Goal: Task Accomplishment & Management: Complete application form

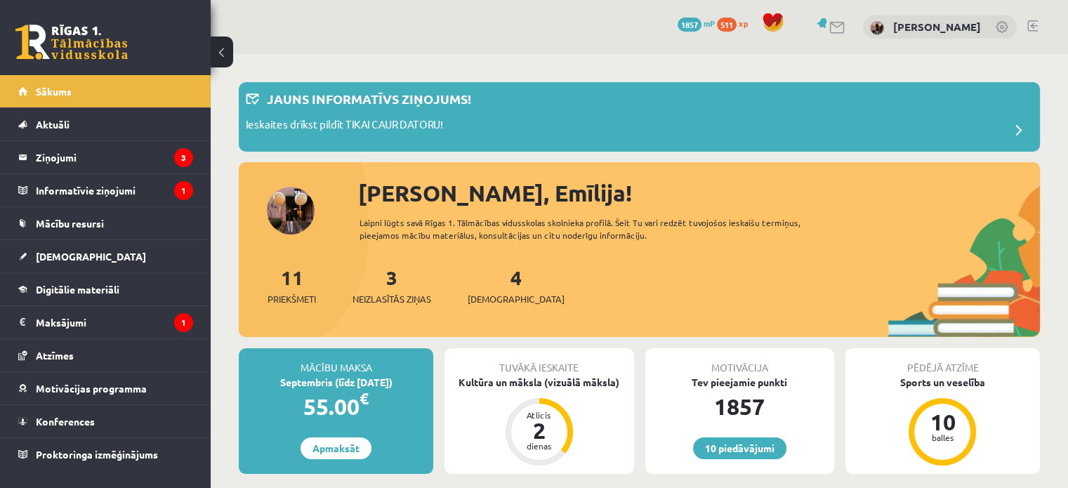
scroll to position [140, 0]
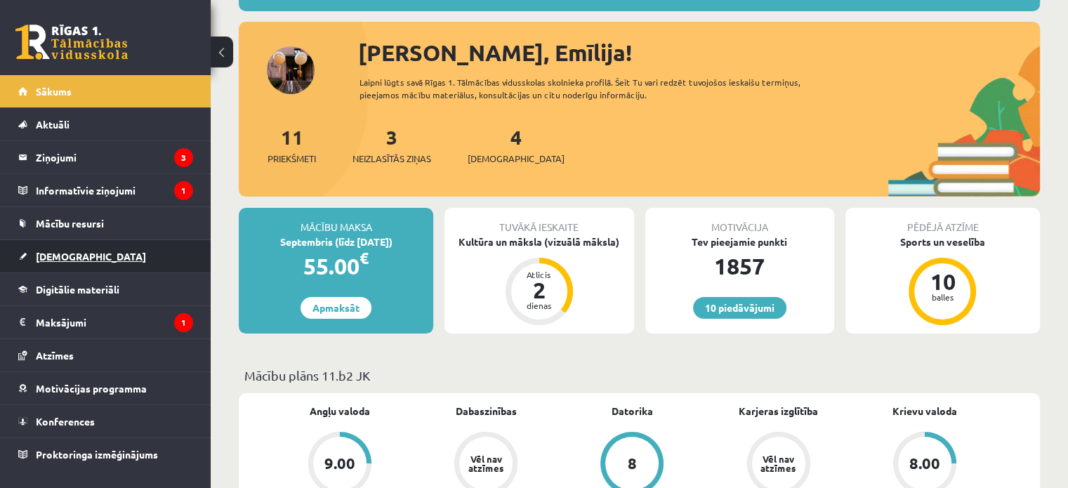
click at [81, 255] on link "[DEMOGRAPHIC_DATA]" at bounding box center [105, 256] width 175 height 32
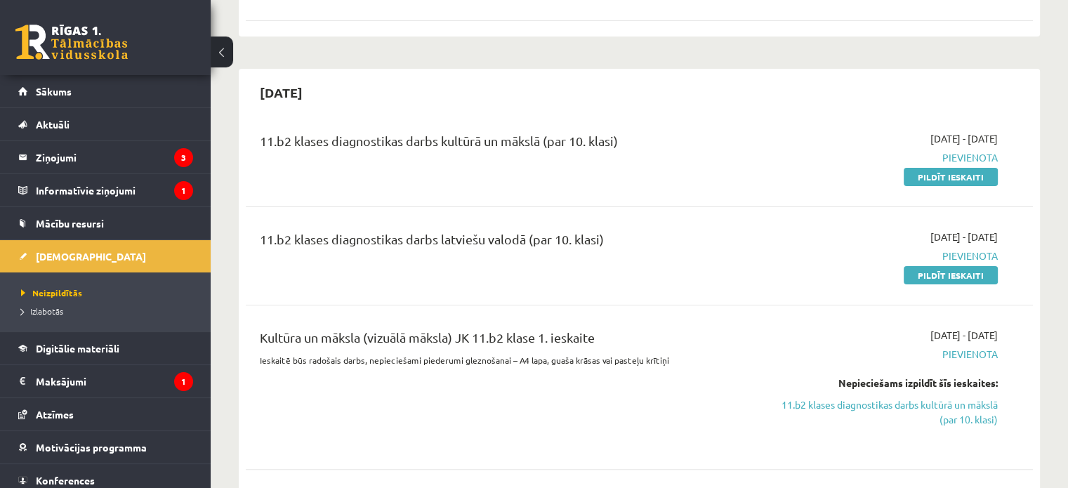
scroll to position [281, 0]
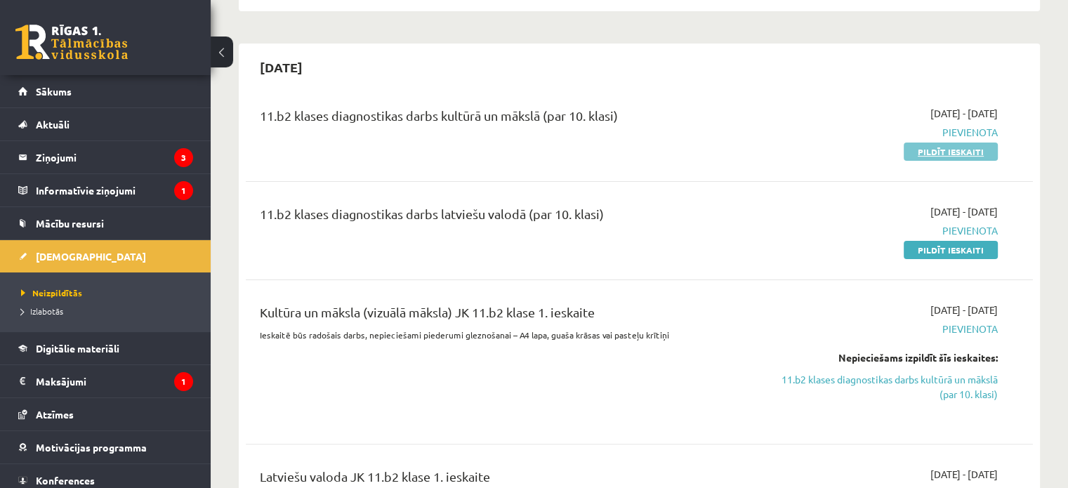
click at [951, 154] on link "Pildīt ieskaiti" at bounding box center [951, 152] width 94 height 18
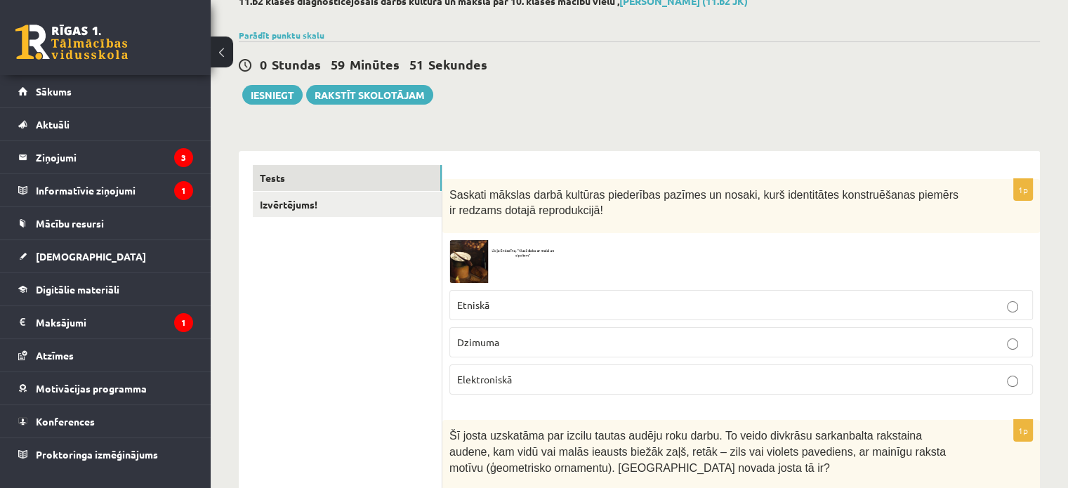
scroll to position [140, 0]
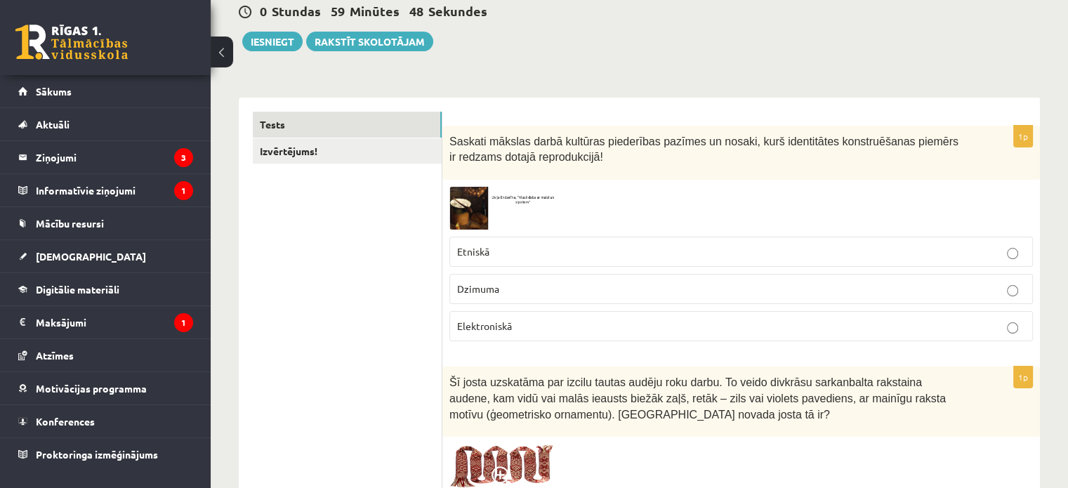
click at [486, 210] on img at bounding box center [501, 208] width 105 height 43
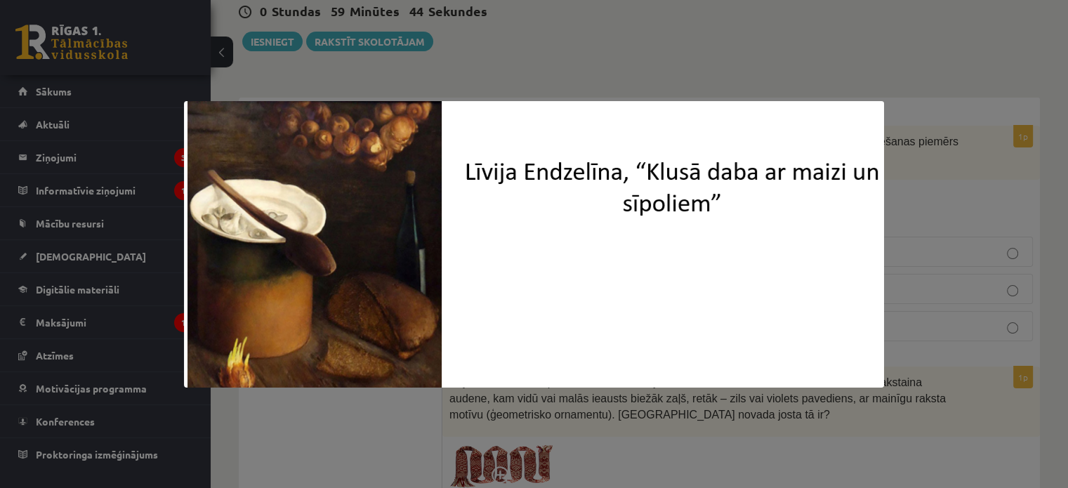
click at [532, 53] on div at bounding box center [534, 244] width 1068 height 488
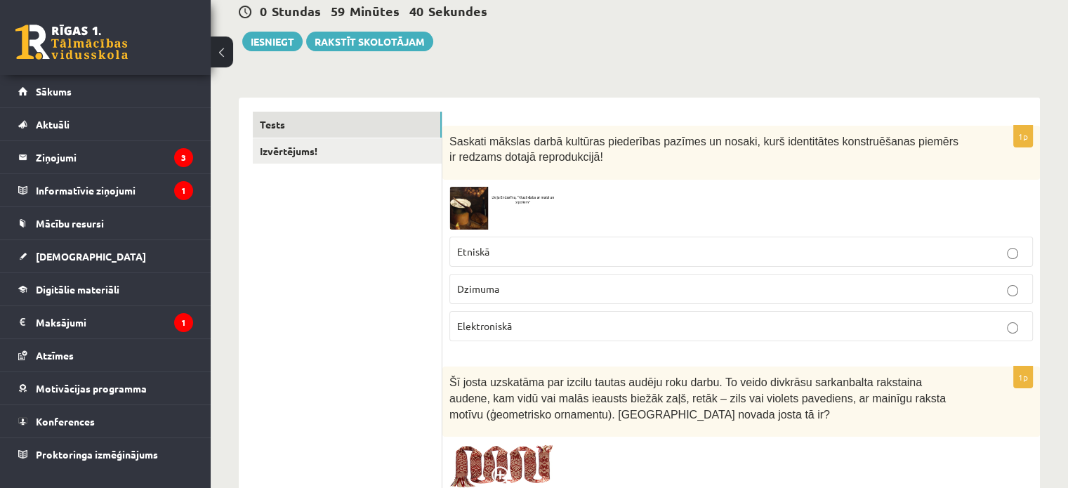
click at [480, 218] on img at bounding box center [501, 208] width 105 height 43
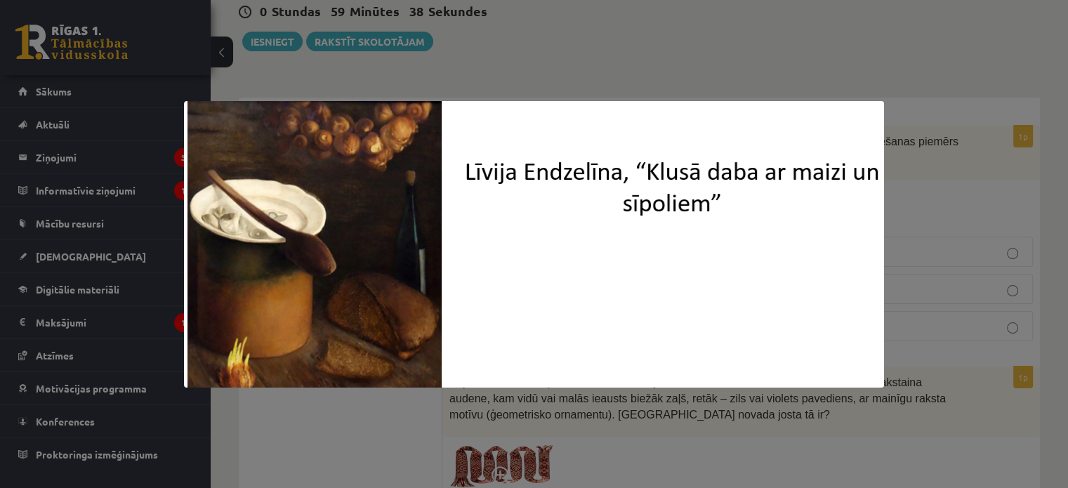
click at [504, 69] on div at bounding box center [534, 244] width 1068 height 488
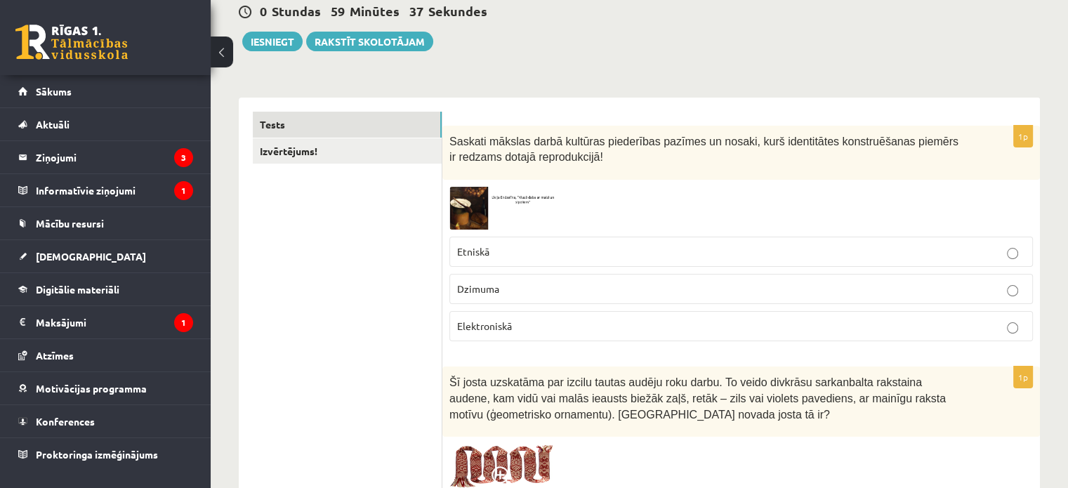
click at [536, 286] on p "Dzimuma" at bounding box center [741, 289] width 568 height 15
click at [536, 261] on label "Etniskā" at bounding box center [740, 252] width 583 height 30
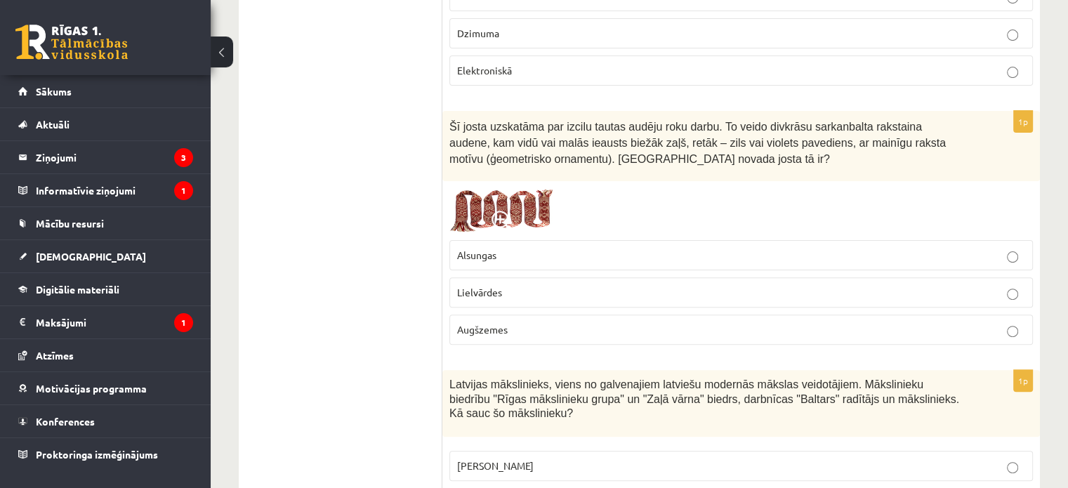
scroll to position [421, 0]
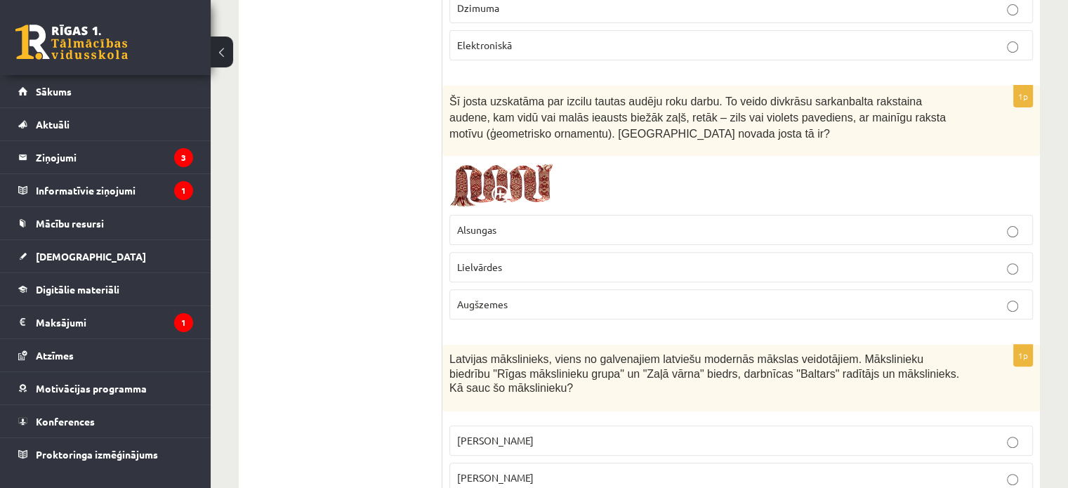
click at [517, 268] on p "Lielvārdes" at bounding box center [741, 267] width 568 height 15
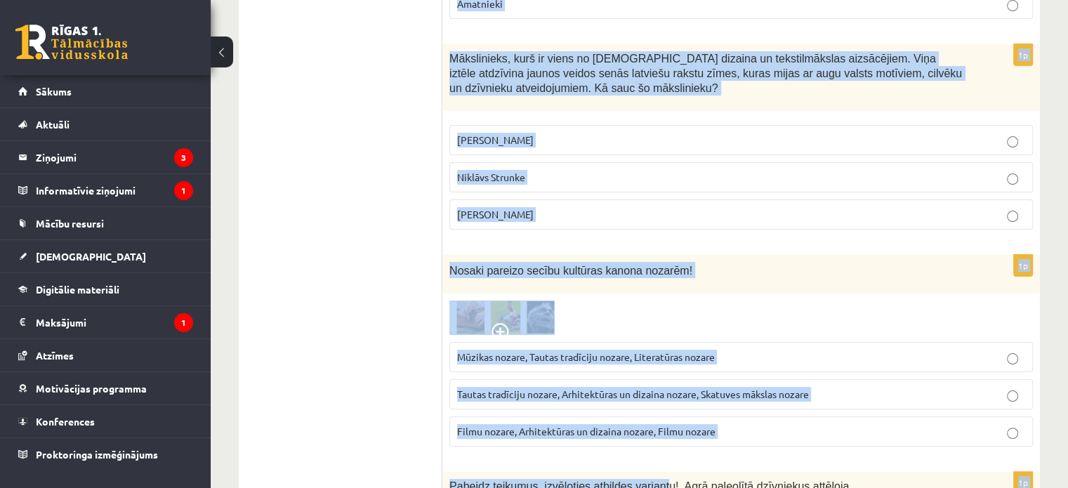
scroll to position [5716, 0]
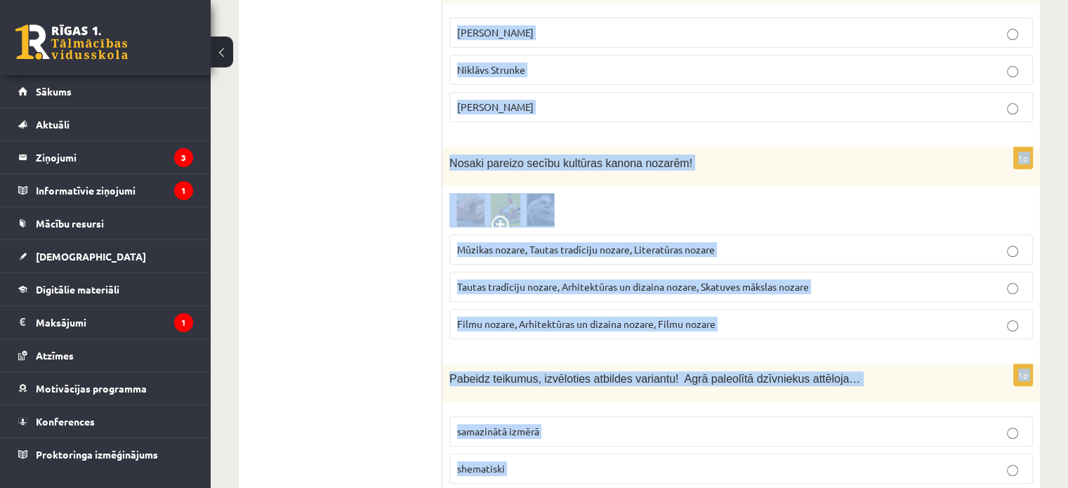
drag, startPoint x: 449, startPoint y: 76, endPoint x: 649, endPoint y: 404, distance: 384.1
copy form "Latvijas mākslinieks, viens no galvenajiem latviešu modernās mākslas veidotājie…"
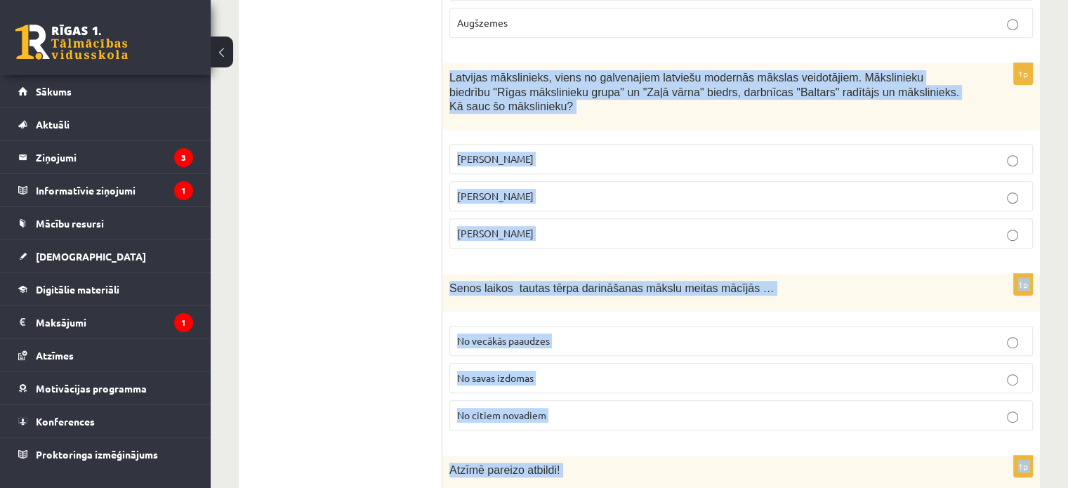
scroll to position [702, 0]
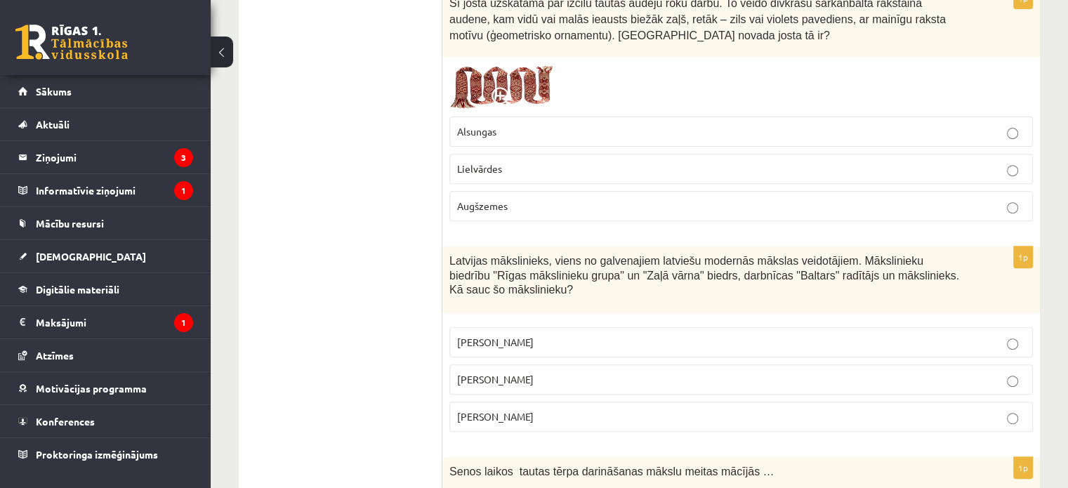
scroll to position [562, 0]
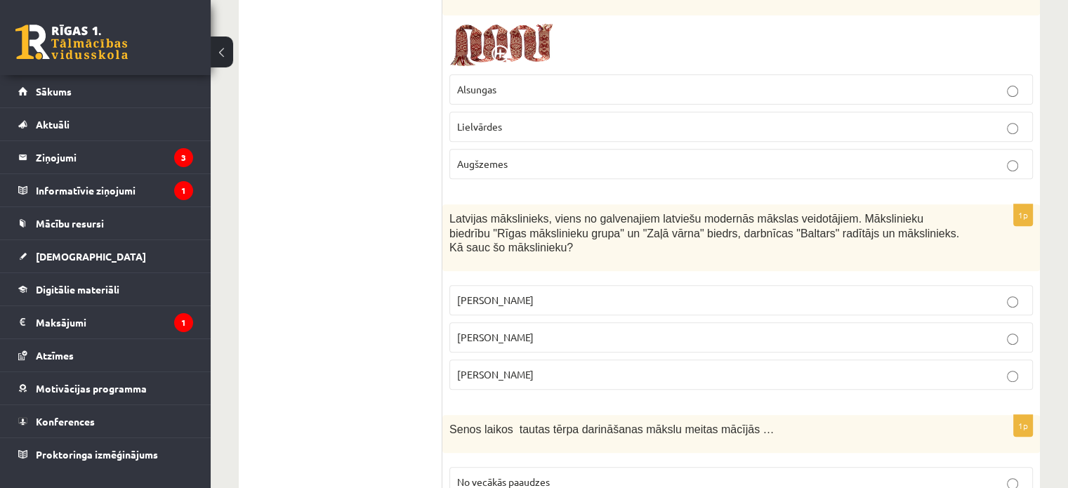
click at [567, 330] on p "Romāns Suta" at bounding box center [741, 337] width 568 height 15
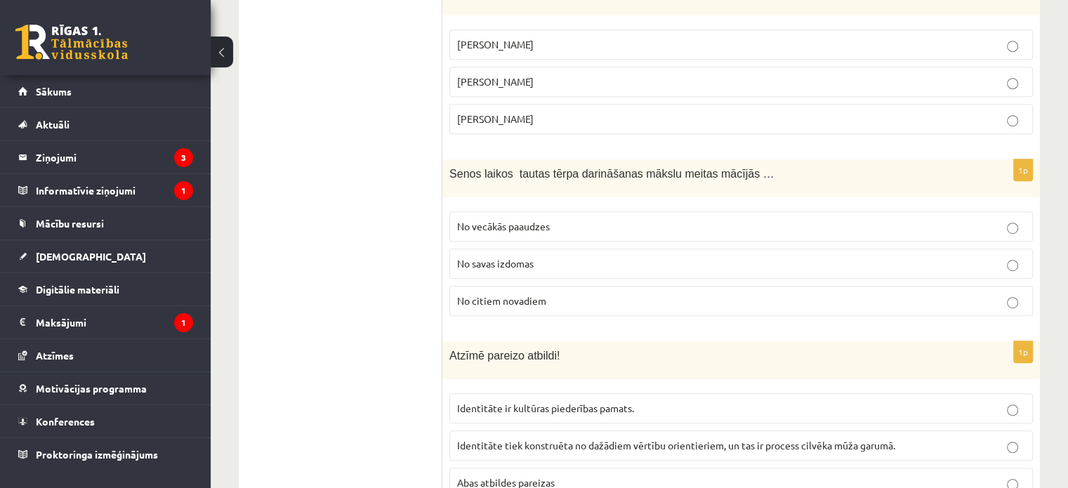
scroll to position [843, 0]
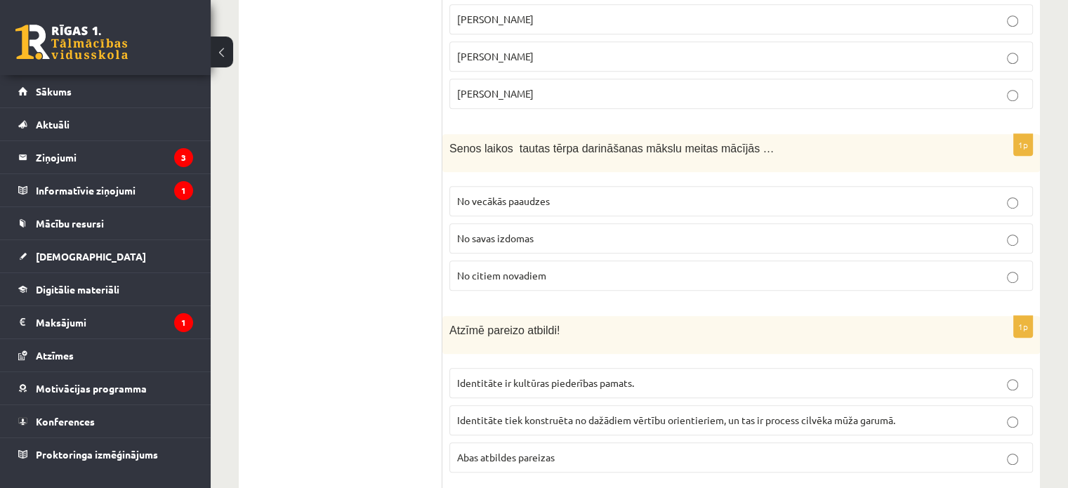
click at [570, 194] on p "No vecākās paaudzes" at bounding box center [741, 201] width 568 height 15
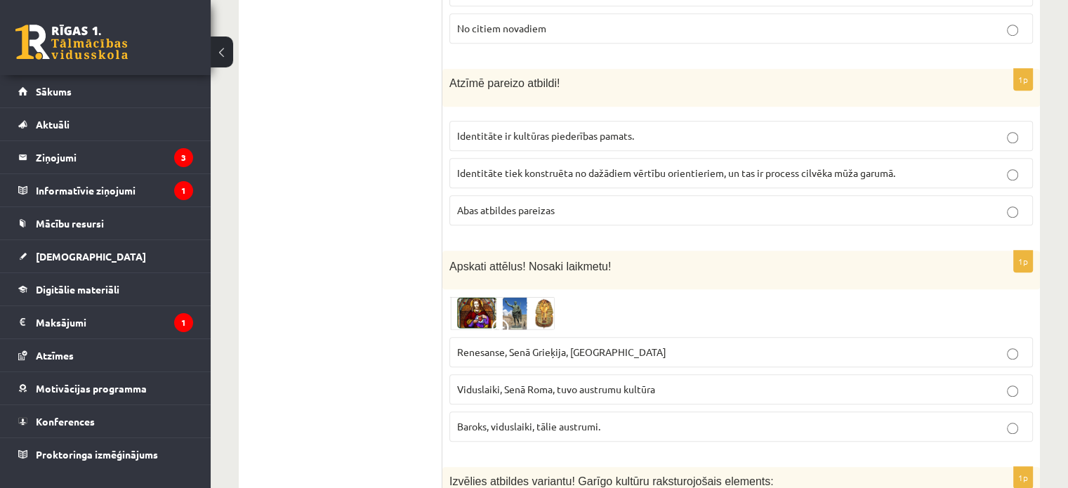
scroll to position [1123, 0]
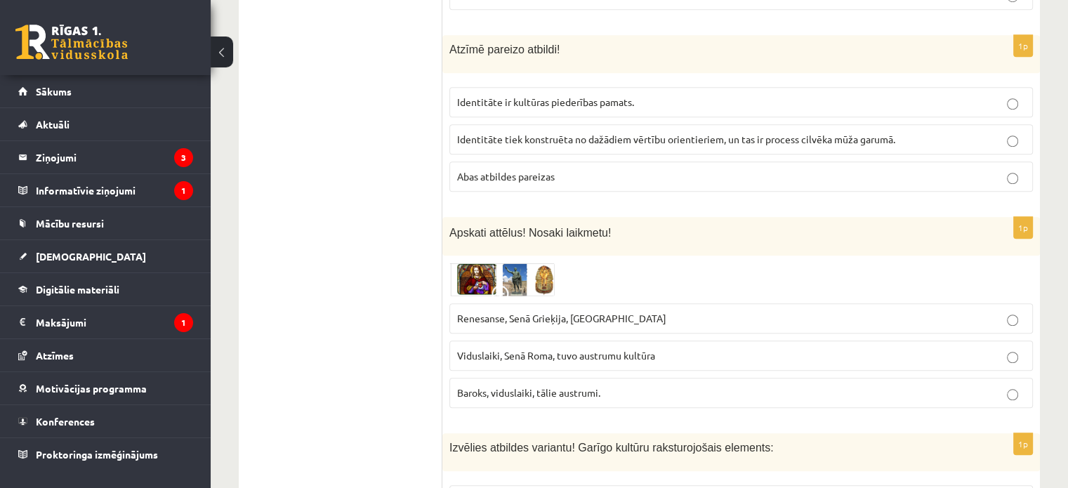
click at [553, 312] on span "Renesanse, Senā Grieķija, Ēģipte" at bounding box center [561, 318] width 209 height 13
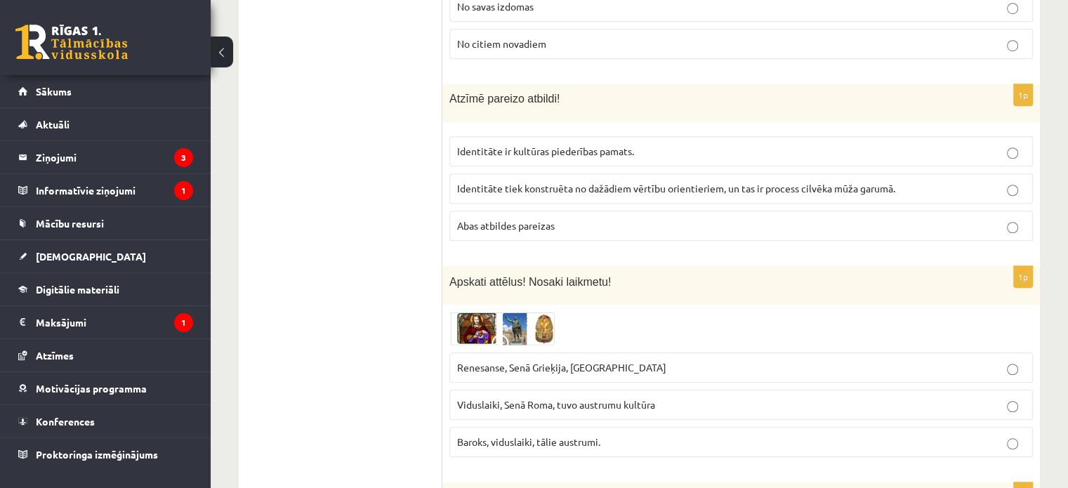
scroll to position [1053, 0]
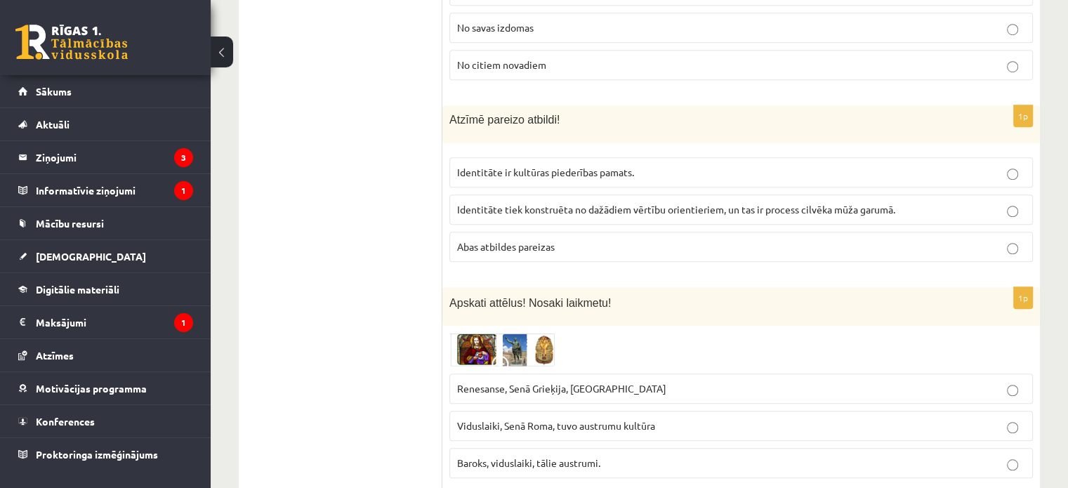
click at [501, 240] on span "Abas atbildes pareizas" at bounding box center [506, 246] width 98 height 13
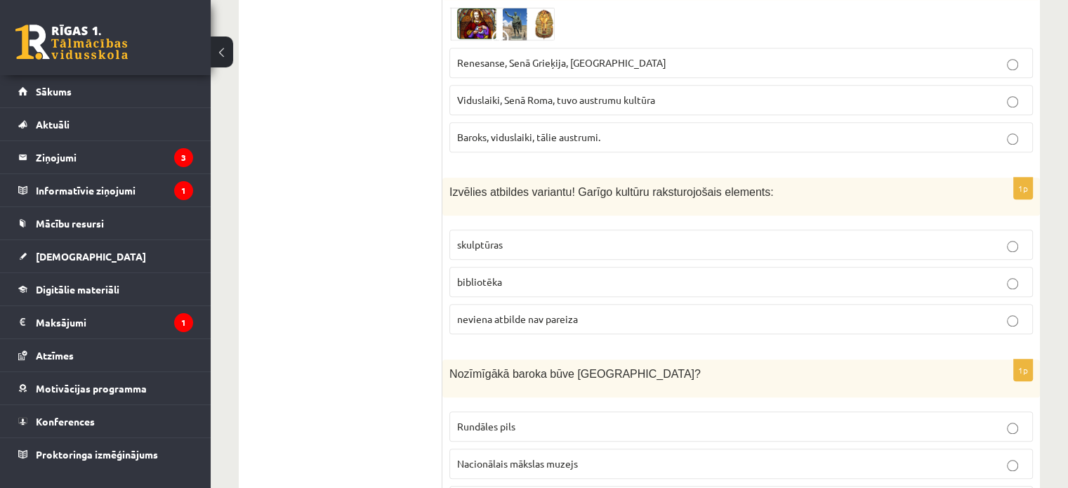
scroll to position [1404, 0]
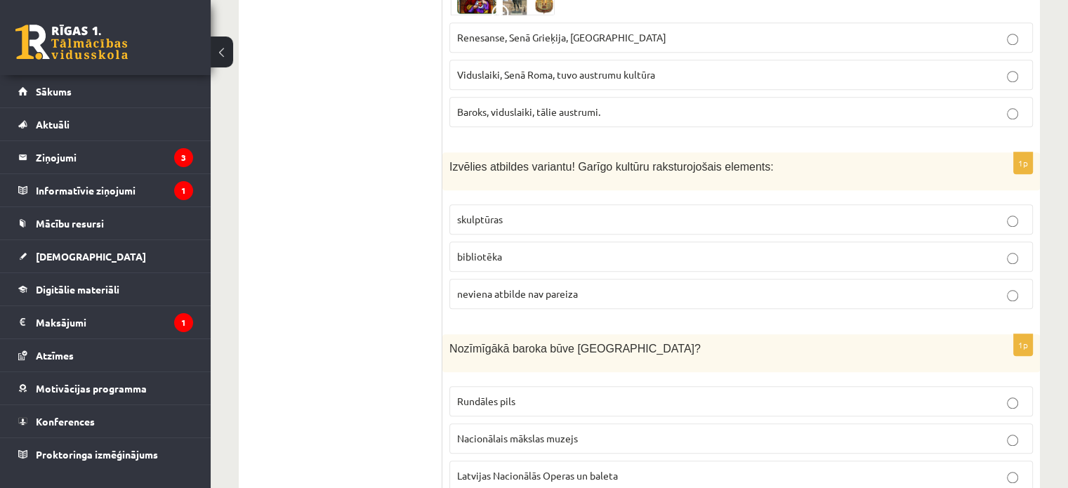
click at [558, 249] on p "bibliotēka" at bounding box center [741, 256] width 568 height 15
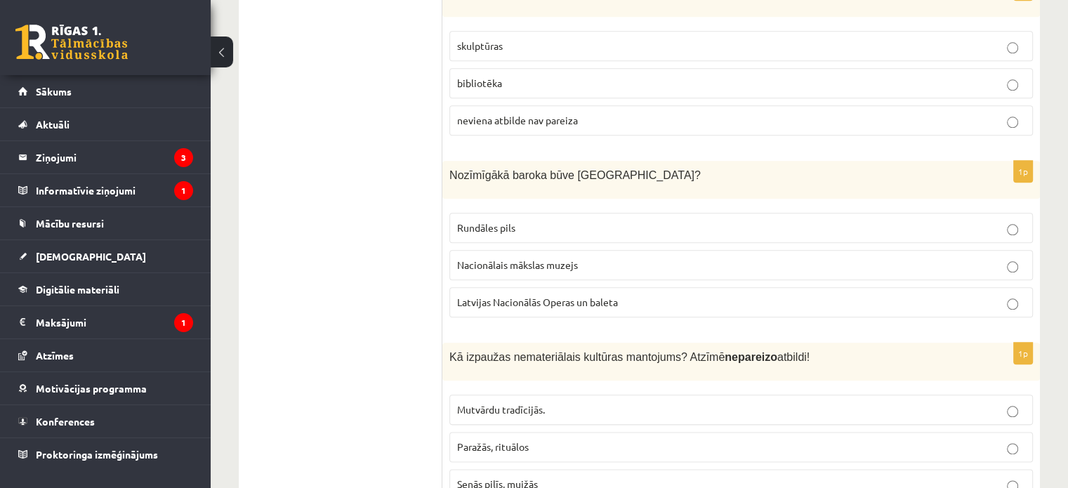
scroll to position [1615, 0]
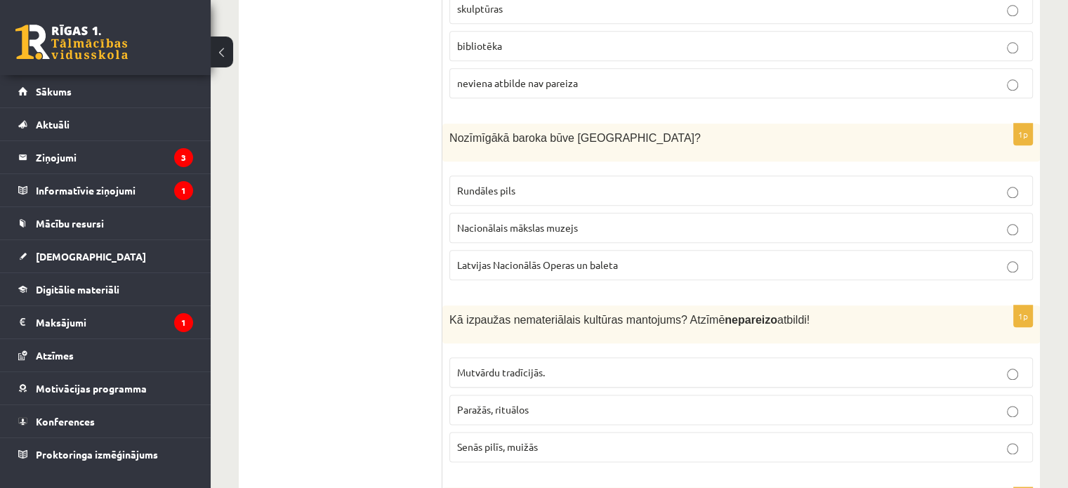
click at [577, 183] on p "Rundāles pils" at bounding box center [741, 190] width 568 height 15
click at [572, 432] on label "Senās pilīs, muižās" at bounding box center [740, 447] width 583 height 30
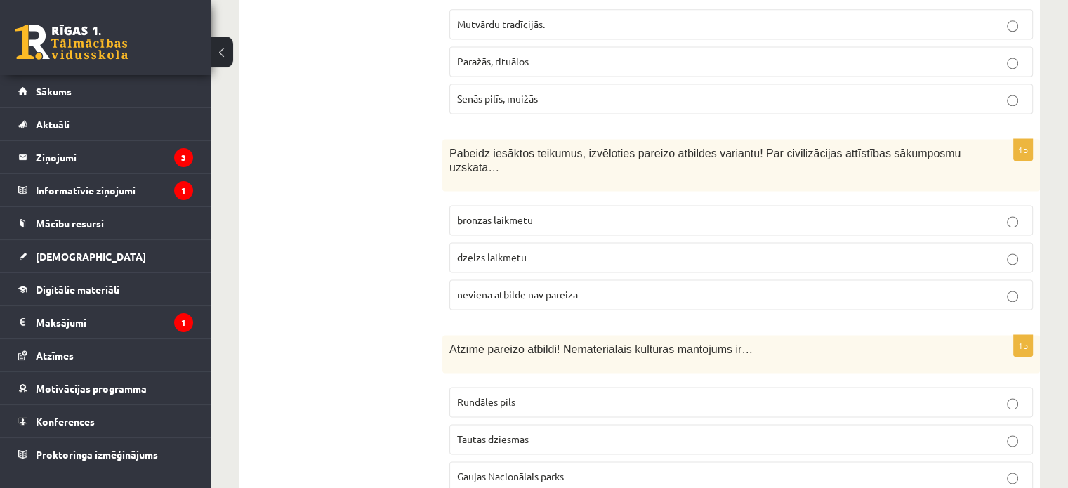
scroll to position [2036, 0]
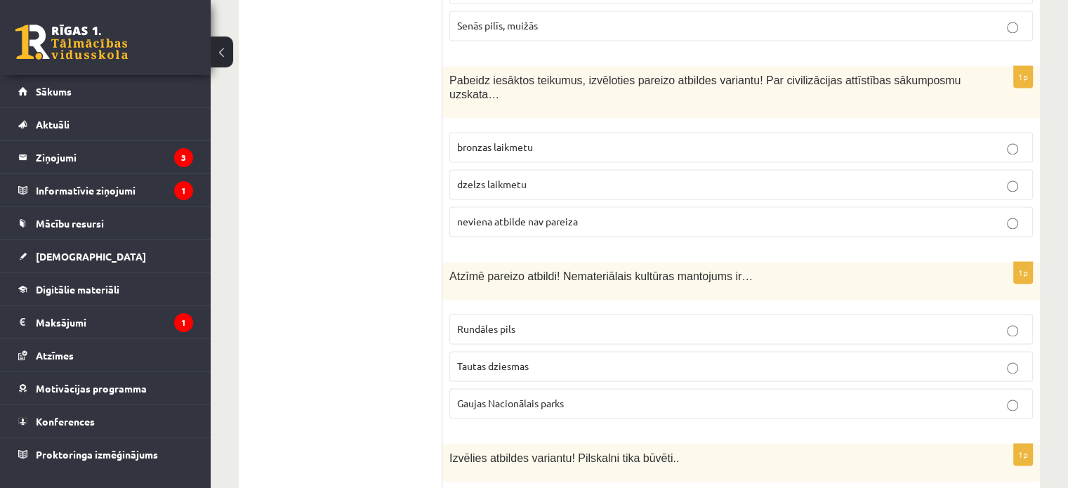
click at [513, 214] on p "neviena atbilde nav pareiza" at bounding box center [741, 221] width 568 height 15
click at [515, 169] on label "dzelzs laikmetu" at bounding box center [740, 184] width 583 height 30
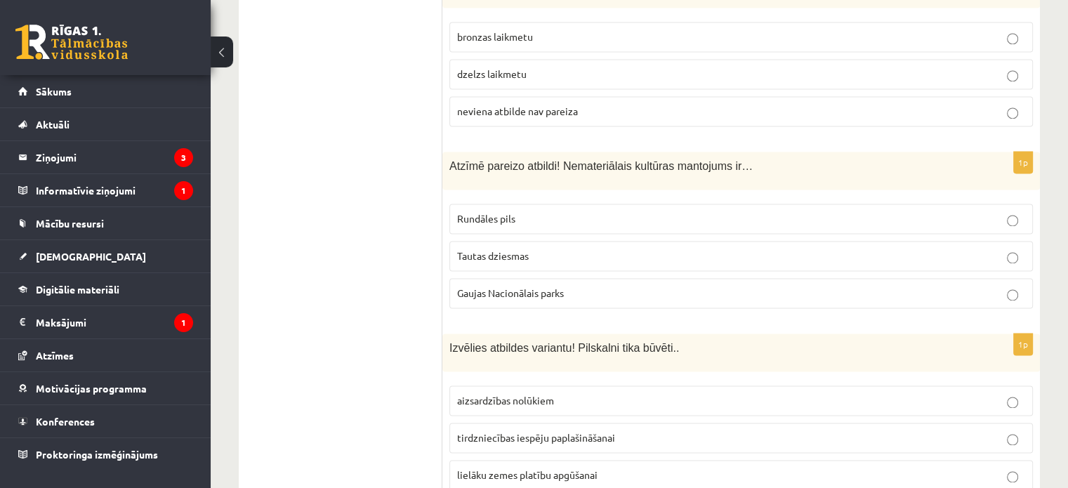
scroll to position [2177, 0]
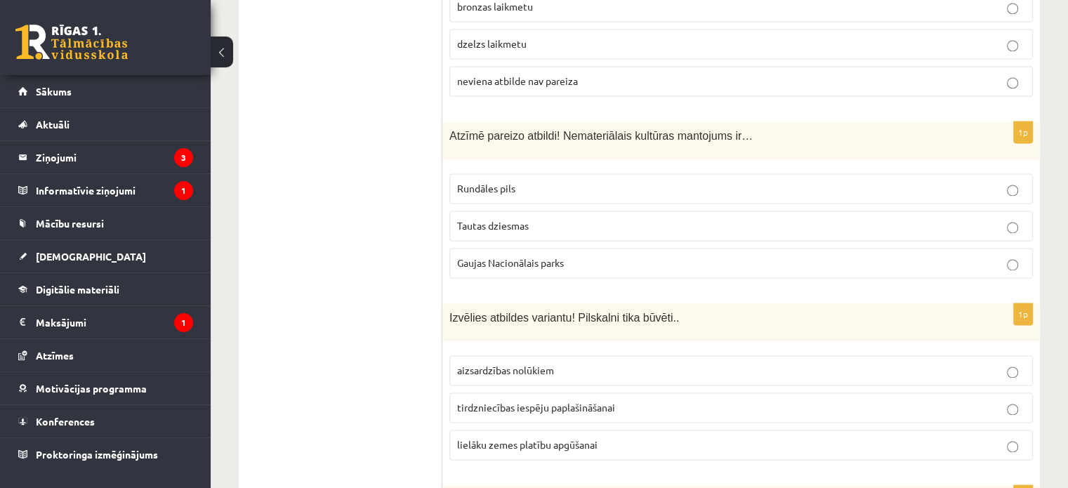
click at [537, 211] on label "Tautas dziesmas" at bounding box center [740, 226] width 583 height 30
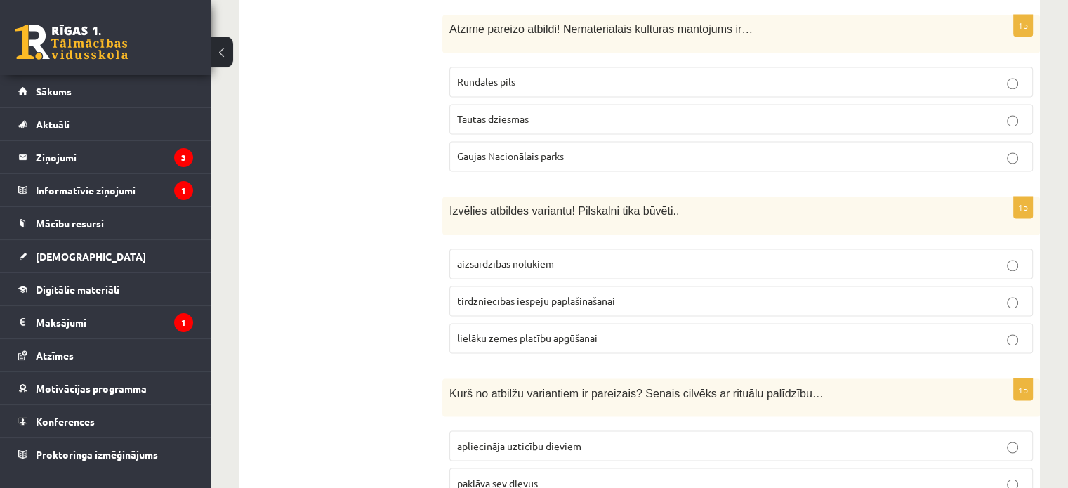
scroll to position [2387, 0]
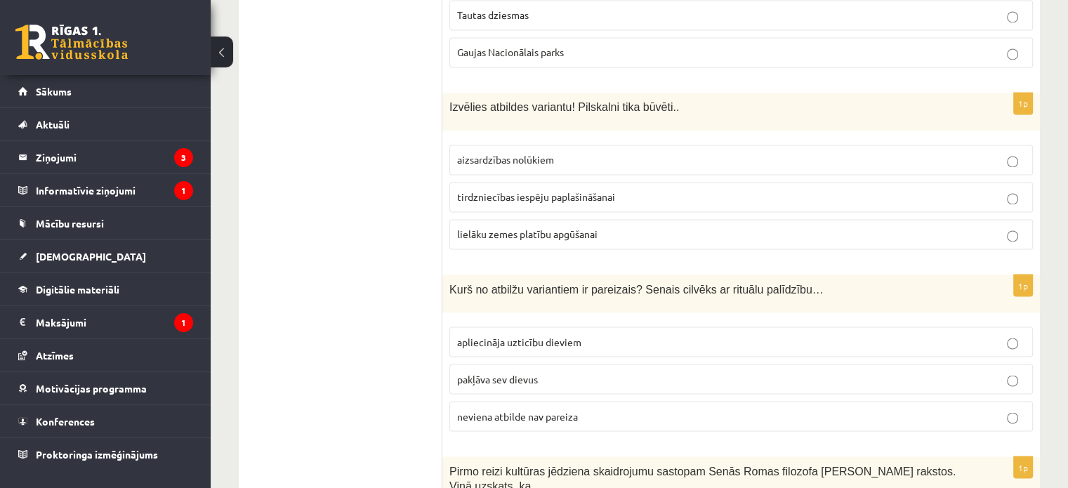
click at [520, 153] on span "aizsardzības nolūkiem" at bounding box center [505, 159] width 97 height 13
click at [562, 334] on p "apliecināja uzticību dieviem" at bounding box center [741, 341] width 568 height 15
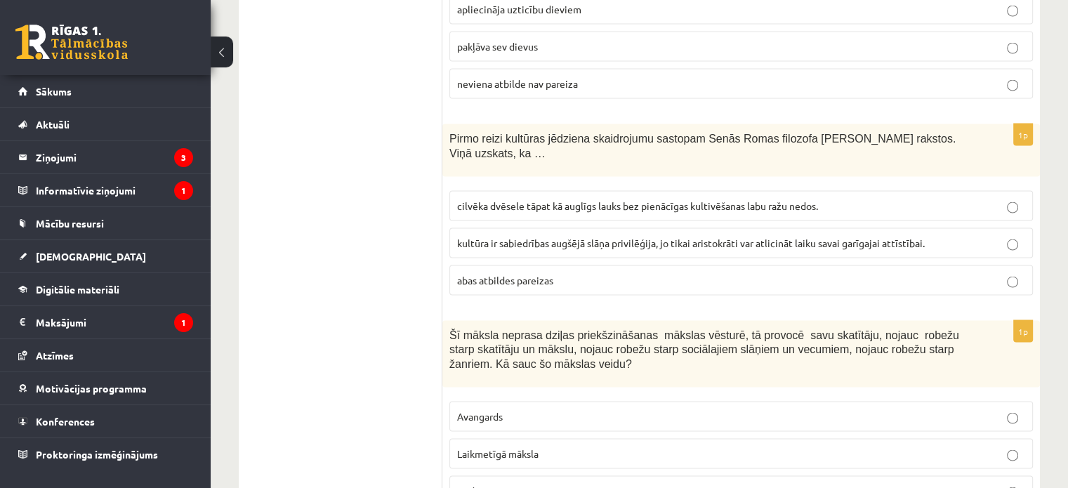
scroll to position [2738, 0]
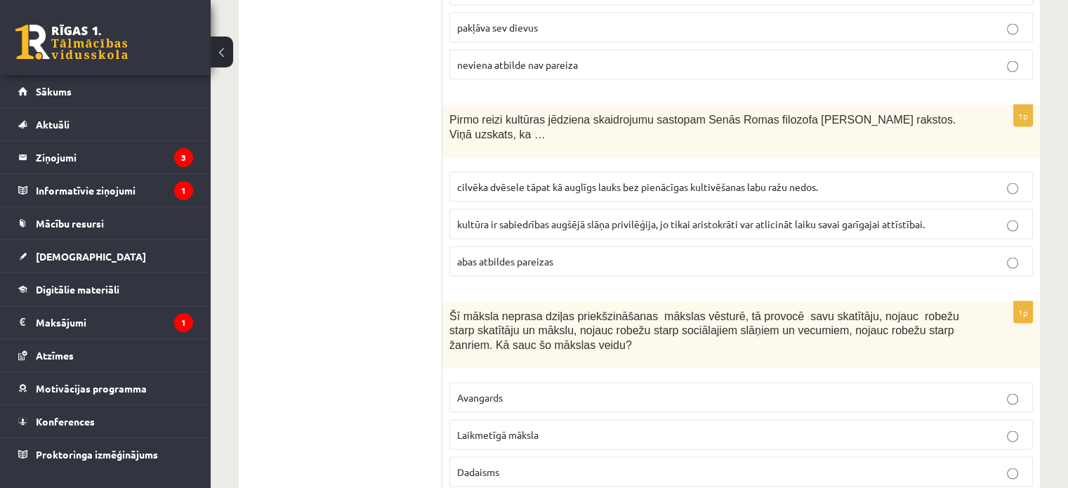
click at [572, 180] on span "cilvēka dvēsele tāpat kā auglīgs lauks bez pienācīgas kultivēšanas labu ražu ne…" at bounding box center [637, 186] width 361 height 13
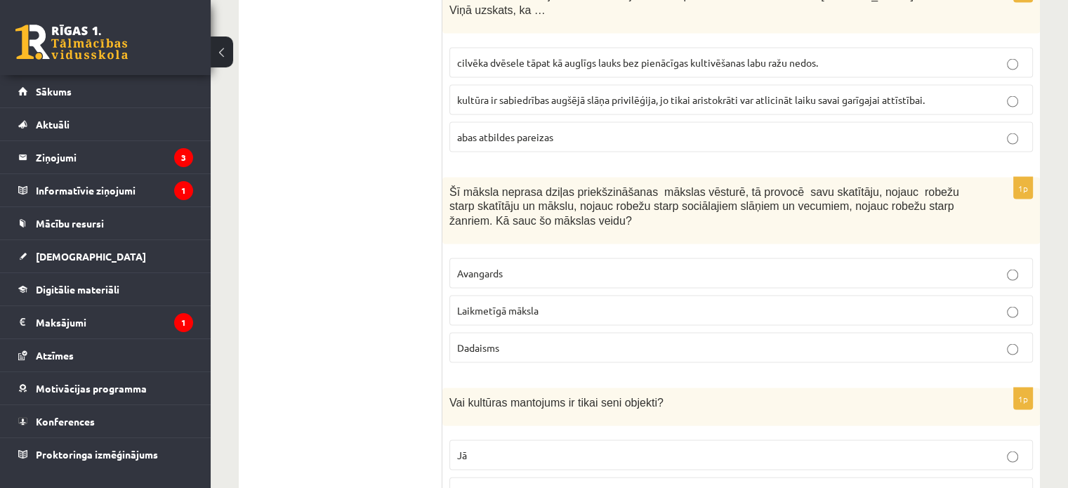
scroll to position [2949, 0]
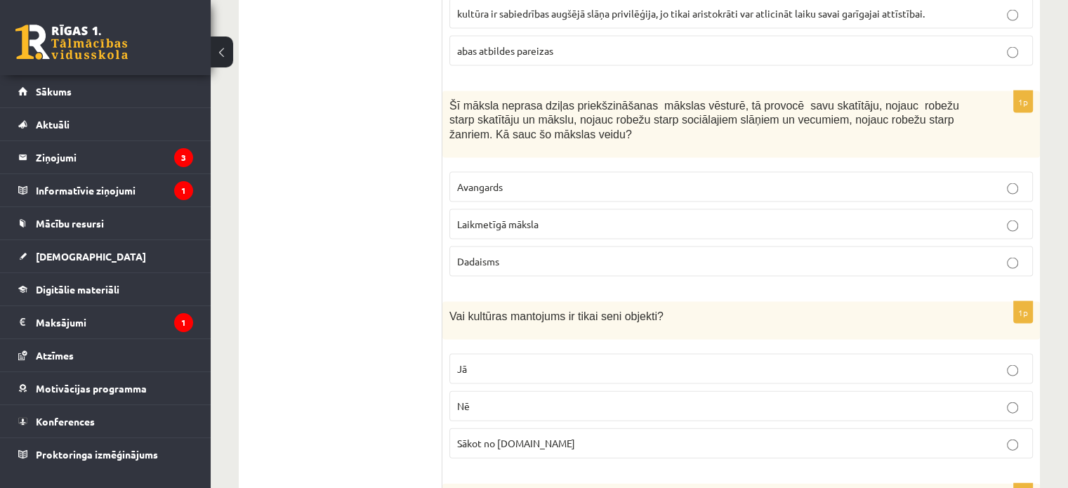
click at [491, 218] on span "Laikmetīgā māksla" at bounding box center [497, 224] width 81 height 13
click at [529, 362] on p "Jā" at bounding box center [741, 369] width 568 height 15
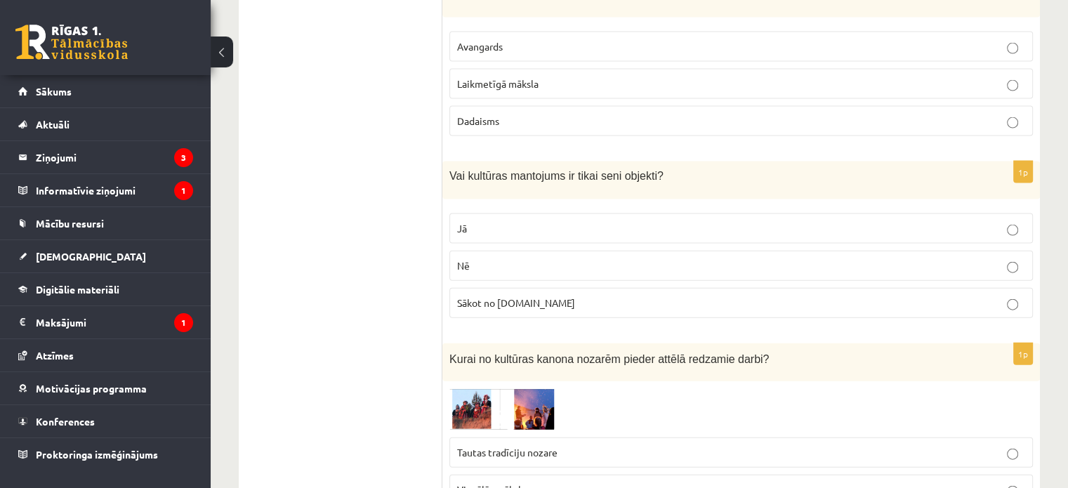
click at [522, 296] on p "Sākot no 10.gs" at bounding box center [741, 303] width 568 height 15
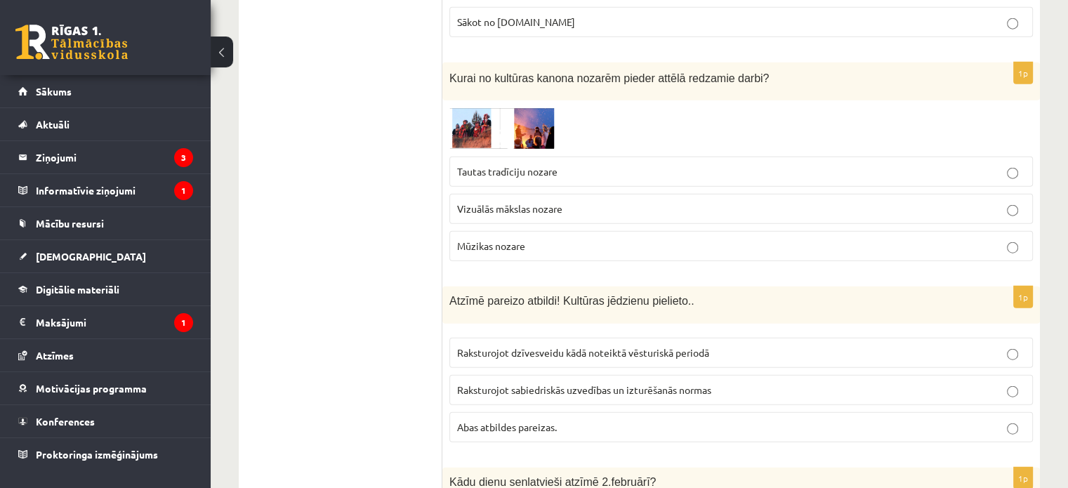
click at [499, 165] on span "Tautas tradīciju nozare" at bounding box center [507, 171] width 100 height 13
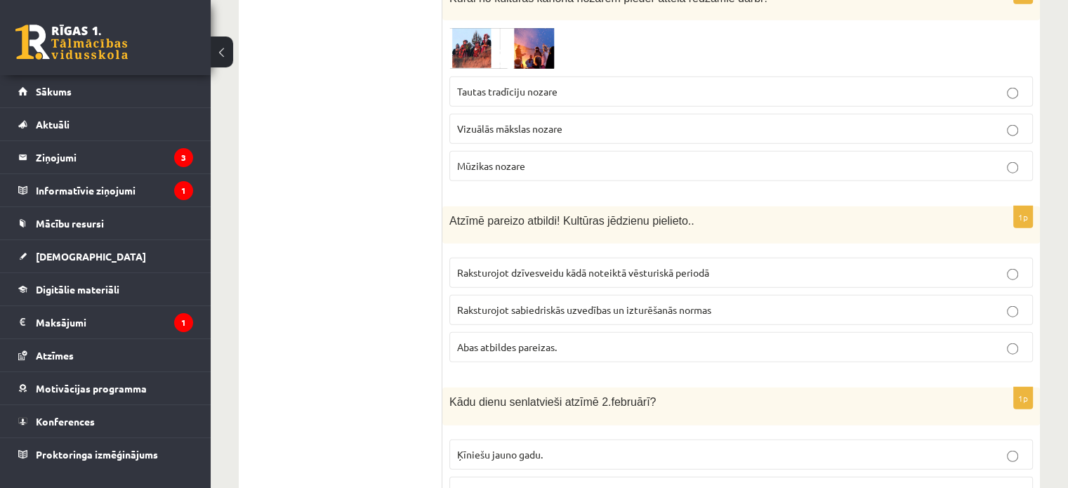
scroll to position [3511, 0]
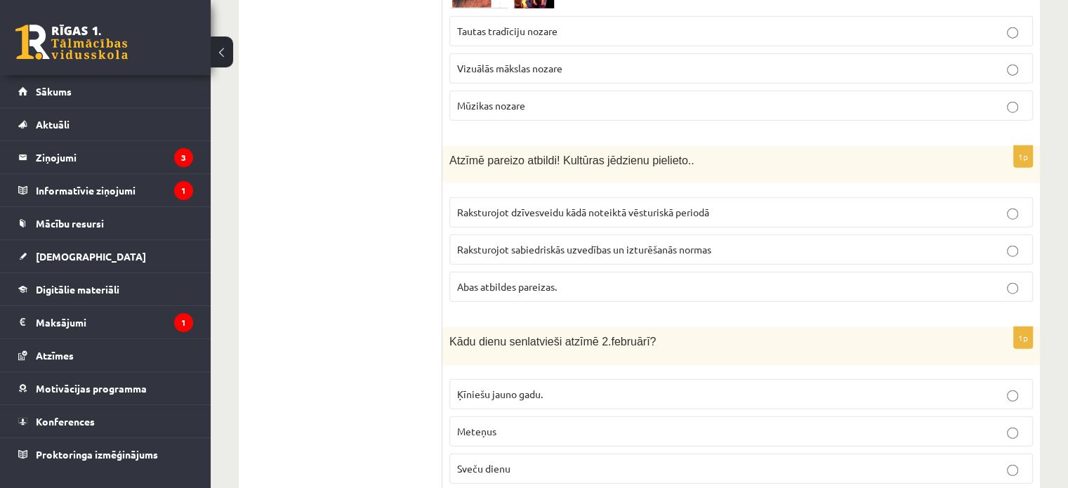
click at [497, 280] on span "Abas atbildes pareizas." at bounding box center [507, 286] width 100 height 13
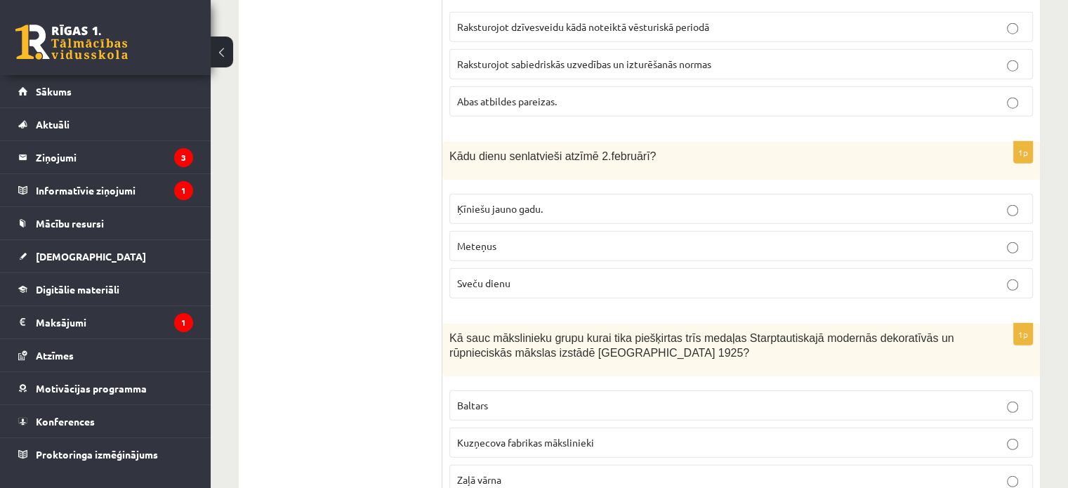
scroll to position [3721, 0]
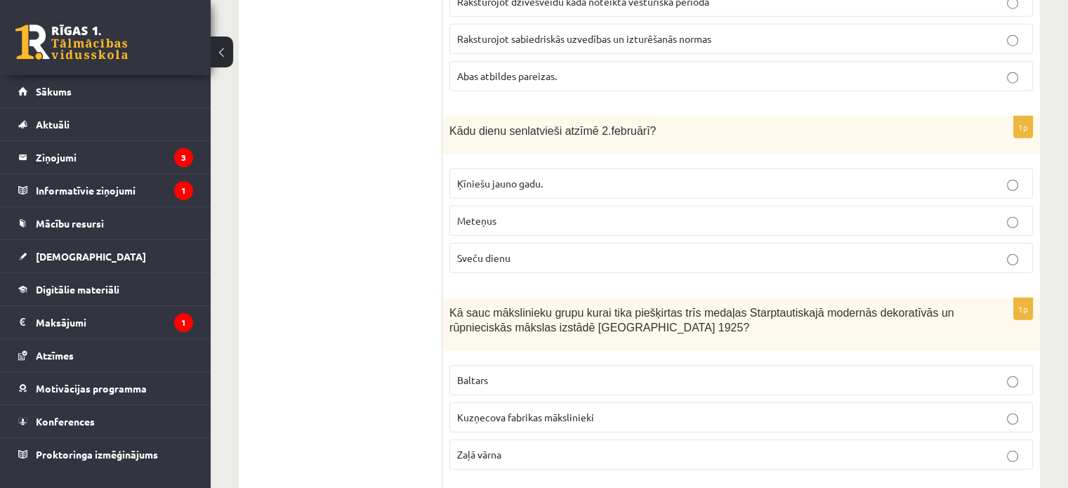
click at [515, 251] on p "Sveču dienu" at bounding box center [741, 258] width 568 height 15
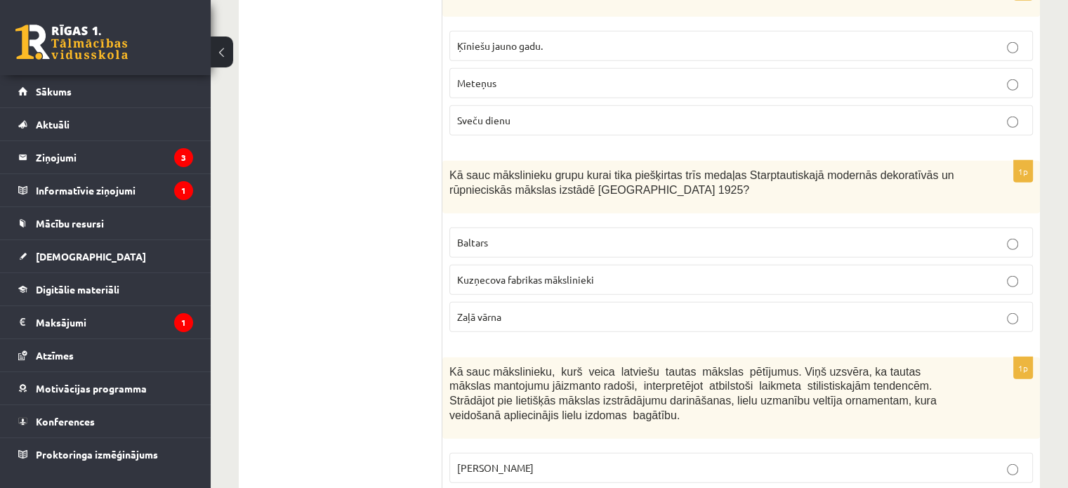
scroll to position [3862, 0]
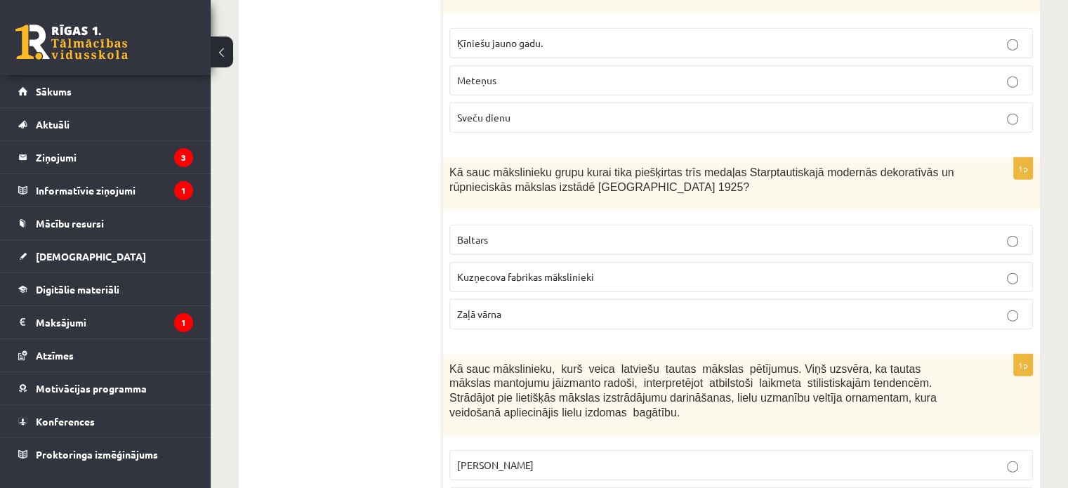
click at [502, 270] on span "Kuzņecova fabrikas mākslinieki" at bounding box center [525, 276] width 137 height 13
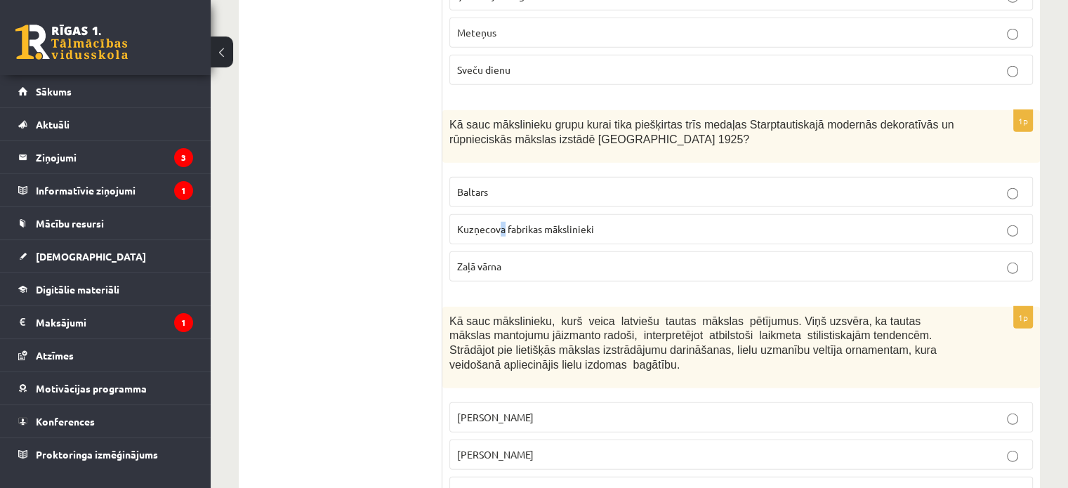
scroll to position [3932, 0]
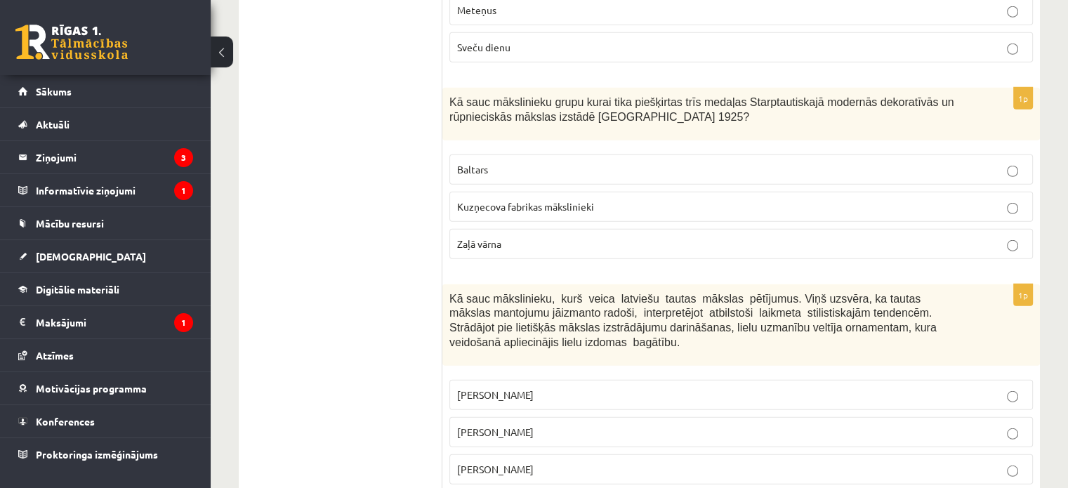
click at [534, 199] on p "Kuzņecova fabrikas mākslinieki" at bounding box center [741, 206] width 568 height 15
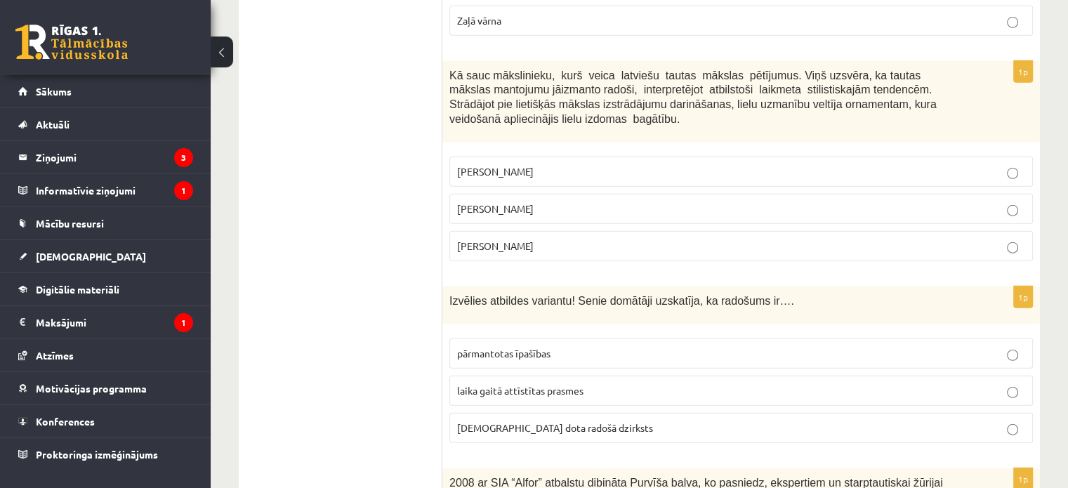
scroll to position [4213, 0]
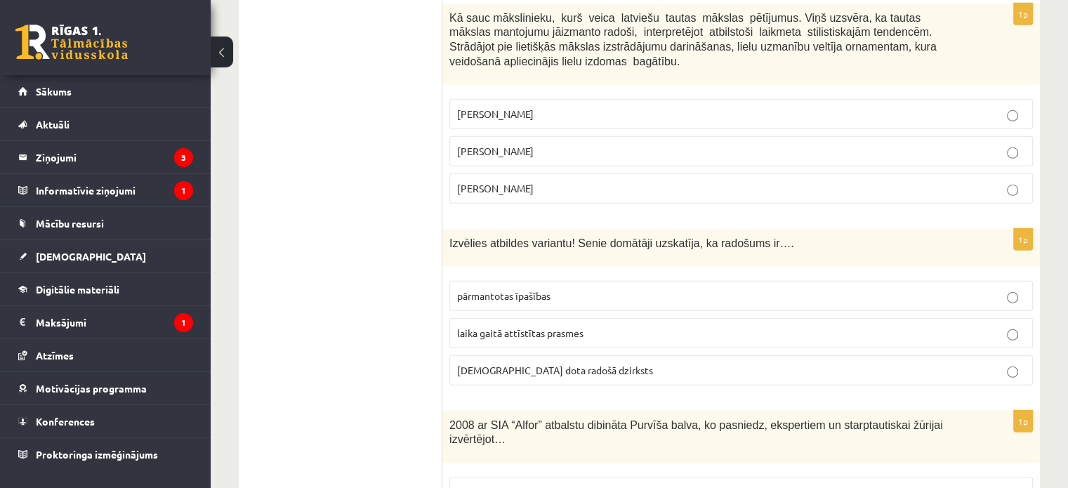
click at [532, 144] on p "Jūlijs Madernieks" at bounding box center [741, 151] width 568 height 15
click at [525, 355] on label "dieva dota radošā dzirksts" at bounding box center [740, 370] width 583 height 30
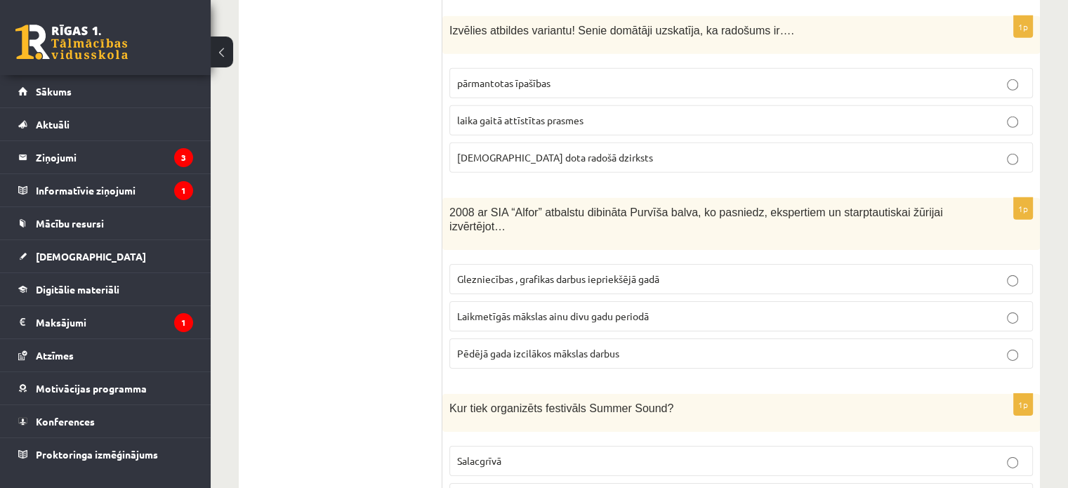
scroll to position [4494, 0]
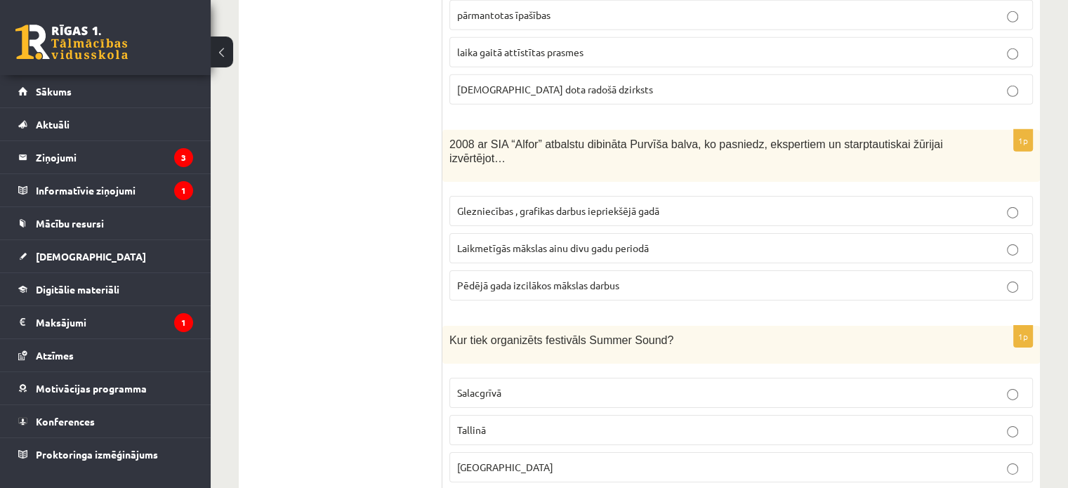
click at [512, 242] on span "Laikmetīgās mākslas ainu divu gadu periodā" at bounding box center [553, 248] width 192 height 13
click at [527, 460] on p "Liepājā" at bounding box center [741, 467] width 568 height 15
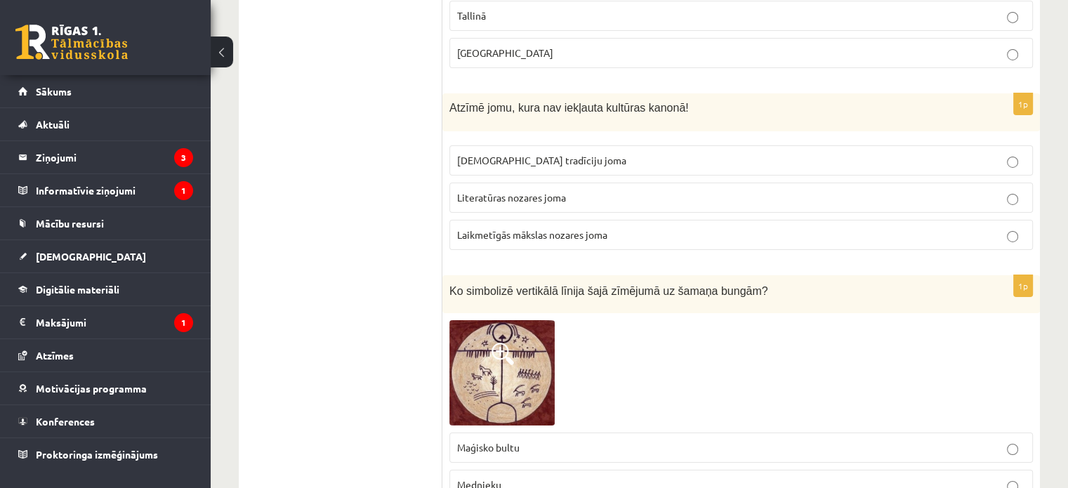
scroll to position [4915, 0]
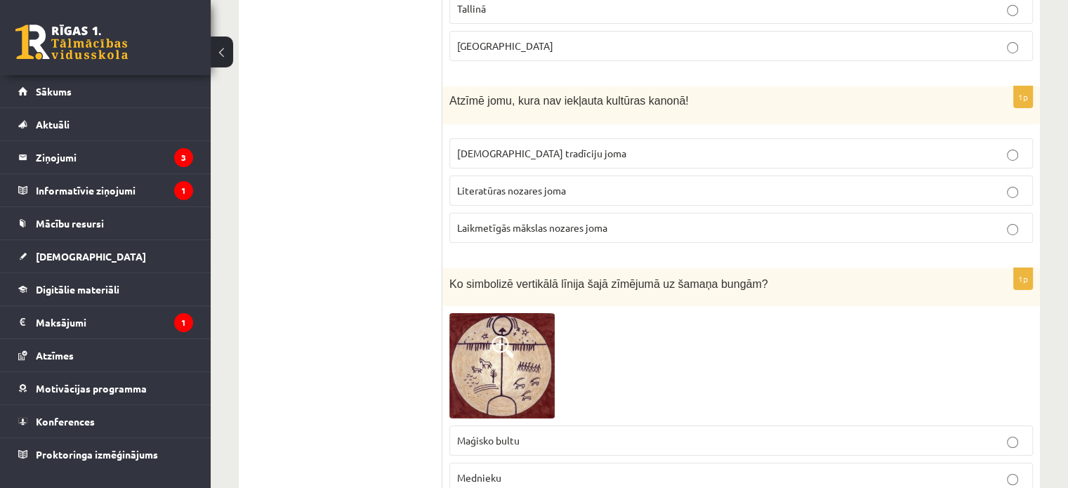
click at [590, 221] on span "Laikmetīgās mākslas nozares joma" at bounding box center [532, 227] width 150 height 13
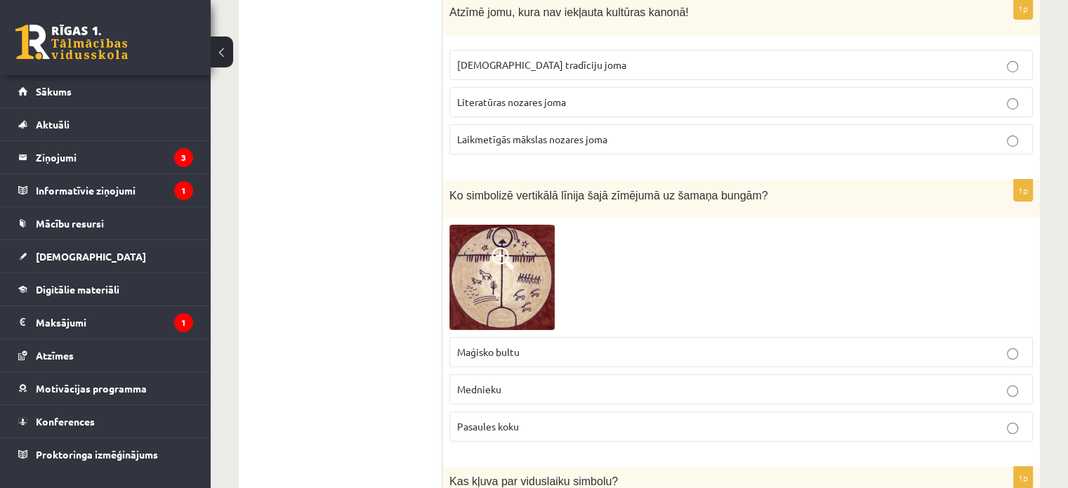
scroll to position [5056, 0]
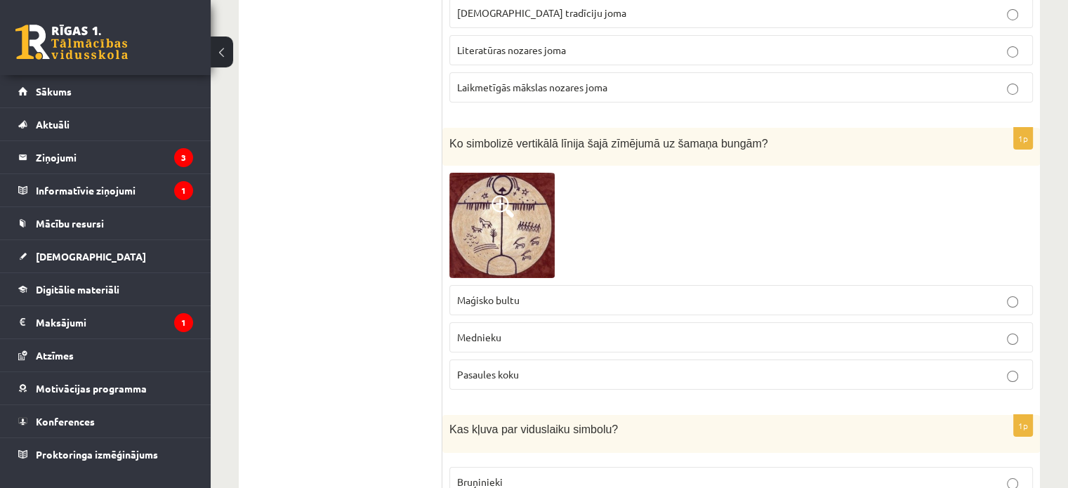
click at [496, 330] on p "Mednieku" at bounding box center [741, 337] width 568 height 15
click at [509, 294] on span "Maģisko bultu" at bounding box center [488, 300] width 62 height 13
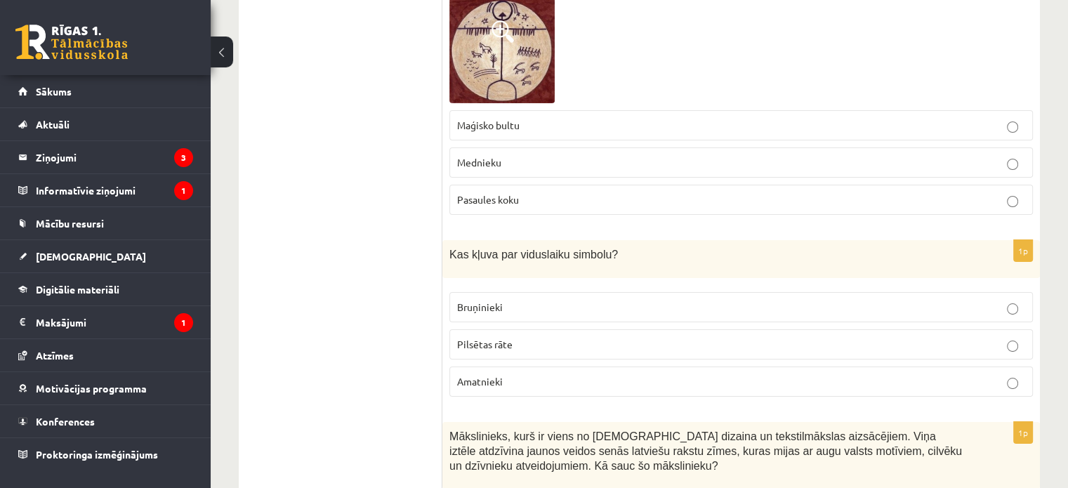
scroll to position [5266, 0]
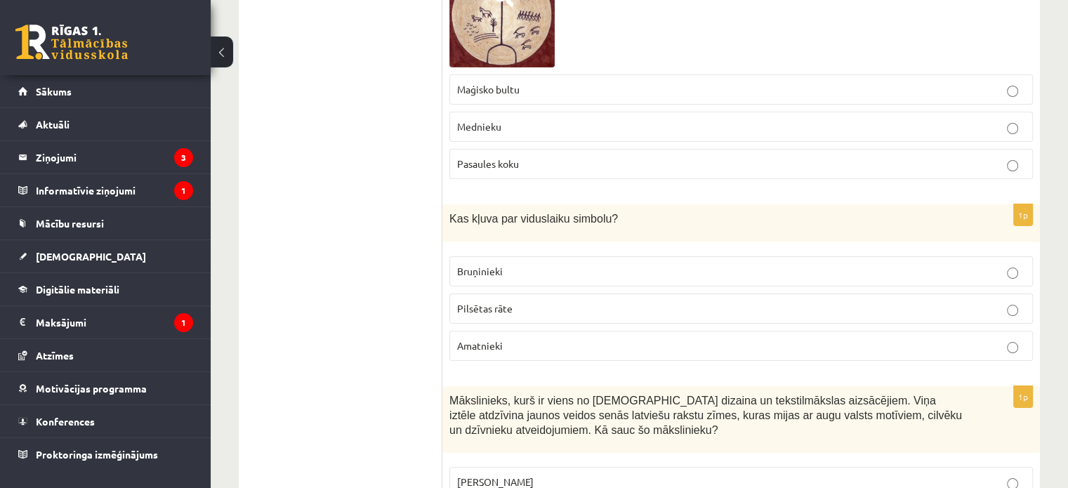
click at [498, 265] on span "Bruņinieki" at bounding box center [480, 271] width 46 height 13
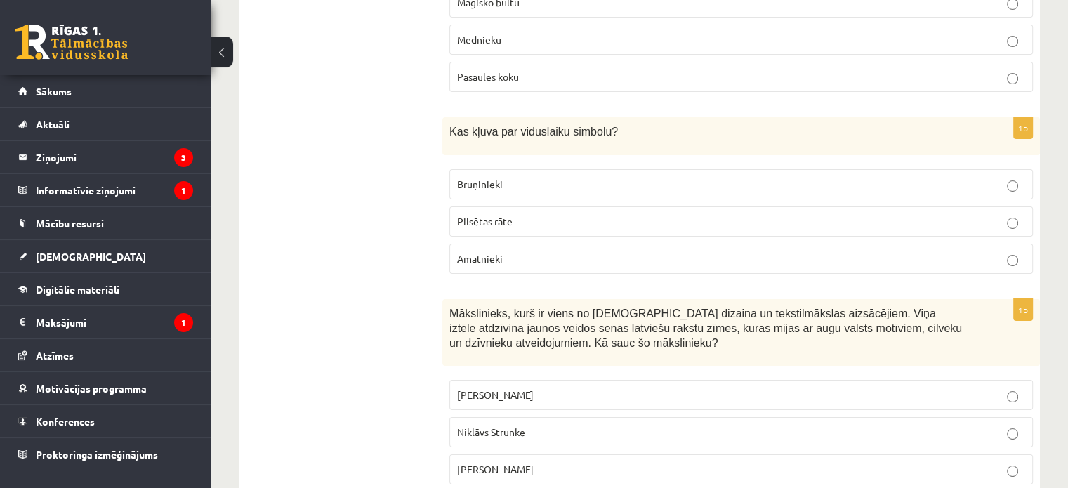
scroll to position [5407, 0]
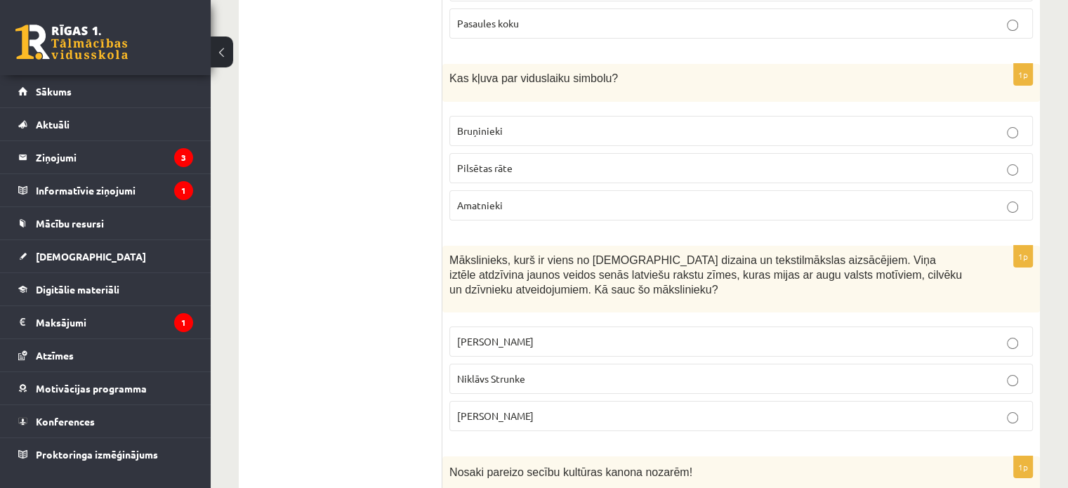
click at [480, 327] on label "Ansis Cīrulis" at bounding box center [740, 342] width 583 height 30
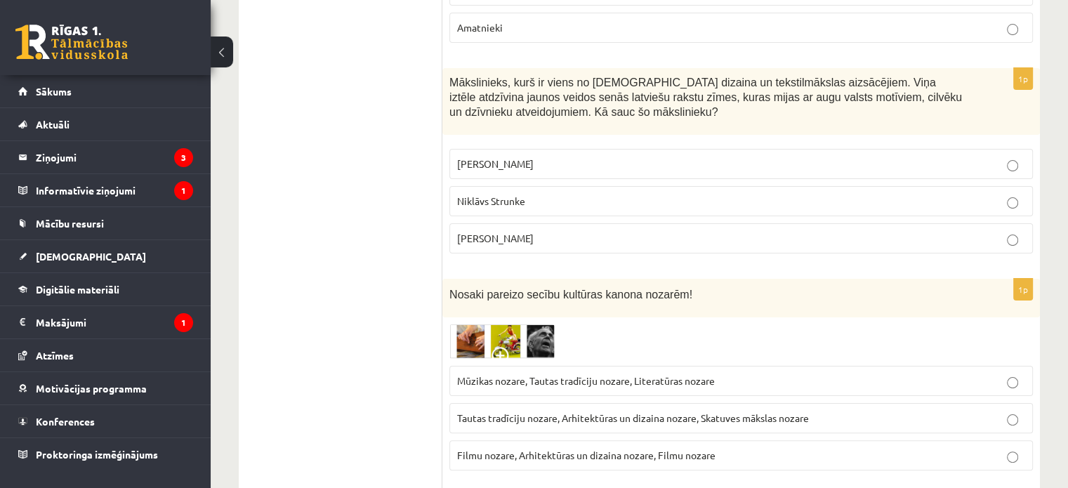
scroll to position [5688, 0]
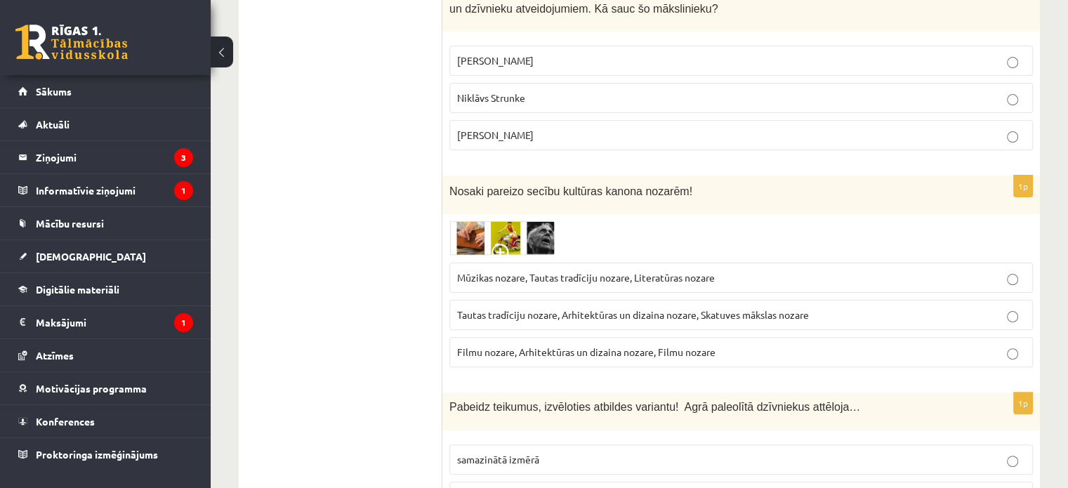
click at [491, 271] on span "Mūzikas nozare, Tautas tradīciju nozare, Literatūras nozare" at bounding box center [586, 277] width 258 height 13
click at [474, 308] on span "Tautas tradīciju nozare, Arhitektūras un dizaina nozare, Skatuves mākslas nozare" at bounding box center [633, 314] width 352 height 13
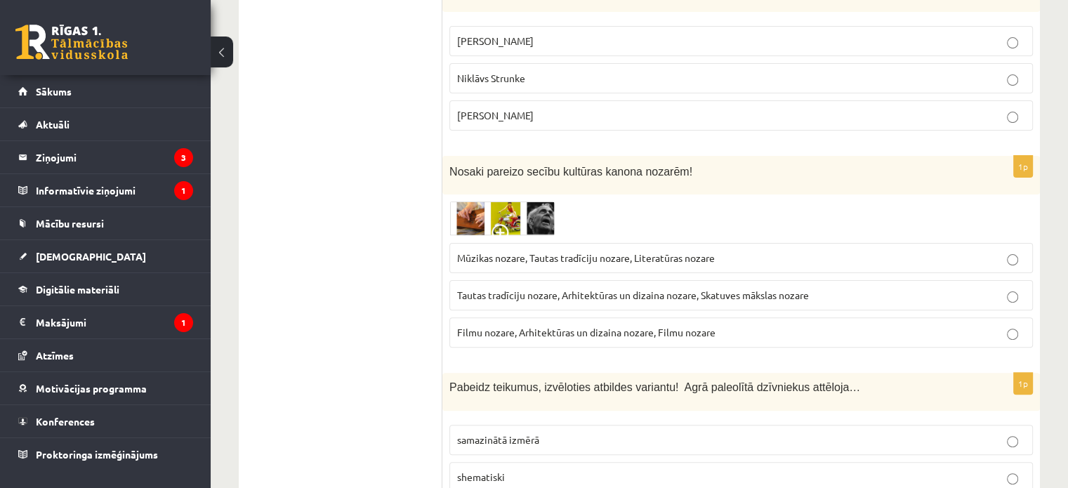
scroll to position [5716, 0]
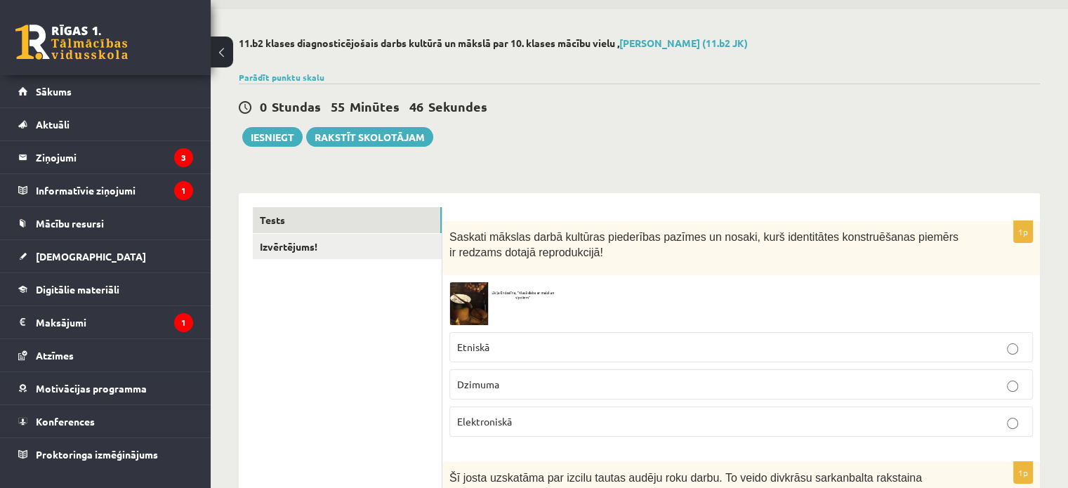
scroll to position [70, 0]
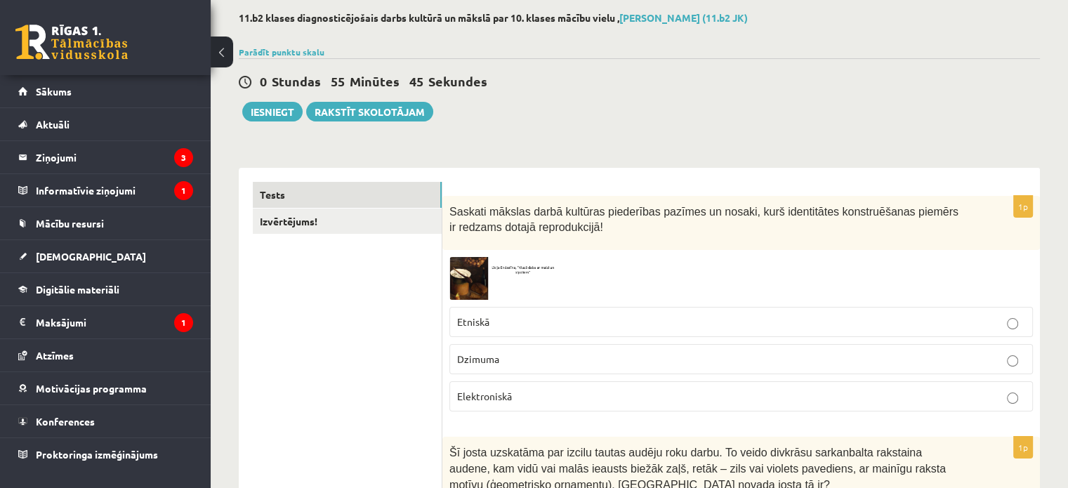
click at [374, 221] on link "Izvērtējums!" at bounding box center [347, 222] width 189 height 26
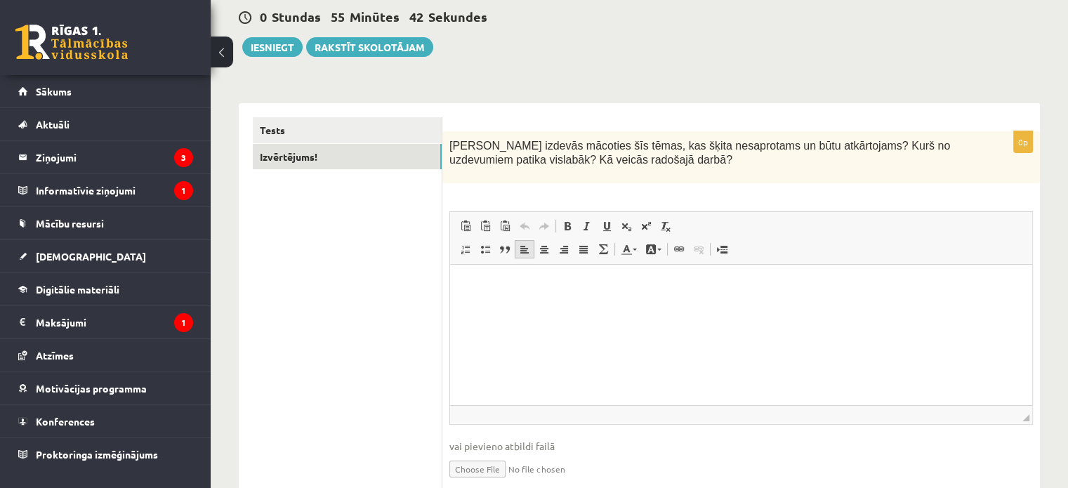
scroll to position [192, 0]
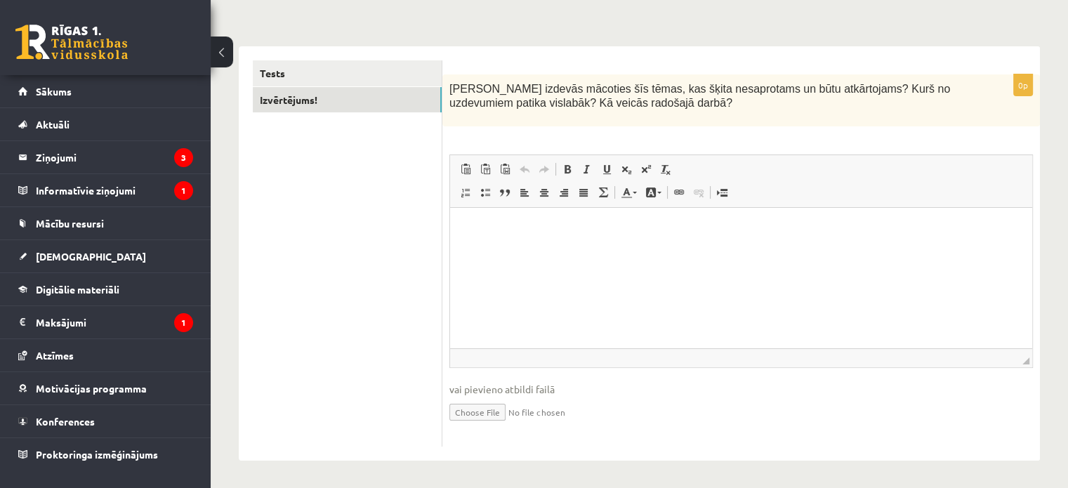
click at [503, 251] on html at bounding box center [741, 229] width 582 height 43
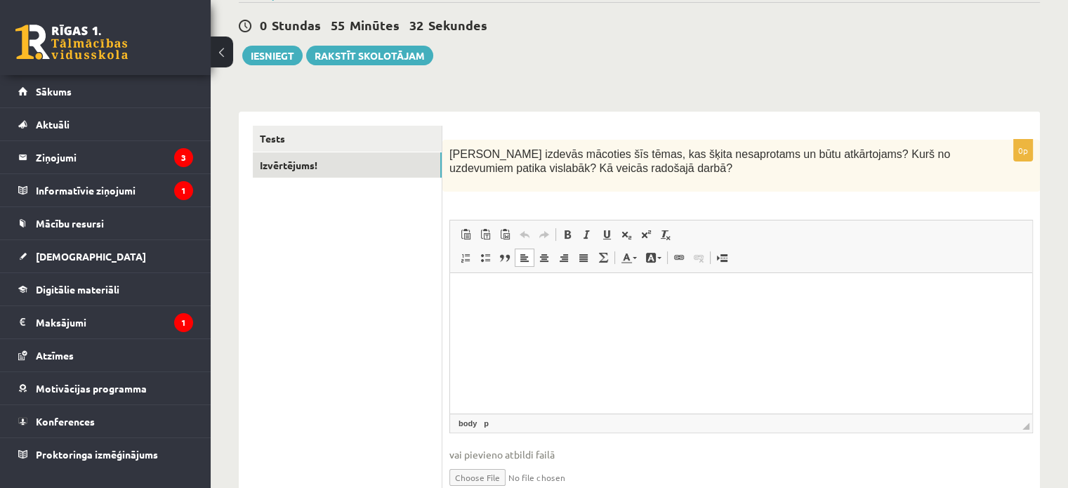
scroll to position [51, 0]
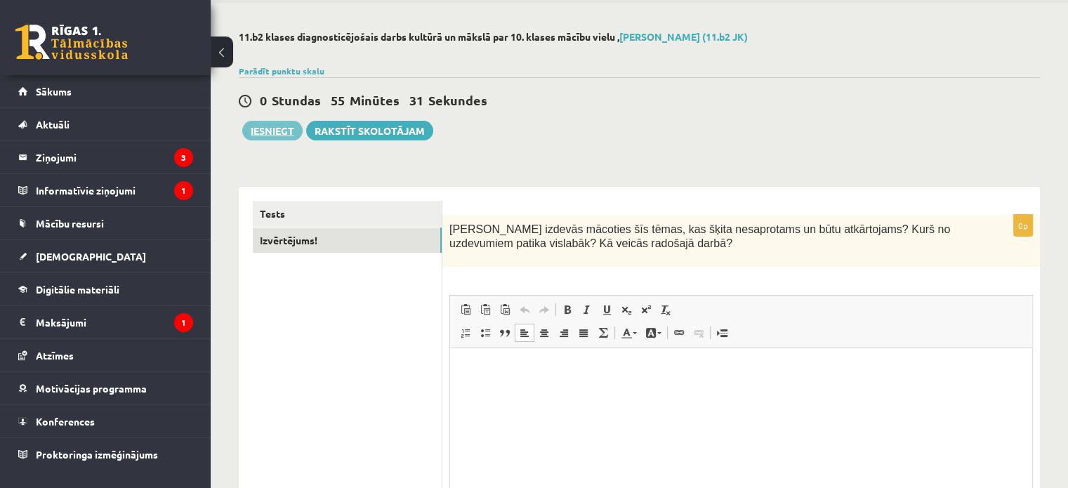
click at [261, 123] on button "Iesniegt" at bounding box center [272, 131] width 60 height 20
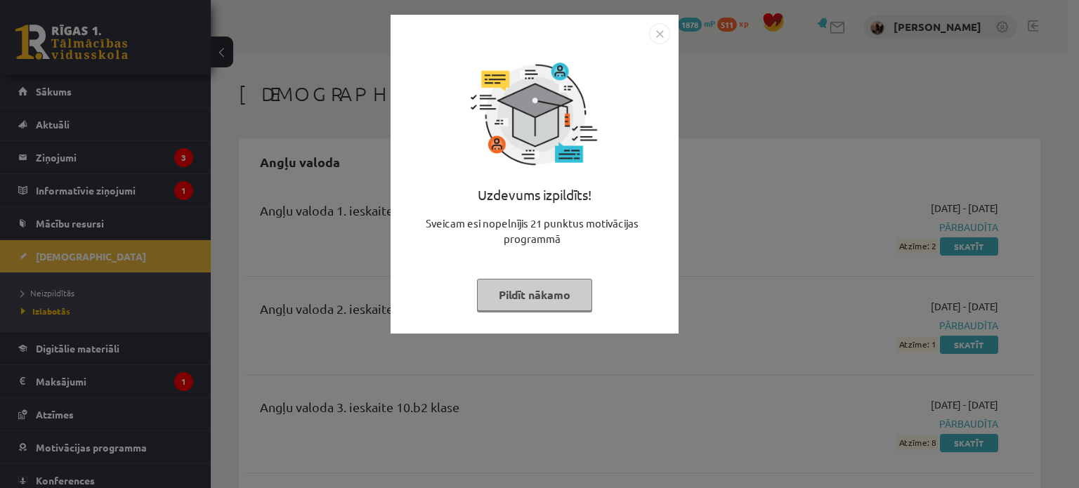
click at [663, 40] on img "Close" at bounding box center [659, 33] width 21 height 21
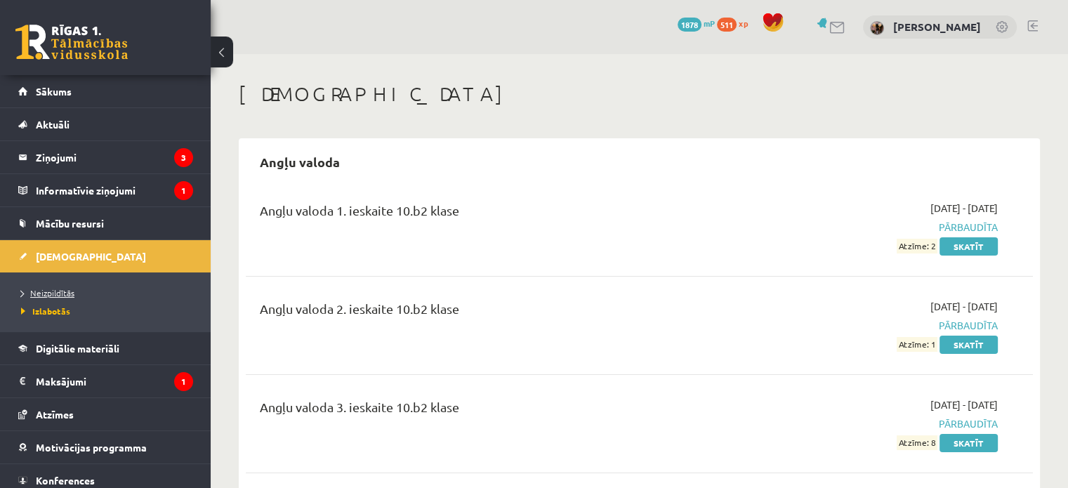
click at [67, 293] on span "Neizpildītās" at bounding box center [47, 292] width 53 height 11
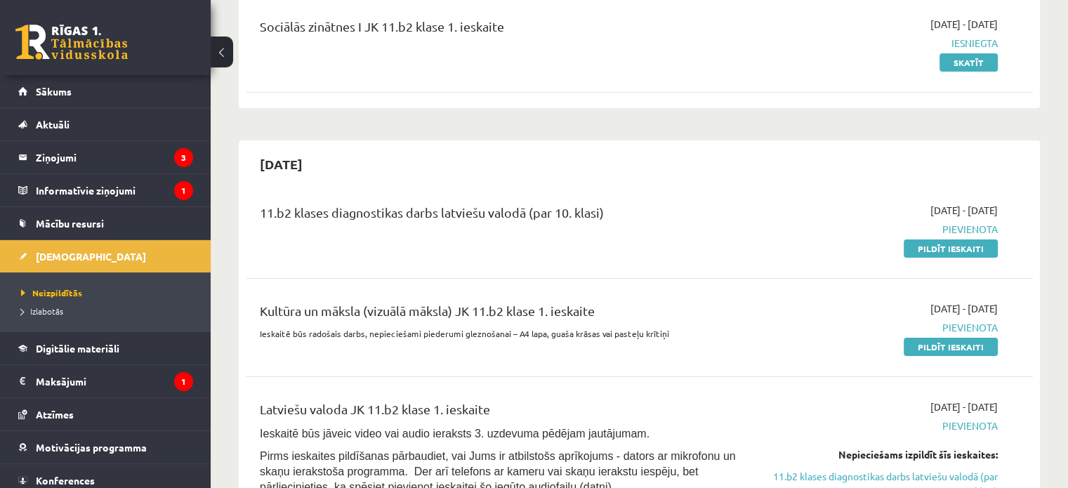
scroll to position [211, 0]
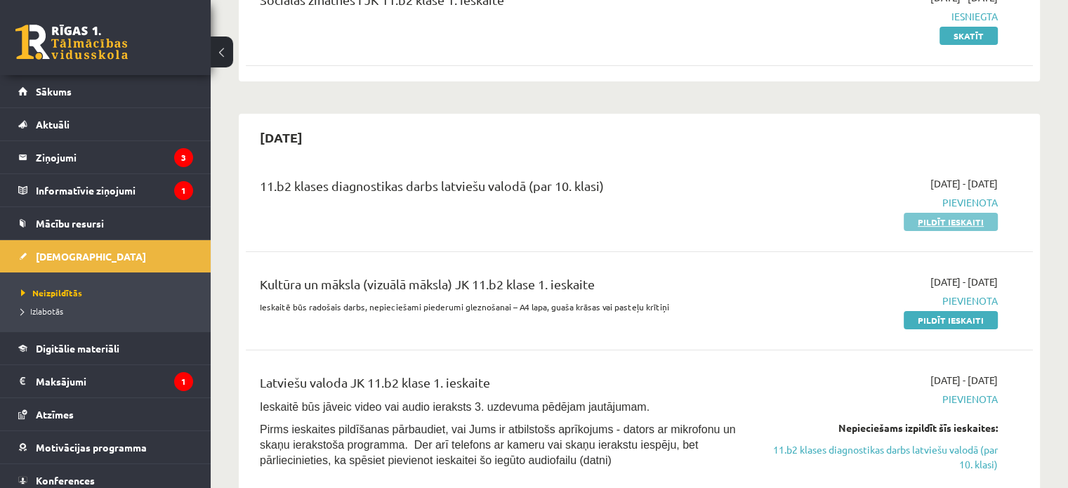
click at [937, 227] on link "Pildīt ieskaiti" at bounding box center [951, 222] width 94 height 18
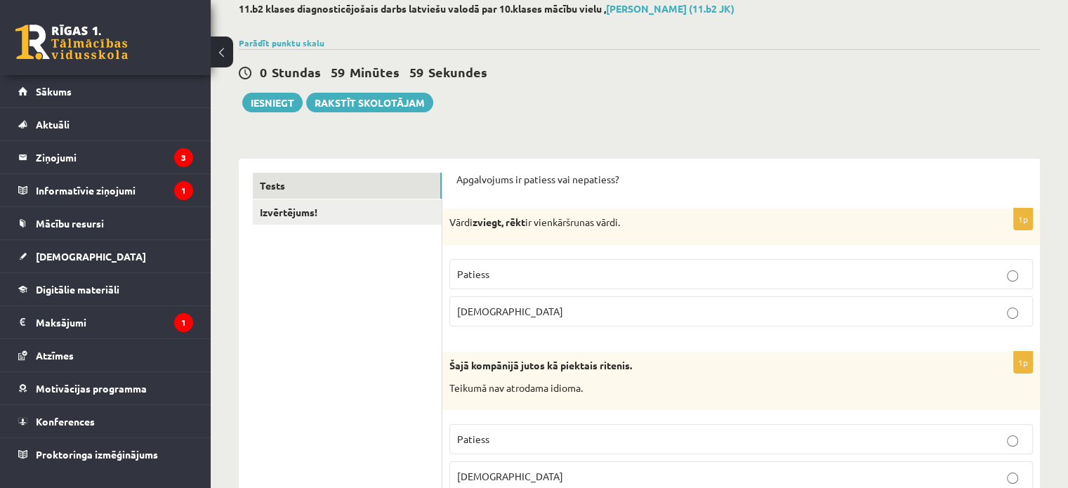
scroll to position [140, 0]
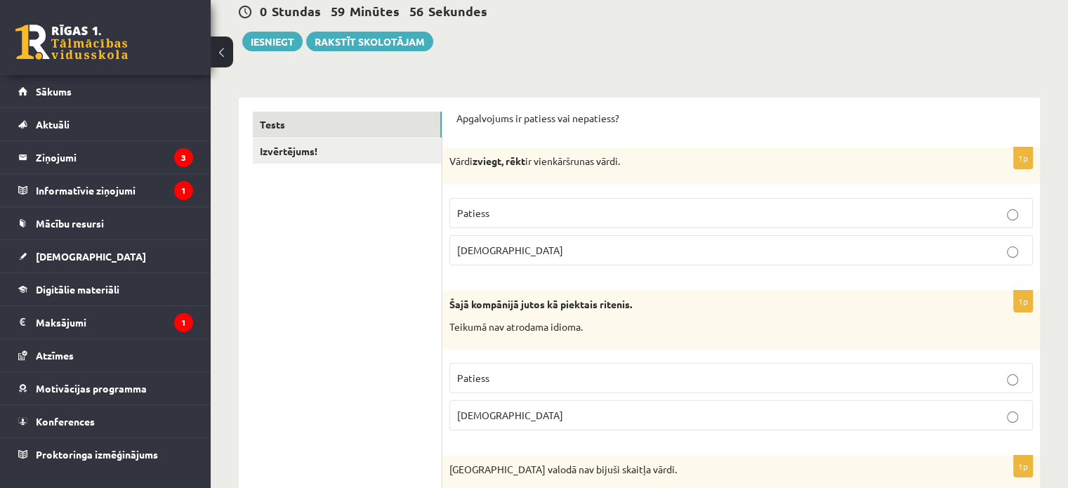
click at [502, 229] on fieldset "Patiess Aplams" at bounding box center [740, 230] width 583 height 79
click at [497, 216] on p "Patiess" at bounding box center [741, 213] width 568 height 15
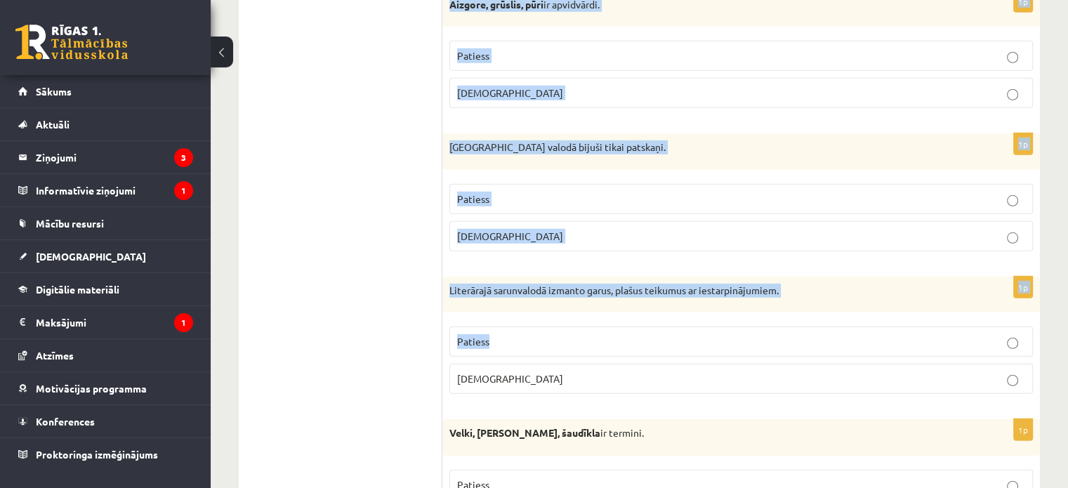
scroll to position [4158, 0]
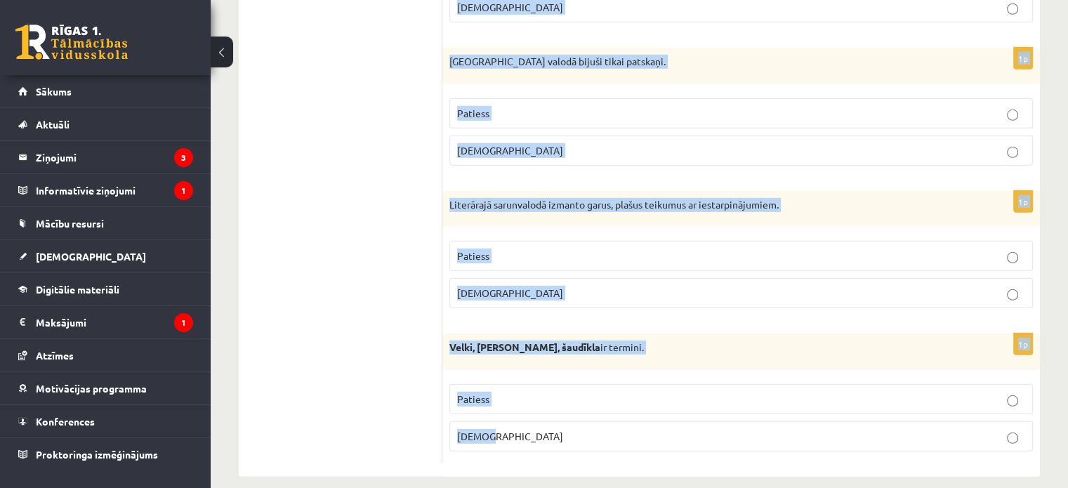
drag, startPoint x: 447, startPoint y: 162, endPoint x: 660, endPoint y: 409, distance: 326.6
copy form "Šajā kompānijā jutos kā piektais ritenis. Teikumā nav atrodama idioma. Patiess …"
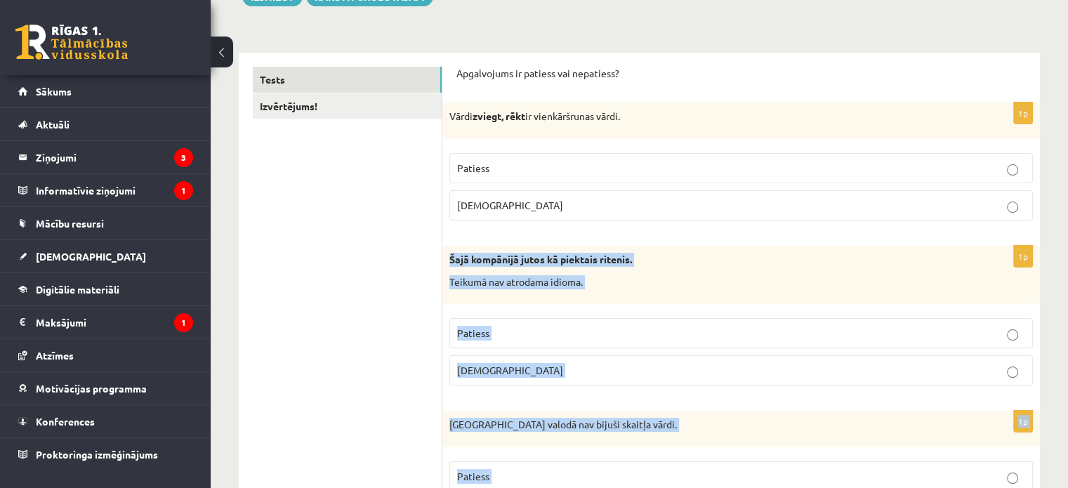
scroll to position [281, 0]
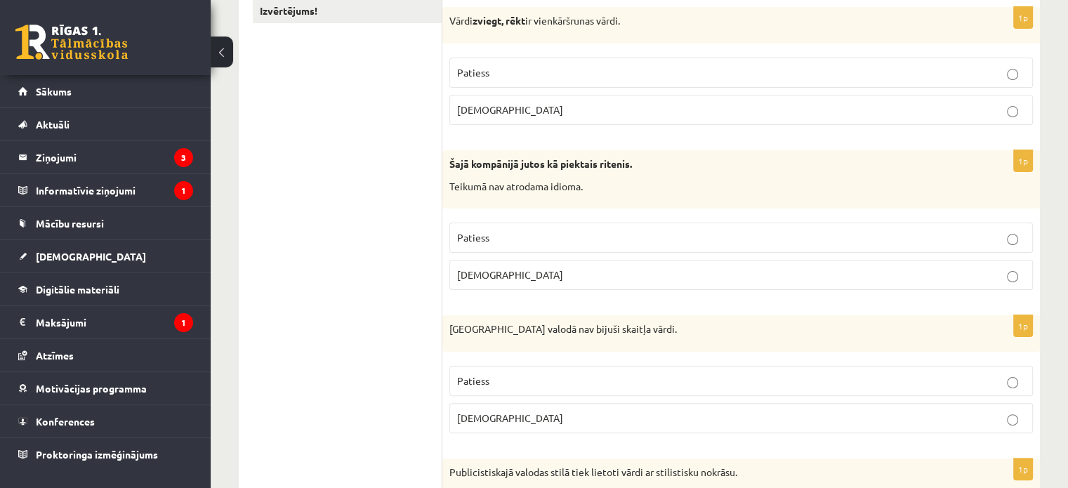
click at [557, 232] on p "Patiess" at bounding box center [741, 237] width 568 height 15
click at [532, 374] on p "Patiess" at bounding box center [741, 381] width 568 height 15
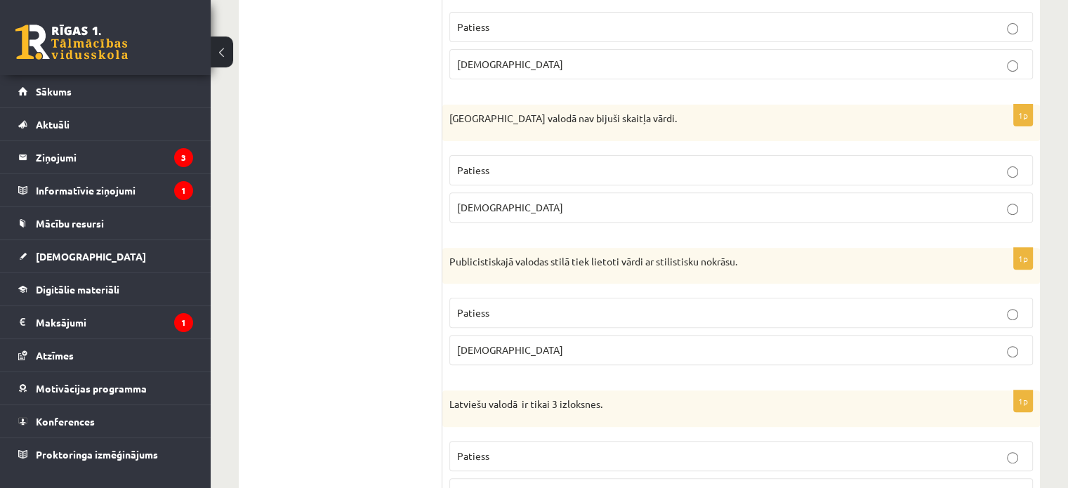
click at [525, 314] on p "Patiess" at bounding box center [741, 312] width 568 height 15
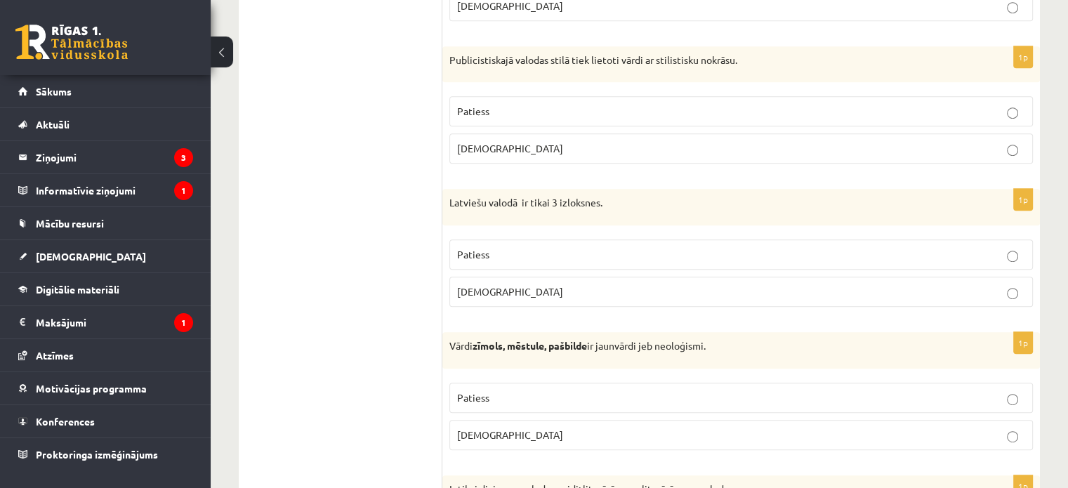
scroll to position [702, 0]
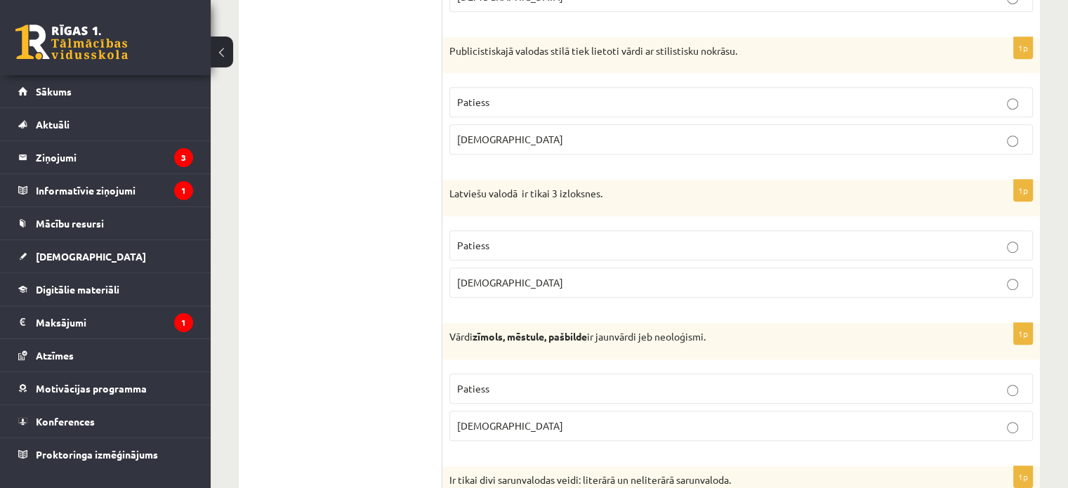
click at [507, 284] on p "Aplams" at bounding box center [741, 282] width 568 height 15
click at [508, 384] on p "Patiess" at bounding box center [741, 388] width 568 height 15
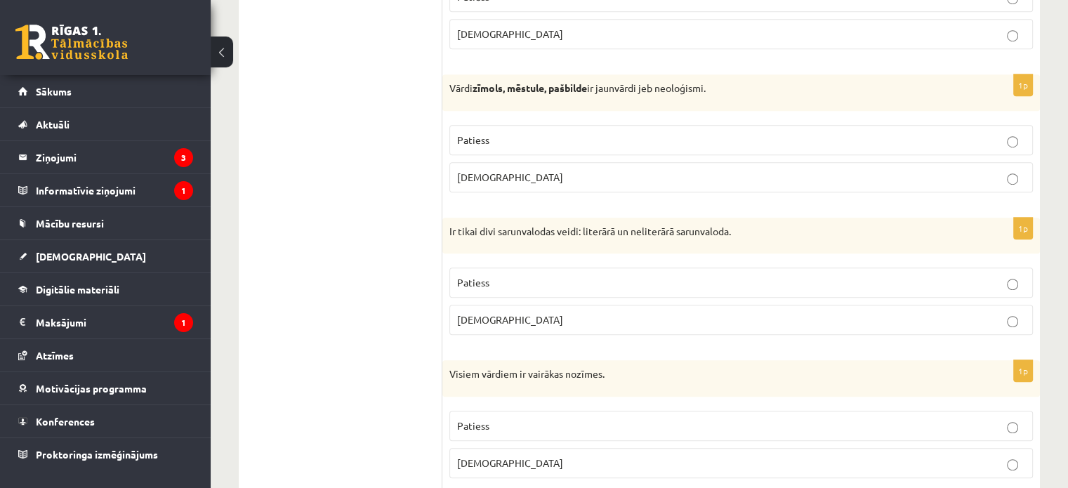
scroll to position [1053, 0]
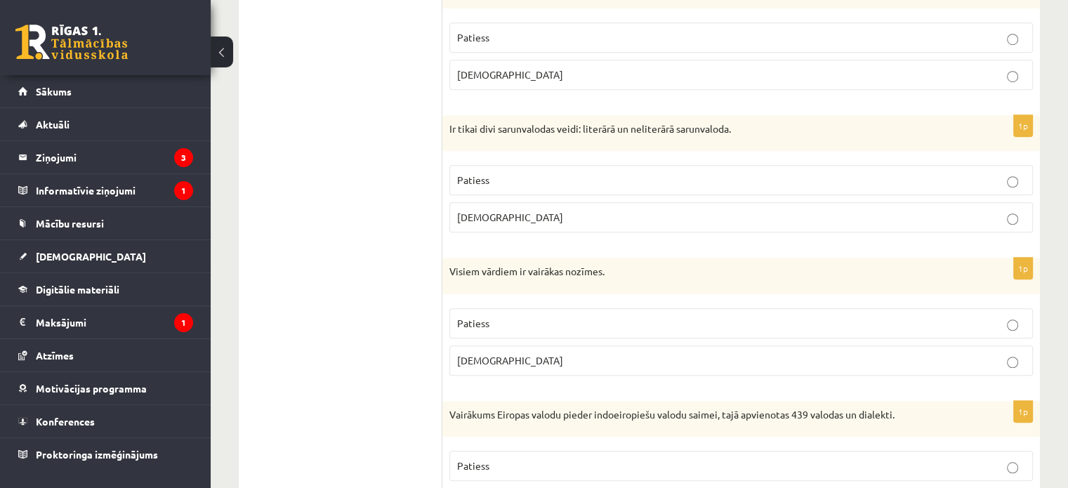
click at [528, 213] on p "Aplams" at bounding box center [741, 217] width 568 height 15
click at [527, 328] on label "Patiess" at bounding box center [740, 323] width 583 height 30
click at [523, 360] on p "Aplams" at bounding box center [741, 360] width 568 height 15
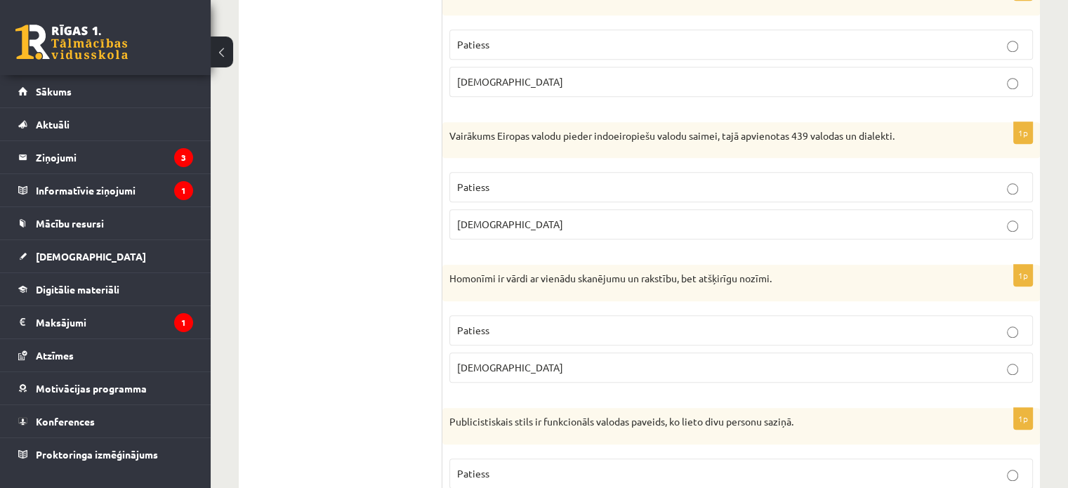
scroll to position [1334, 0]
click at [513, 190] on label "Patiess" at bounding box center [740, 185] width 583 height 30
click at [507, 325] on p "Patiess" at bounding box center [741, 328] width 568 height 15
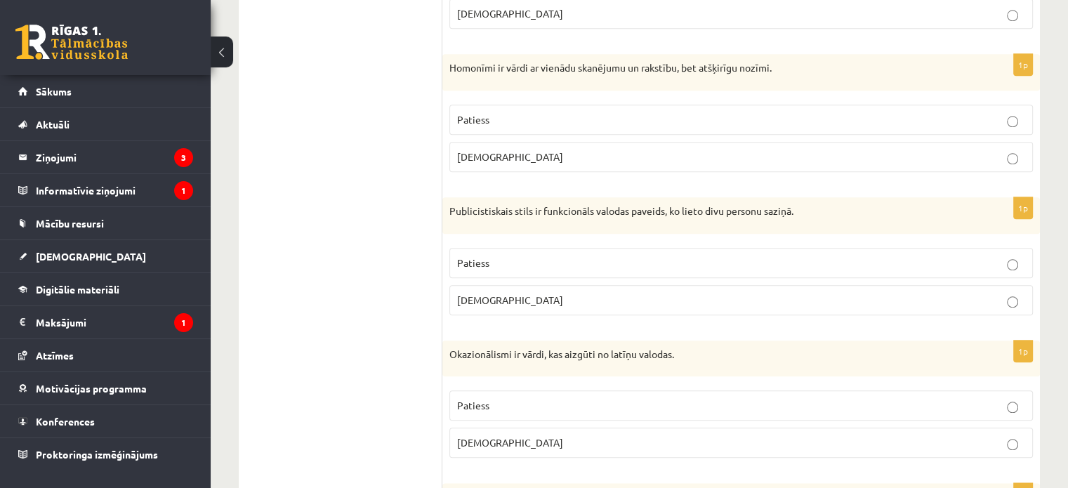
scroll to position [1545, 0]
click at [503, 294] on p "Aplams" at bounding box center [741, 298] width 568 height 15
click at [509, 436] on p "Aplams" at bounding box center [741, 440] width 568 height 15
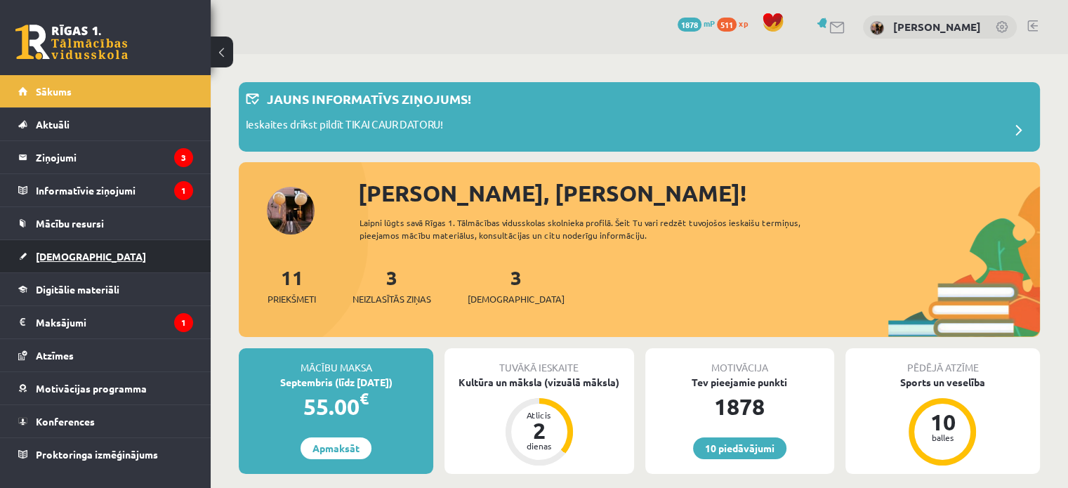
click at [73, 252] on span "[DEMOGRAPHIC_DATA]" at bounding box center [91, 256] width 110 height 13
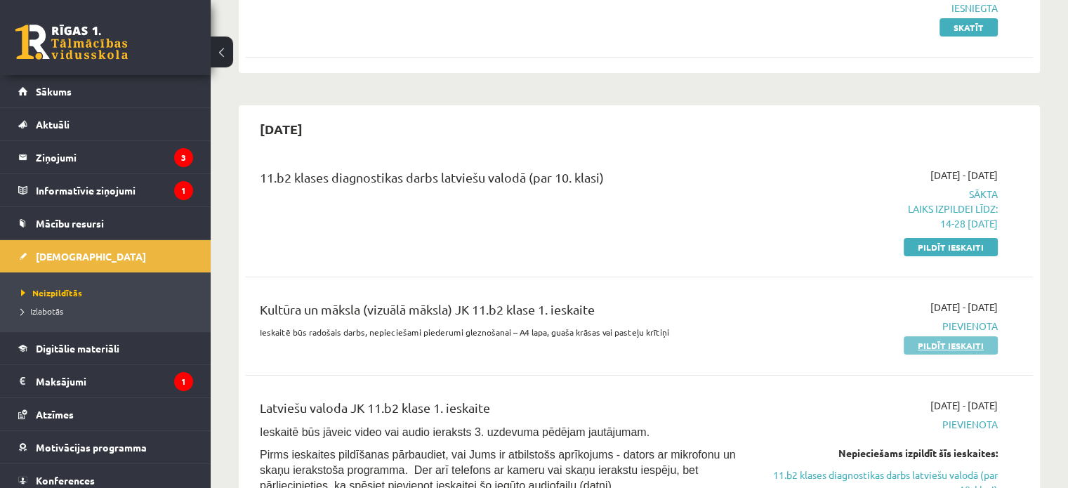
scroll to position [211, 0]
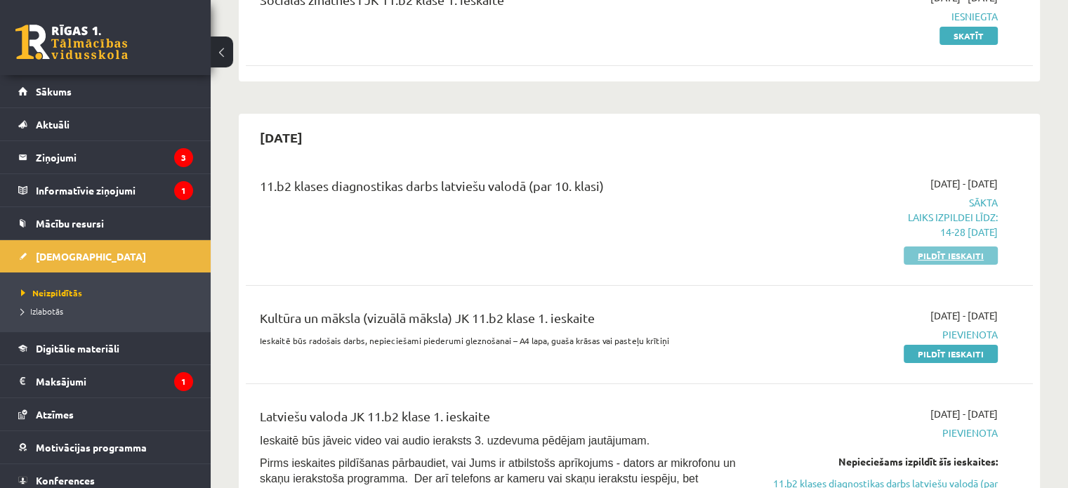
click at [942, 255] on link "Pildīt ieskaiti" at bounding box center [951, 255] width 94 height 18
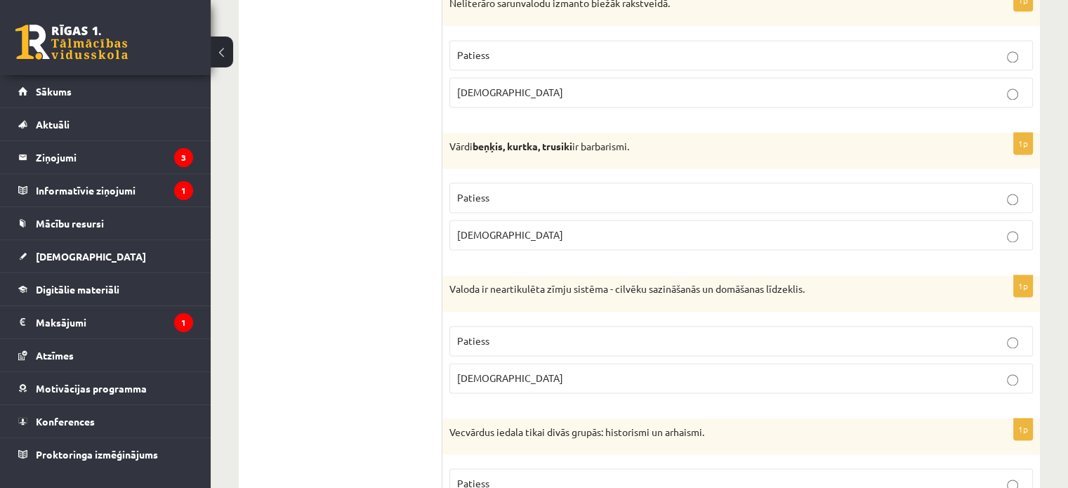
scroll to position [1826, 0]
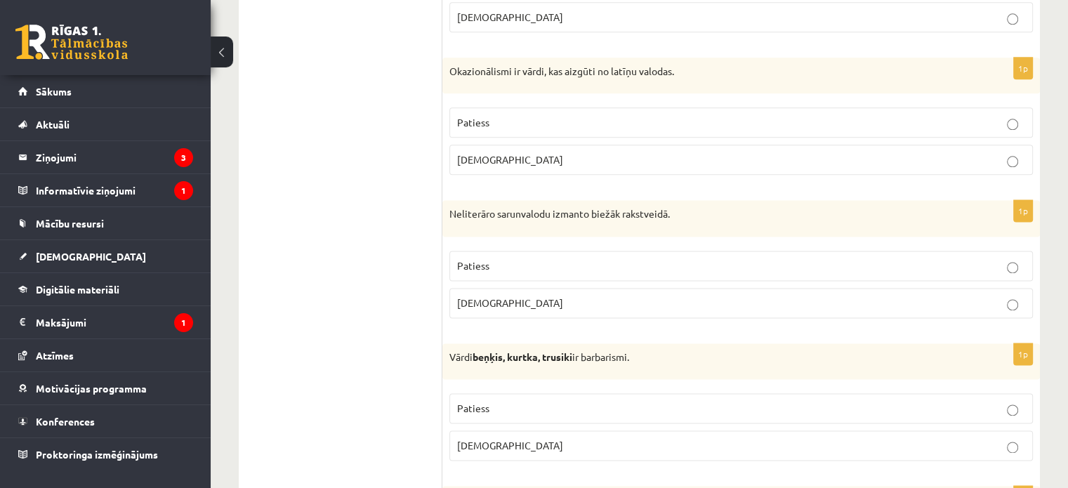
click at [538, 296] on p "[DEMOGRAPHIC_DATA]" at bounding box center [741, 303] width 568 height 15
click at [529, 401] on p "Patiess" at bounding box center [741, 408] width 568 height 15
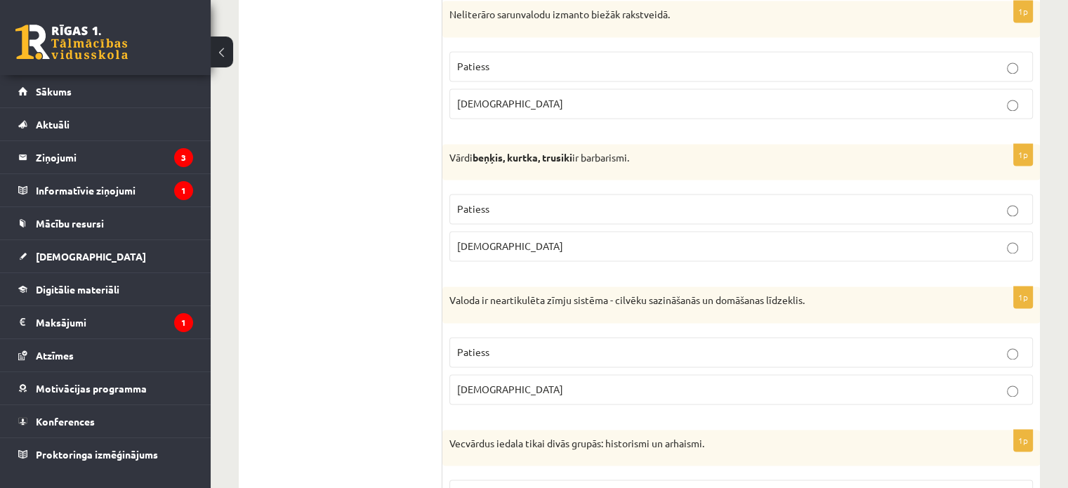
scroll to position [2036, 0]
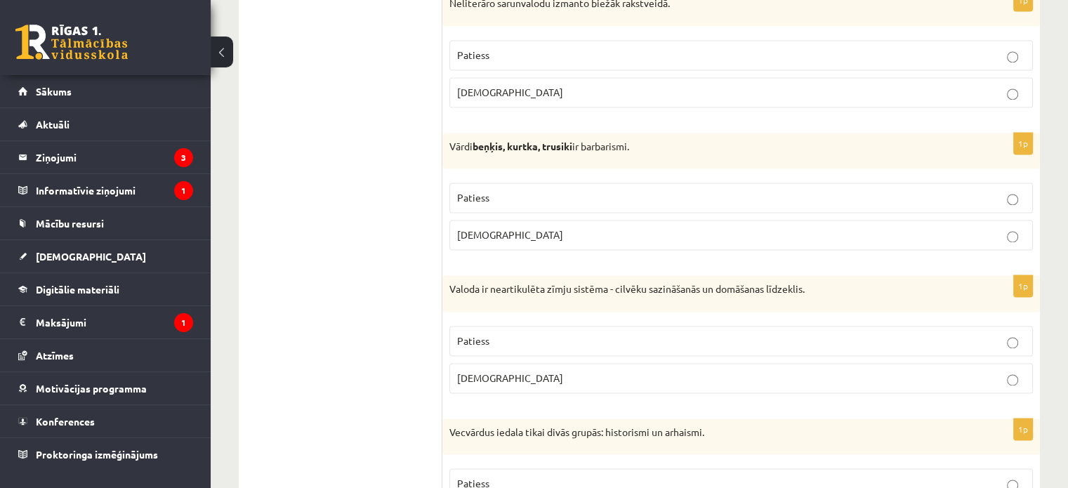
click at [531, 371] on p "[DEMOGRAPHIC_DATA]" at bounding box center [741, 378] width 568 height 15
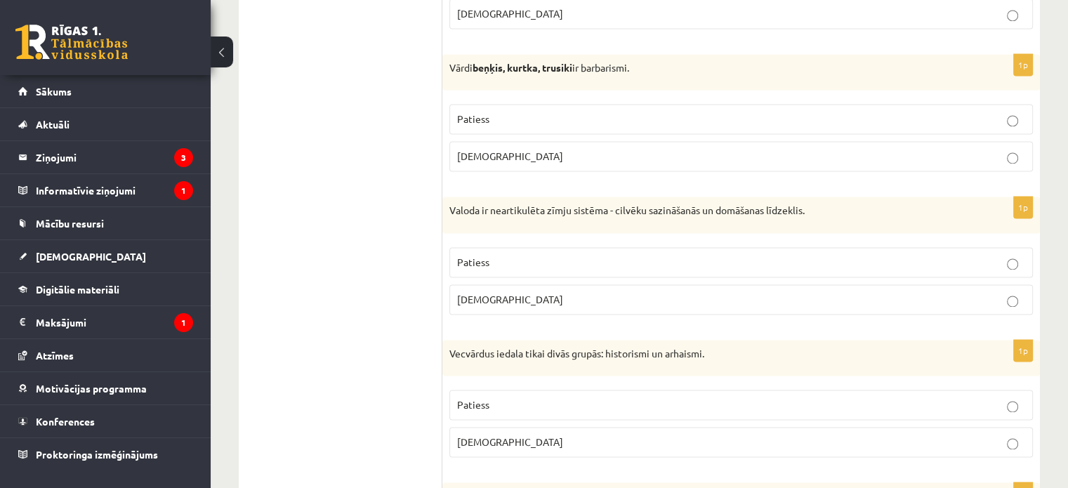
scroll to position [2317, 0]
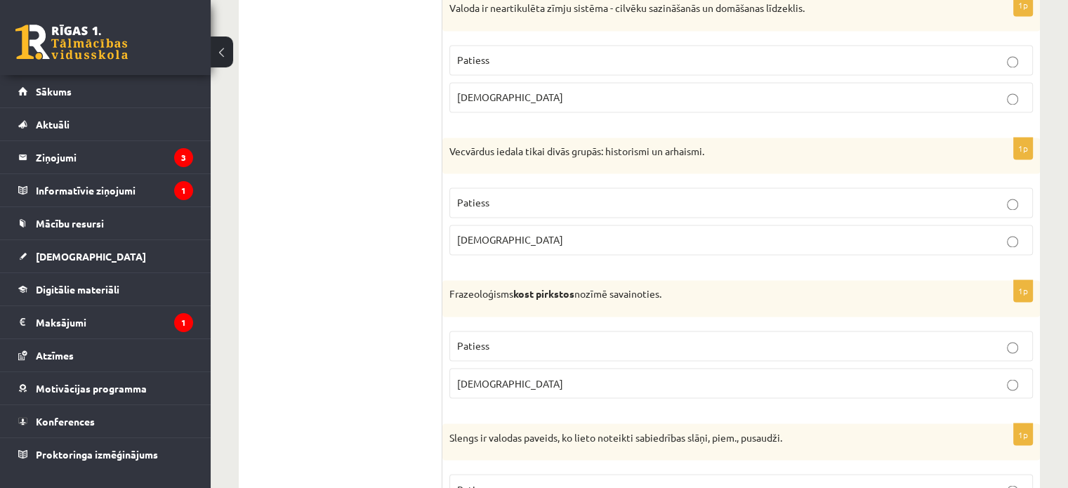
click at [616, 338] on p "Patiess" at bounding box center [741, 345] width 568 height 15
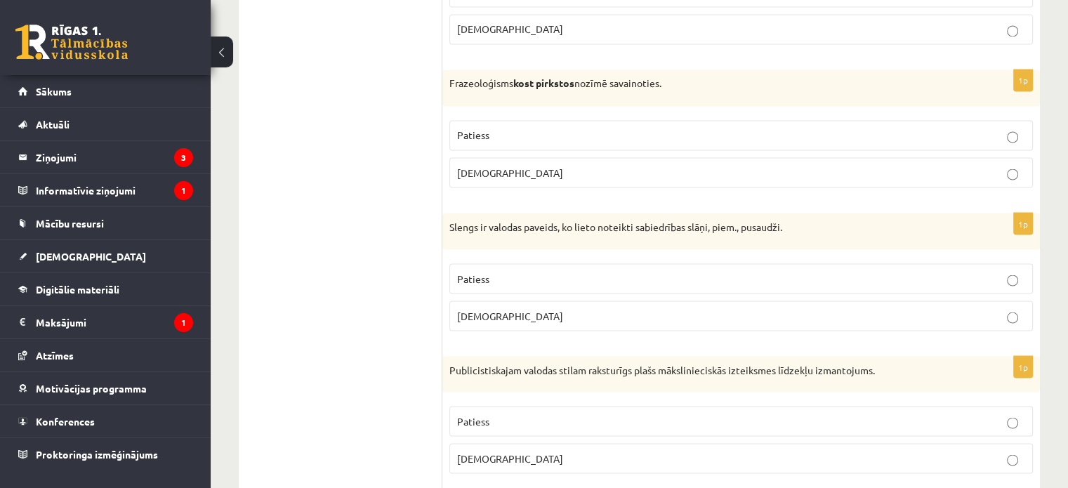
click at [571, 308] on p "Aplams" at bounding box center [741, 315] width 568 height 15
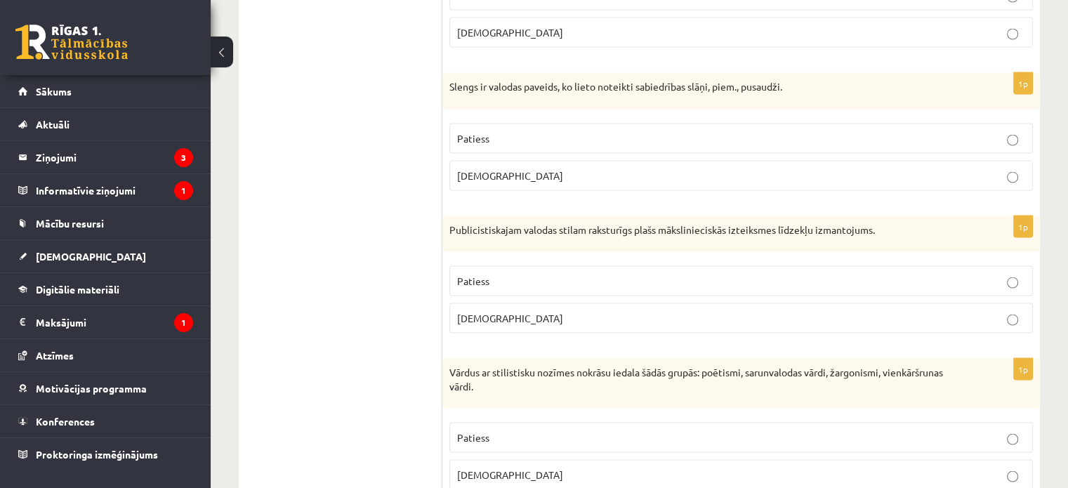
click at [563, 273] on p "Patiess" at bounding box center [741, 280] width 568 height 15
click at [555, 439] on label "Patiess" at bounding box center [740, 437] width 583 height 30
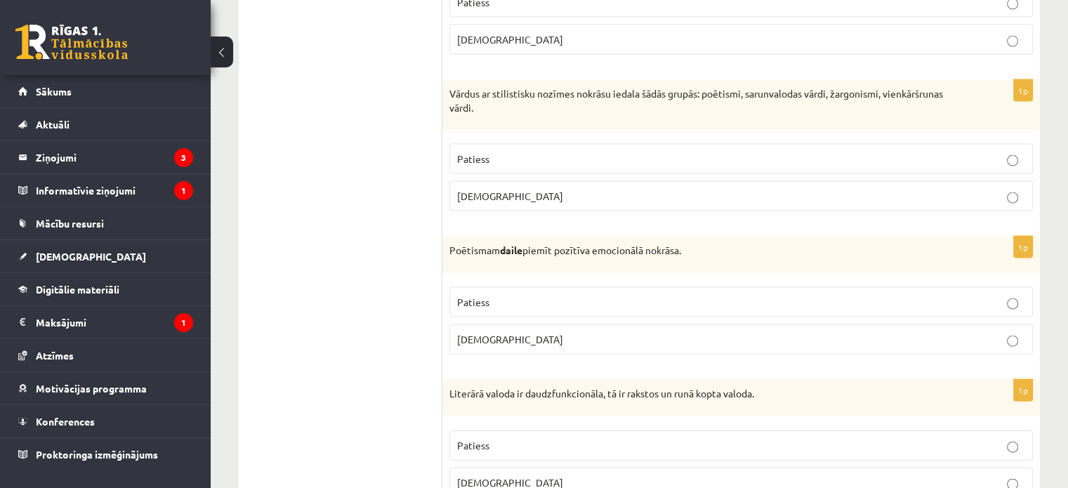
scroll to position [3090, 0]
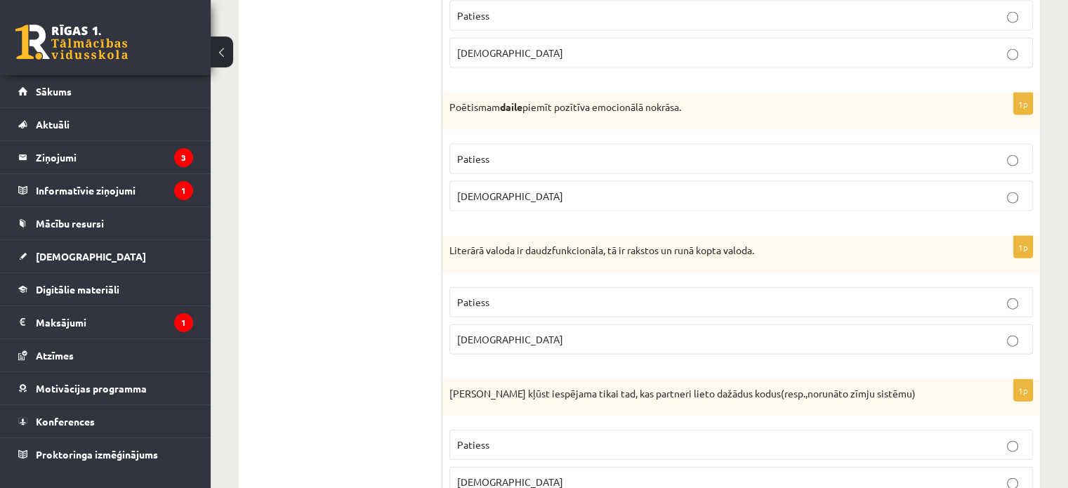
click at [553, 152] on p "Patiess" at bounding box center [741, 159] width 568 height 15
click at [542, 295] on p "Patiess" at bounding box center [741, 302] width 568 height 15
click at [497, 475] on p "Aplams" at bounding box center [741, 482] width 568 height 15
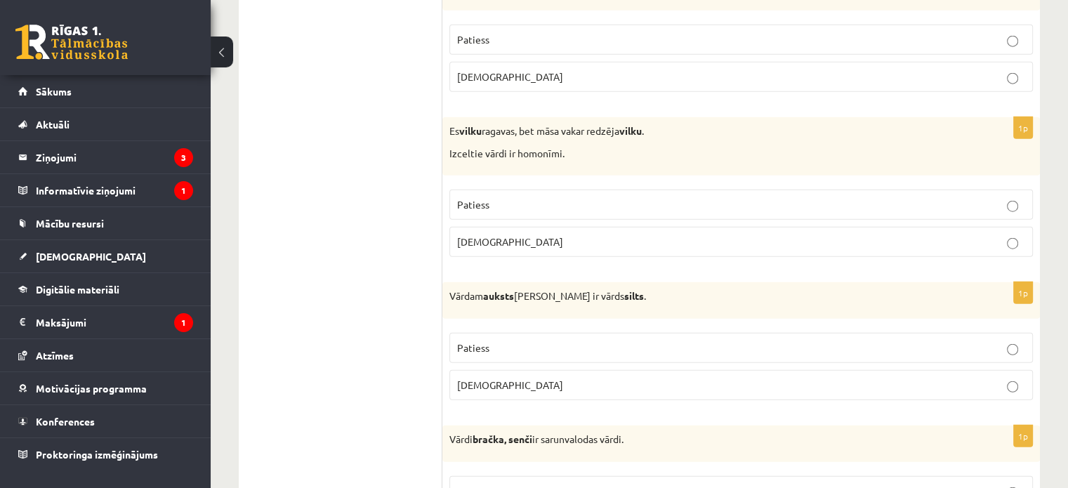
scroll to position [3511, 0]
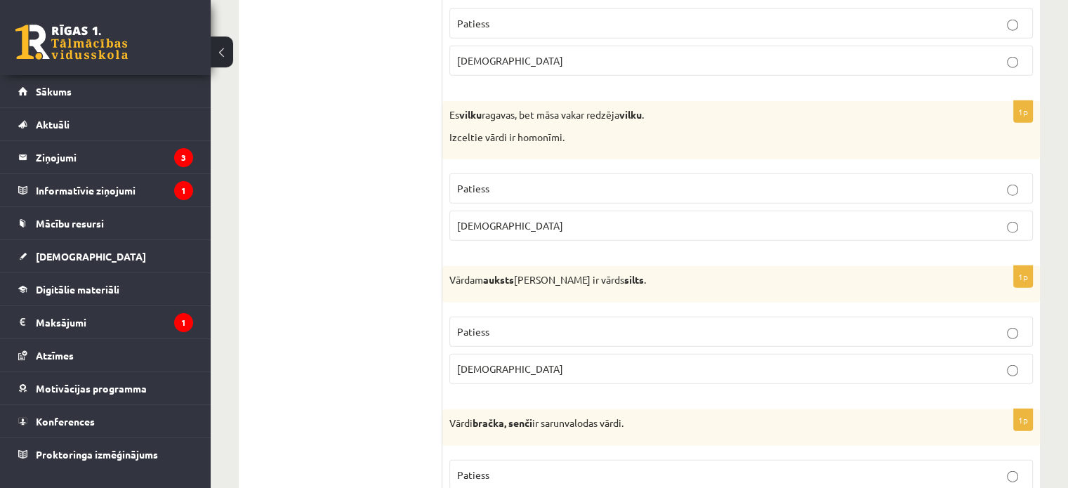
click at [466, 325] on span "Patiess" at bounding box center [473, 331] width 32 height 13
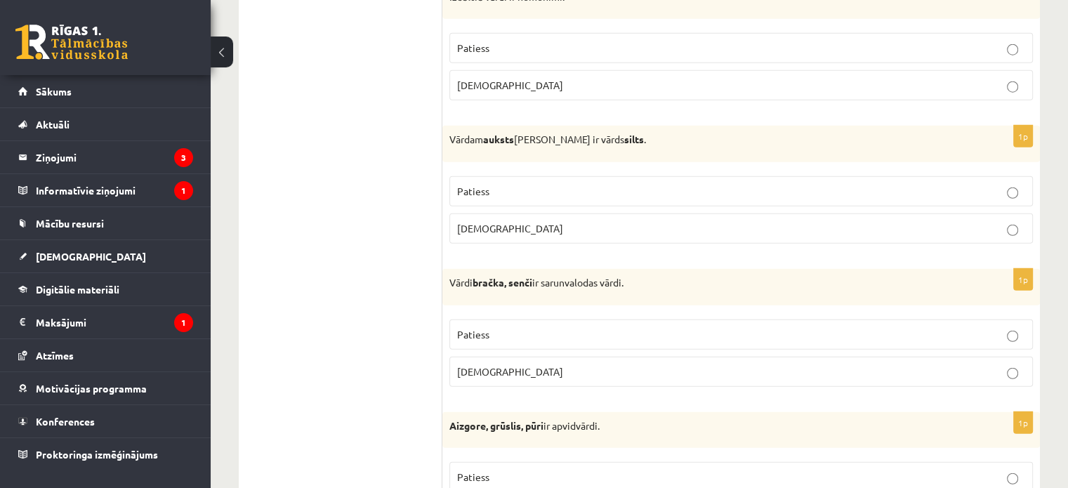
click at [474, 327] on p "Patiess" at bounding box center [741, 334] width 568 height 15
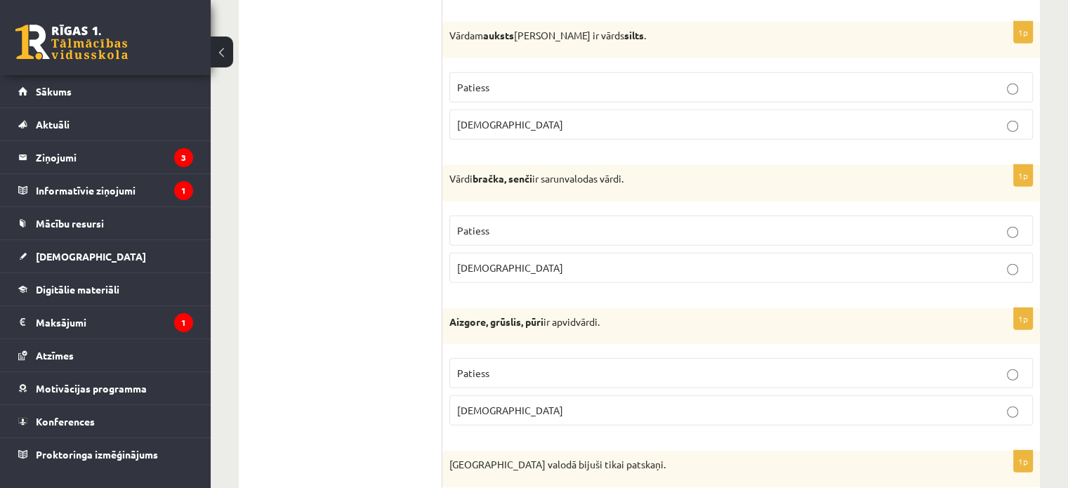
scroll to position [3862, 0]
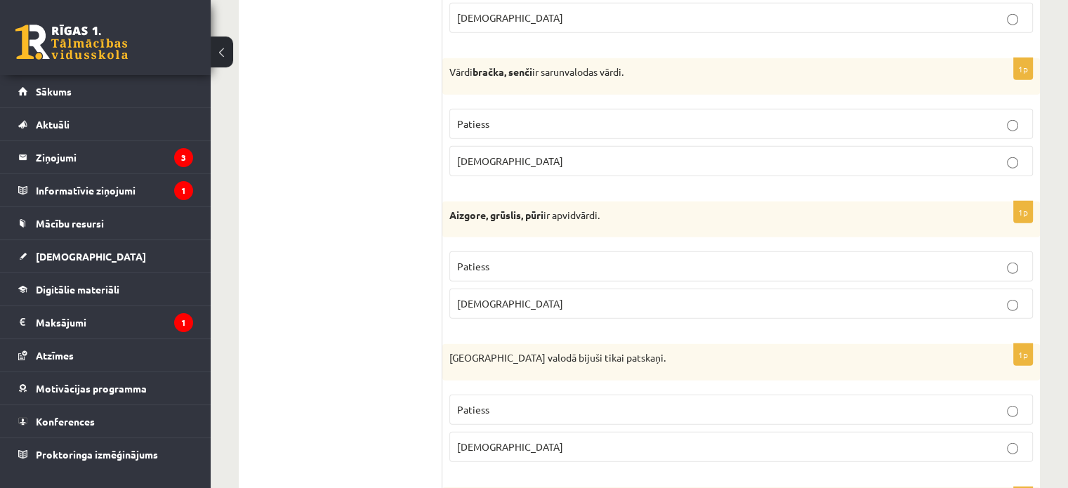
click at [522, 251] on label "Patiess" at bounding box center [740, 266] width 583 height 30
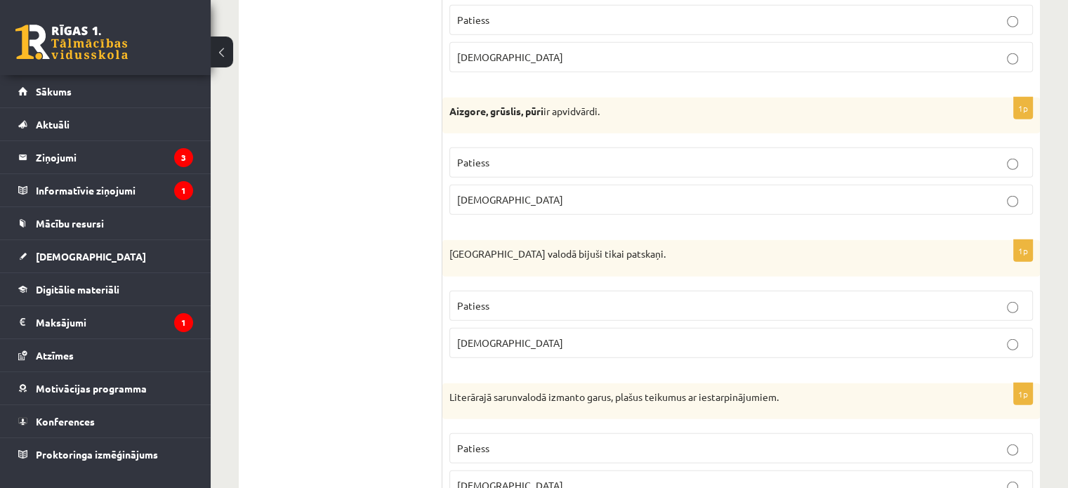
scroll to position [4002, 0]
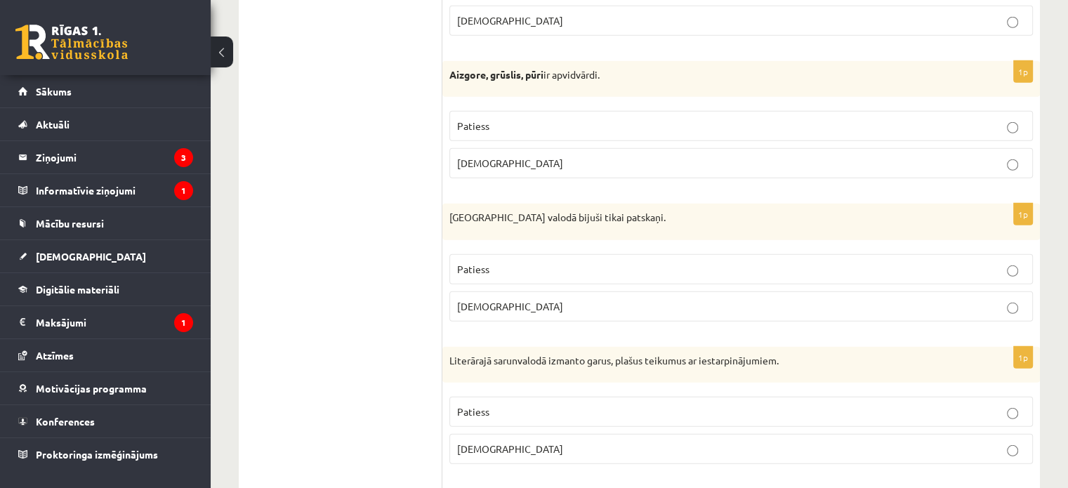
click at [569, 299] on p "Aplams" at bounding box center [741, 306] width 568 height 15
click at [551, 442] on p "Aplams" at bounding box center [741, 449] width 568 height 15
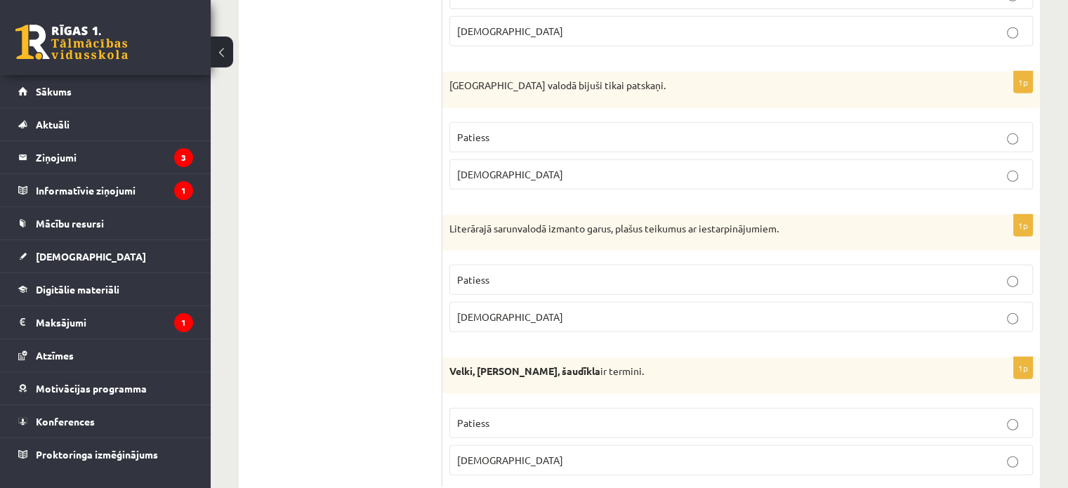
scroll to position [4158, 0]
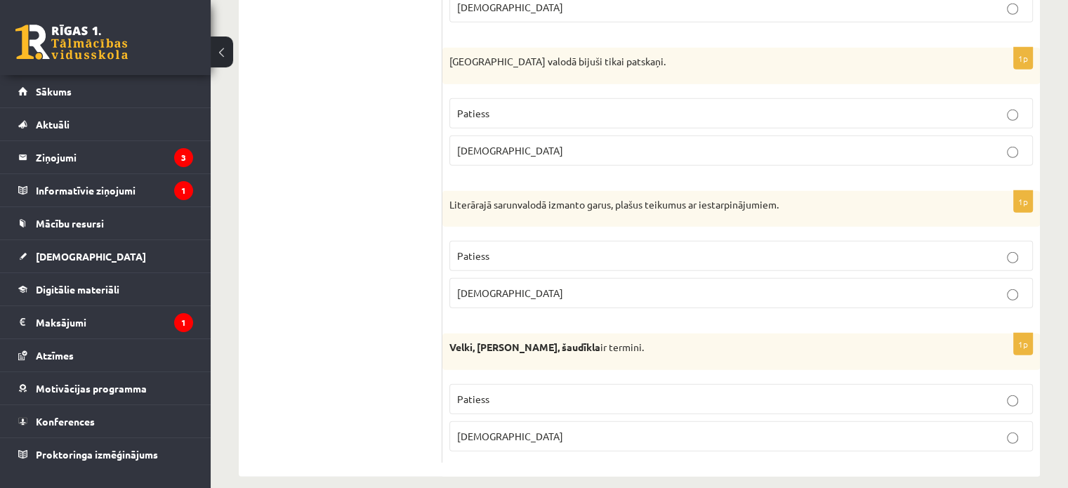
click at [555, 392] on p "Patiess" at bounding box center [741, 399] width 568 height 15
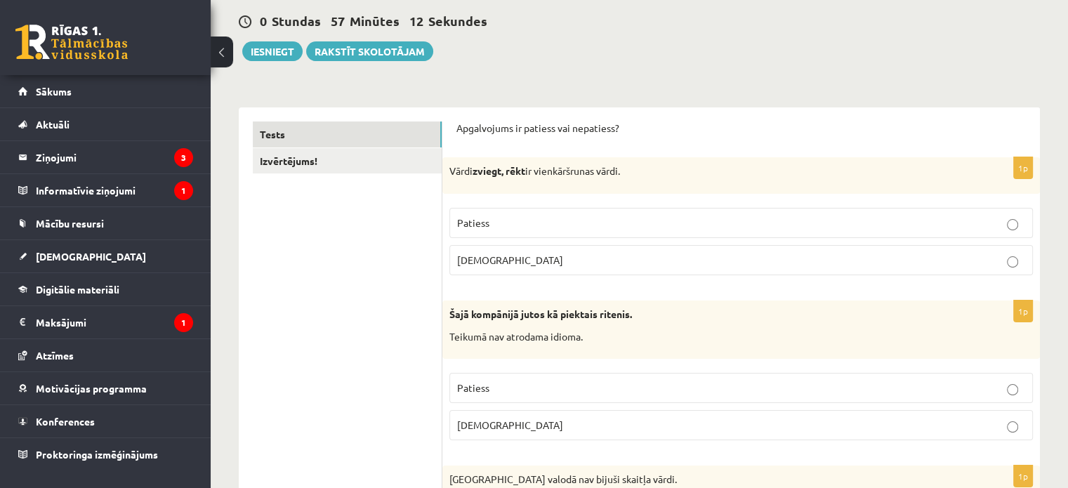
scroll to position [0, 0]
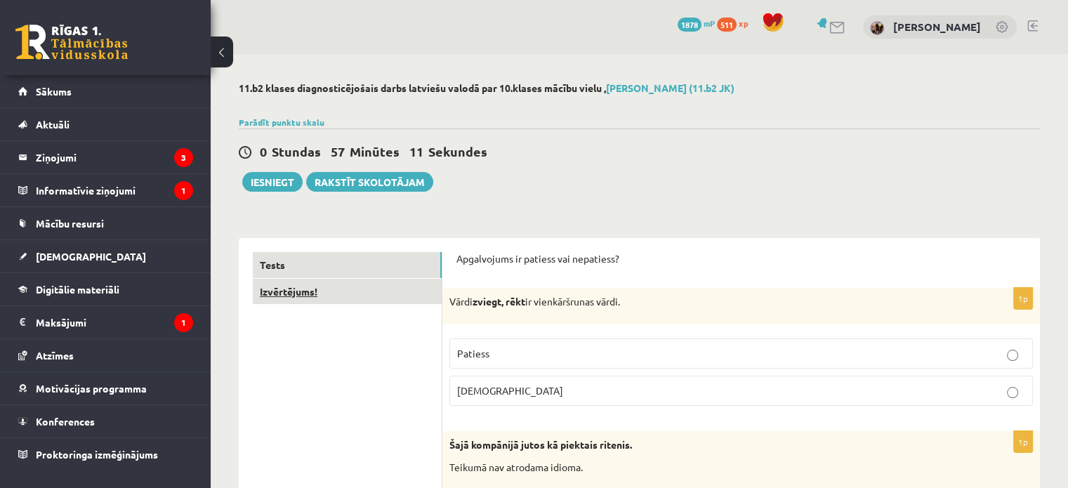
click at [324, 291] on link "Izvērtējums!" at bounding box center [347, 292] width 189 height 26
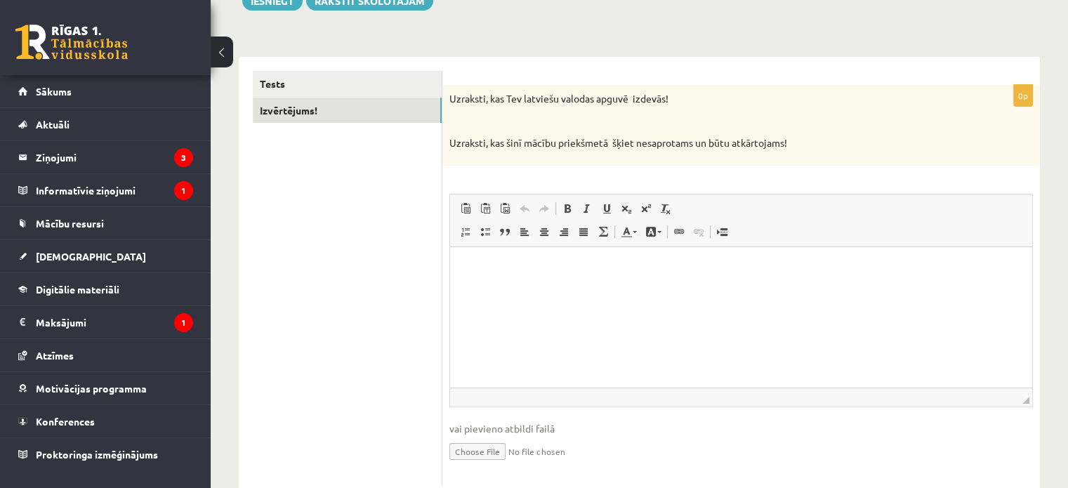
scroll to position [150, 0]
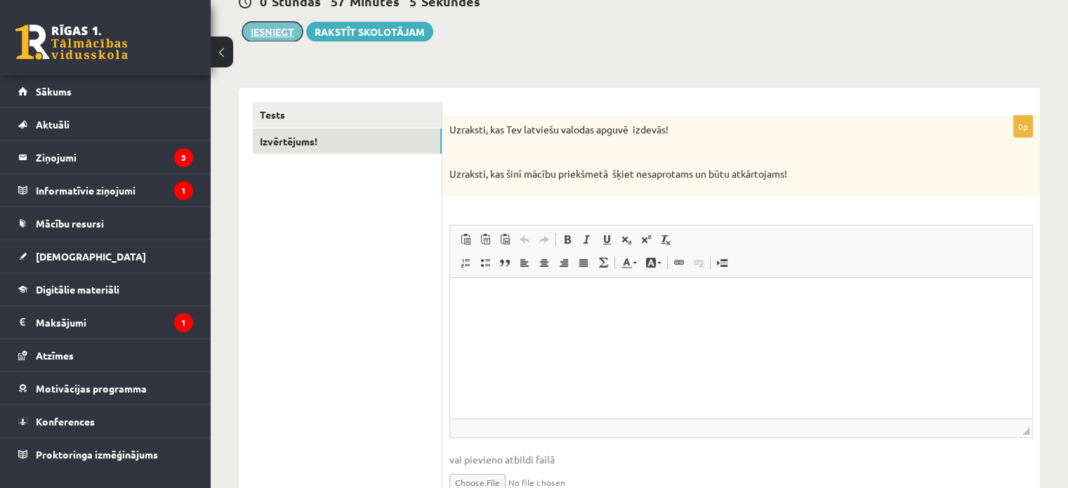
click at [281, 27] on button "Iesniegt" at bounding box center [272, 32] width 60 height 20
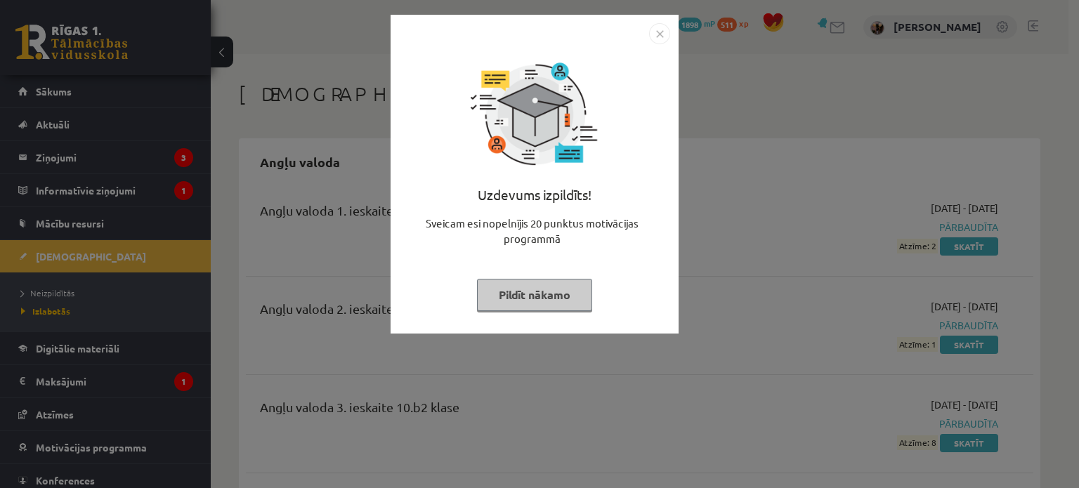
click at [663, 36] on img "Close" at bounding box center [659, 33] width 21 height 21
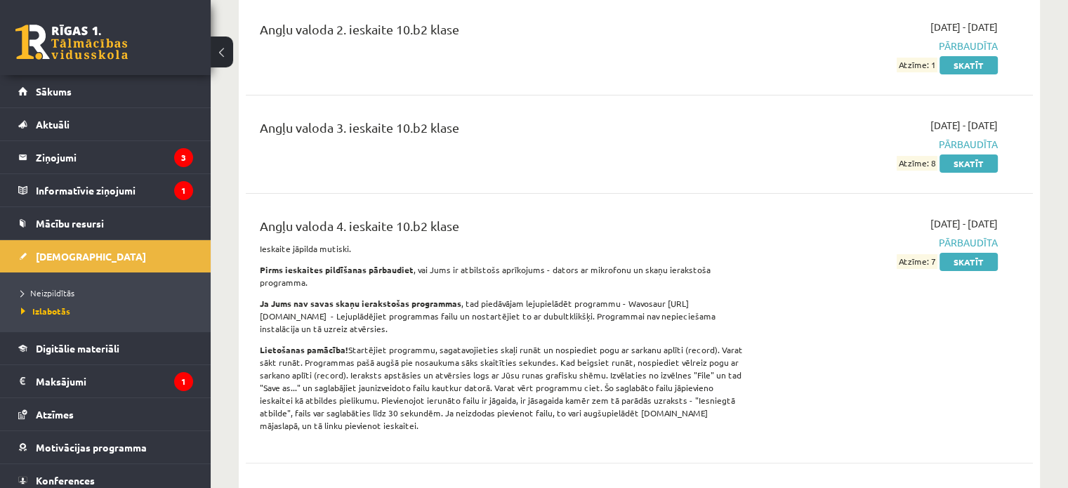
scroll to position [281, 0]
click at [70, 290] on span "Neizpildītās" at bounding box center [47, 292] width 53 height 11
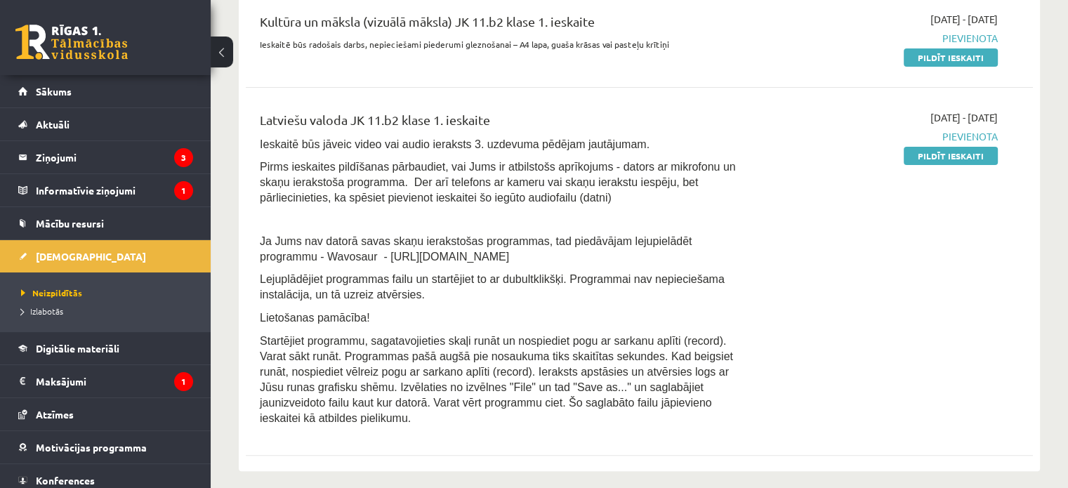
scroll to position [351, 0]
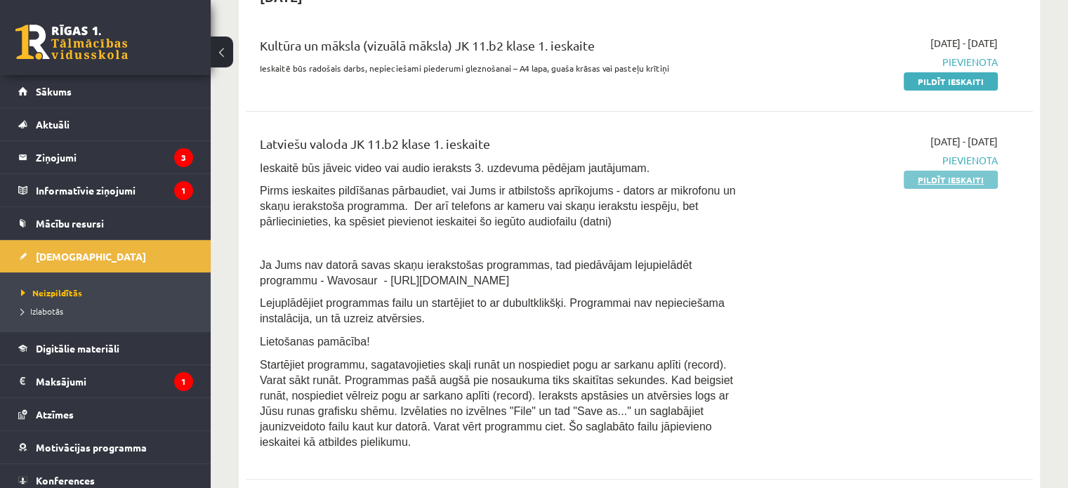
click at [974, 182] on link "Pildīt ieskaiti" at bounding box center [951, 180] width 94 height 18
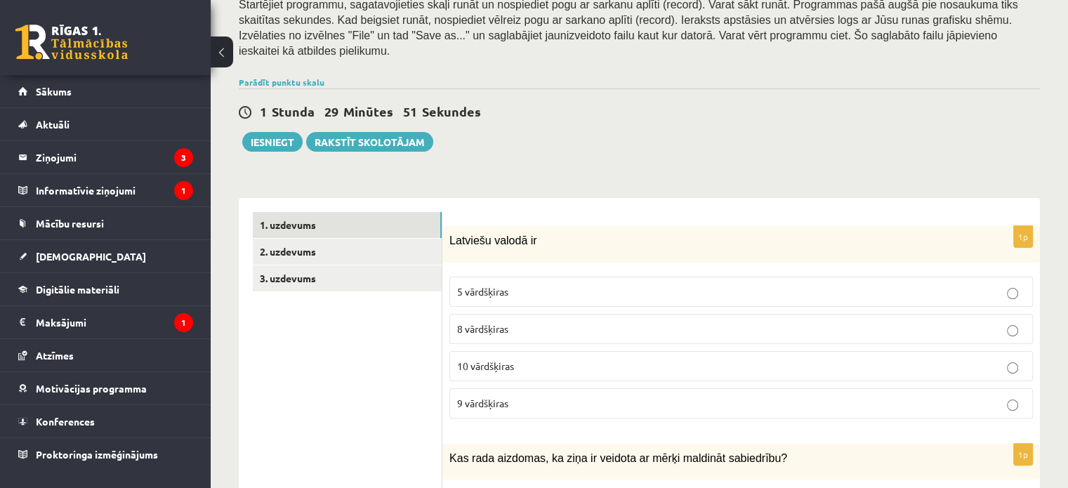
scroll to position [281, 0]
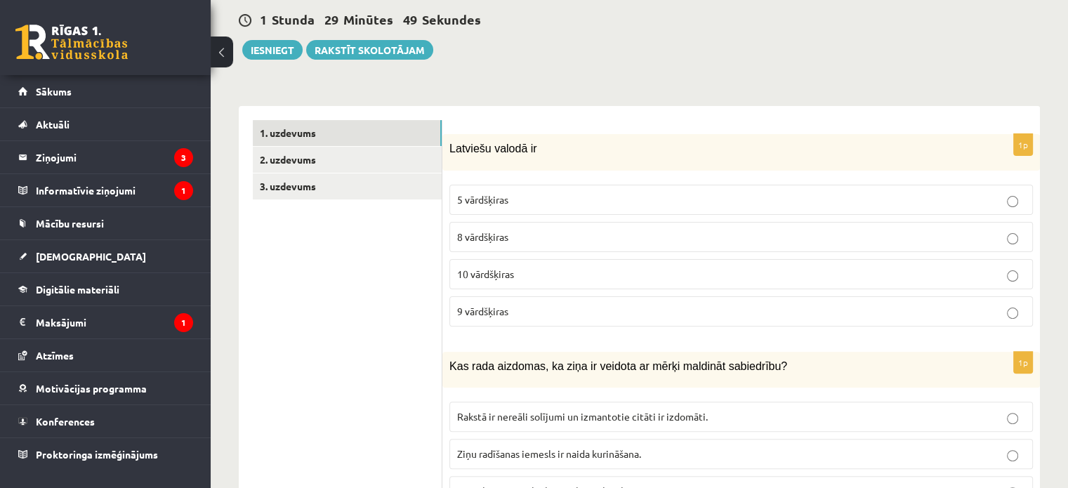
click at [511, 259] on label "10 vārdšķiras" at bounding box center [740, 274] width 583 height 30
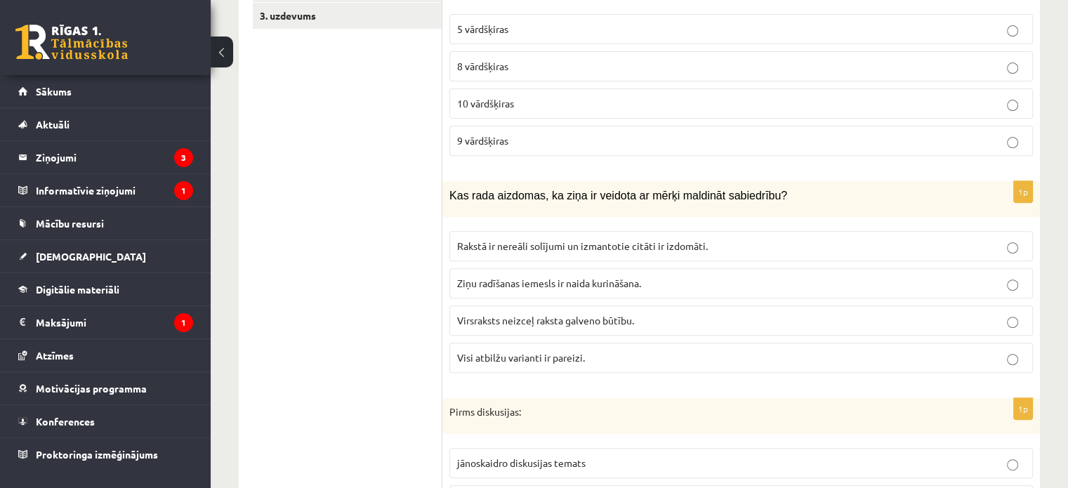
scroll to position [562, 0]
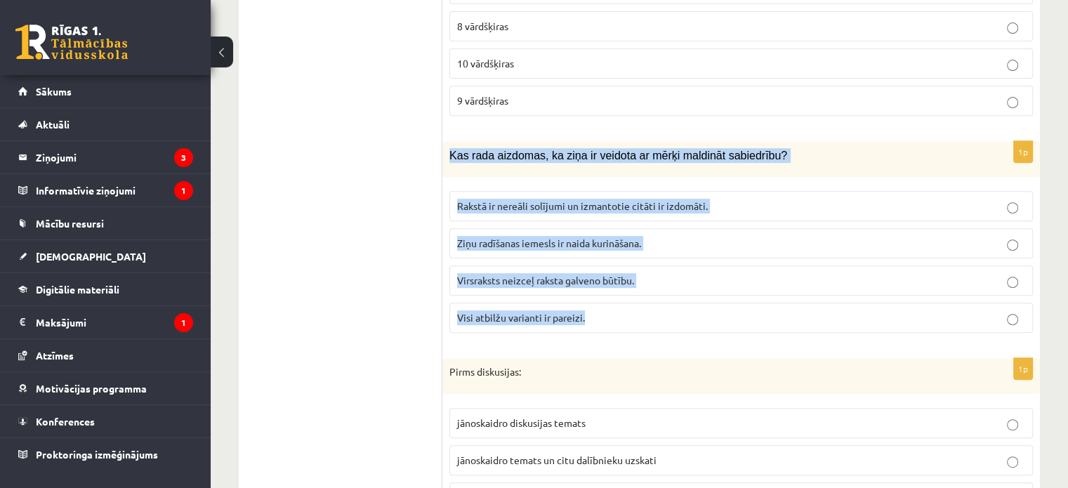
drag, startPoint x: 447, startPoint y: 137, endPoint x: 603, endPoint y: 309, distance: 232.1
click at [603, 309] on div "1p Kas rada aizdomas, ka ziņa ir veidota ar mērķi maldināt sabiedrību? Rakstā i…" at bounding box center [741, 242] width 598 height 203
copy div "Kas rada aizdomas, ka ziņa ir veidota ar mērķi maldināt sabiedrību? Rakstā ir n…"
click at [531, 311] on span "Visi atbilžu varianti ir pareizi." at bounding box center [521, 317] width 128 height 13
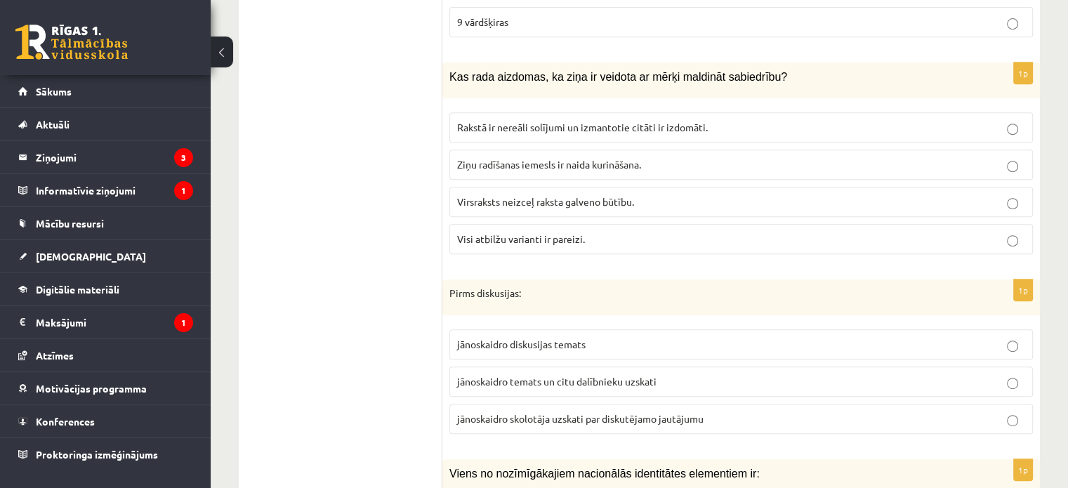
scroll to position [772, 0]
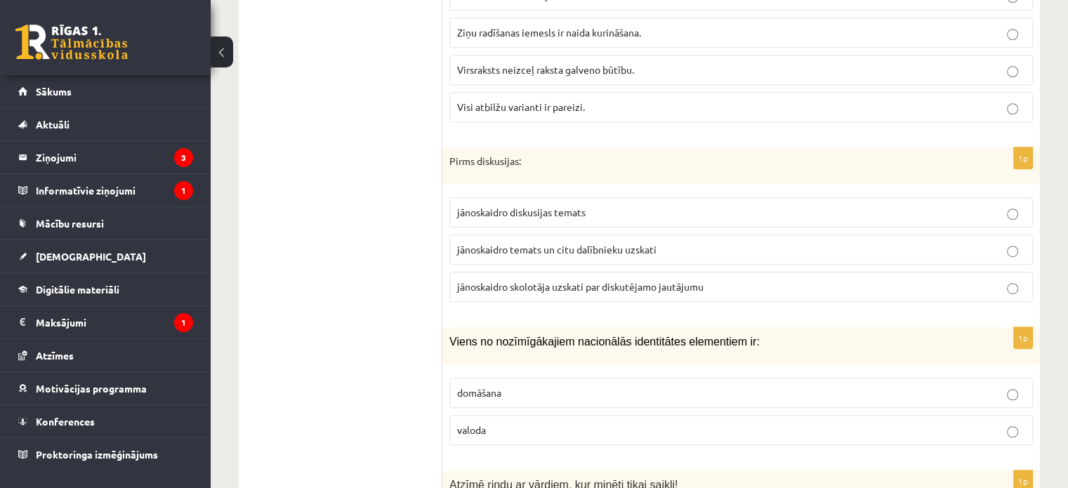
click at [552, 206] on span "jānoskaidro diskusijas temats" at bounding box center [521, 212] width 128 height 13
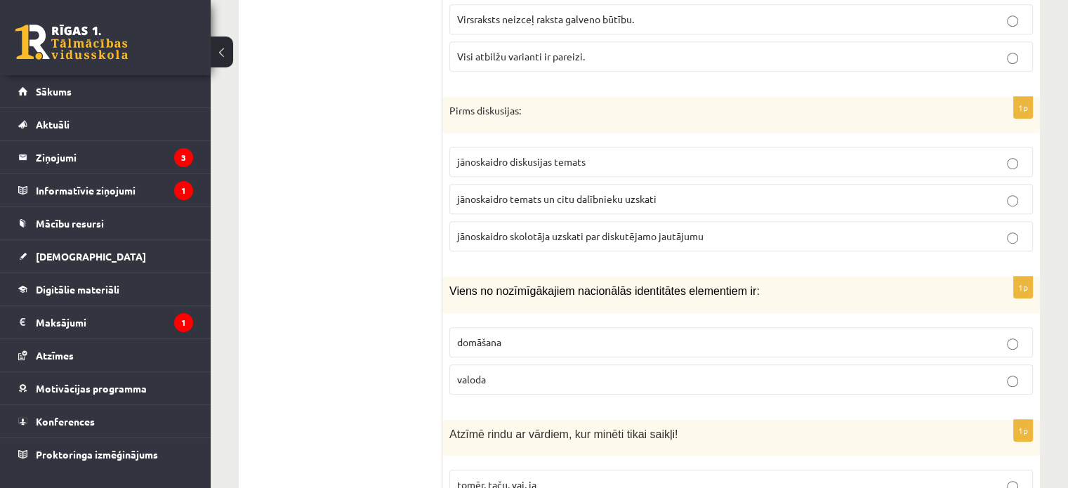
scroll to position [913, 0]
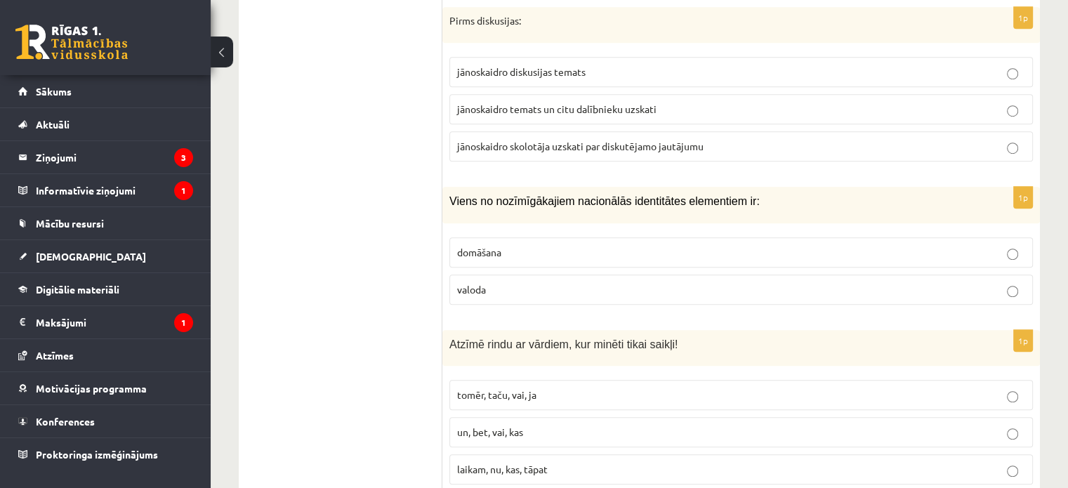
click at [556, 282] on p "valoda" at bounding box center [741, 289] width 568 height 15
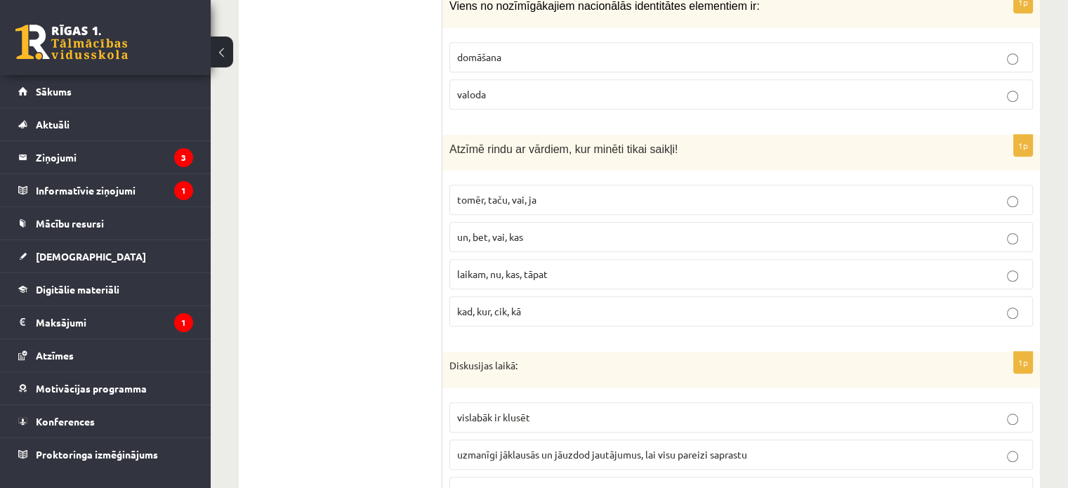
scroll to position [1123, 0]
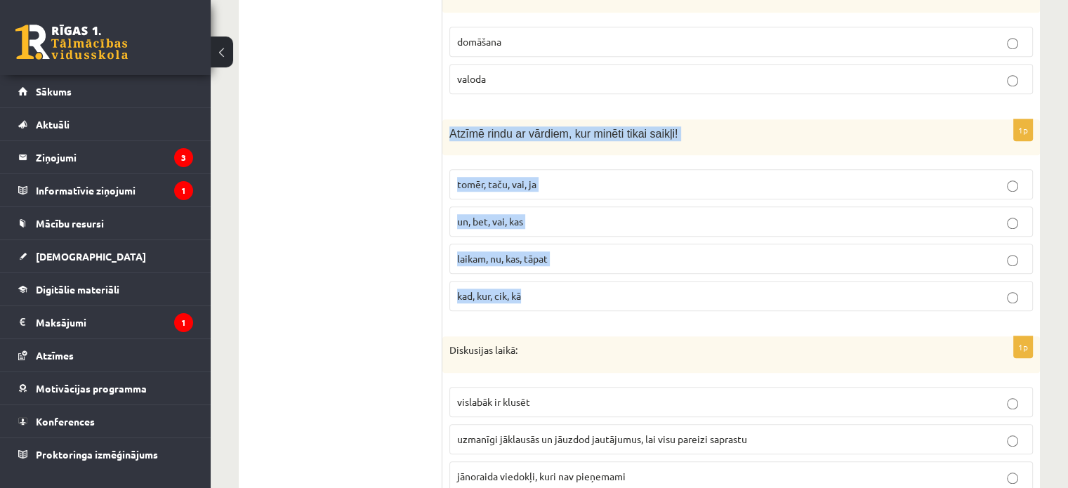
drag, startPoint x: 446, startPoint y: 114, endPoint x: 591, endPoint y: 276, distance: 217.3
click at [591, 276] on div "1p Atzīmē rindu ar vārdiem, kur minēti tikai saikļi! tomēr, taču, vai, ja un, b…" at bounding box center [741, 220] width 598 height 203
copy div "Atzīmē rindu ar vārdiem, kur minēti tikai saikļi! tomēr, taču, vai, ja un, bet,…"
click at [483, 178] on span "tomēr, taču, vai, ja" at bounding box center [496, 184] width 79 height 13
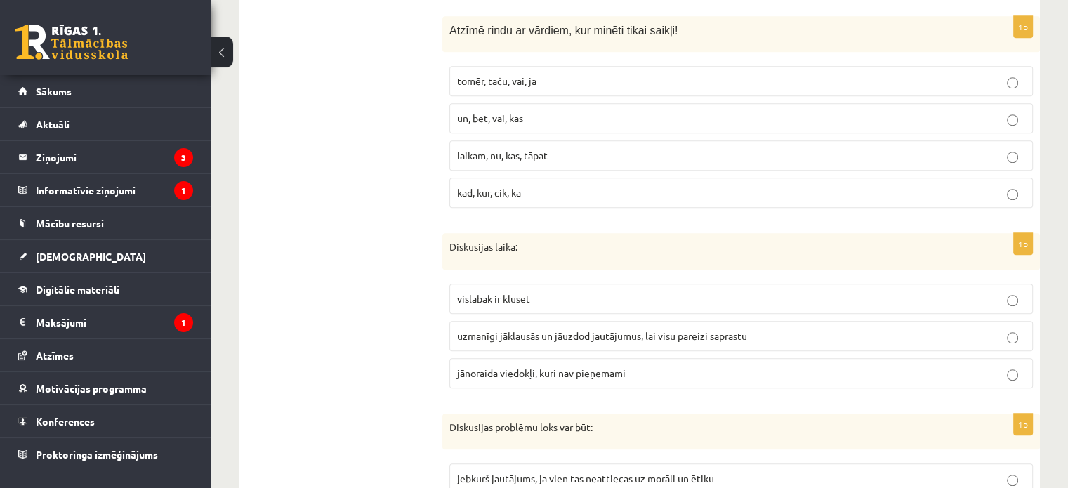
scroll to position [1264, 0]
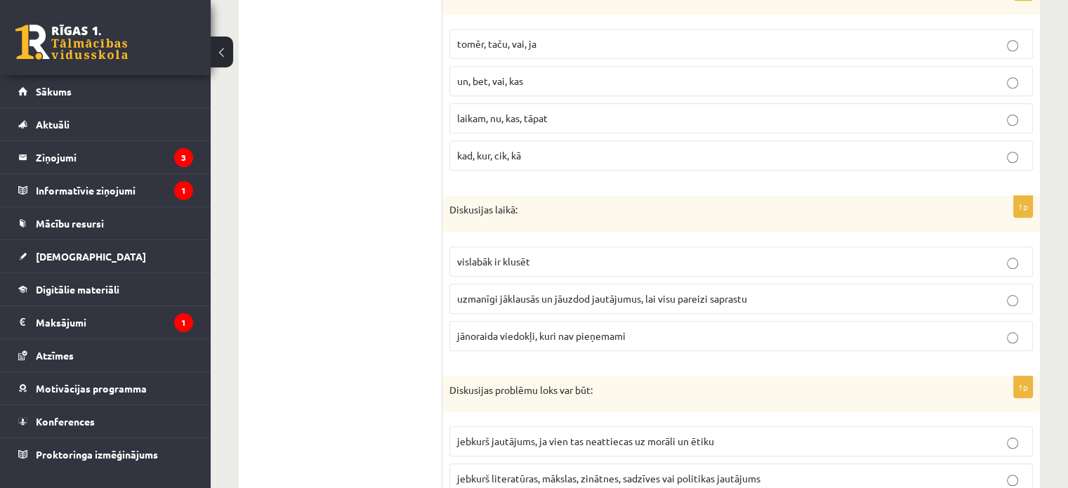
click at [539, 292] on span "uzmanīgi jāklausās un jāuzdod jautājumus, lai visu pareizi saprastu" at bounding box center [602, 298] width 290 height 13
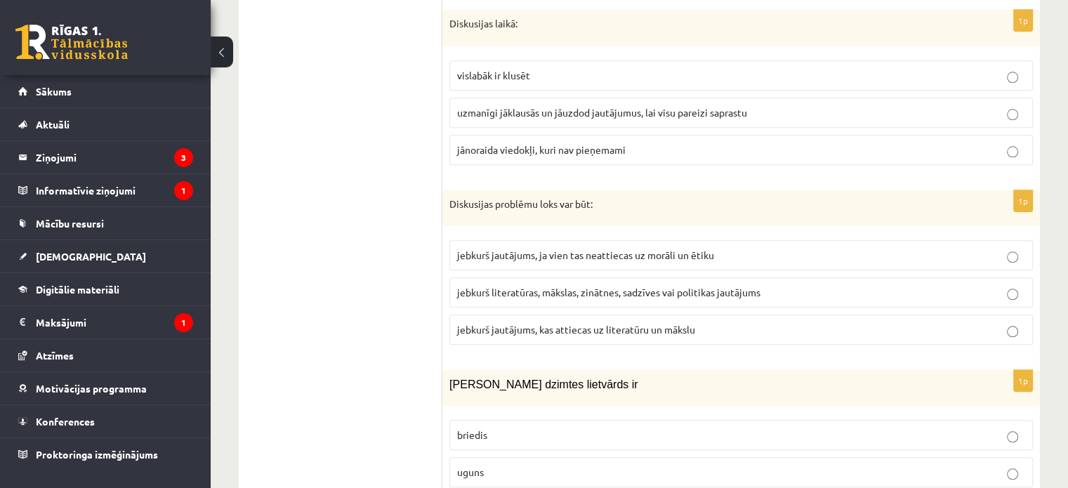
scroll to position [1475, 0]
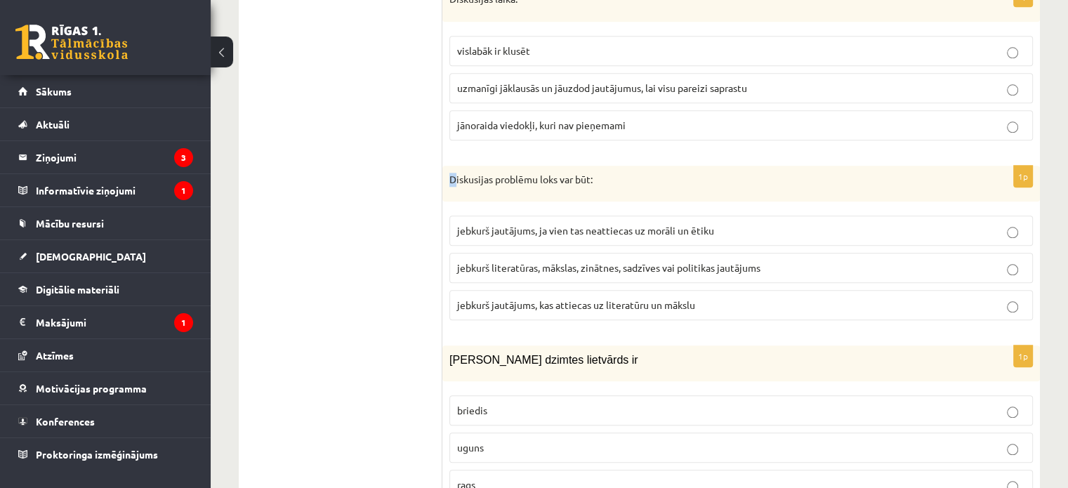
click at [454, 173] on p "Diskusijas problēmu loks var būt:" at bounding box center [705, 180] width 513 height 14
drag, startPoint x: 466, startPoint y: 176, endPoint x: 455, endPoint y: 159, distance: 19.7
click at [466, 176] on div "Diskusijas problēmu loks var būt:" at bounding box center [741, 184] width 598 height 37
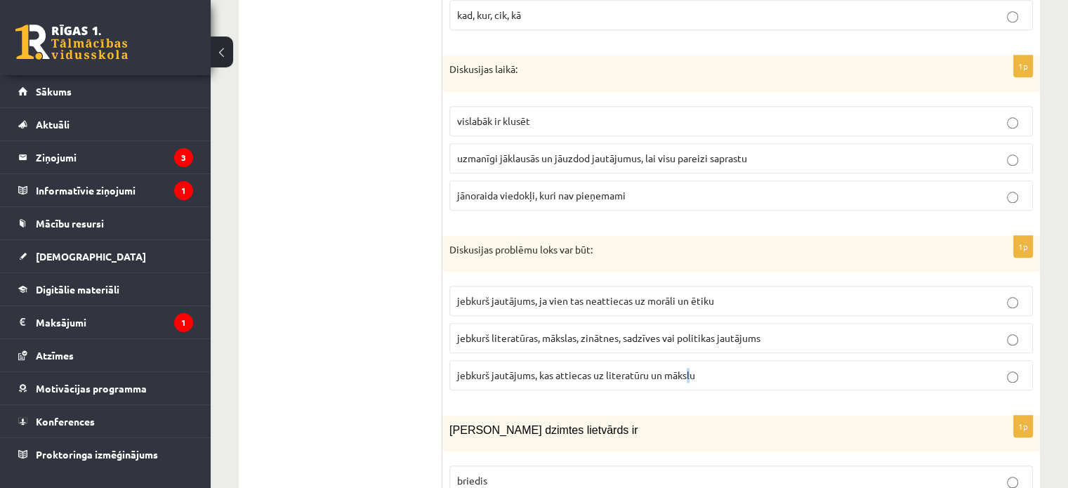
drag, startPoint x: 692, startPoint y: 300, endPoint x: 692, endPoint y: 358, distance: 58.3
click at [692, 369] on span "jebkurš jautājums, kas attiecas uz literatūru un mākslu" at bounding box center [576, 375] width 238 height 13
drag, startPoint x: 692, startPoint y: 358, endPoint x: 292, endPoint y: 204, distance: 428.1
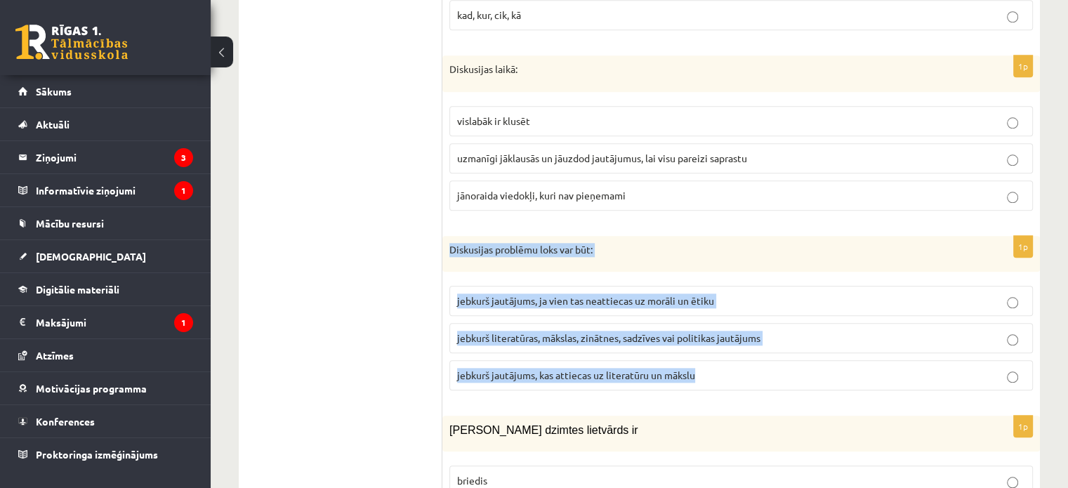
drag, startPoint x: 452, startPoint y: 229, endPoint x: 702, endPoint y: 372, distance: 288.1
click at [702, 372] on div "1p Diskusijas problēmu loks var būt: jebkurš jautājums, ja vien tas neattiecas …" at bounding box center [741, 319] width 598 height 166
copy div "Diskusijas problēmu loks var būt: jebkurš jautājums, ja vien tas neattiecas uz …"
click at [646, 374] on div "1p Diskusijas problēmu loks var būt: jebkurš jautājums, ja vien tas neattiecas …" at bounding box center [741, 319] width 598 height 166
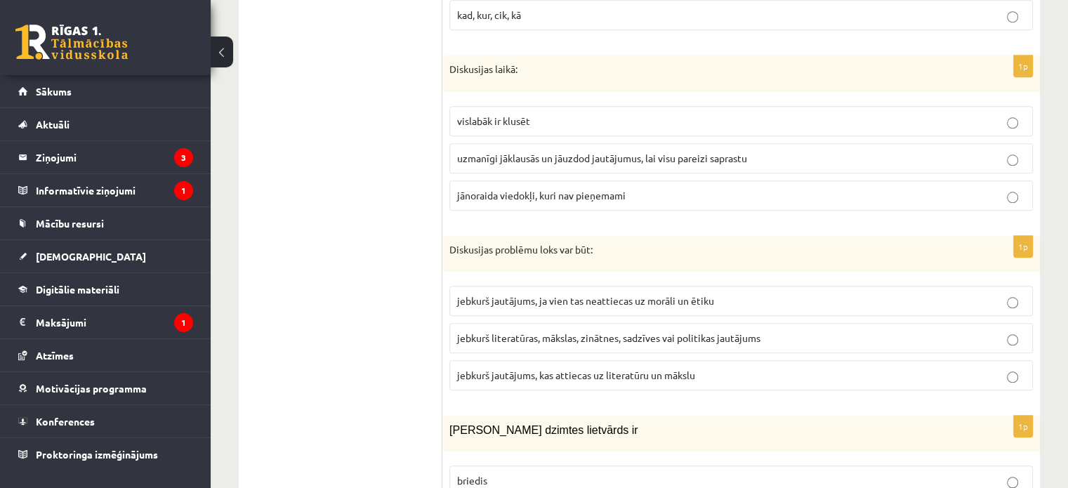
click at [609, 331] on span "jebkurš literatūras, mākslas, zinātnes, sadzīves vai politikas jautājums" at bounding box center [608, 337] width 303 height 13
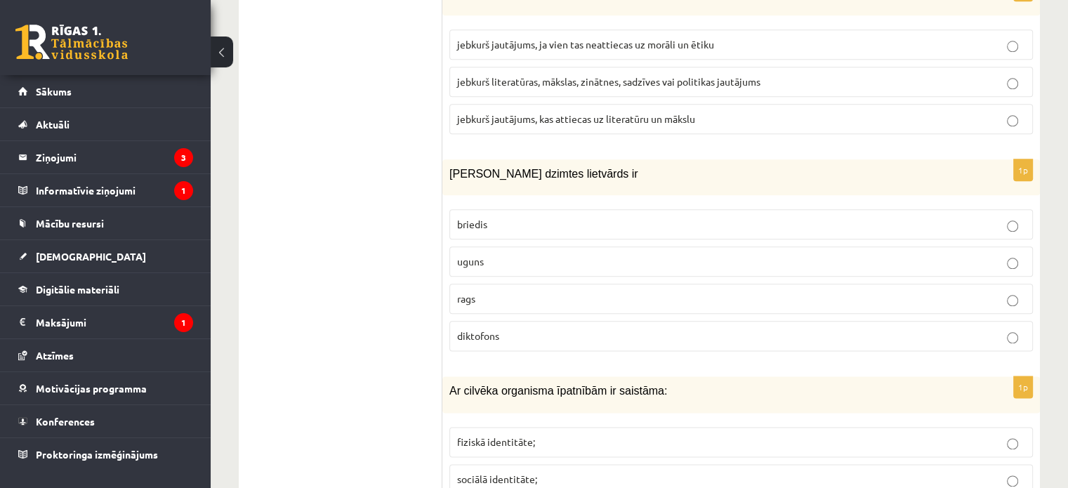
scroll to position [1755, 0]
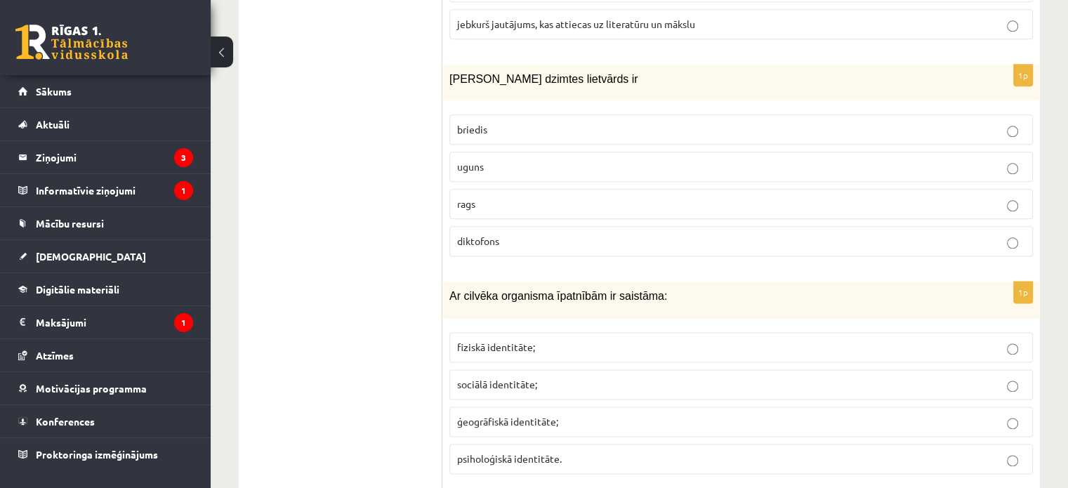
drag, startPoint x: 523, startPoint y: 68, endPoint x: 278, endPoint y: 230, distance: 293.9
drag, startPoint x: 449, startPoint y: 51, endPoint x: 542, endPoint y: 205, distance: 179.9
click at [542, 205] on div "1p Sieviešu dzimtes lietvārds ir briedis uguns rags diktofons" at bounding box center [741, 166] width 598 height 203
copy div "Sieviešu dzimtes lietvārds ir briedis uguns rags diktofons"
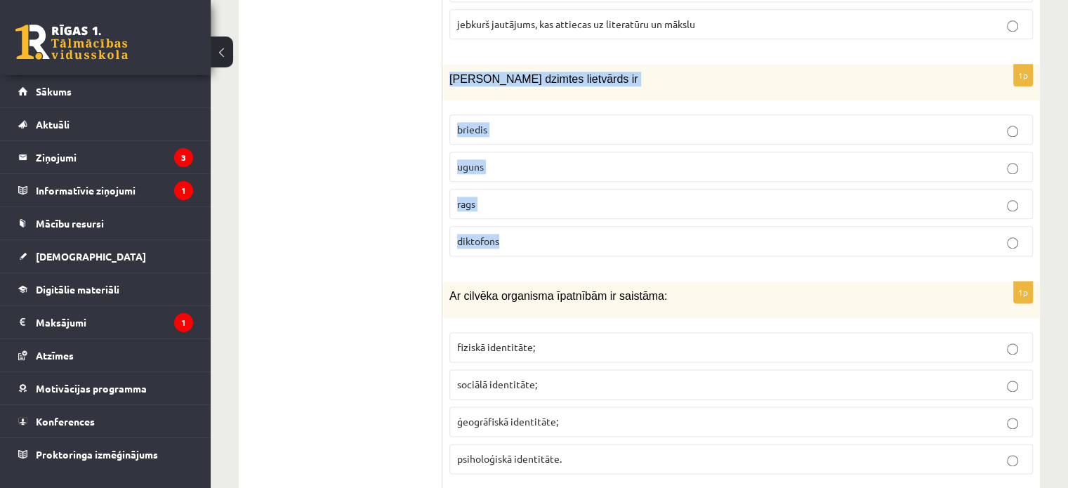
click at [510, 152] on label "uguns" at bounding box center [740, 167] width 583 height 30
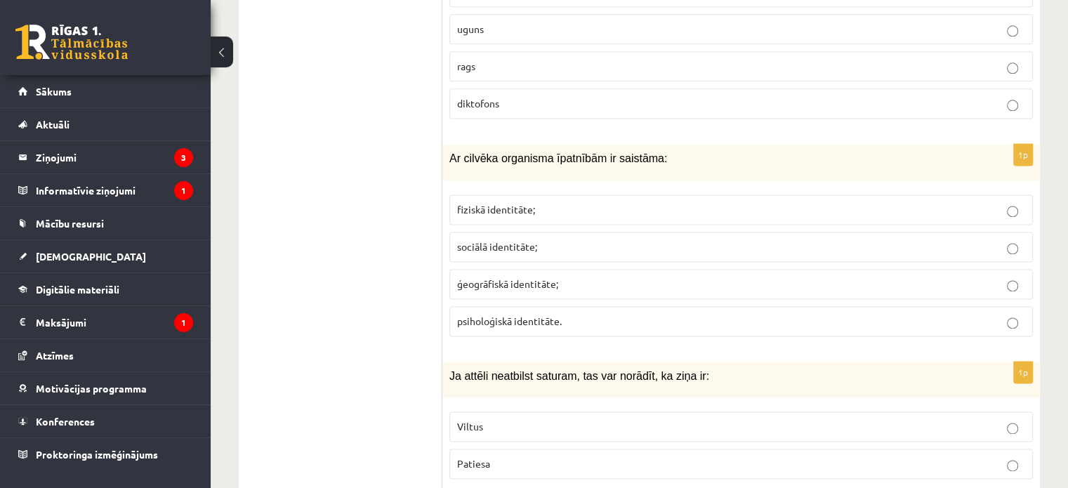
scroll to position [1896, 0]
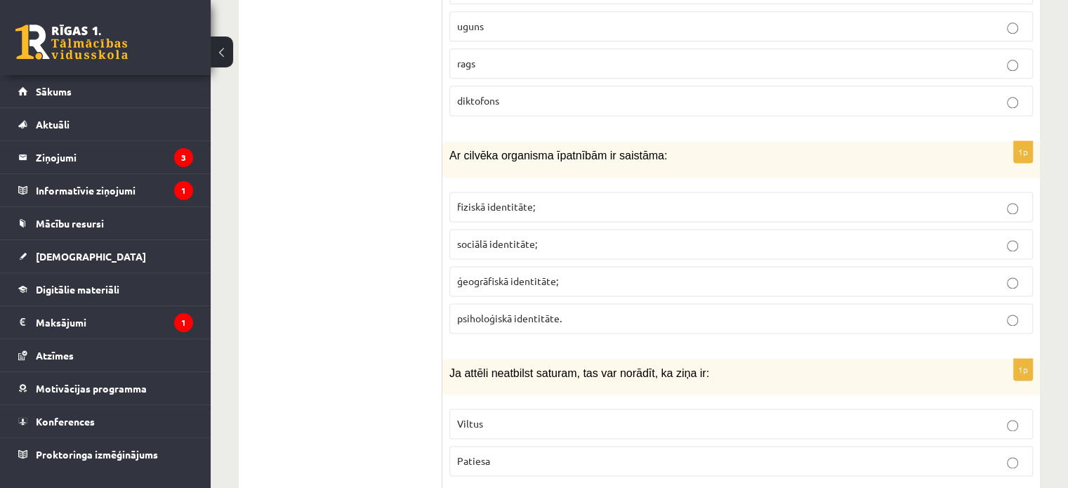
click at [531, 199] on p "fiziskā identitāte;" at bounding box center [741, 206] width 568 height 15
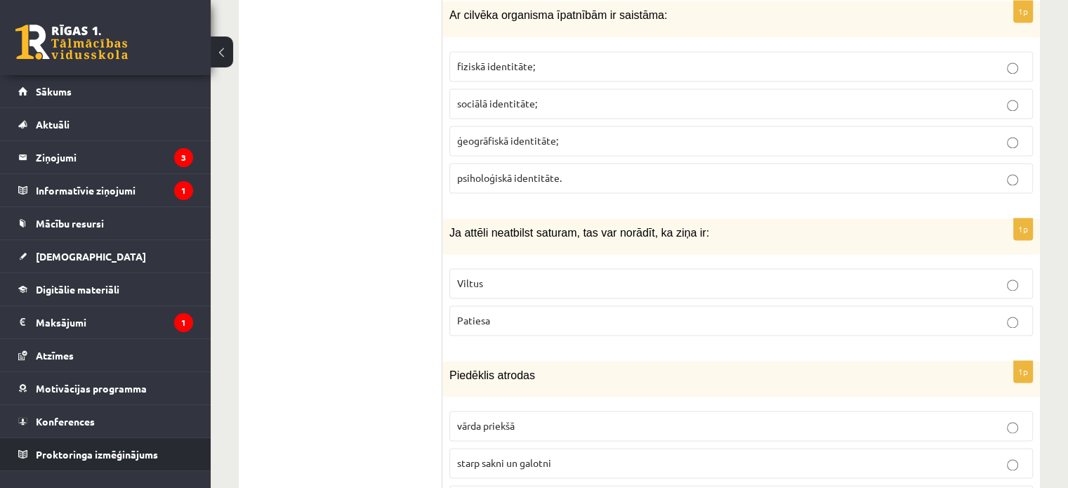
scroll to position [2106, 0]
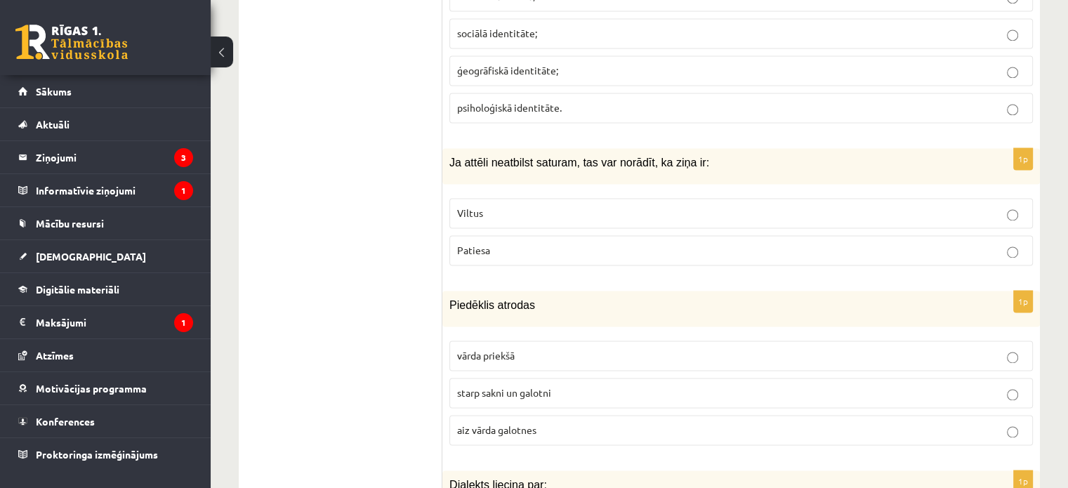
click at [555, 206] on p "Viltus" at bounding box center [741, 213] width 568 height 15
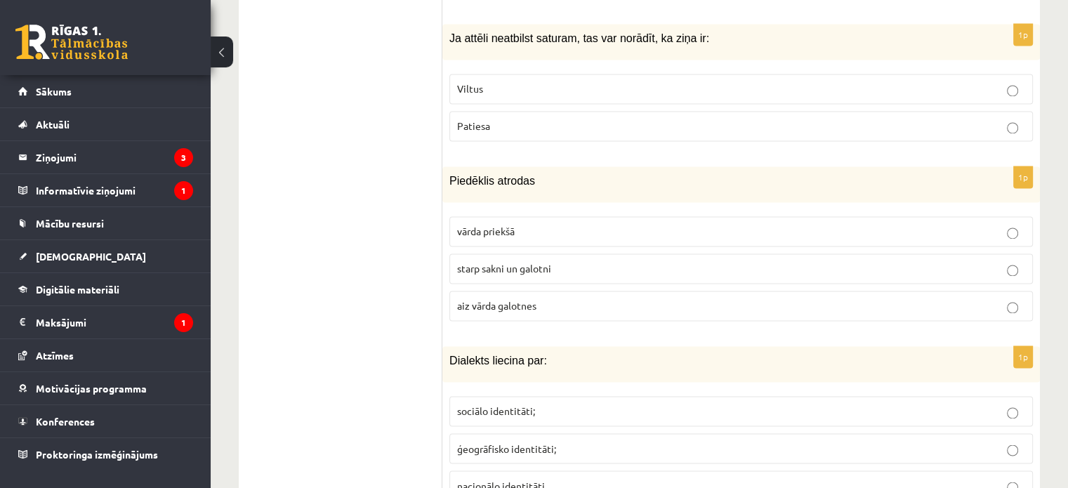
scroll to position [2247, 0]
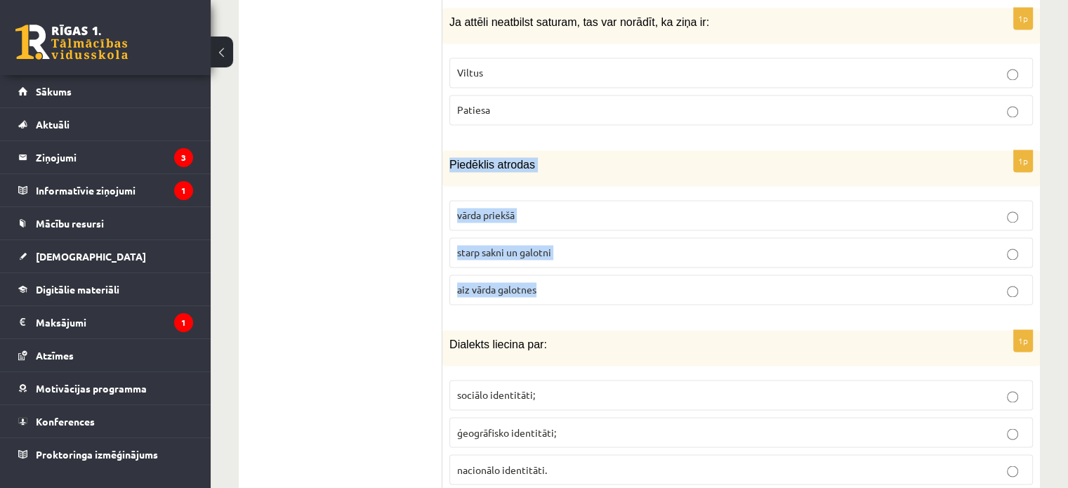
drag, startPoint x: 451, startPoint y: 139, endPoint x: 566, endPoint y: 278, distance: 180.5
click at [566, 278] on div "1p Piedēklis atrodas vārda priekšā starp sakni un galotni aiz vārda galotnes" at bounding box center [741, 233] width 598 height 166
copy div "Piedēklis atrodas vārda priekšā starp sakni un galotni aiz vārda galotnes"
click at [554, 245] on p "starp sakni un galotni" at bounding box center [741, 252] width 568 height 15
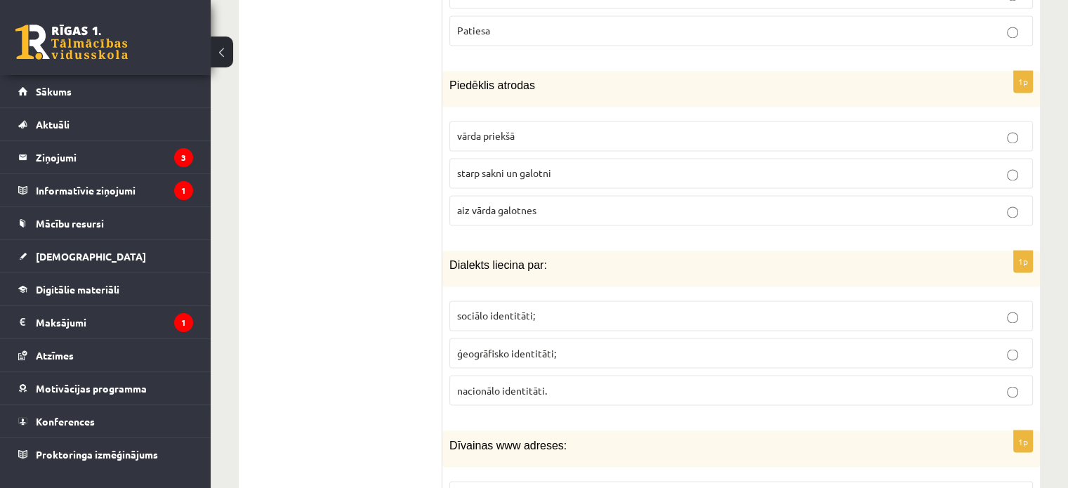
scroll to position [2387, 0]
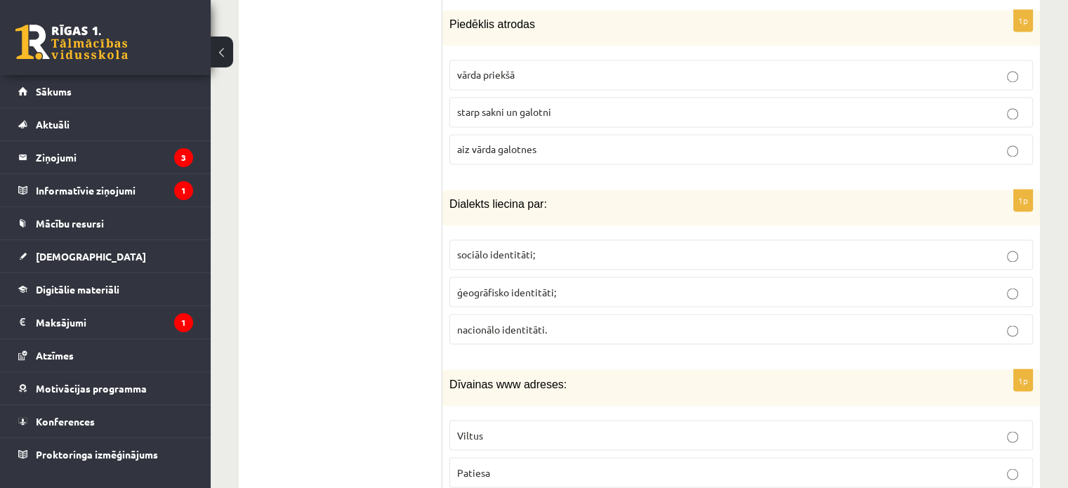
click at [482, 285] on span "ģeogrāfisko identitāti;" at bounding box center [506, 291] width 99 height 13
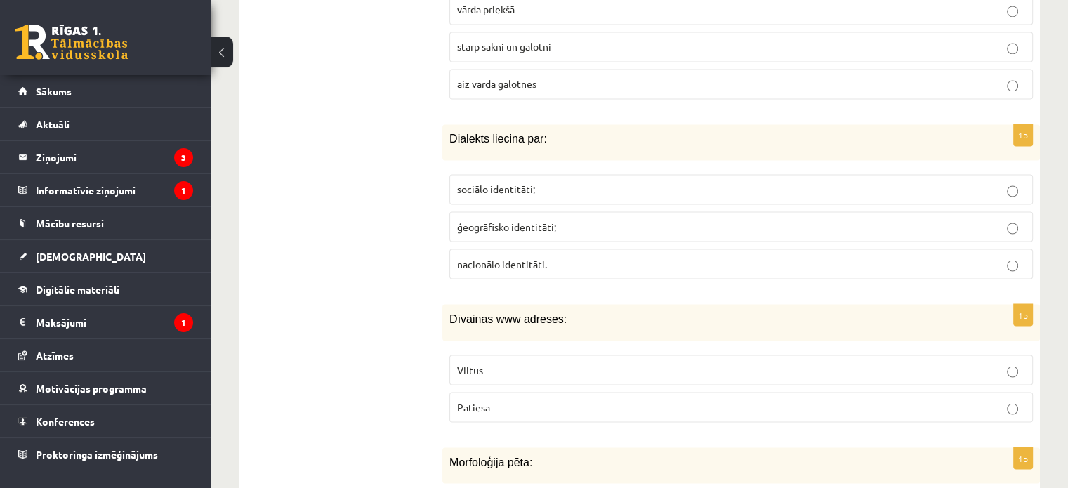
scroll to position [2528, 0]
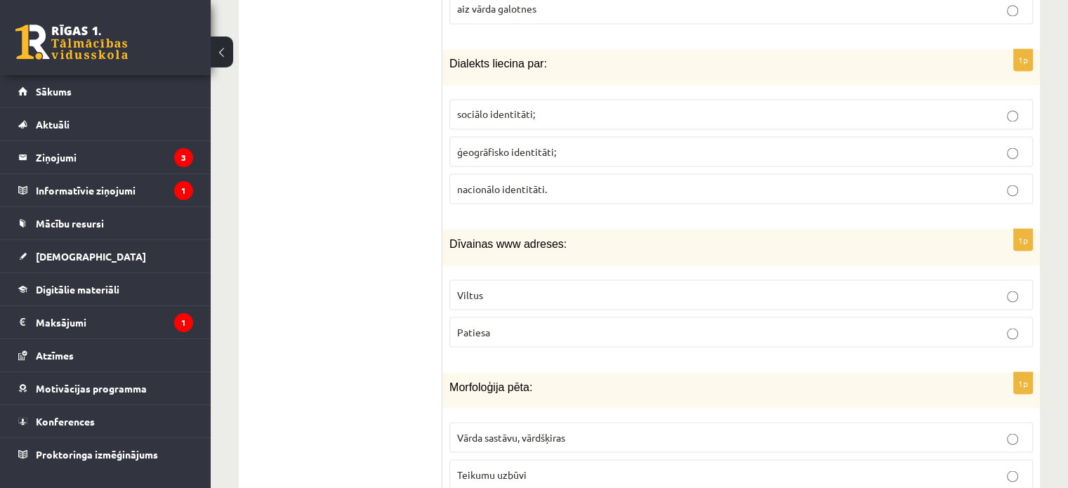
click at [517, 324] on p "Patiesa" at bounding box center [741, 331] width 568 height 15
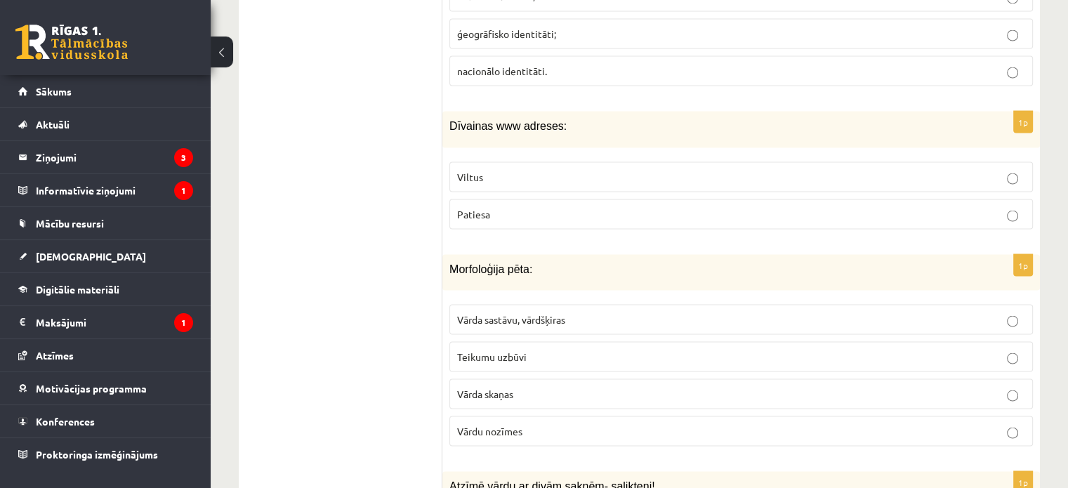
scroll to position [2668, 0]
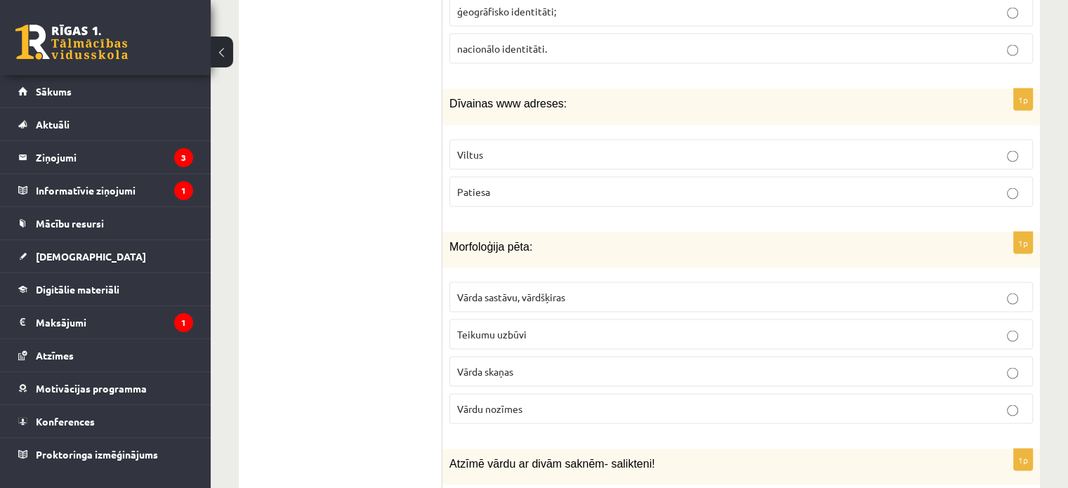
click at [508, 290] on span "Vārda sastāvu, vārdšķiras" at bounding box center [511, 296] width 108 height 13
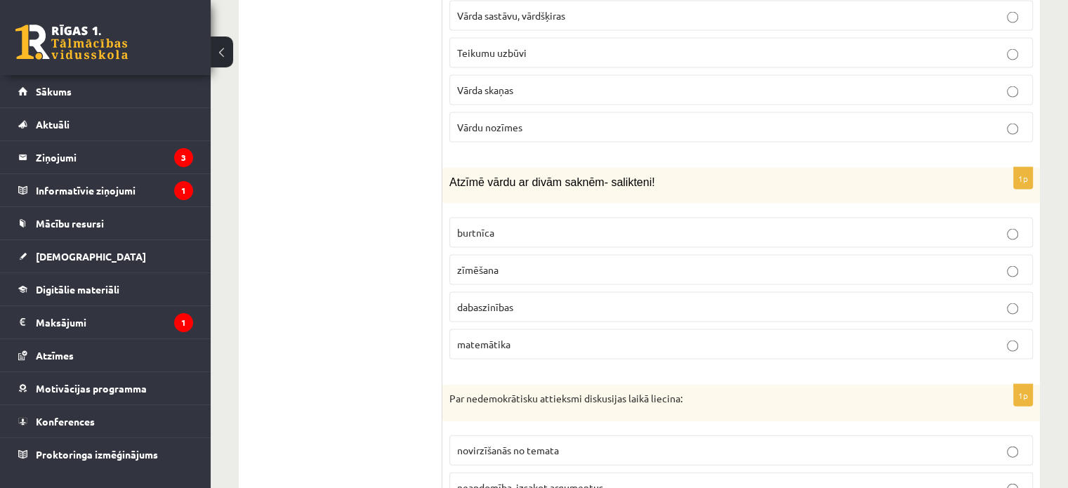
scroll to position [3019, 0]
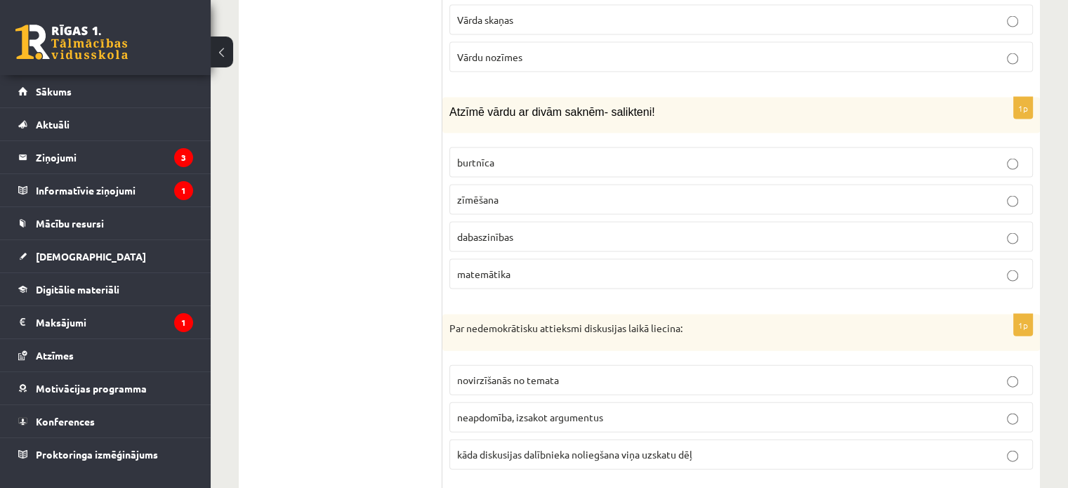
click at [496, 230] on span "dabaszinības" at bounding box center [485, 236] width 56 height 13
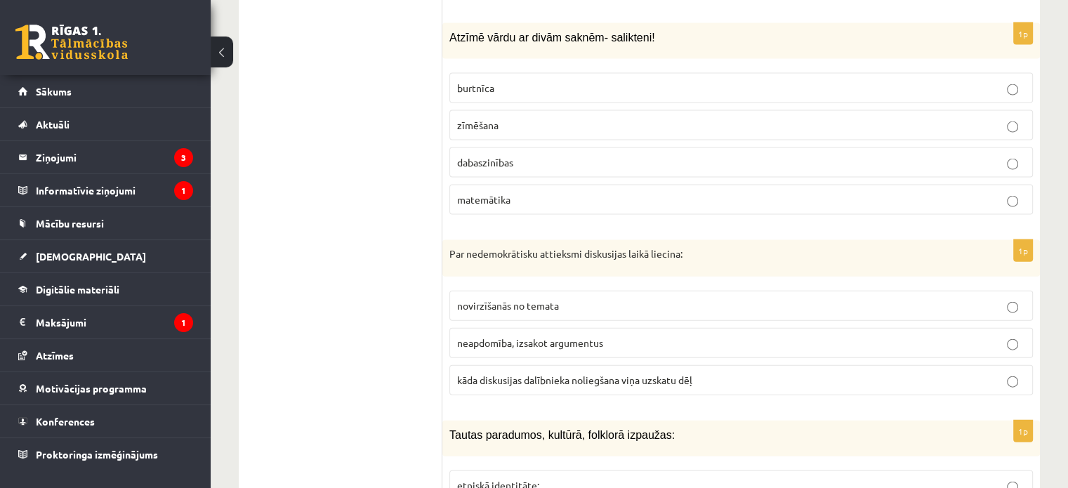
scroll to position [3160, 0]
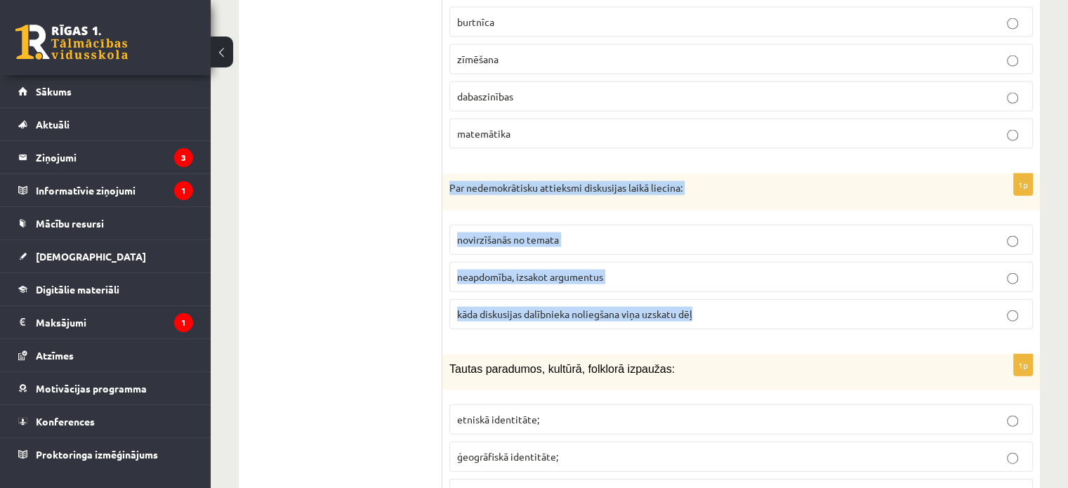
drag, startPoint x: 449, startPoint y: 154, endPoint x: 729, endPoint y: 286, distance: 309.4
click at [729, 286] on div "1p Par nedemokrātisku attieksmi diskusijas laikā liecina: novirzīšanās no temat…" at bounding box center [741, 257] width 598 height 166
copy div "Par nedemokrātisku attieksmi diskusijas laikā liecina: novirzīšanās no temata n…"
click at [664, 308] on span "kāda diskusijas dalībnieka noliegšana viņa uzskatu dēļ" at bounding box center [574, 314] width 235 height 13
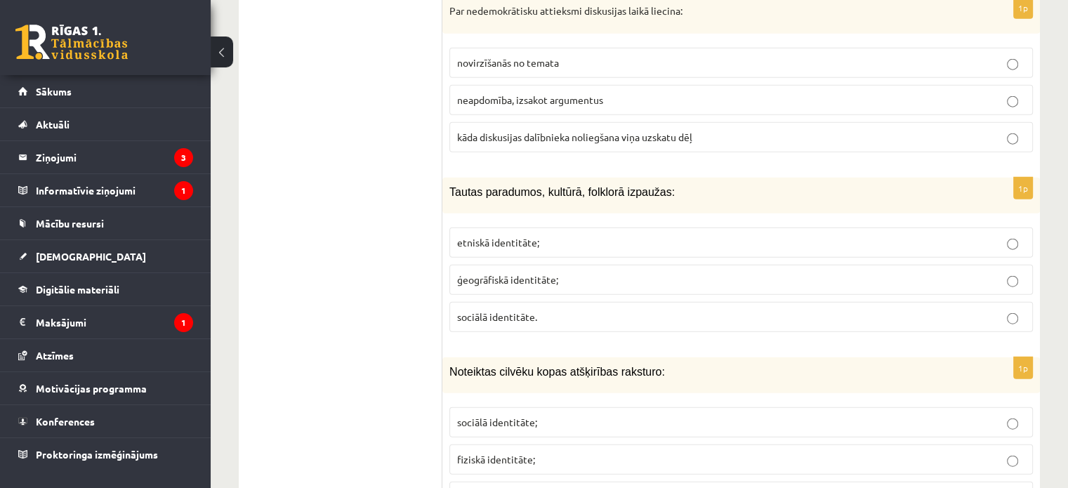
scroll to position [3370, 0]
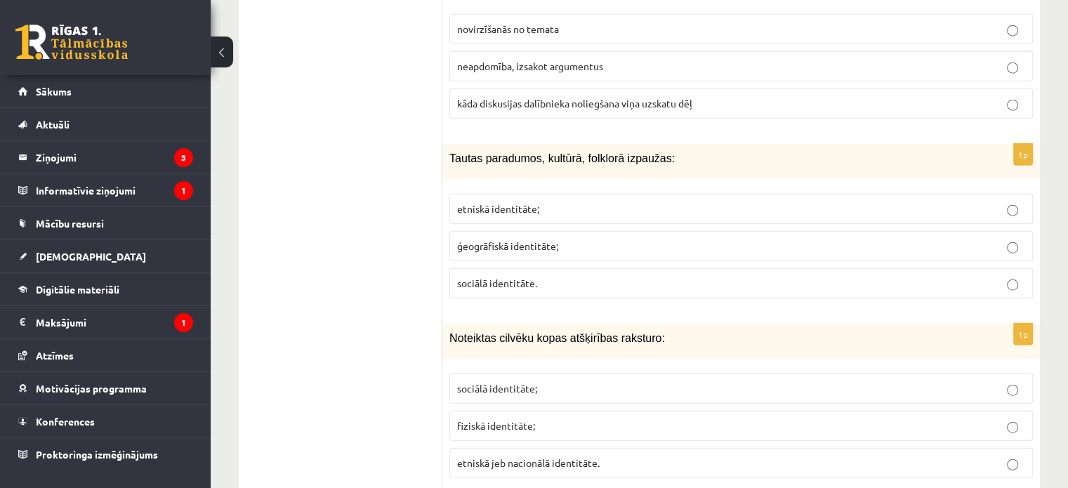
click at [530, 202] on span "etniskā identitāte;" at bounding box center [498, 208] width 82 height 13
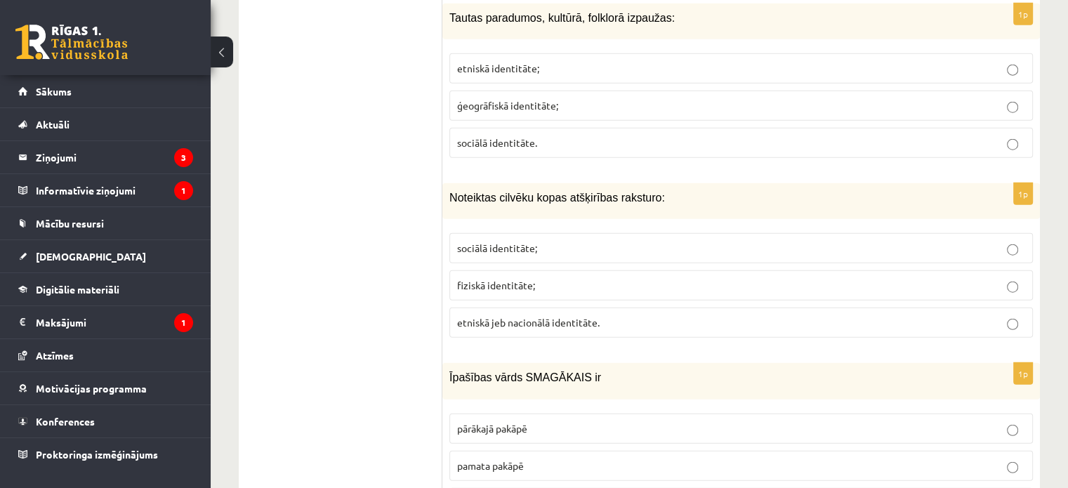
scroll to position [3581, 0]
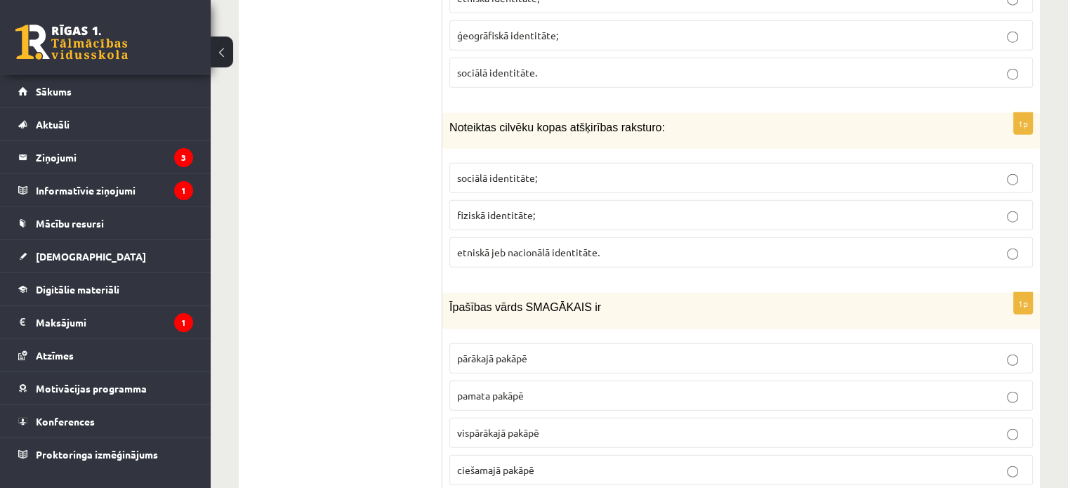
click at [559, 246] on span "etniskā jeb nacionālā identitāte." at bounding box center [528, 252] width 143 height 13
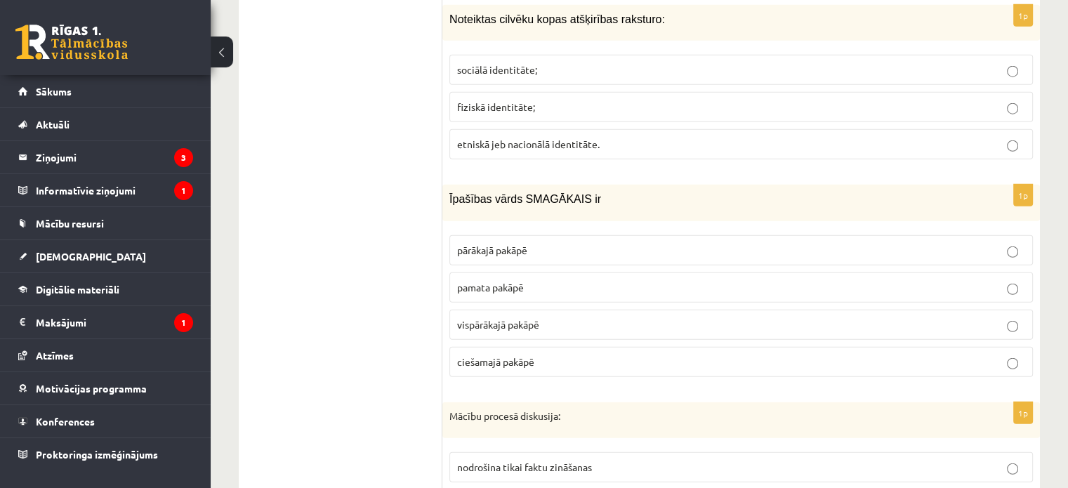
scroll to position [3721, 0]
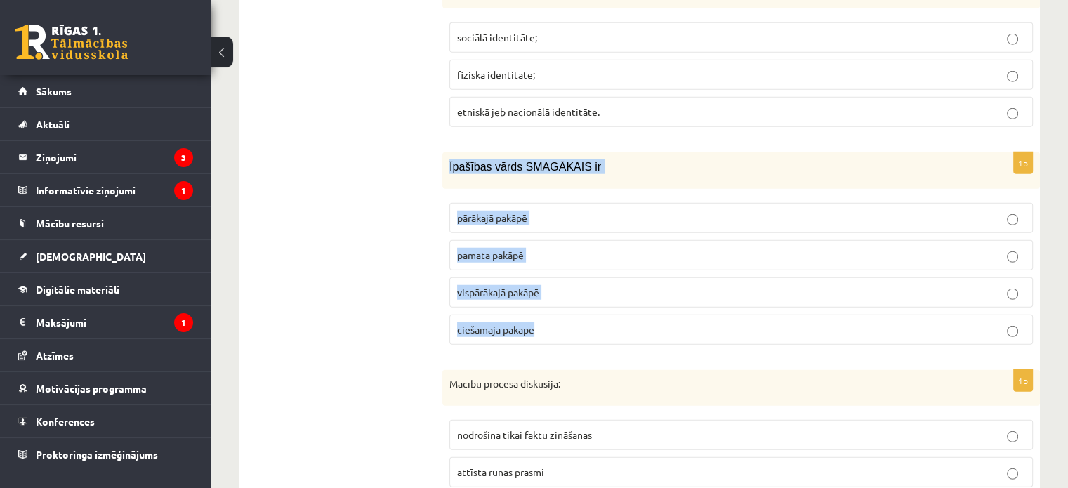
drag, startPoint x: 448, startPoint y: 130, endPoint x: 618, endPoint y: 282, distance: 228.2
click at [618, 282] on div "1p Īpašības vārds SMAGĀKAIS ir pārākajā pakāpē pamata pakāpē vispārākajā pakāpē…" at bounding box center [741, 253] width 598 height 203
copy div "Īpašības vārds SMAGĀKAIS ir pārākajā pakāpē pamata pakāpē vispārākajā pakāpē ci…"
click at [514, 211] on span "pārākajā pakāpē" at bounding box center [492, 217] width 70 height 13
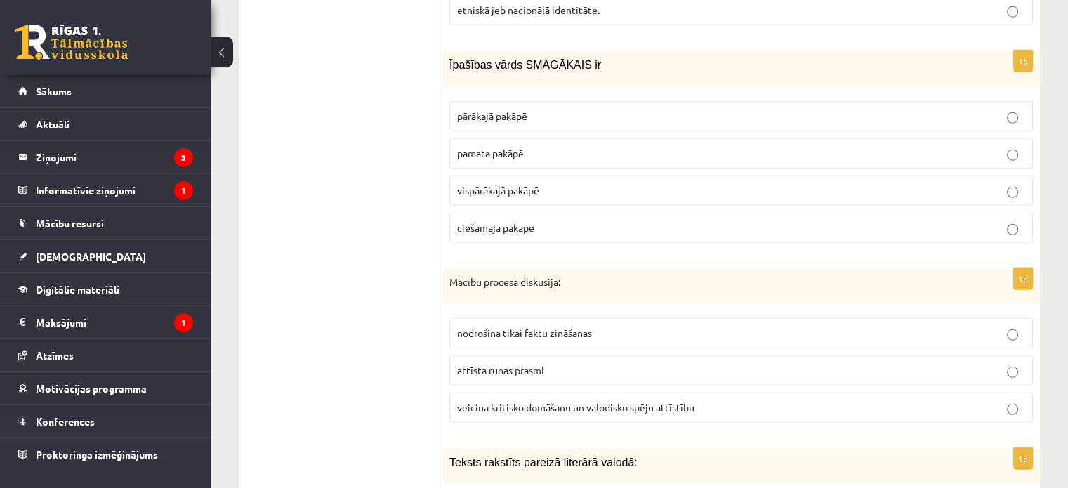
scroll to position [3862, 0]
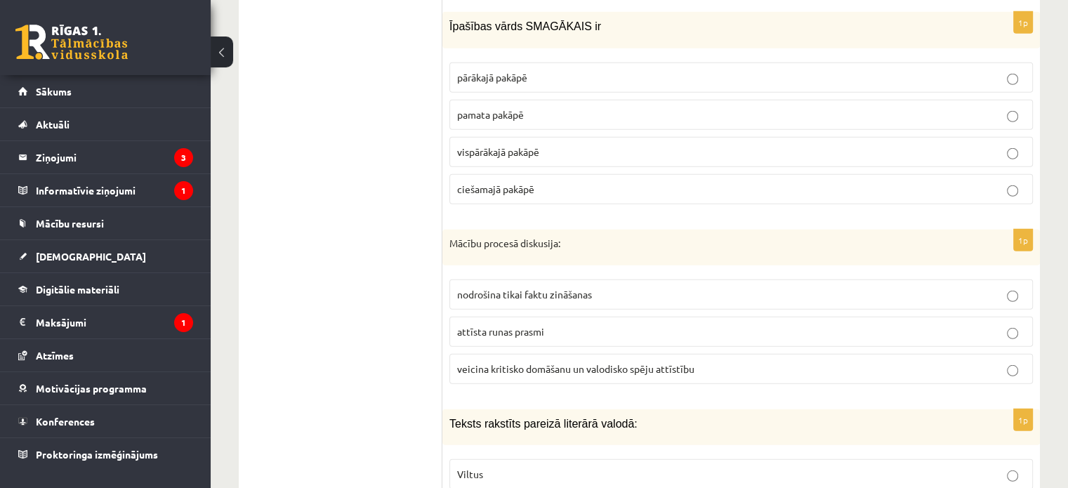
click at [524, 145] on p "vispārākajā pakāpē" at bounding box center [741, 152] width 568 height 15
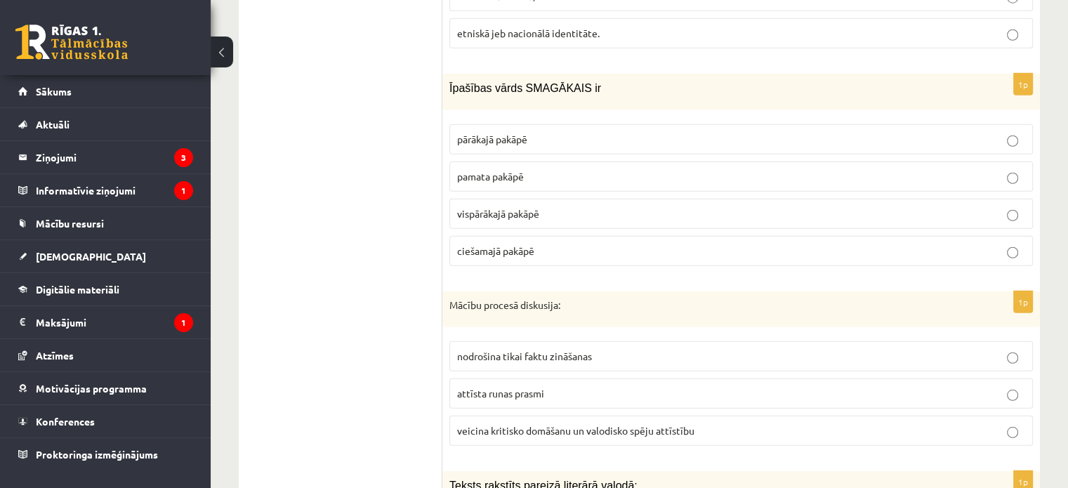
scroll to position [3792, 0]
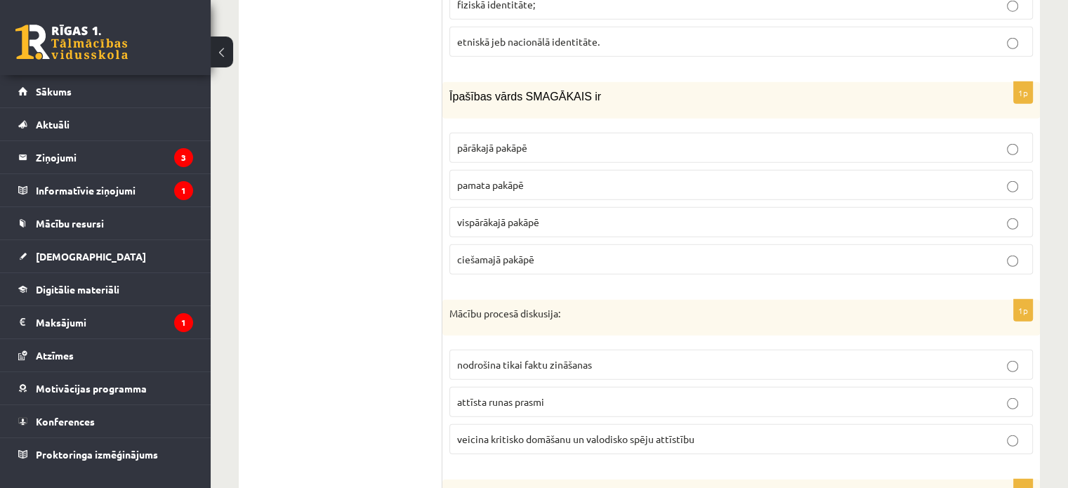
click at [520, 140] on p "pārākajā pakāpē" at bounding box center [741, 147] width 568 height 15
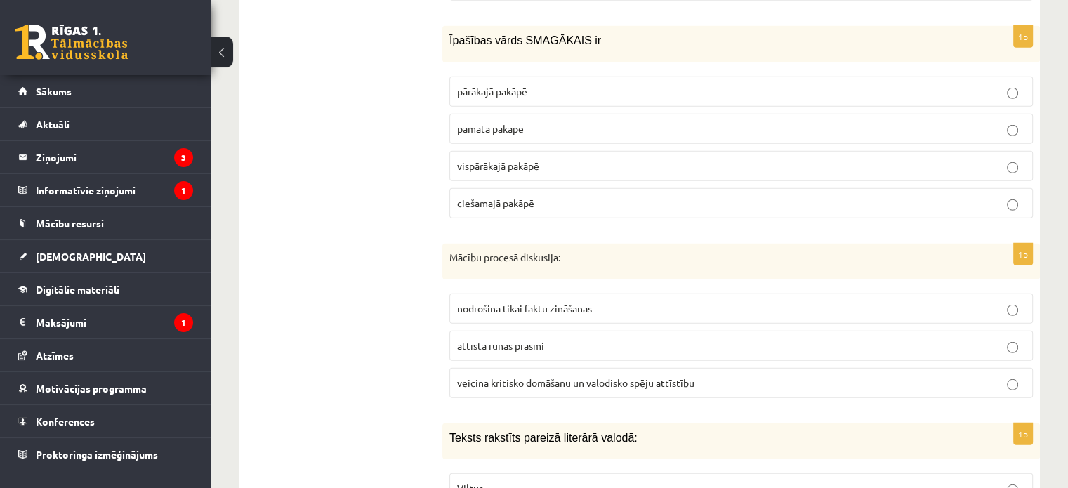
scroll to position [3932, 0]
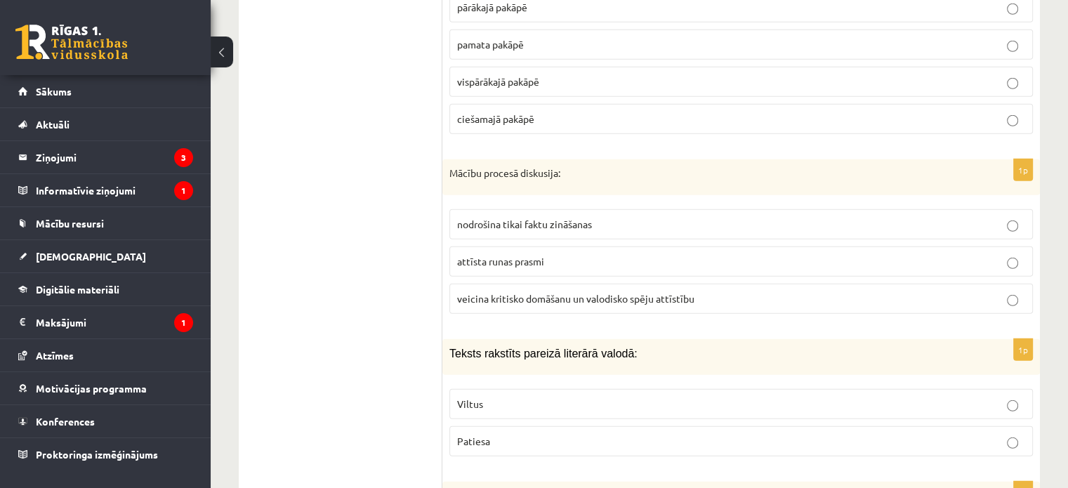
click at [576, 292] on span "veicina kritisko domāšanu un valodisko spēju attīstību" at bounding box center [575, 298] width 237 height 13
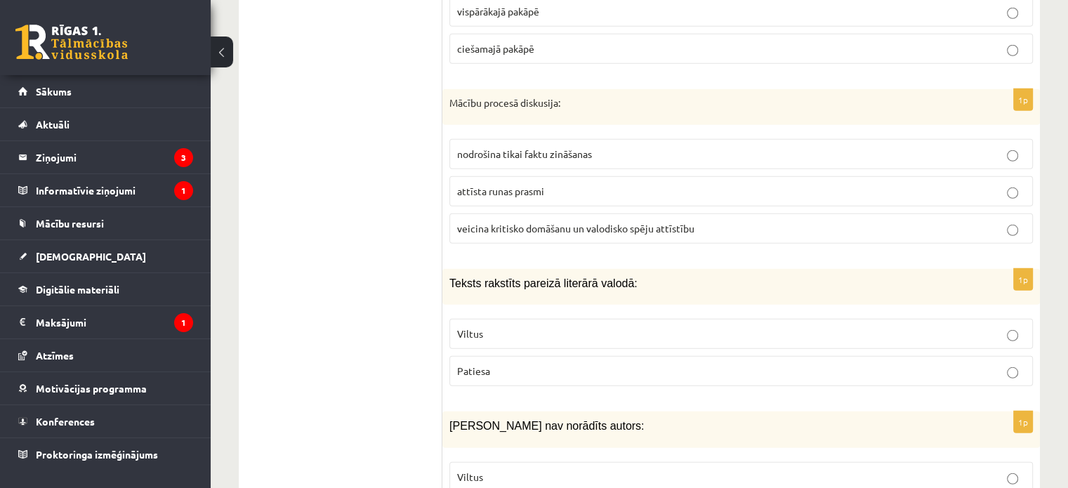
scroll to position [4073, 0]
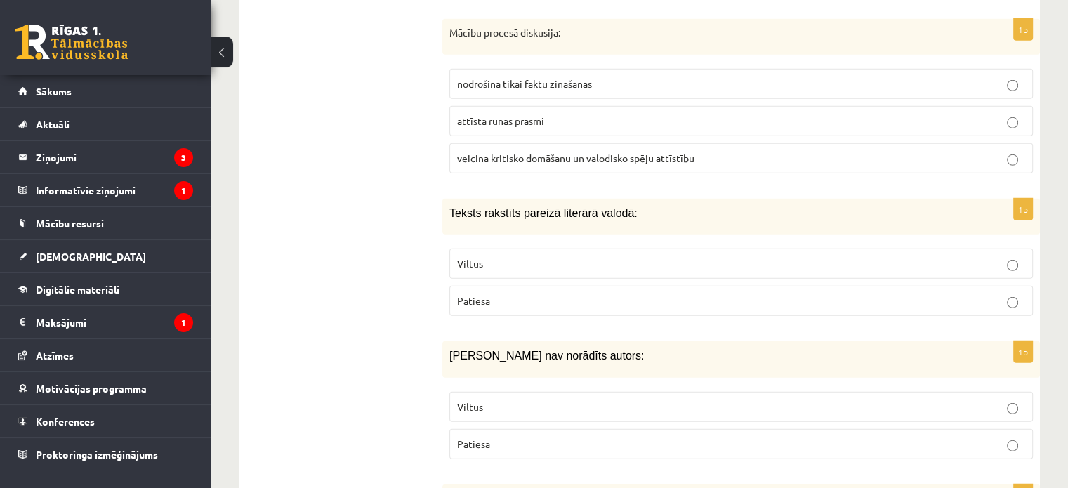
click at [554, 256] on p "Viltus" at bounding box center [741, 263] width 568 height 15
click at [568, 286] on label "Patiesa" at bounding box center [740, 301] width 583 height 30
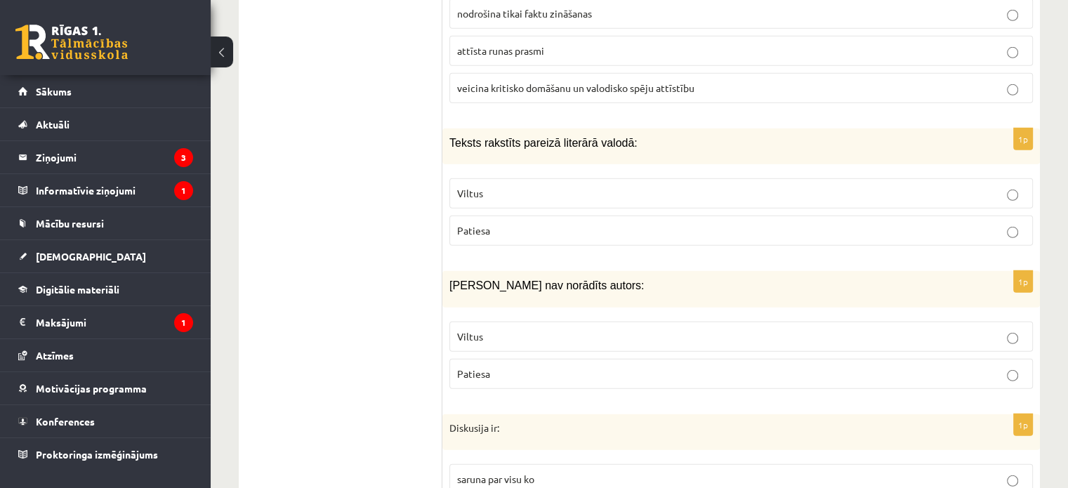
click at [529, 367] on p "Patiesa" at bounding box center [741, 374] width 568 height 15
click at [539, 322] on label "Viltus" at bounding box center [740, 337] width 583 height 30
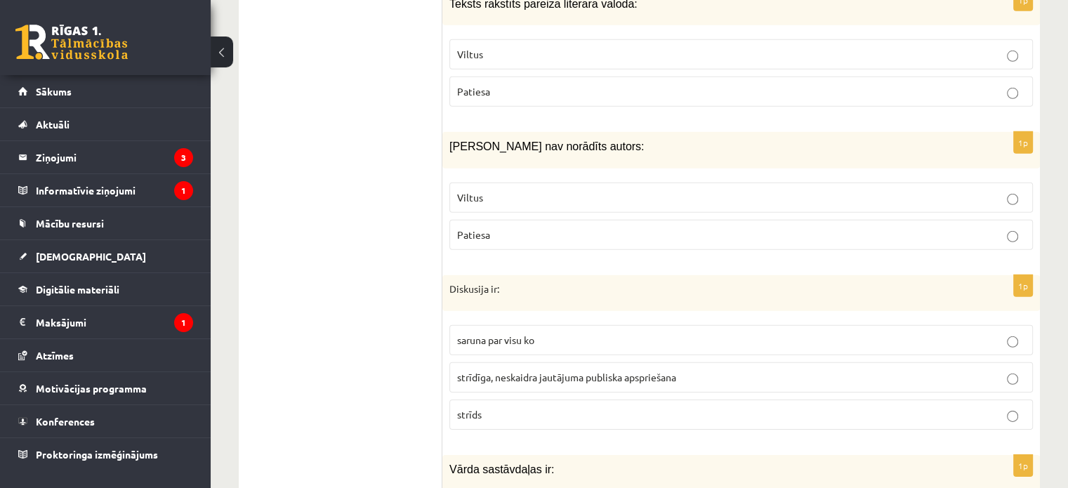
scroll to position [4353, 0]
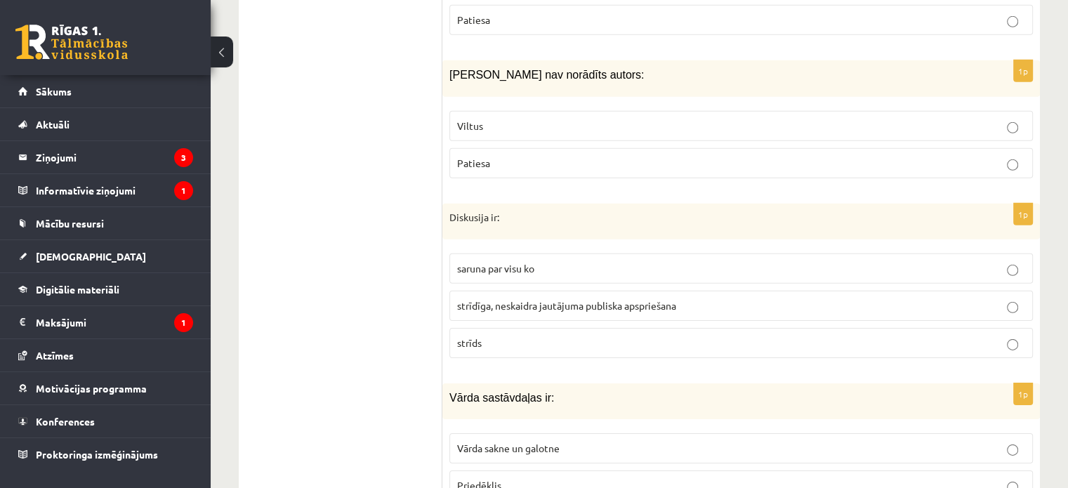
click at [533, 299] on span "strīdīga, neskaidra jautājuma publiska apspriešana" at bounding box center [566, 305] width 219 height 13
click at [531, 262] on span "saruna par visu ko" at bounding box center [495, 268] width 77 height 13
click at [548, 299] on span "strīdīga, neskaidra jautājuma publiska apspriešana" at bounding box center [566, 305] width 219 height 13
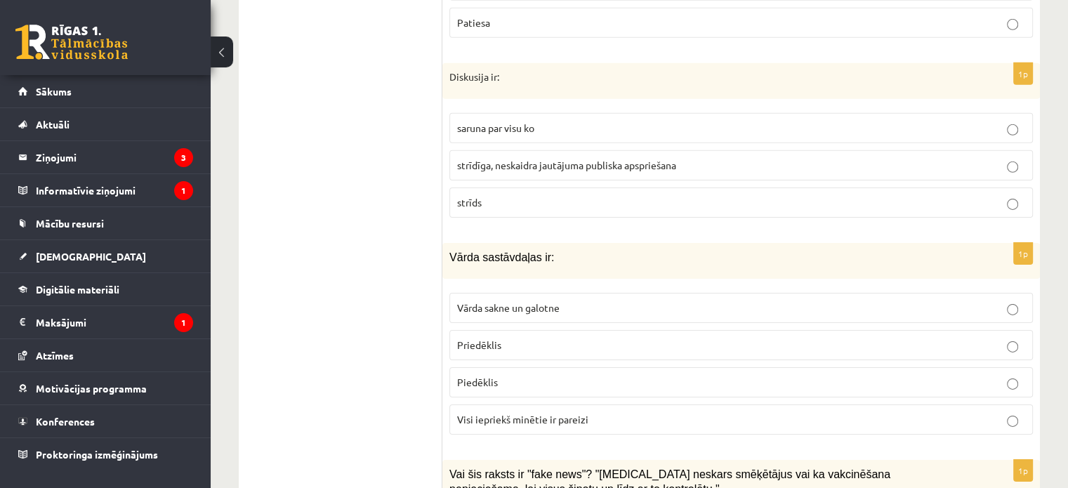
scroll to position [4564, 0]
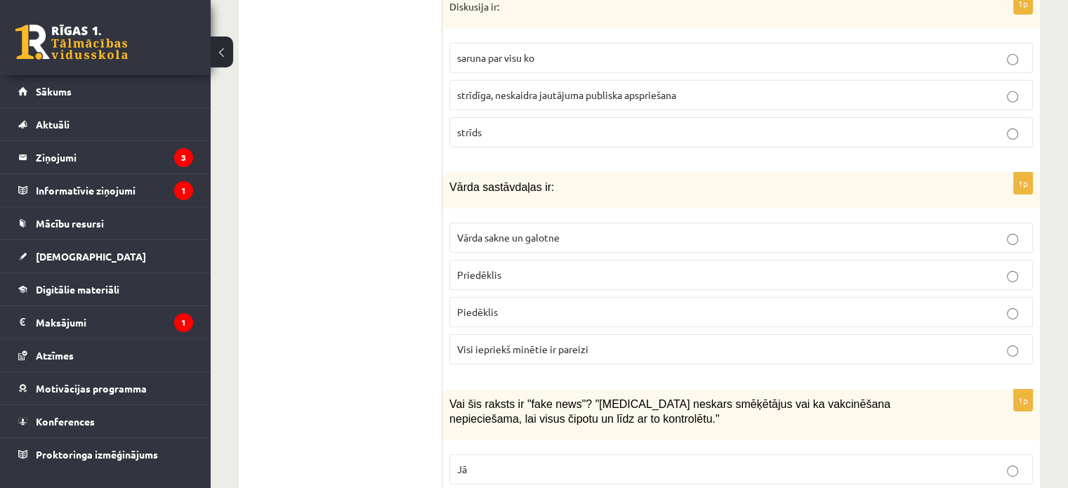
click at [562, 230] on p "Vārda sakne un galotne" at bounding box center [741, 237] width 568 height 15
click at [532, 342] on p "Visi iepriekš minētie ir pareizi" at bounding box center [741, 349] width 568 height 15
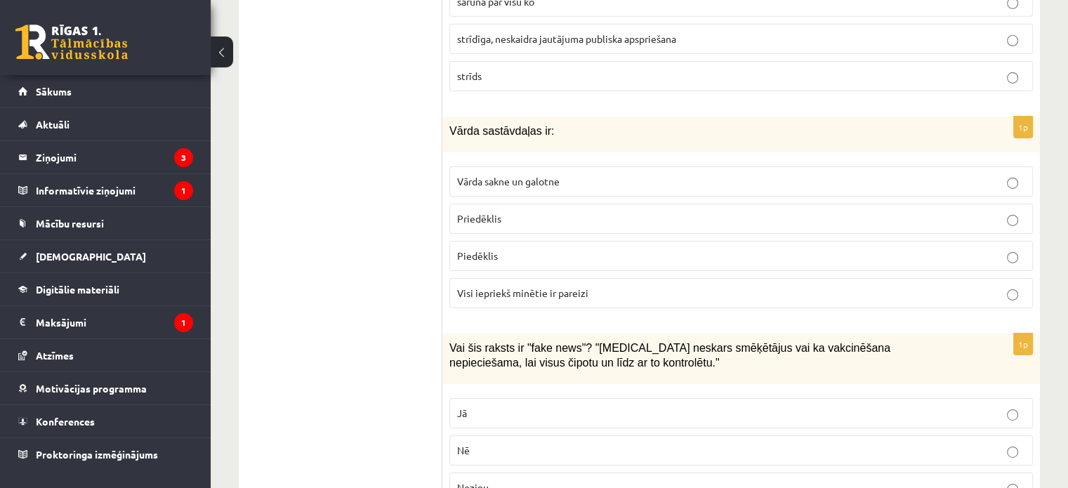
scroll to position [4775, 0]
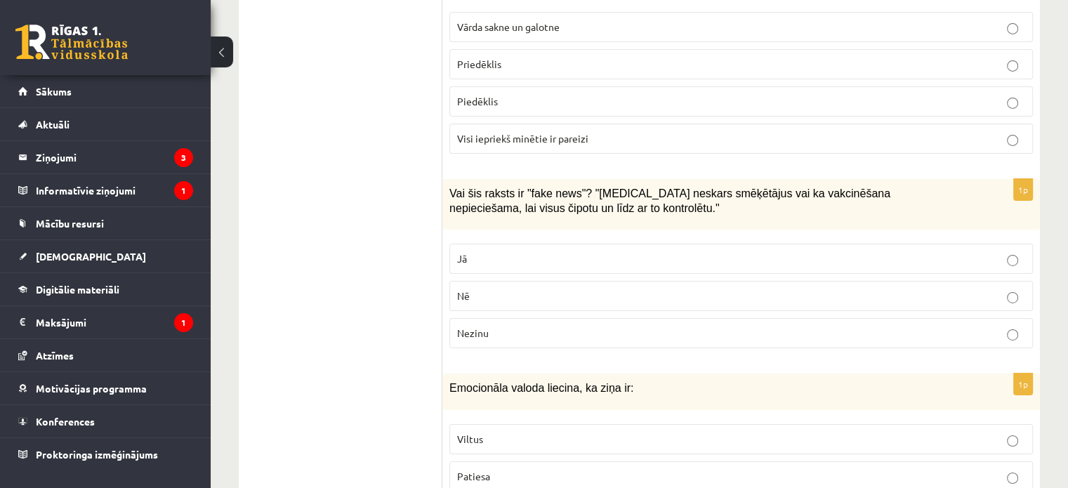
click at [525, 289] on p "Nē" at bounding box center [741, 296] width 568 height 15
click at [520, 251] on p "Jā" at bounding box center [741, 258] width 568 height 15
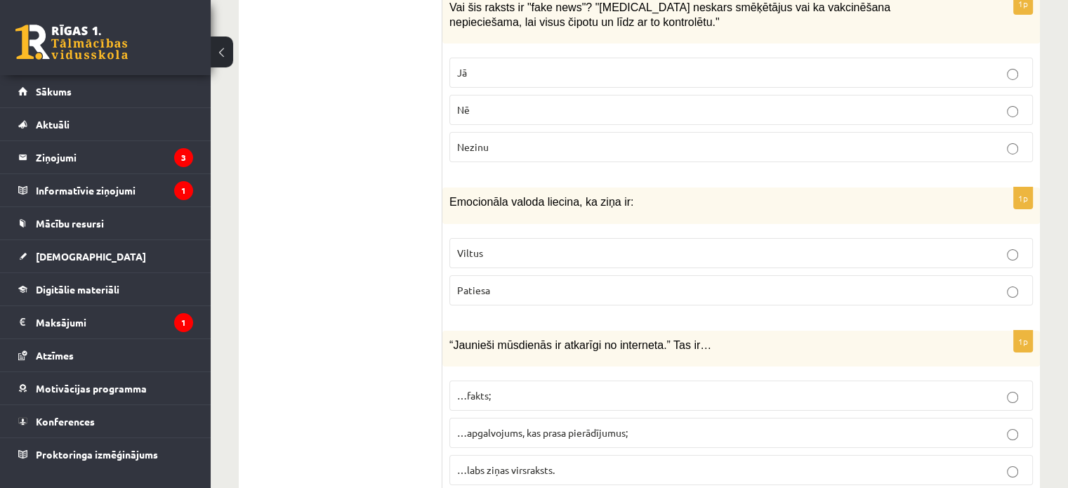
scroll to position [4985, 0]
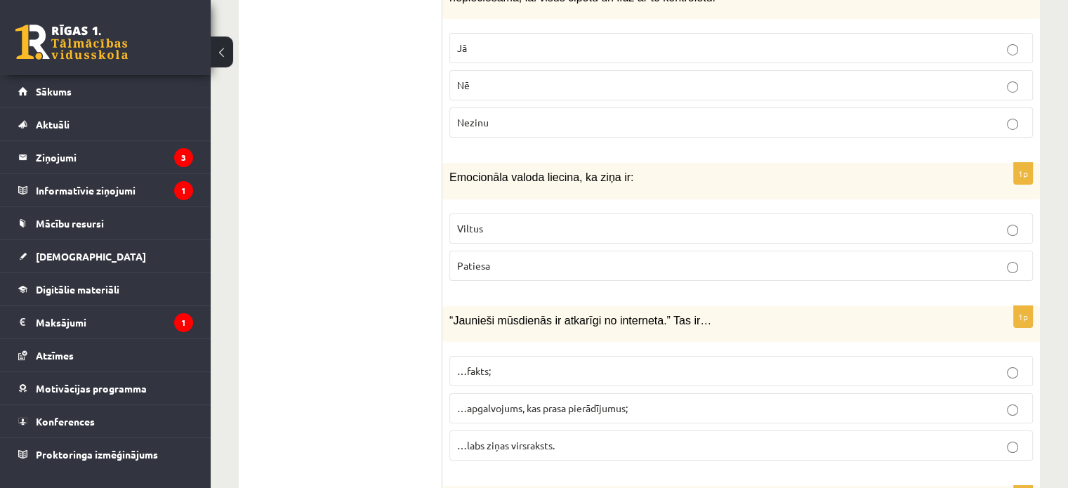
click at [517, 258] on p "Patiesa" at bounding box center [741, 265] width 568 height 15
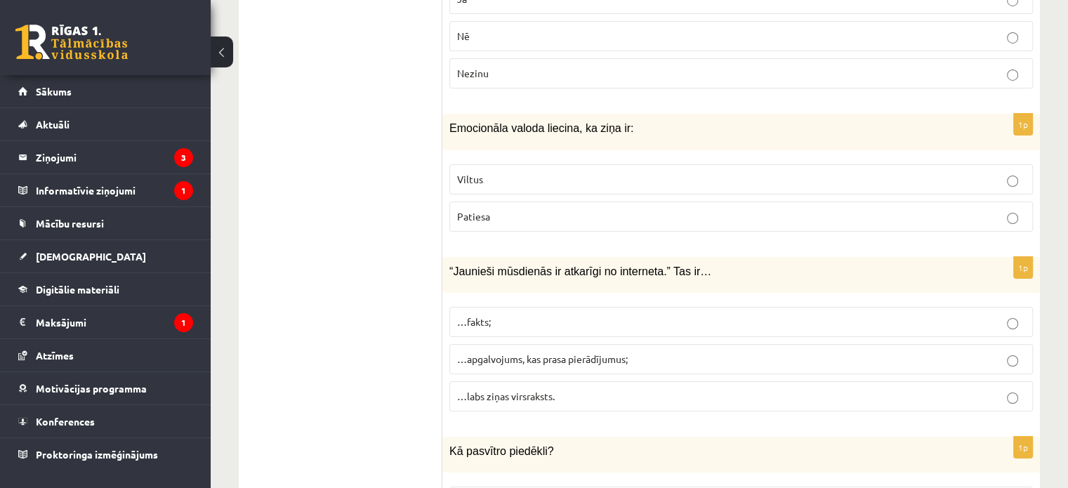
scroll to position [5056, 0]
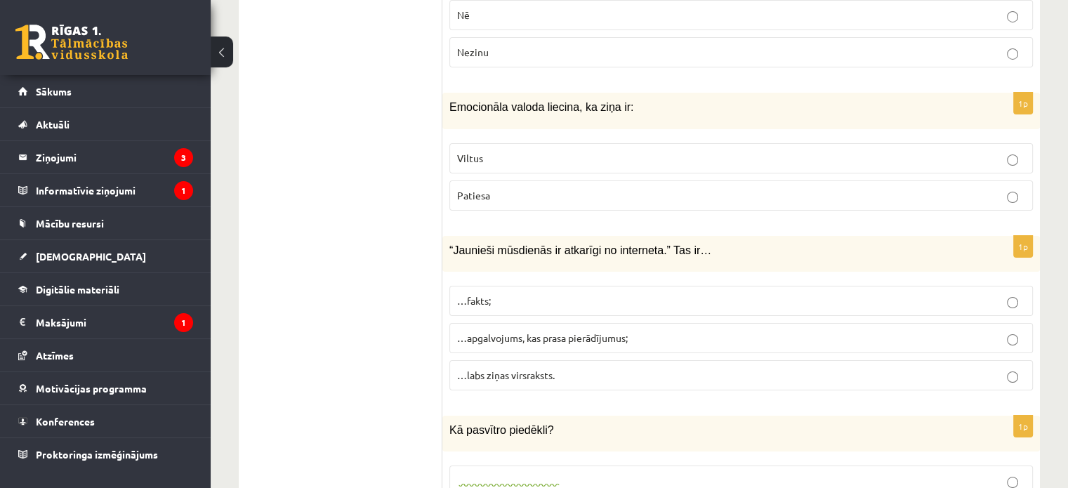
click at [552, 331] on span "…apgalvojums, kas prasa pierādījumus;" at bounding box center [542, 337] width 171 height 13
click at [545, 369] on span "…labs ziņas virsraksts." at bounding box center [506, 375] width 98 height 13
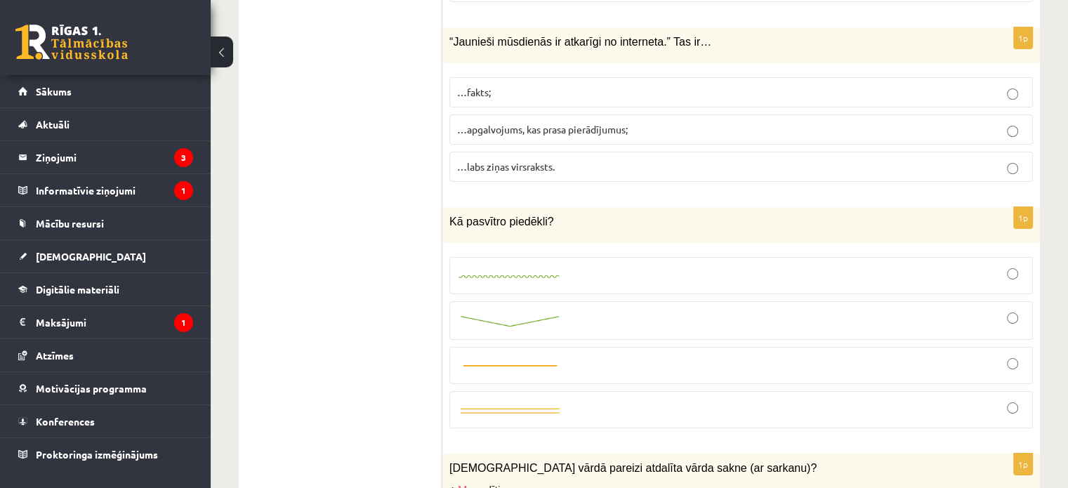
scroll to position [5266, 0]
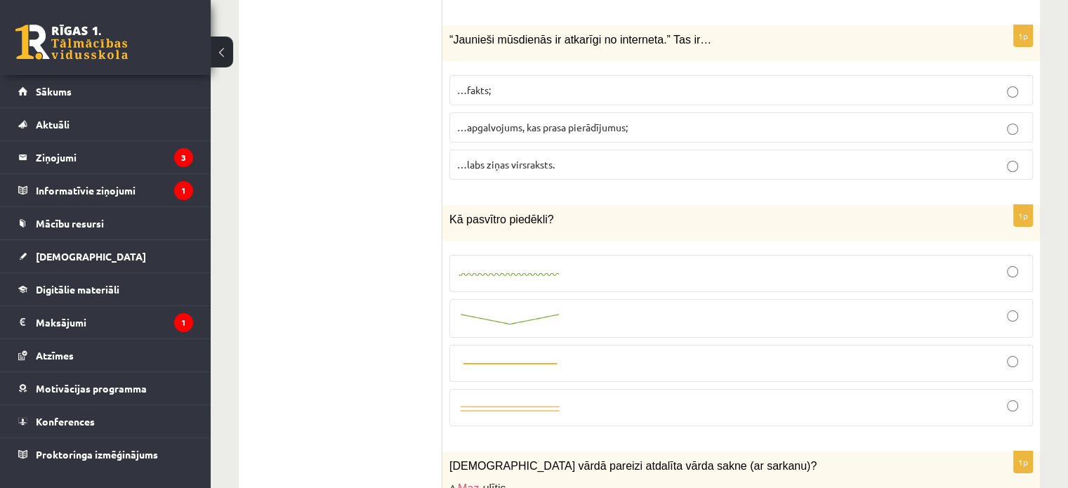
click at [534, 402] on img at bounding box center [509, 408] width 105 height 13
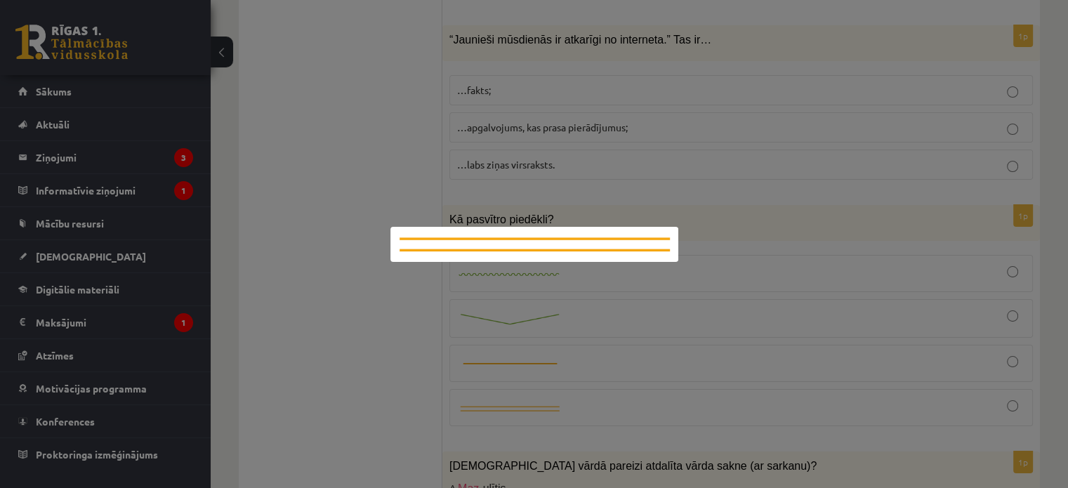
drag, startPoint x: 725, startPoint y: 359, endPoint x: 752, endPoint y: 353, distance: 27.3
click at [746, 355] on div at bounding box center [534, 244] width 1068 height 488
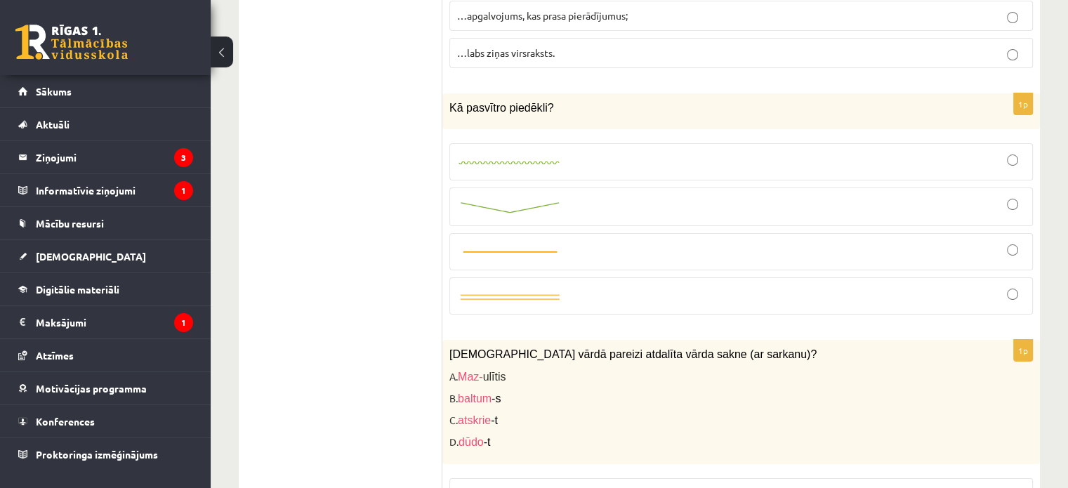
scroll to position [5477, 0]
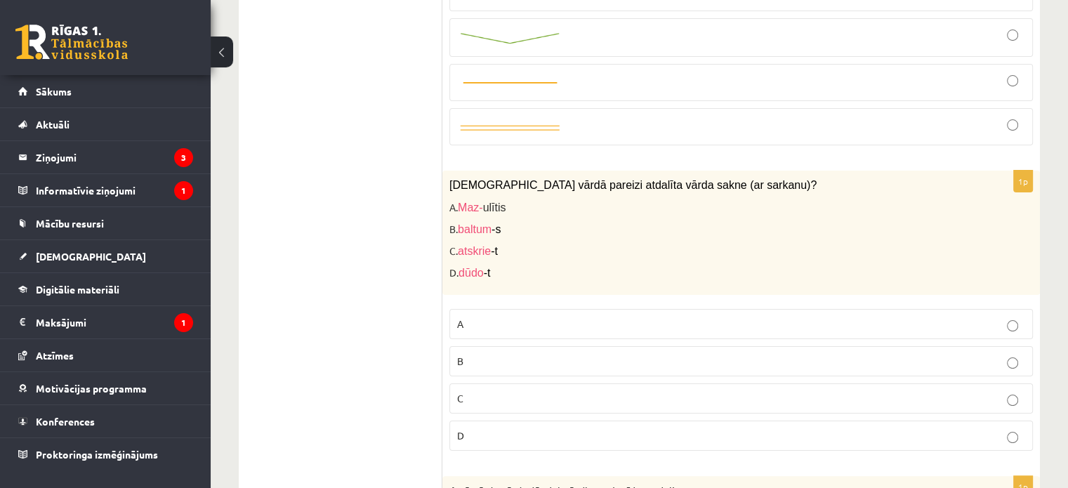
click at [494, 428] on p "D" at bounding box center [741, 435] width 568 height 15
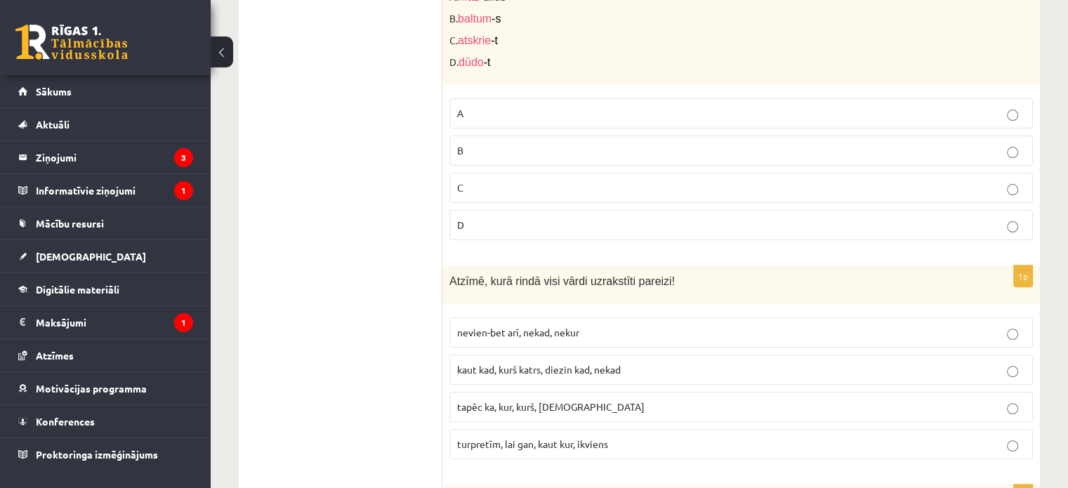
click at [579, 437] on span "turpretīm, lai gan, kaut kur, ikviens" at bounding box center [532, 443] width 151 height 13
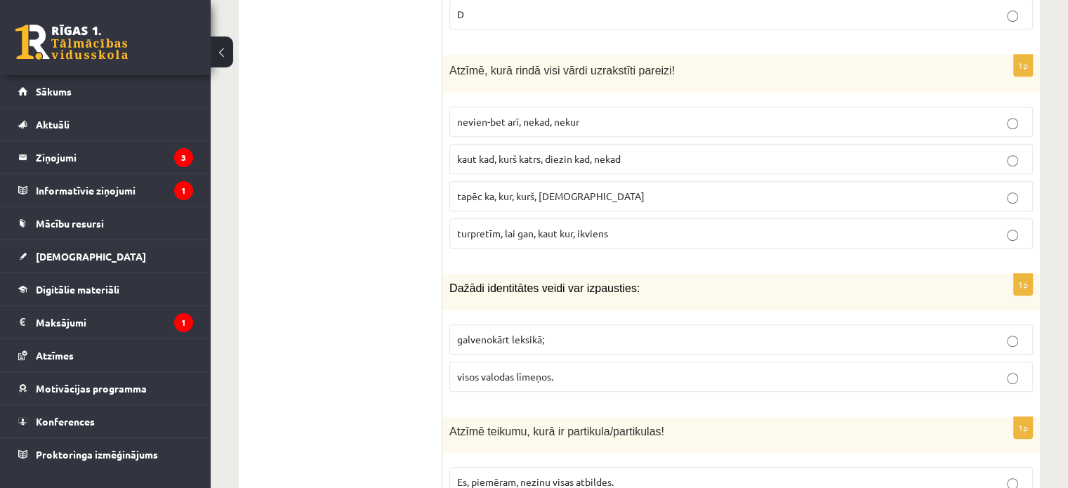
scroll to position [6109, 0]
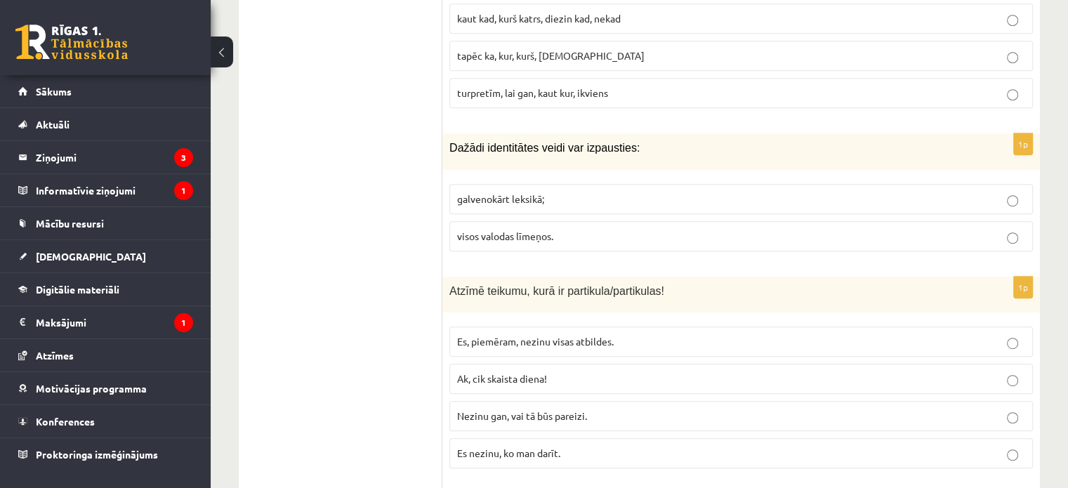
click at [488, 230] on span "visos valodas līmeņos." at bounding box center [505, 236] width 96 height 13
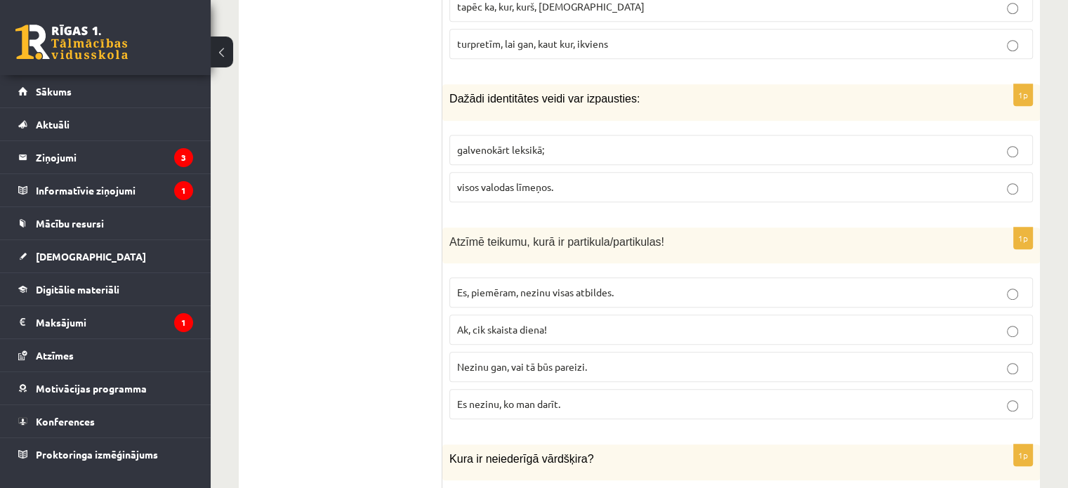
scroll to position [6249, 0]
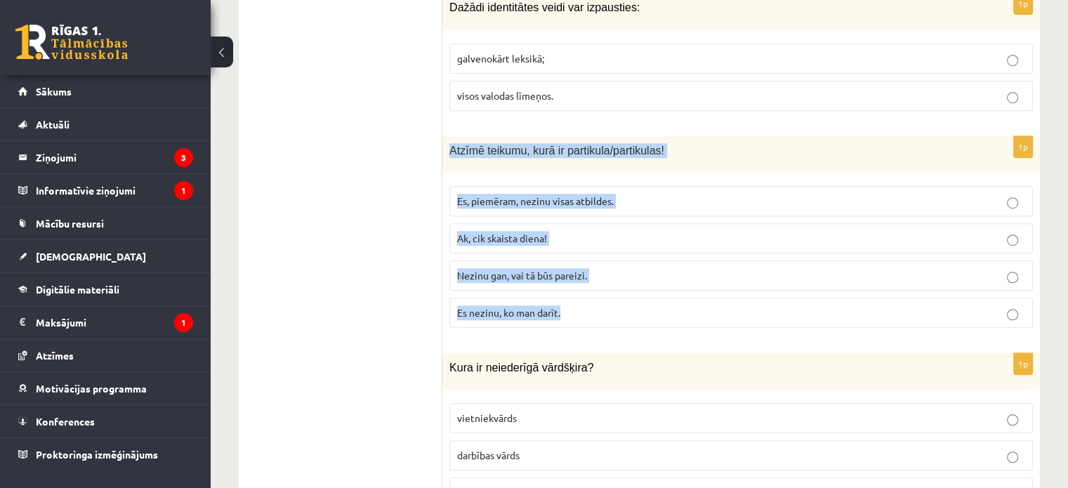
drag, startPoint x: 450, startPoint y: 105, endPoint x: 674, endPoint y: 248, distance: 265.9
click at [674, 249] on div "1p Atzīmē teikumu, kurā ir partikula/partikulas! Es, piemēram, nezinu visas atb…" at bounding box center [741, 237] width 598 height 203
copy div "Atzīmē teikumu, kurā ir partikula/partikulas! Es, piemēram, nezinu visas atbild…"
click at [527, 298] on label "Es nezinu, ko man darīt." at bounding box center [740, 313] width 583 height 30
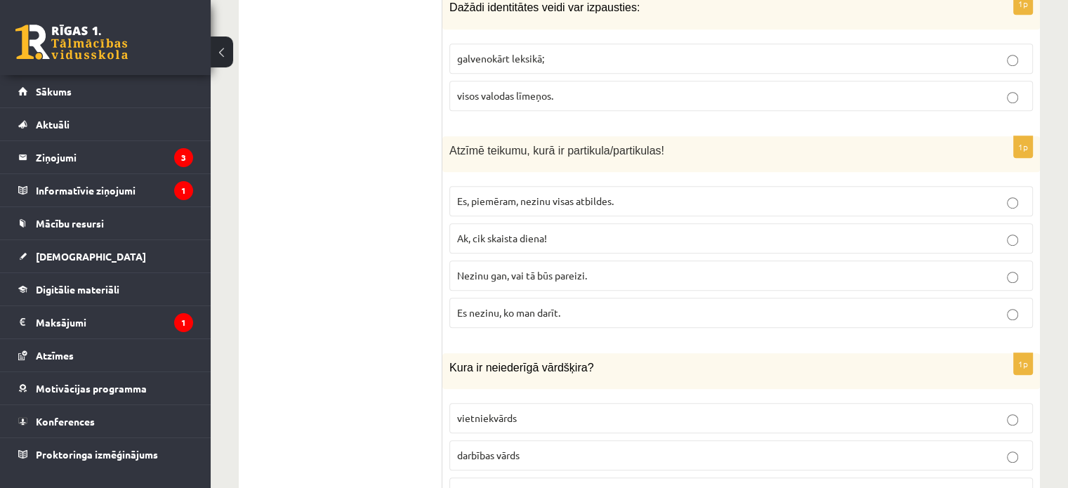
click at [528, 269] on span "Nezinu gan, vai tā būs pareizi." at bounding box center [522, 275] width 130 height 13
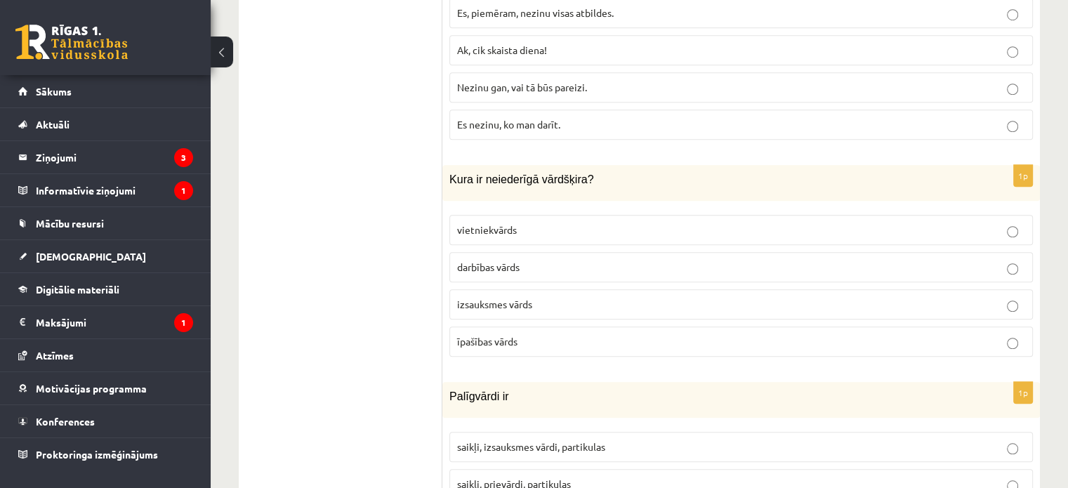
scroll to position [6460, 0]
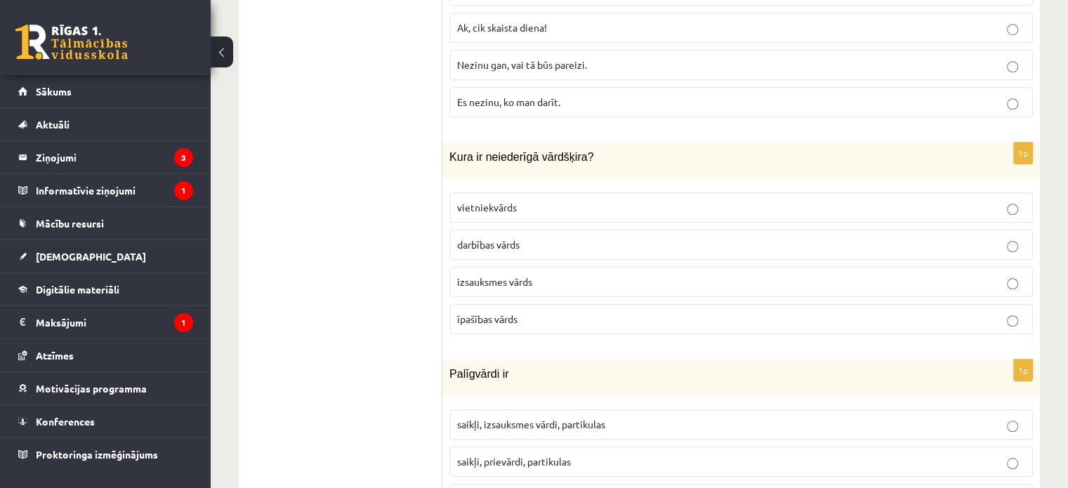
click at [521, 200] on p "vietniekvārds" at bounding box center [741, 207] width 568 height 15
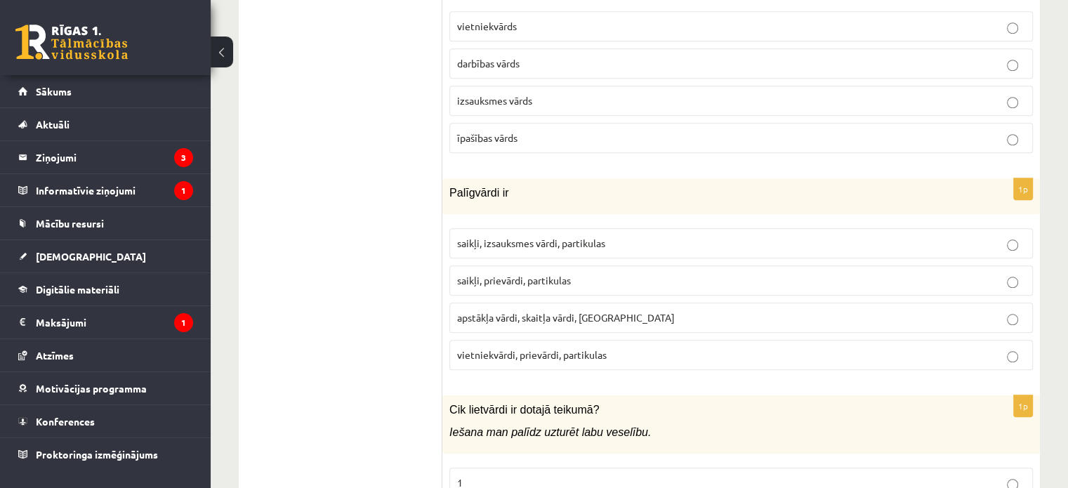
scroll to position [6671, 0]
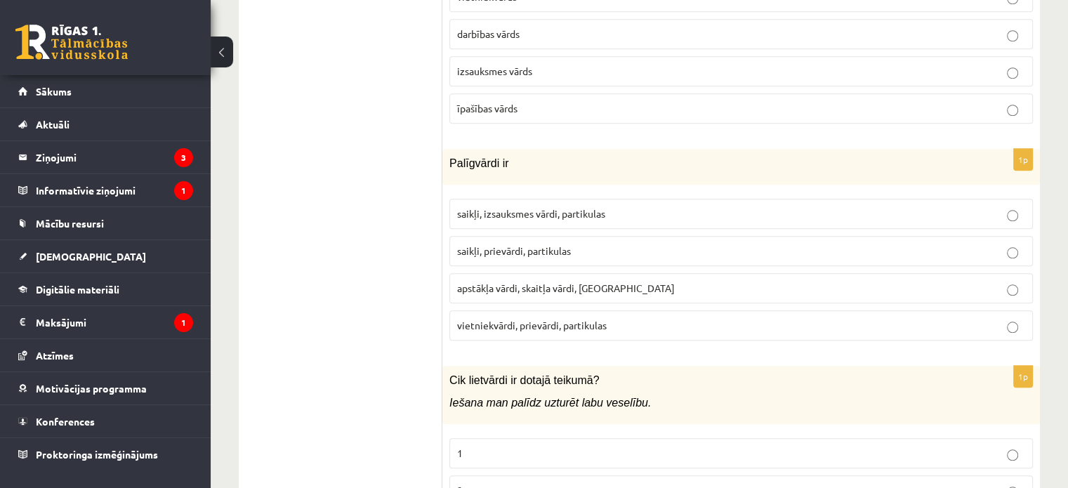
click at [564, 244] on span "saikļi, prievārdi, partikulas" at bounding box center [514, 250] width 114 height 13
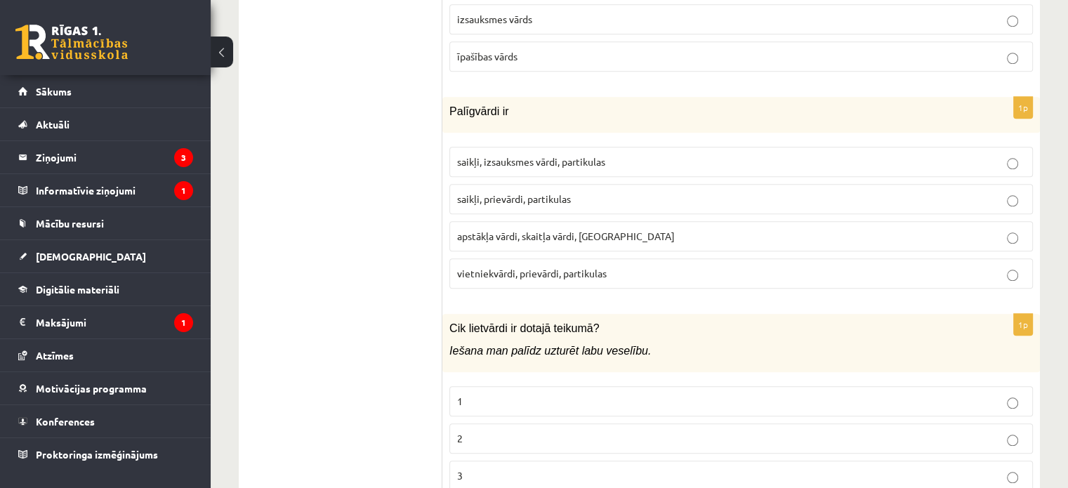
scroll to position [6765, 0]
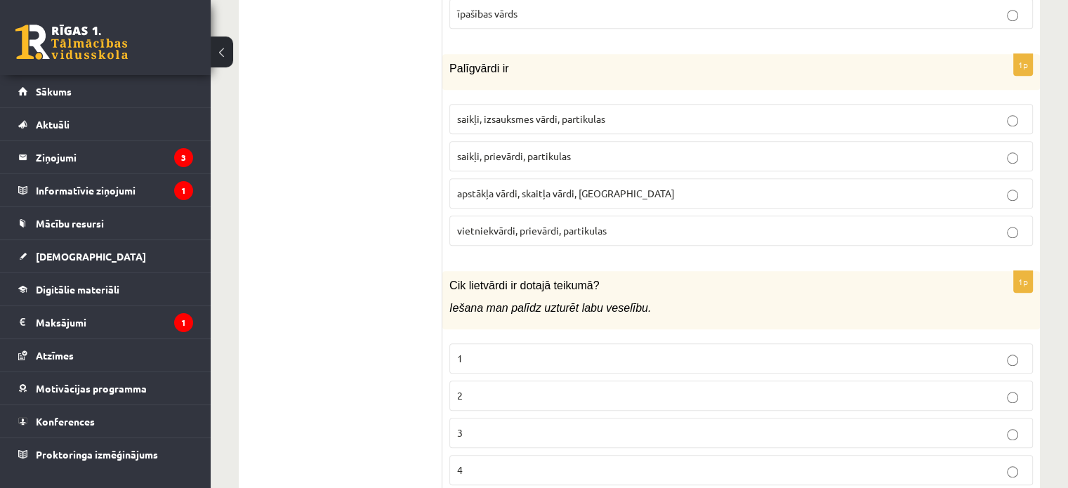
click at [520, 351] on p "1" at bounding box center [741, 358] width 568 height 15
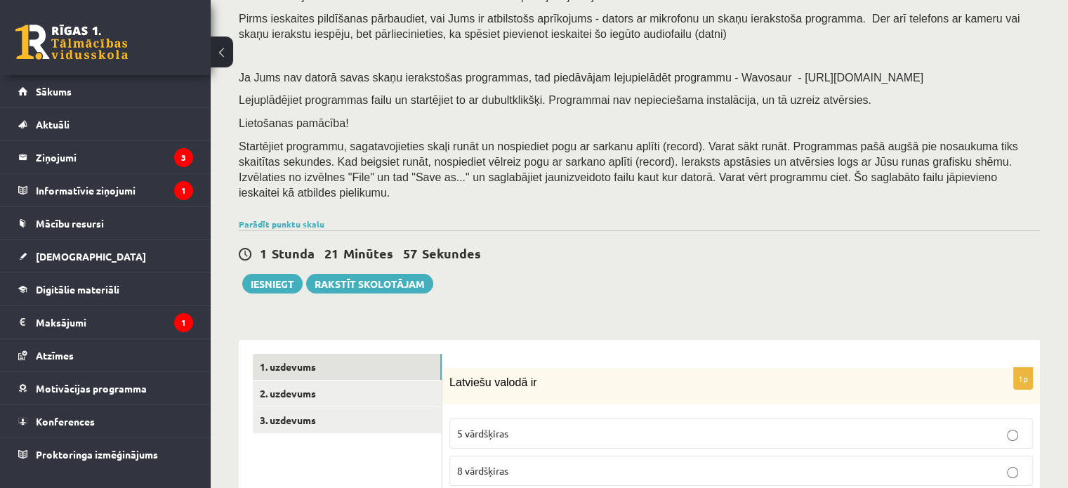
scroll to position [140, 0]
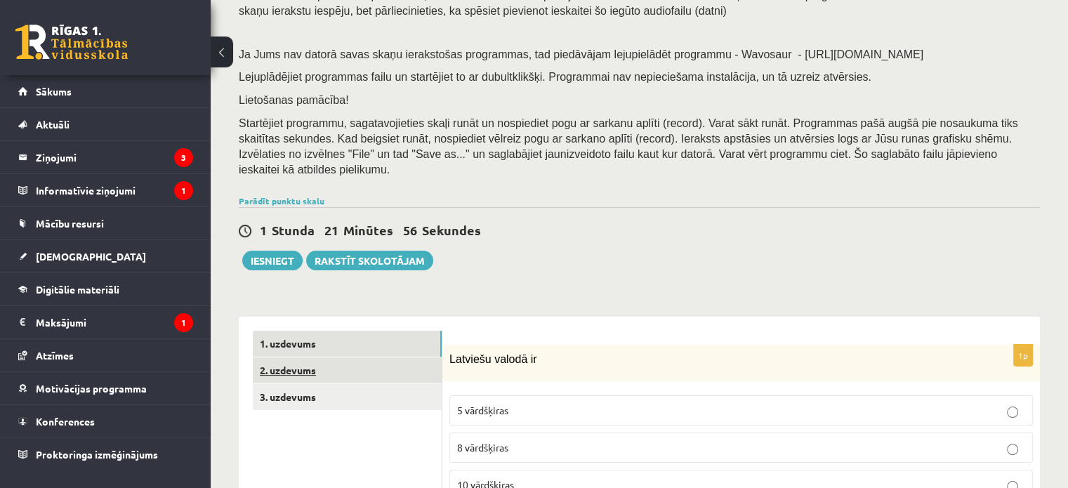
click at [413, 357] on link "2. uzdevums" at bounding box center [347, 370] width 189 height 26
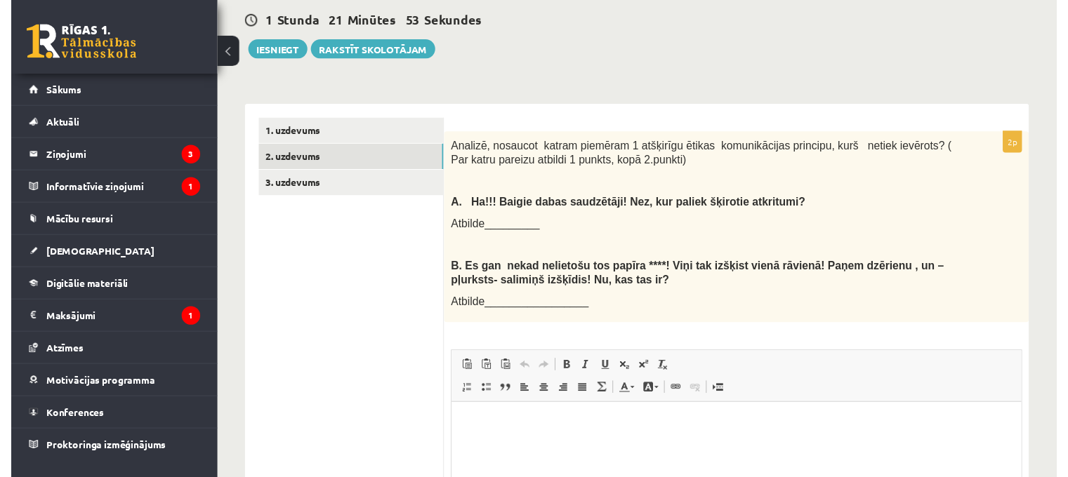
scroll to position [421, 0]
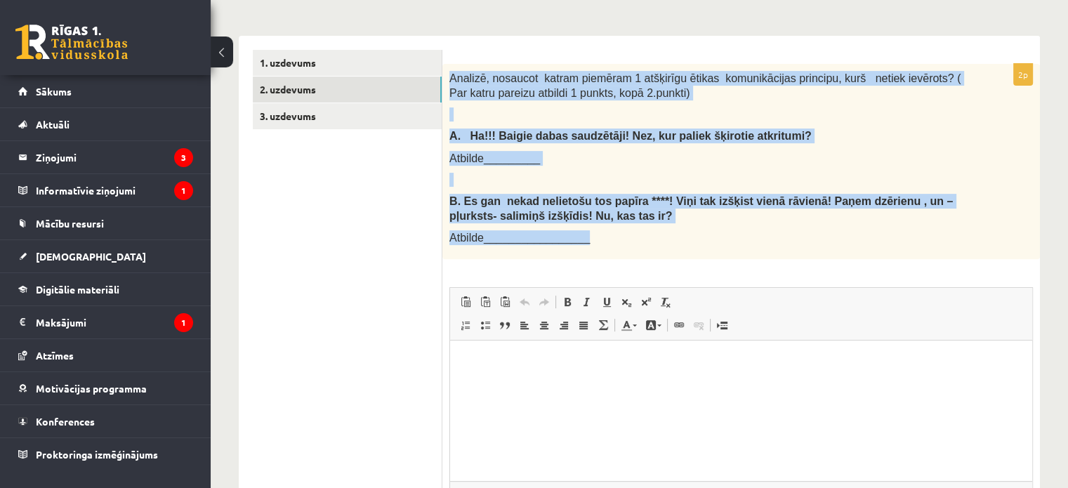
drag, startPoint x: 448, startPoint y: 58, endPoint x: 611, endPoint y: 223, distance: 231.4
click at [611, 223] on div "Analizē, nosaucot katram piemēram 1 atšķirīgu ētikas komunikācijas principu, ku…" at bounding box center [741, 161] width 598 height 195
copy div "Analizē, nosaucot katram piemēram 1 atšķirīgu ētikas komunikācijas principu, ku…"
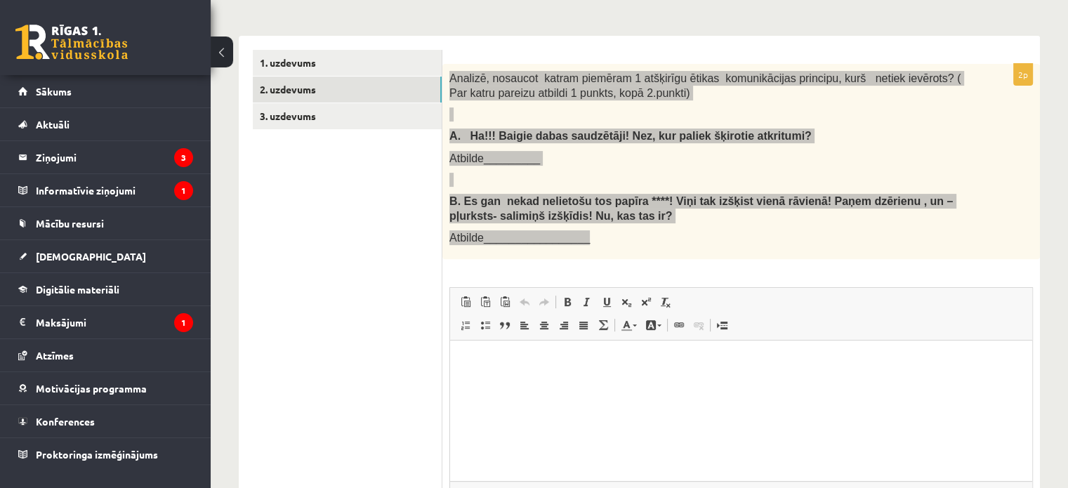
click at [522, 364] on p "Bagātinātā teksta redaktors, wiswyg-editor-user-answer-47434026921240" at bounding box center [741, 362] width 554 height 15
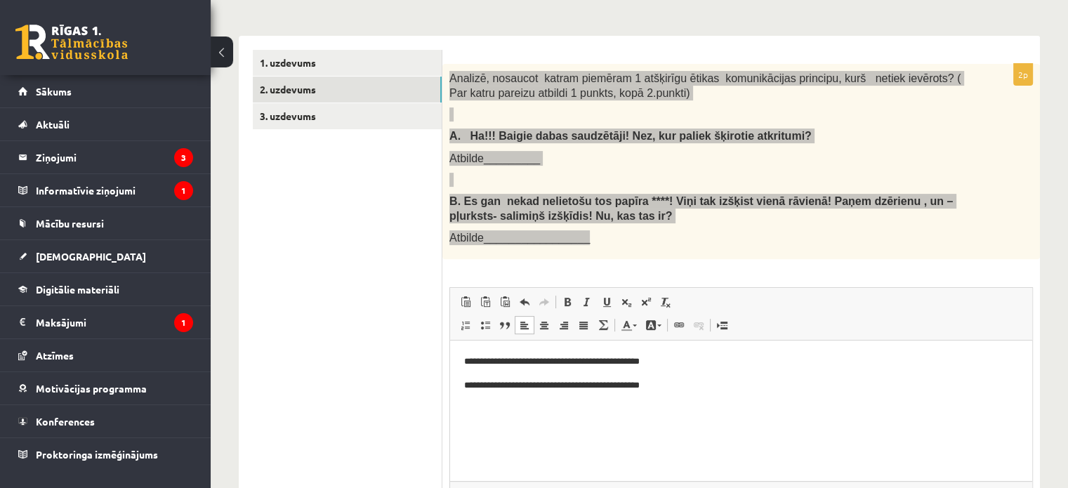
click at [515, 386] on p "**********" at bounding box center [741, 385] width 555 height 15
click at [543, 383] on p "**********" at bounding box center [741, 385] width 555 height 15
click at [548, 385] on p "**********" at bounding box center [741, 385] width 555 height 15
click at [686, 386] on p "**********" at bounding box center [741, 385] width 555 height 15
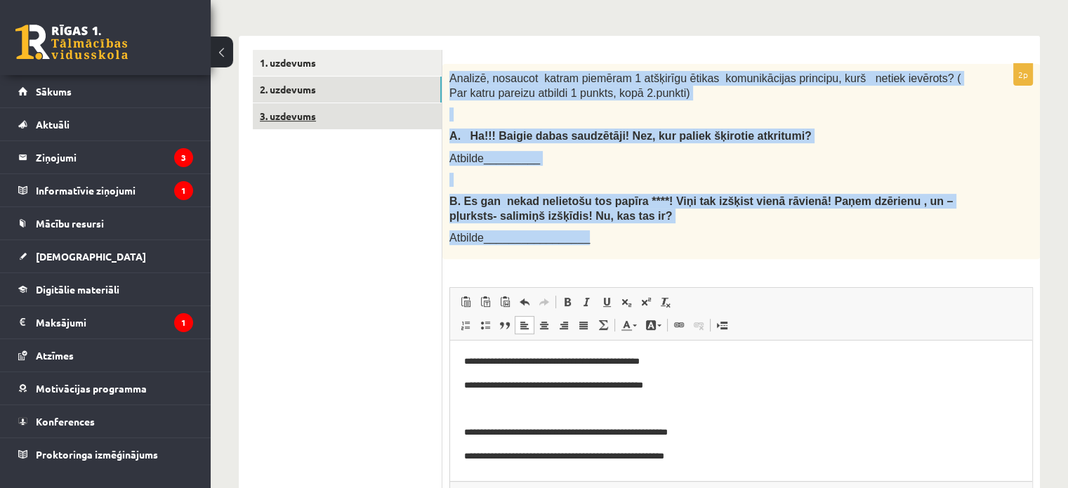
click at [373, 103] on link "3. uzdevums" at bounding box center [347, 116] width 189 height 26
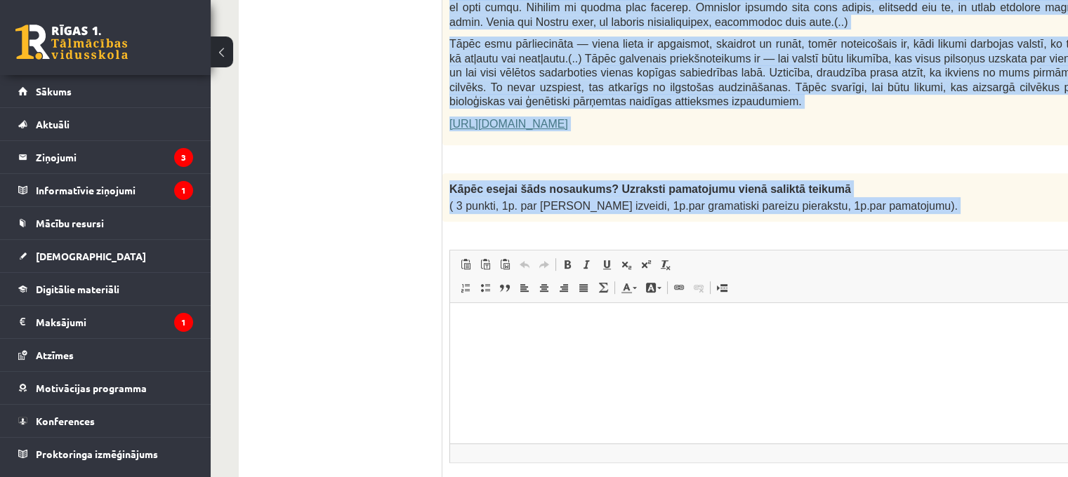
scroll to position [1053, 0]
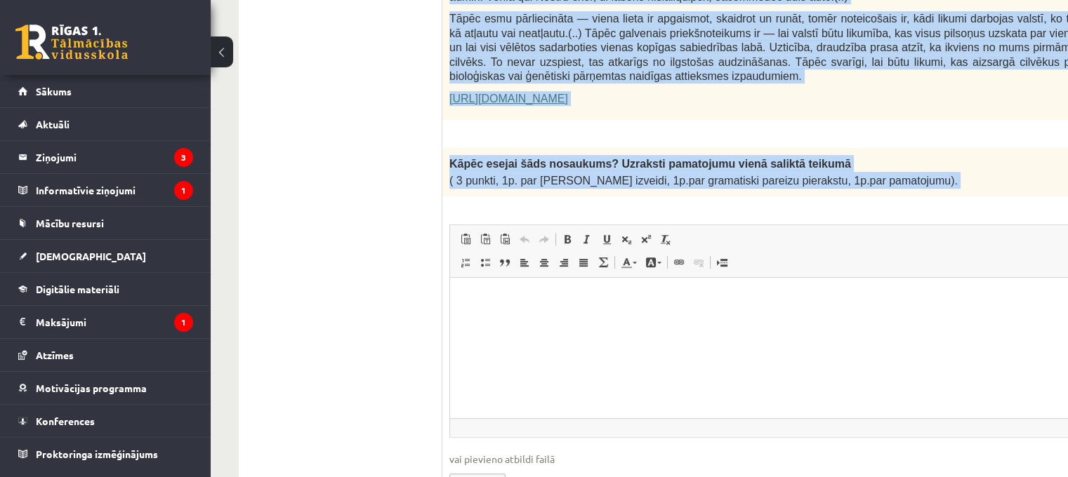
drag, startPoint x: 450, startPoint y: 85, endPoint x: 802, endPoint y: 199, distance: 369.9
copy form "Fragments no Valentīnas Freimanes grāmatas "Antigones likums" Mūsu zemapziņas p…"
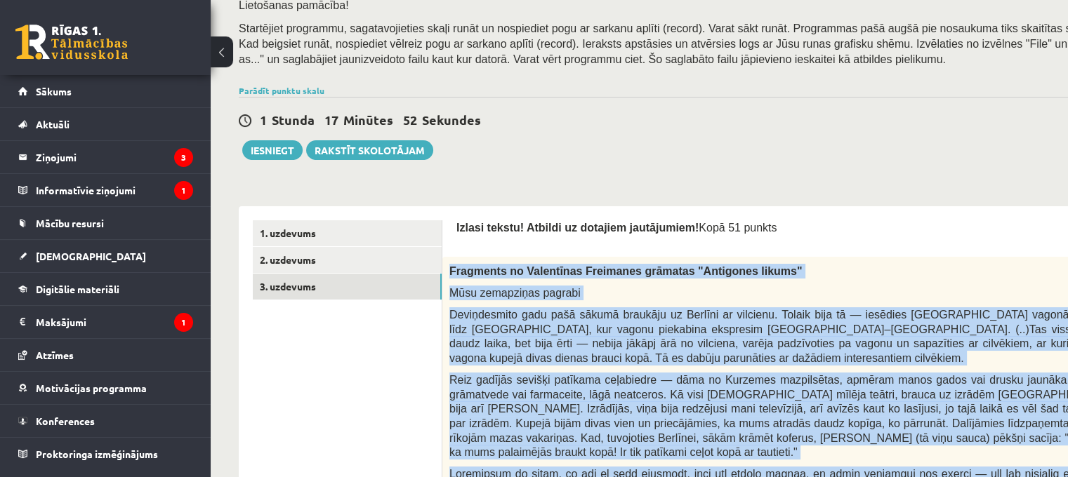
scroll to position [211, 0]
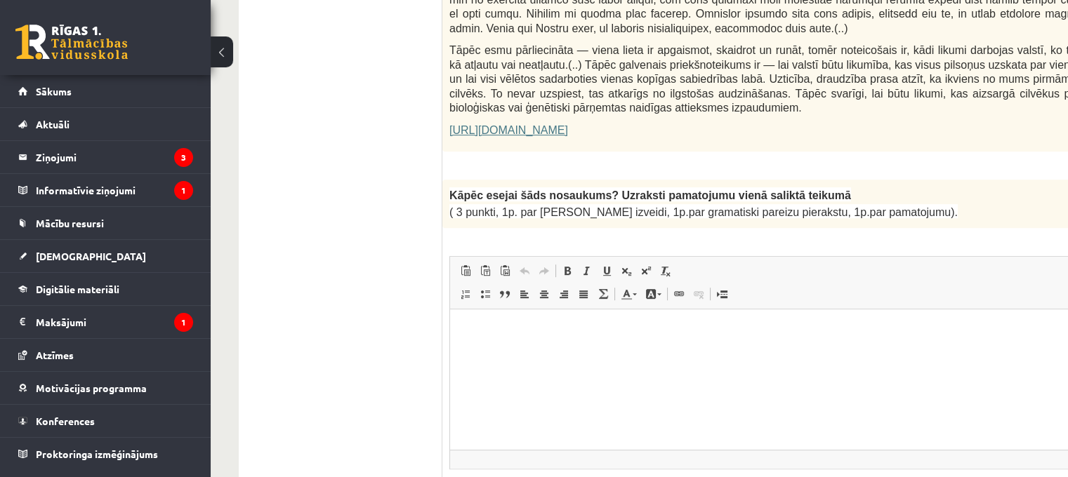
scroll to position [1143, 0]
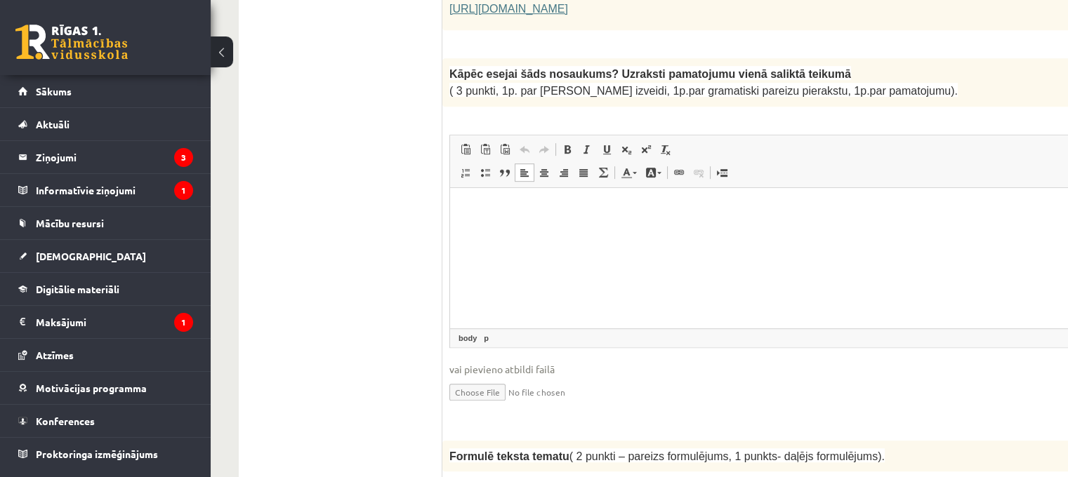
click at [492, 230] on html at bounding box center [818, 208] width 737 height 43
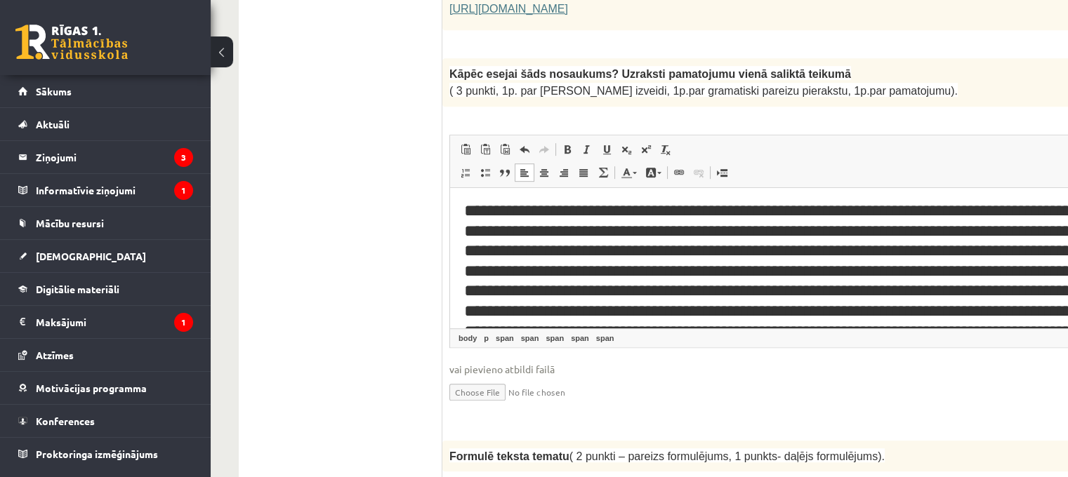
scroll to position [0, 0]
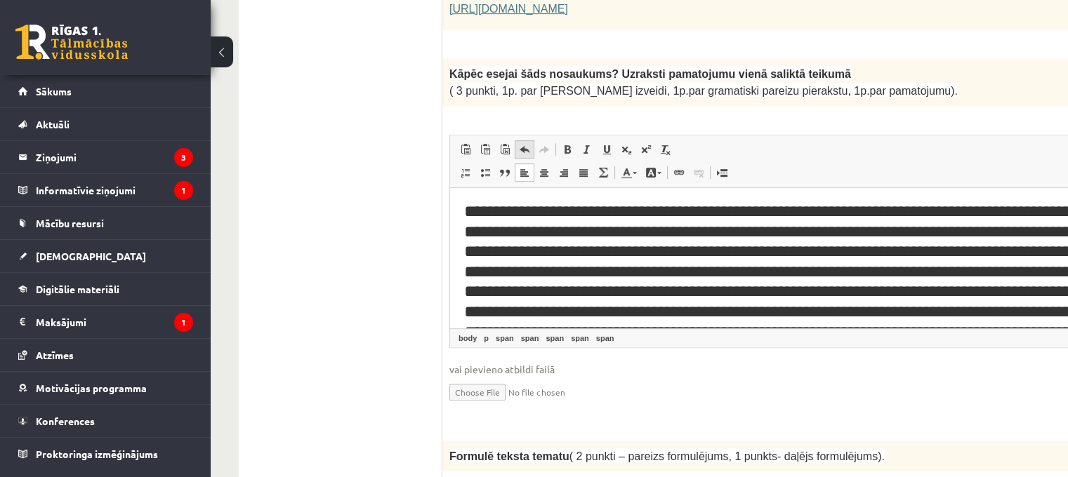
click at [522, 144] on span at bounding box center [524, 149] width 11 height 11
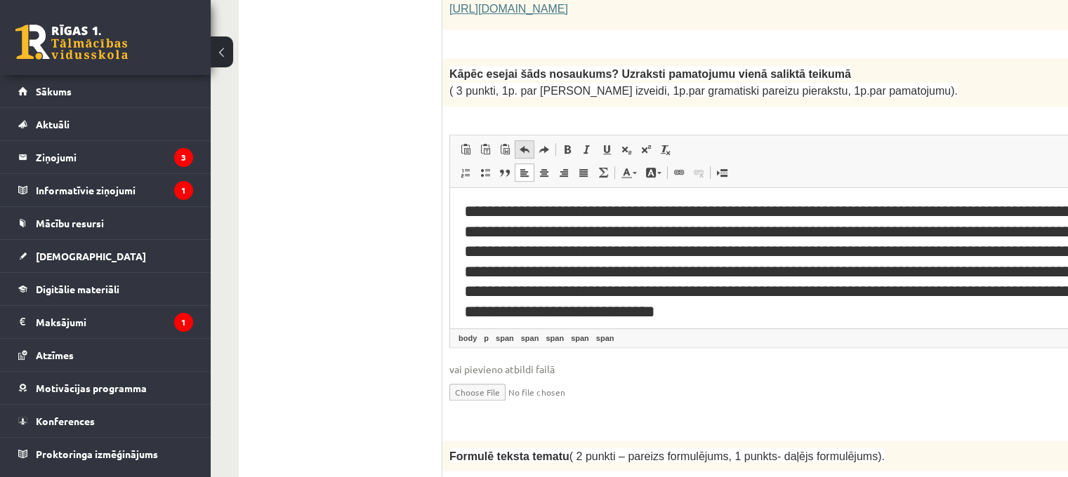
click at [522, 144] on span at bounding box center [524, 149] width 11 height 11
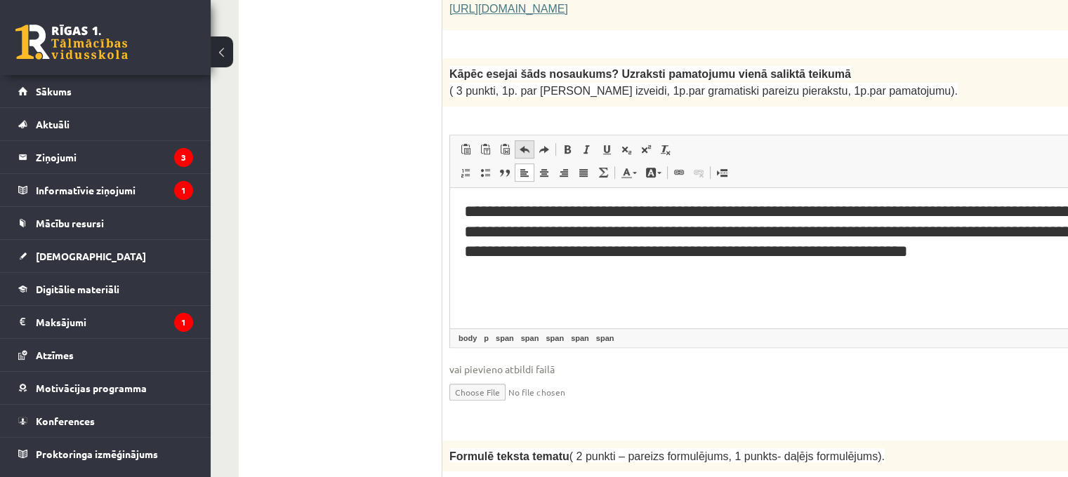
click at [522, 144] on span at bounding box center [524, 149] width 11 height 11
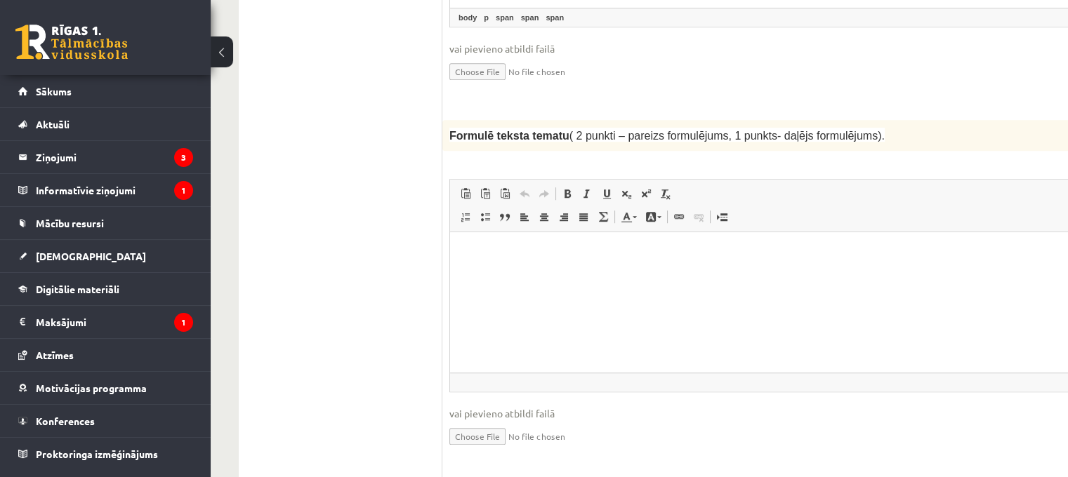
scroll to position [1494, 0]
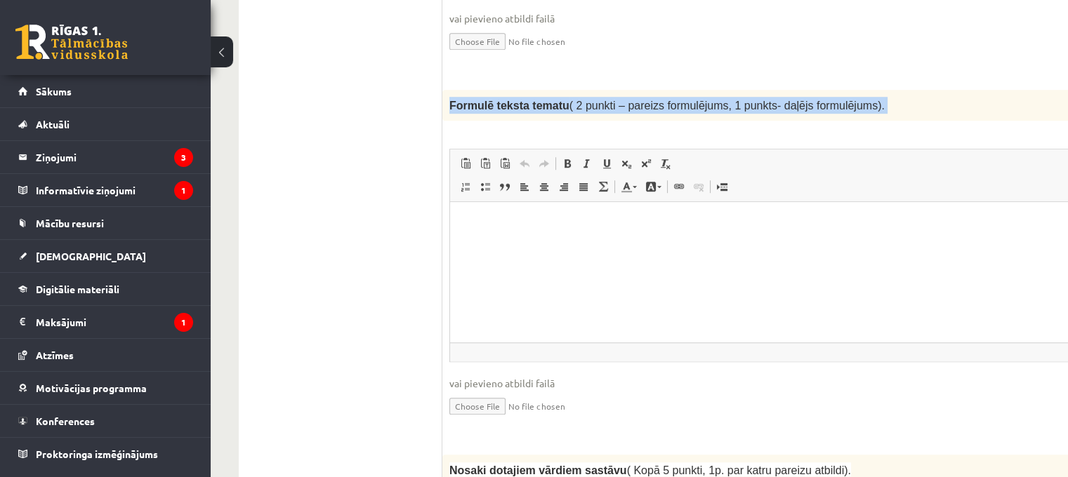
drag, startPoint x: 451, startPoint y: 69, endPoint x: 800, endPoint y: 85, distance: 348.6
click at [800, 90] on div "2p Formulē teksta tematu ( 2 punkti – pareizs formulējums, 1 punkts- daļējs for…" at bounding box center [818, 265] width 753 height 351
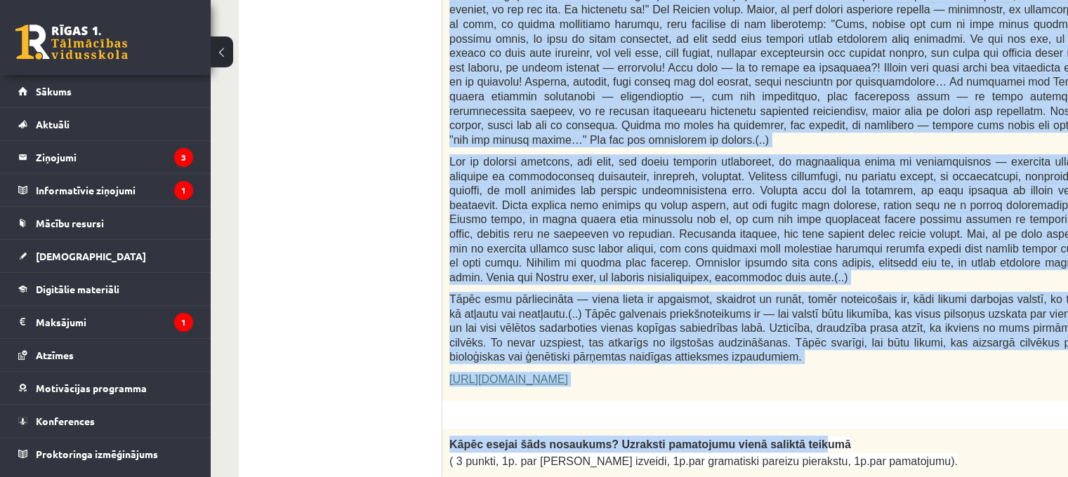
scroll to position [843, 0]
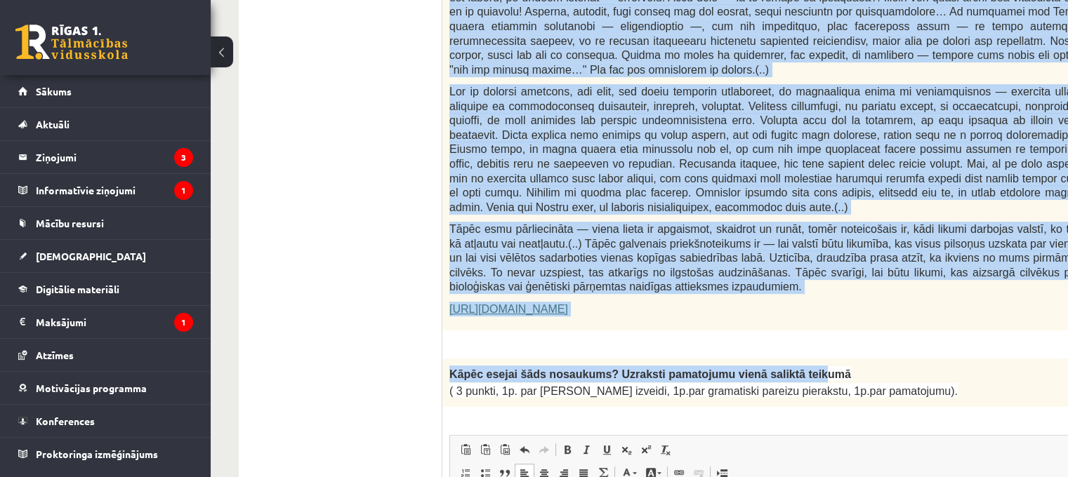
drag, startPoint x: 454, startPoint y: 221, endPoint x: 750, endPoint y: 265, distance: 299.6
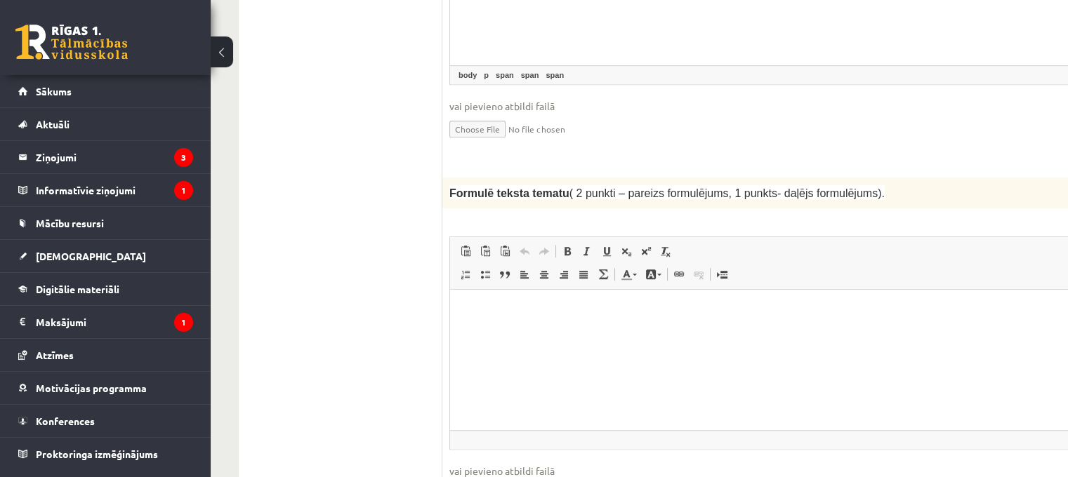
scroll to position [1475, 0]
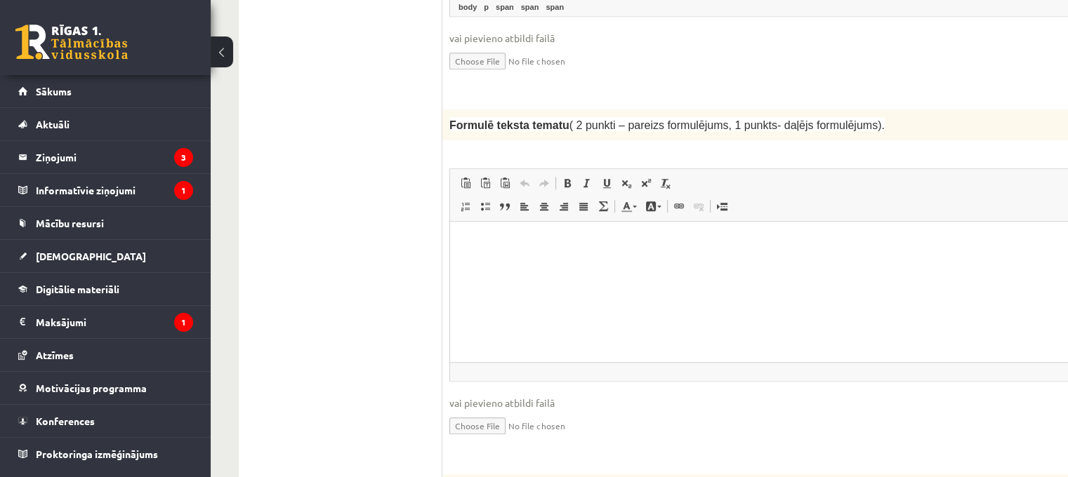
click at [539, 265] on html at bounding box center [818, 243] width 737 height 43
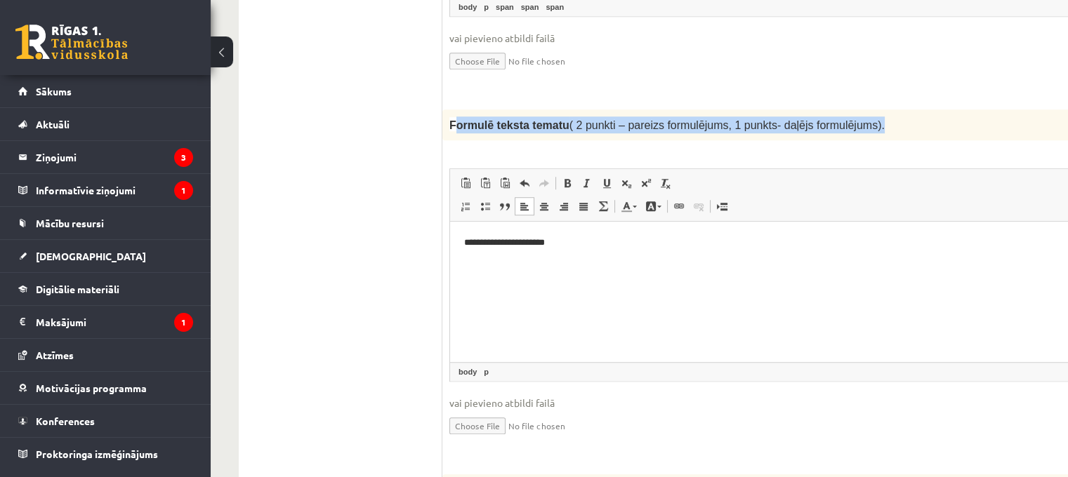
drag, startPoint x: 454, startPoint y: 92, endPoint x: 861, endPoint y: 89, distance: 407.3
click at [861, 117] on p "Formulē teksta tematu ( 2 punkti – pareizs formulējums, 1 punkts- daļējs formul…" at bounding box center [783, 125] width 668 height 17
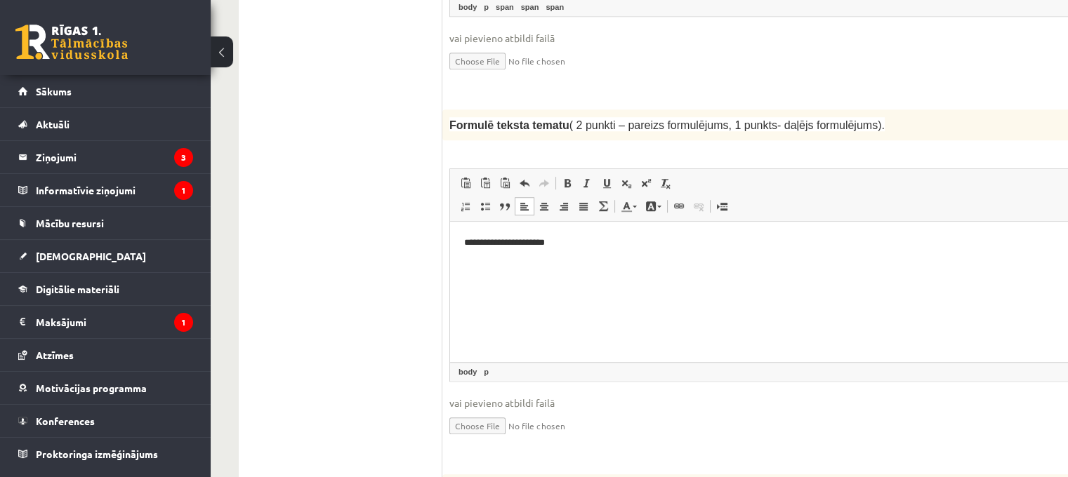
click at [829, 110] on div "**********" at bounding box center [818, 285] width 753 height 351
drag, startPoint x: 398, startPoint y: 97, endPoint x: 817, endPoint y: 138, distance: 421.2
drag, startPoint x: 818, startPoint y: 138, endPoint x: 506, endPoint y: 92, distance: 315.9
click at [798, 130] on div "**********" at bounding box center [818, 285] width 753 height 351
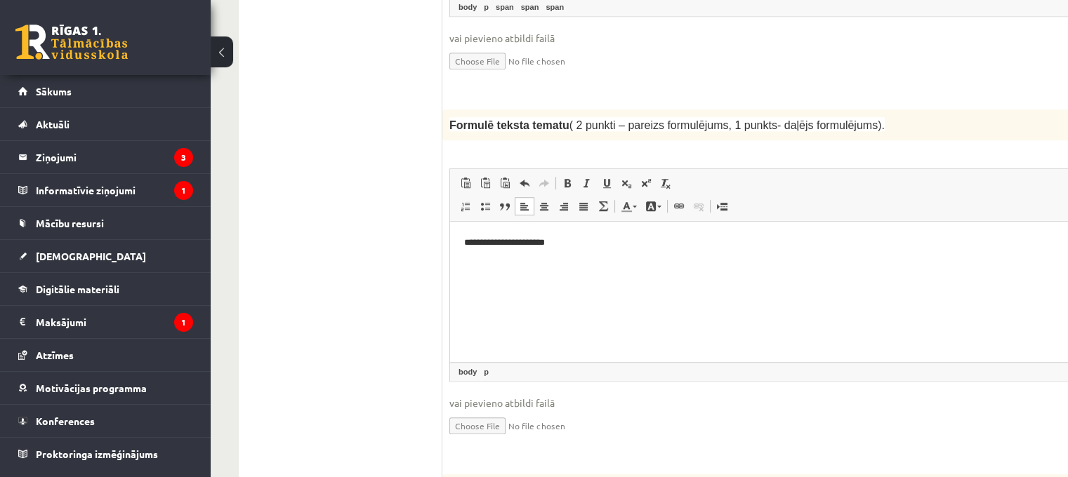
drag, startPoint x: 455, startPoint y: 107, endPoint x: 452, endPoint y: 92, distance: 15.7
click at [454, 110] on div "**********" at bounding box center [818, 285] width 753 height 351
click at [448, 110] on div "Formulē teksta tematu ( 2 punkti – pareizs formulējums, 1 punkts- daļējs formul…" at bounding box center [818, 125] width 753 height 31
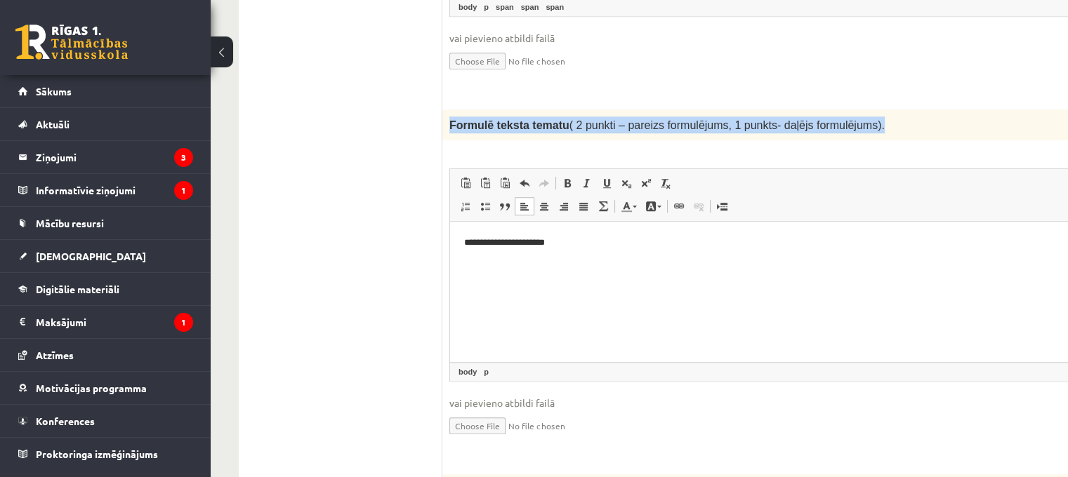
drag, startPoint x: 451, startPoint y: 88, endPoint x: 845, endPoint y: 93, distance: 394.6
click at [845, 117] on p "Formulē teksta tematu ( 2 punkti – pareizs formulējums, 1 punkts- daļējs formul…" at bounding box center [783, 125] width 668 height 17
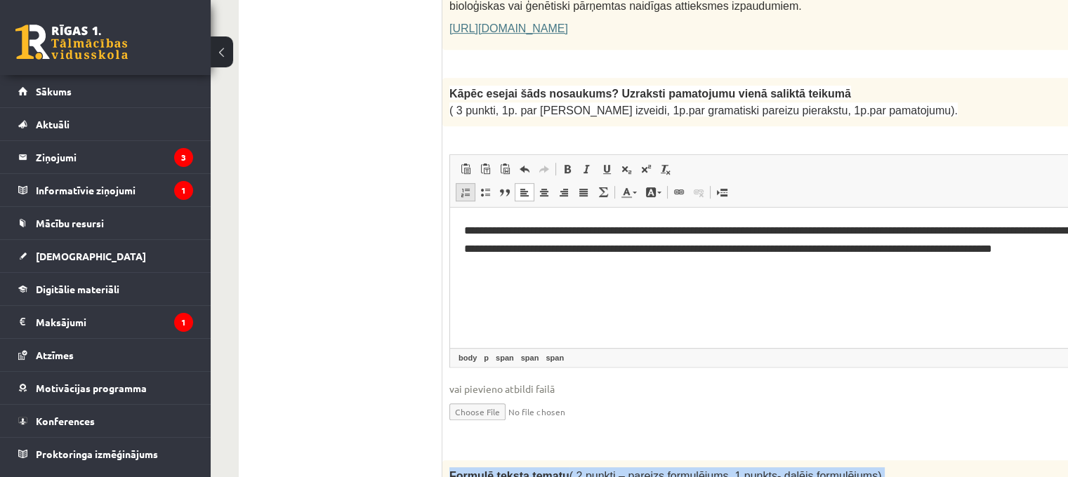
scroll to position [1123, 0]
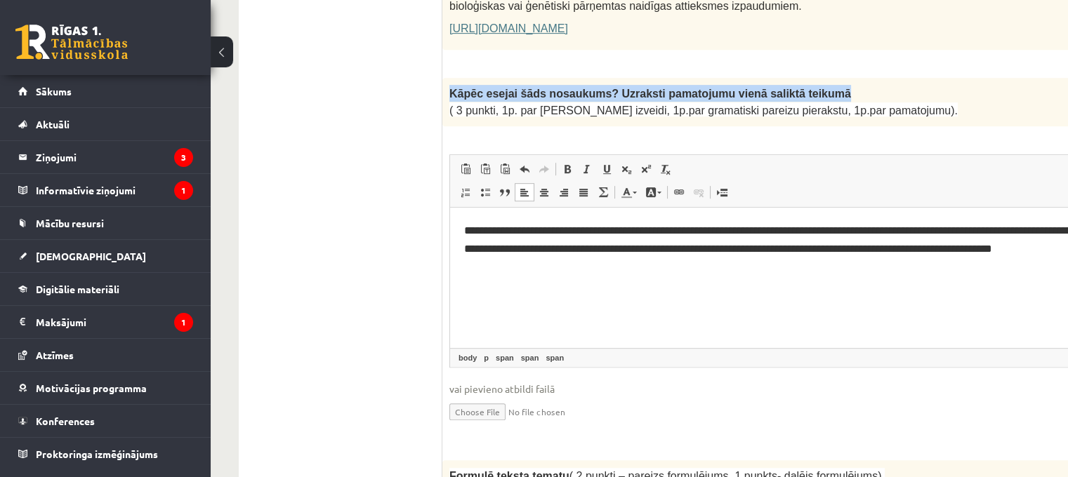
drag, startPoint x: 449, startPoint y: 55, endPoint x: 825, endPoint y: 61, distance: 375.7
click at [825, 85] on p "Kāpēc esejai šāds nosaukums? Uzraksti pamatojumu vienā saliktā teikumā" at bounding box center [783, 93] width 668 height 17
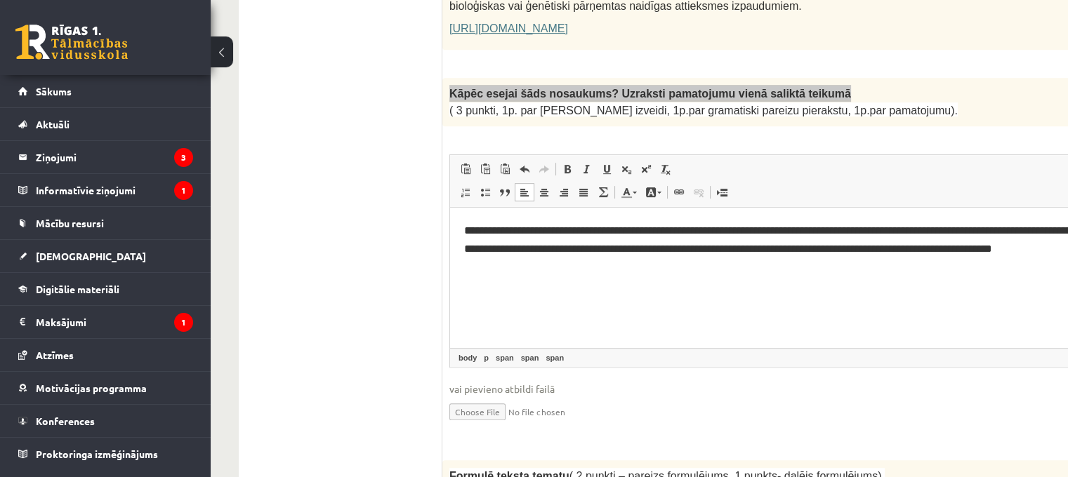
click at [637, 257] on p "**********" at bounding box center [818, 239] width 709 height 36
click at [522, 164] on span at bounding box center [524, 169] width 11 height 11
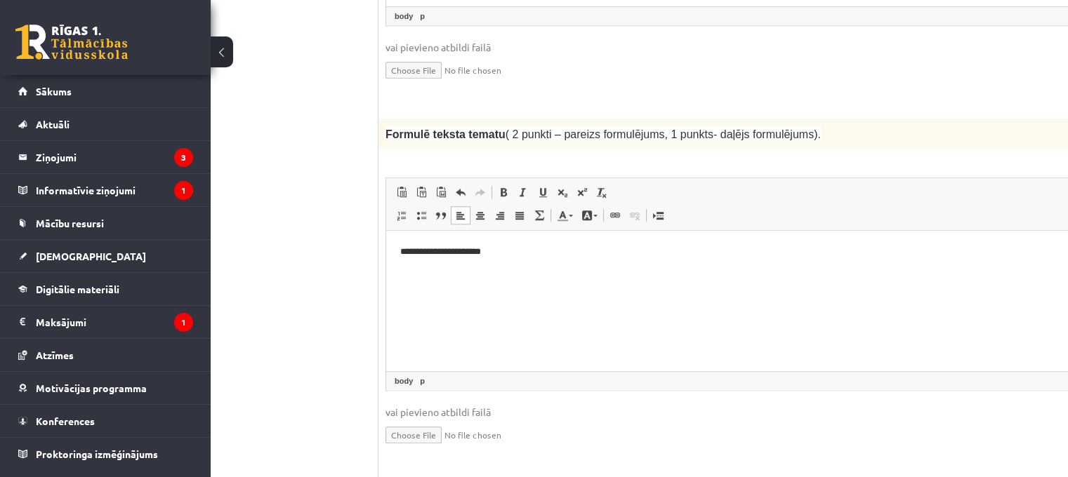
scroll to position [1475, 64]
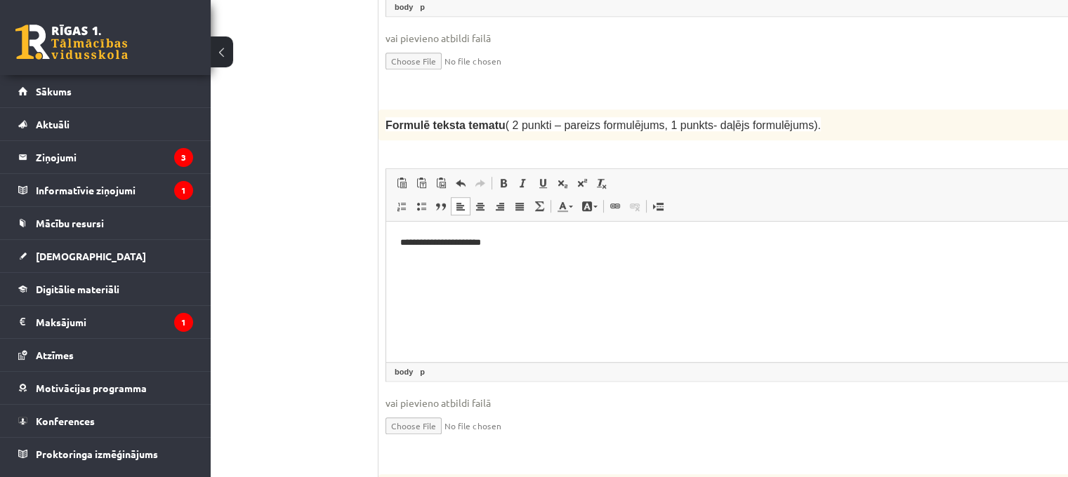
click at [540, 242] on p "**********" at bounding box center [736, 243] width 672 height 15
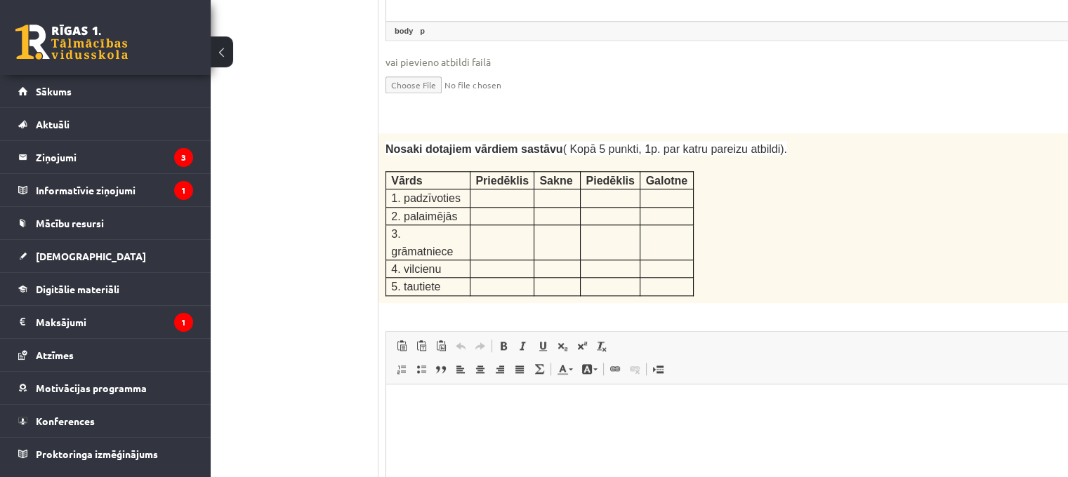
scroll to position [1826, 64]
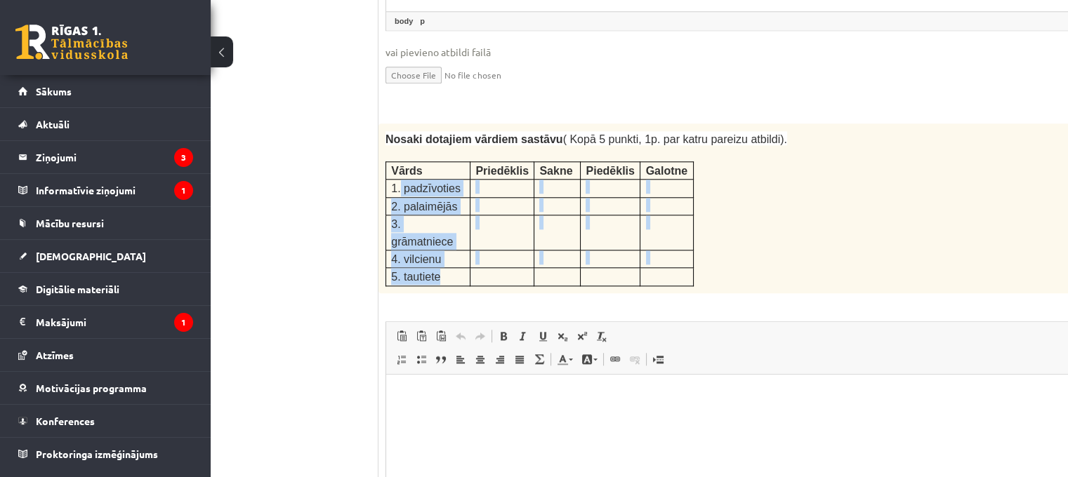
drag, startPoint x: 400, startPoint y: 149, endPoint x: 460, endPoint y: 206, distance: 83.4
click at [460, 206] on tbody "Vārds Priedēklis Sakne Piedēklis Galotne 1. padzīvoties 2. palaimējās 3. grāmat…" at bounding box center [540, 223] width 308 height 124
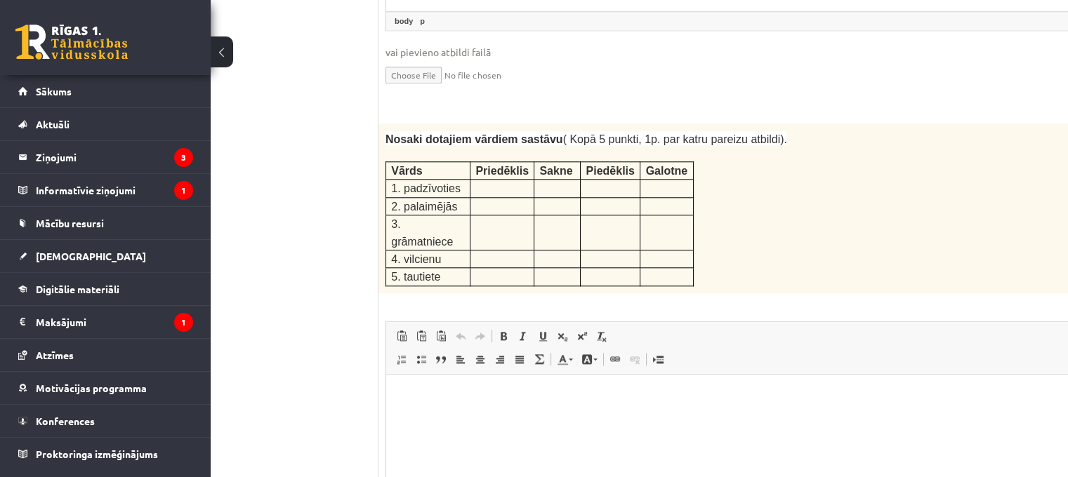
click at [395, 147] on p at bounding box center [719, 154] width 668 height 14
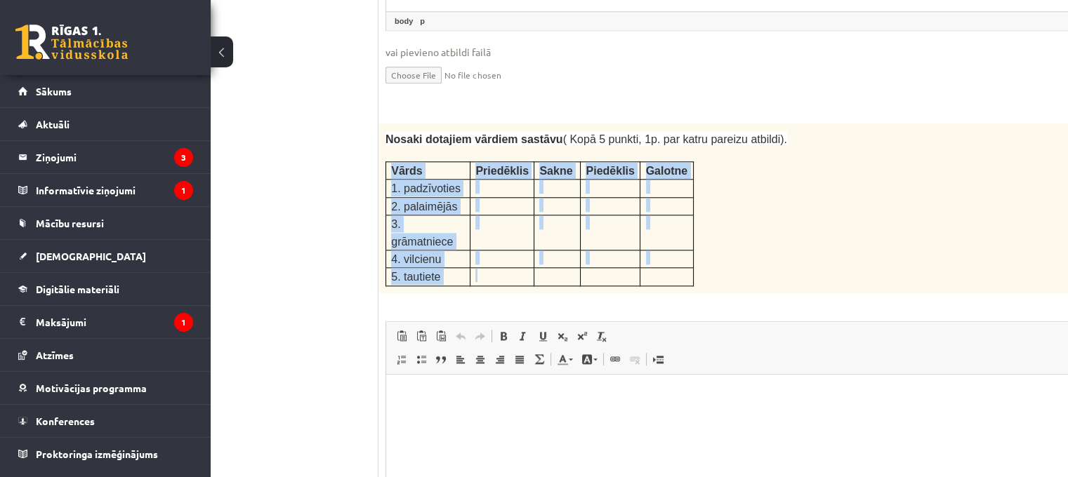
drag, startPoint x: 393, startPoint y: 128, endPoint x: 528, endPoint y: 210, distance: 157.9
click at [528, 210] on tbody "Vārds Priedēklis Sakne Piedēklis Galotne 1. padzīvoties 2. palaimējās 3. grāmat…" at bounding box center [540, 223] width 308 height 124
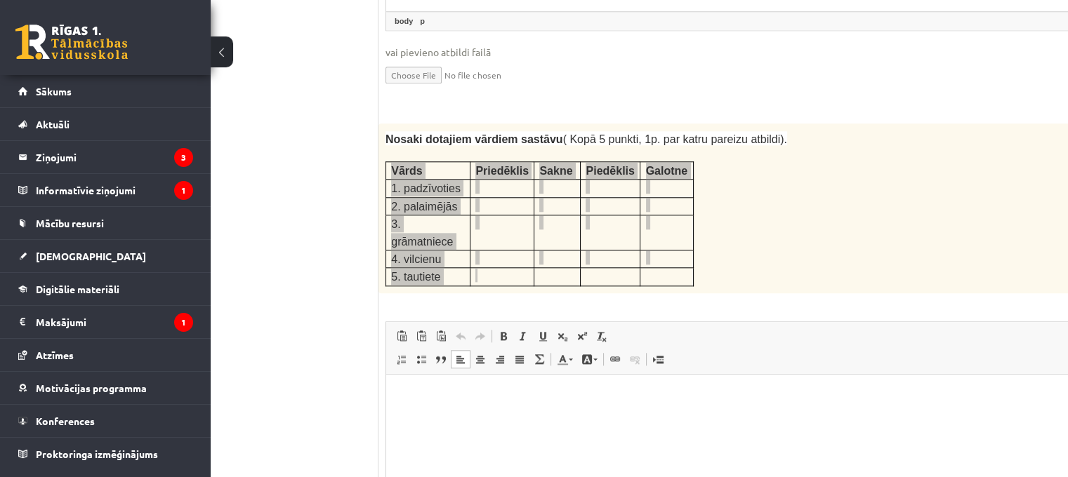
click at [494, 415] on html at bounding box center [754, 395] width 737 height 43
click at [462, 421] on p "**********" at bounding box center [736, 419] width 672 height 15
click at [468, 420] on p "**********" at bounding box center [736, 419] width 672 height 15
click at [470, 416] on p "**********" at bounding box center [736, 419] width 672 height 15
click at [494, 420] on p "**********" at bounding box center [736, 419] width 672 height 15
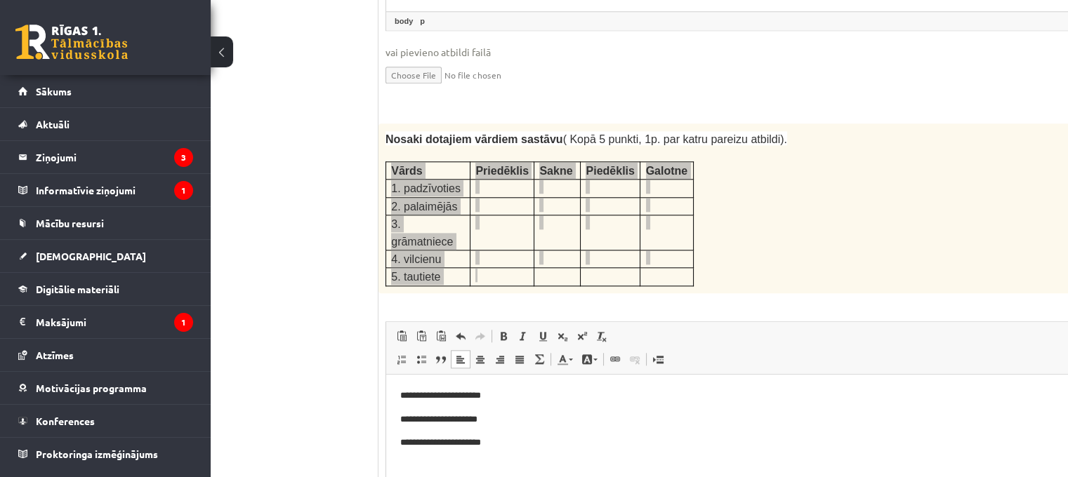
click at [444, 390] on p "**********" at bounding box center [736, 395] width 672 height 15
click at [486, 399] on p "**********" at bounding box center [736, 395] width 672 height 15
click at [499, 442] on p "**********" at bounding box center [736, 442] width 672 height 15
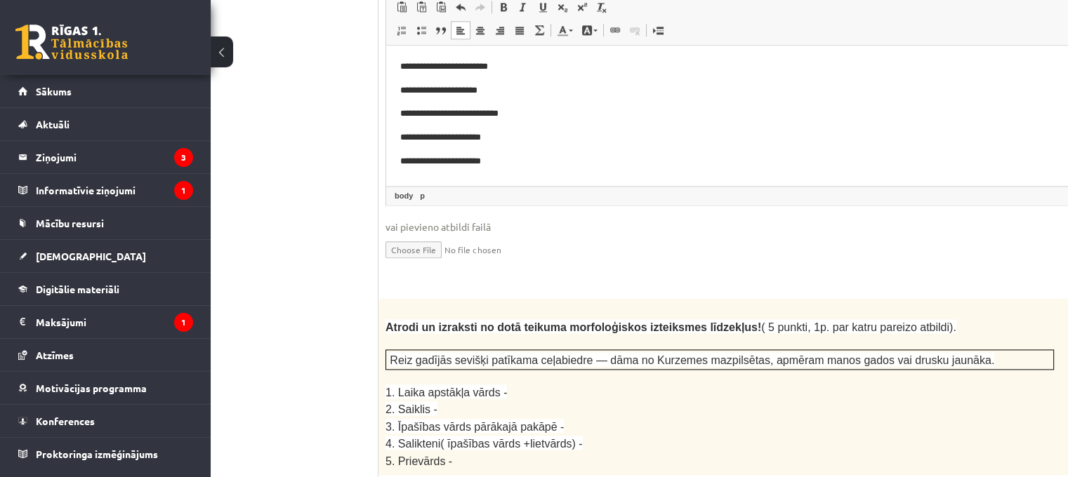
scroll to position [2177, 64]
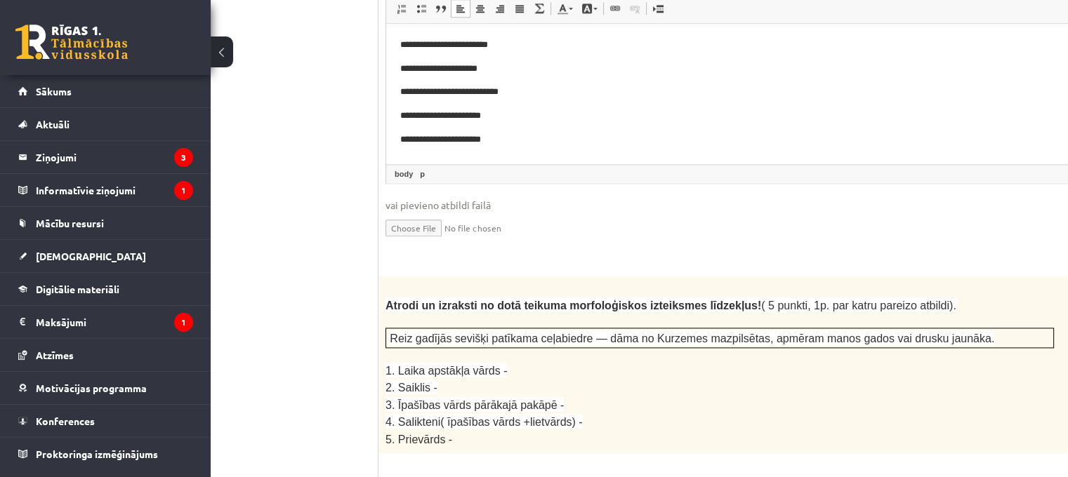
drag, startPoint x: 545, startPoint y: 387, endPoint x: 513, endPoint y: 376, distance: 33.5
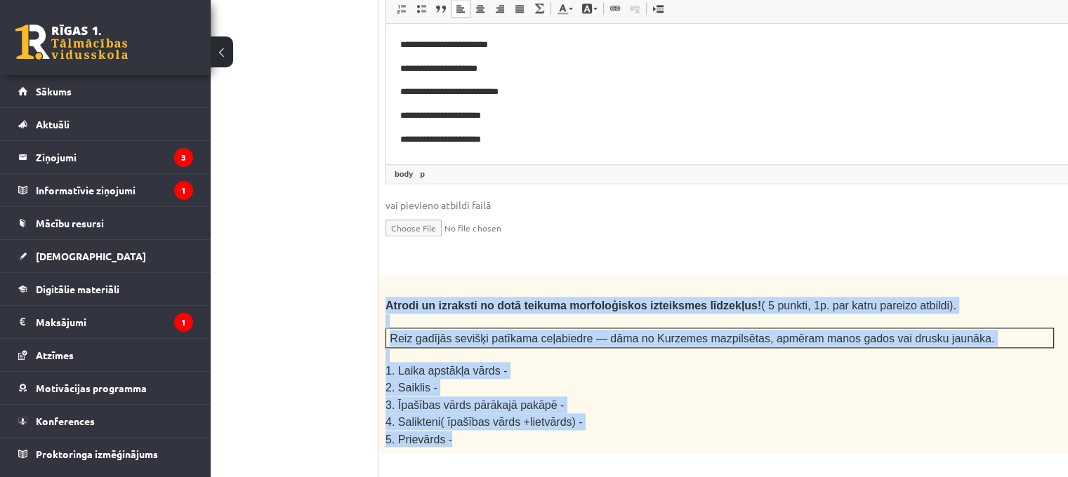
drag, startPoint x: 381, startPoint y: 235, endPoint x: 529, endPoint y: 359, distance: 192.9
click at [529, 359] on div "Atrodi un izraksti no dotā teikuma morfoloģiskos izteiksmes līdzekļus! ( 5 punk…" at bounding box center [754, 365] width 753 height 177
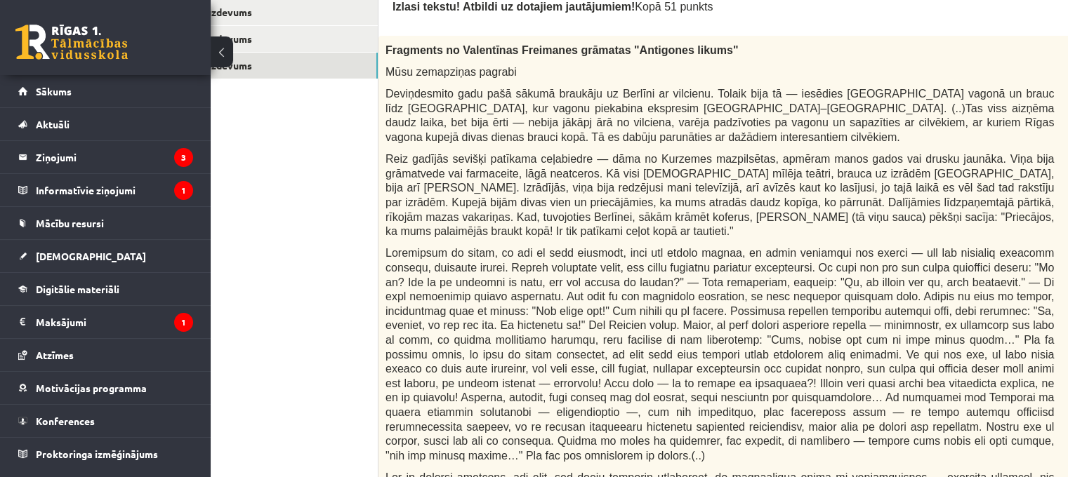
scroll to position [421, 64]
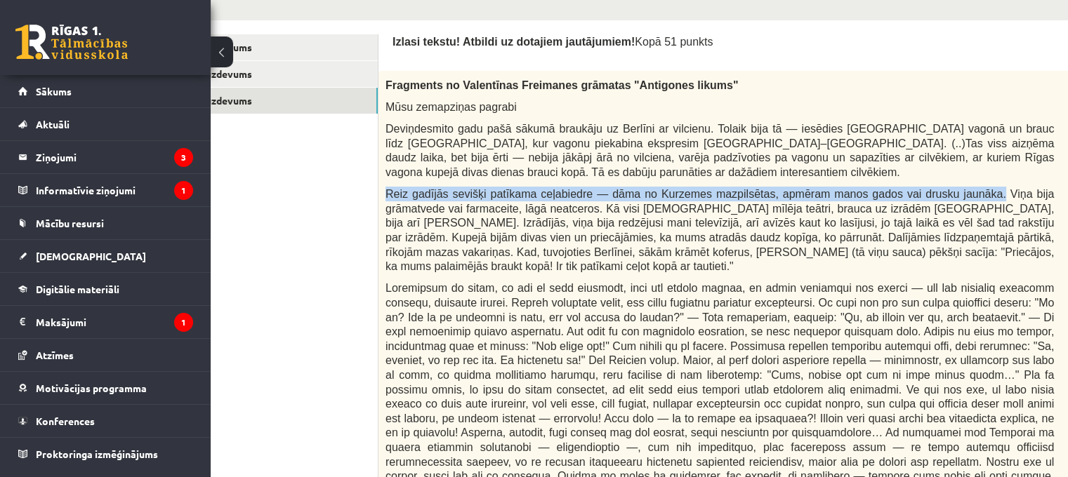
drag, startPoint x: 382, startPoint y: 187, endPoint x: 967, endPoint y: 191, distance: 584.9
click at [967, 191] on div "Fragments no Valentīnas Freimanes grāmatas "Antigones likums" Mūsu zemapziņas p…" at bounding box center [754, 411] width 753 height 681
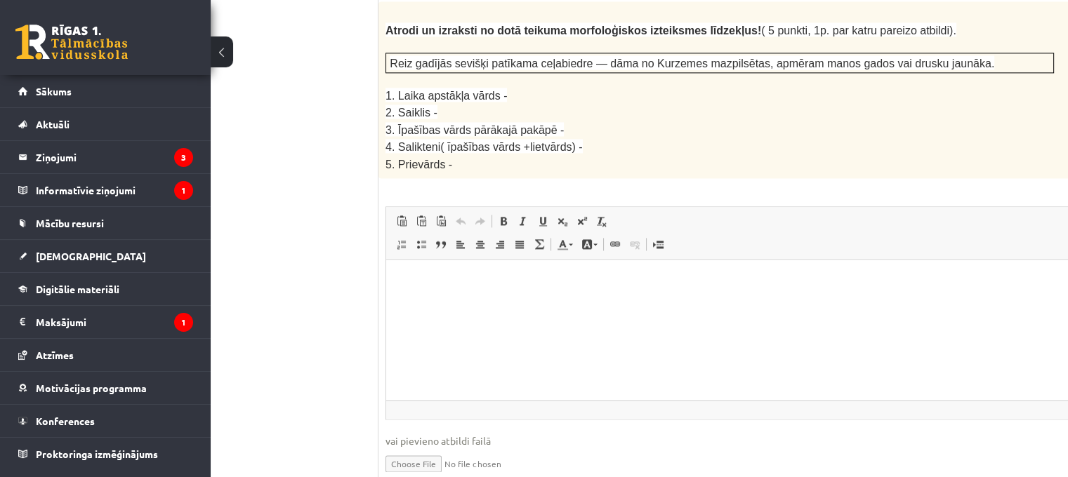
scroll to position [2458, 64]
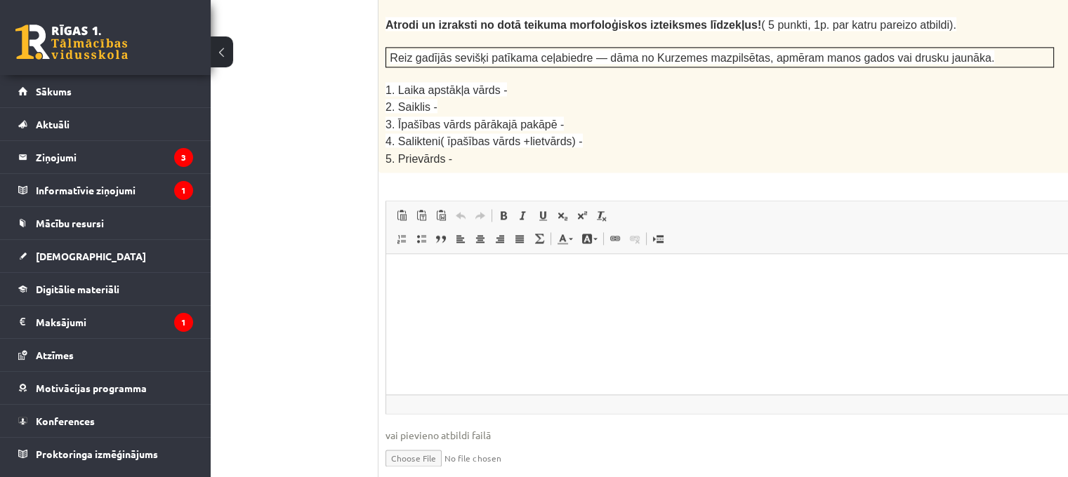
click at [546, 297] on html at bounding box center [754, 275] width 737 height 43
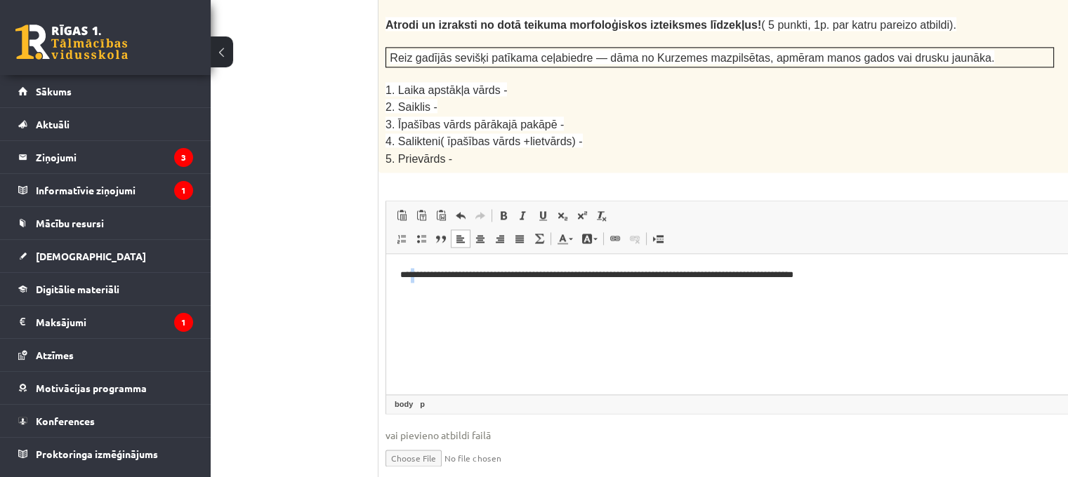
click at [418, 297] on html "**********" at bounding box center [754, 275] width 737 height 43
click at [909, 282] on p "**********" at bounding box center [736, 275] width 672 height 15
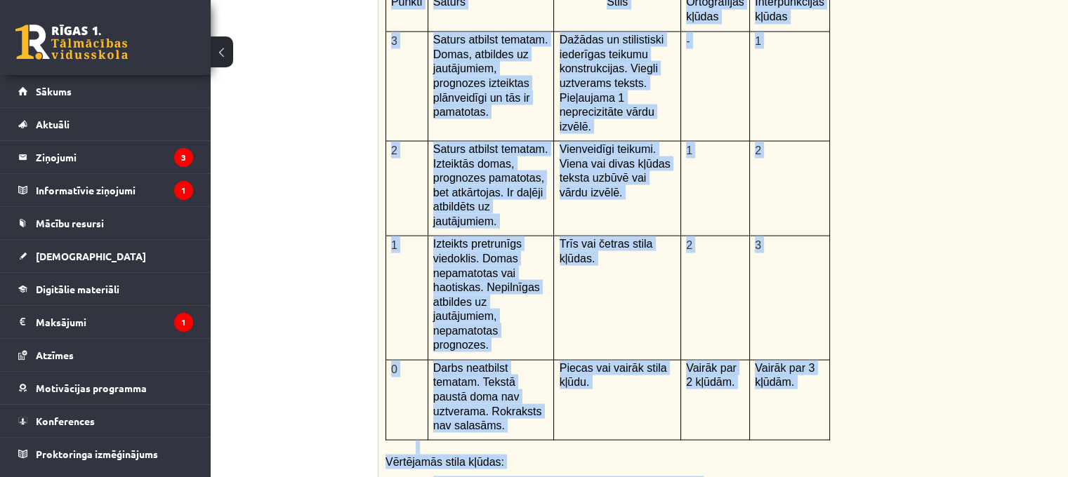
scroll to position [3090, 64]
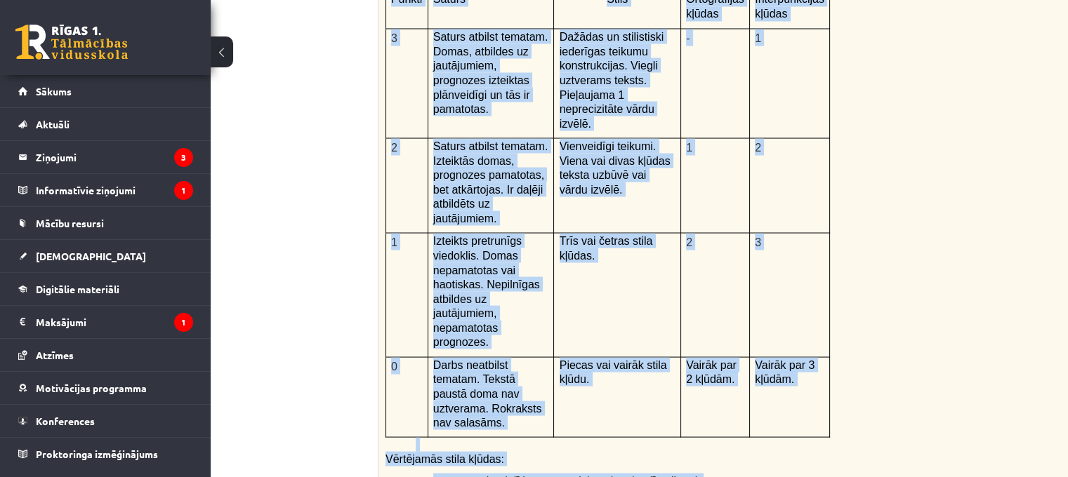
drag, startPoint x: 384, startPoint y: 106, endPoint x: 647, endPoint y: 423, distance: 411.9
click at [647, 423] on div "Kā doto citātu var attiecināt uz Tavu dzīvi? Uzraksti savu atbildi, nosaucot un…" at bounding box center [754, 240] width 753 height 730
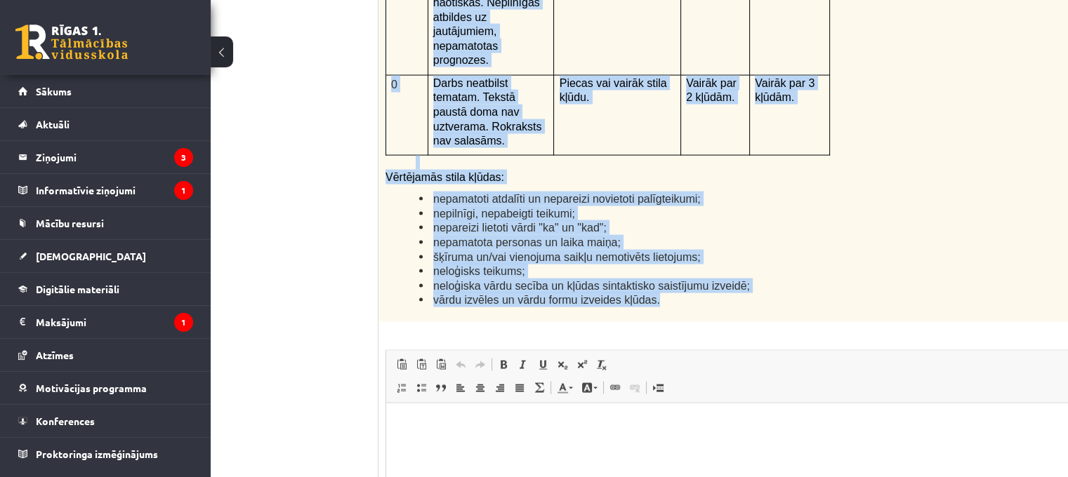
scroll to position [3300, 64]
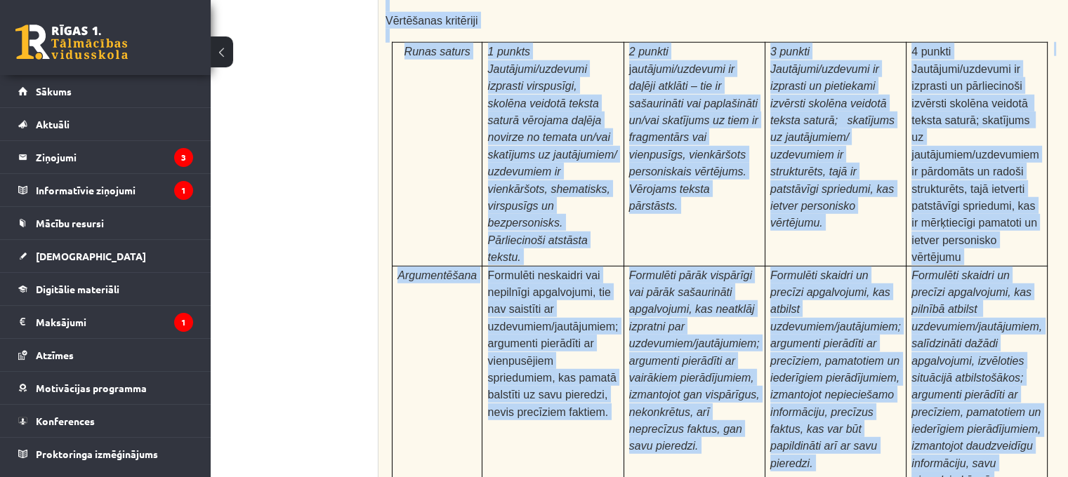
scroll to position [4213, 64]
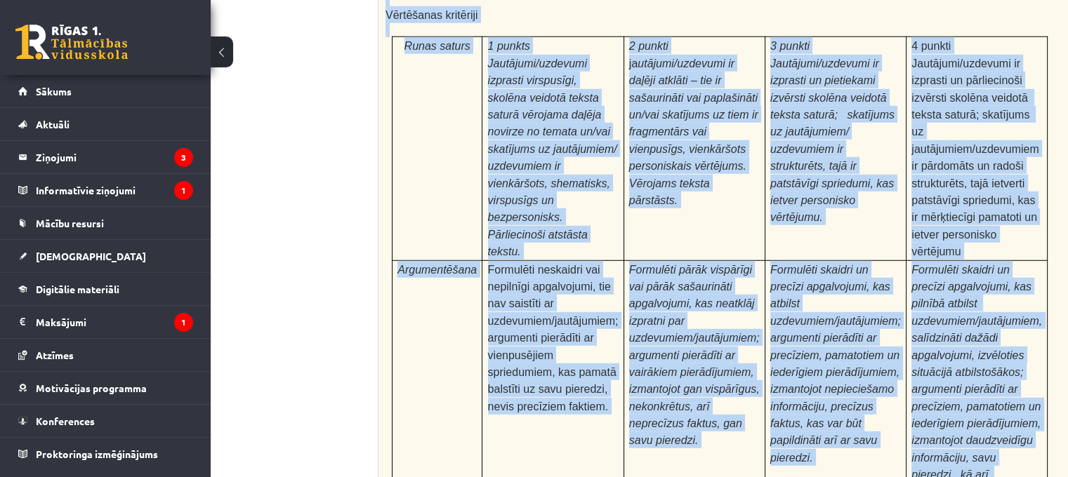
drag, startPoint x: 387, startPoint y: 39, endPoint x: 991, endPoint y: 330, distance: 670.5
click at [991, 330] on div "Pamatojoties uz izlasīto tekstu, izsaki viedokli par izlasīto, atbildot uz jaut…" at bounding box center [754, 196] width 753 height 762
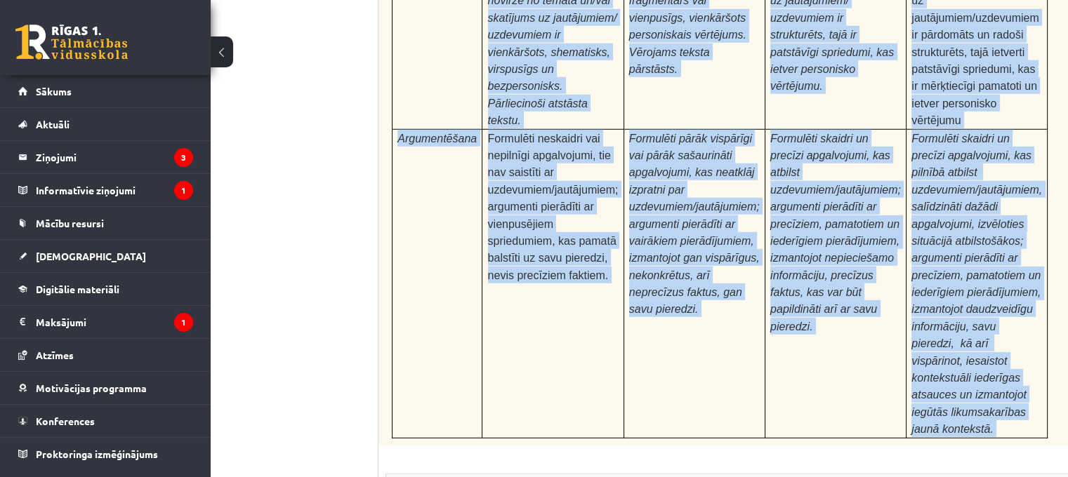
scroll to position [4443, 64]
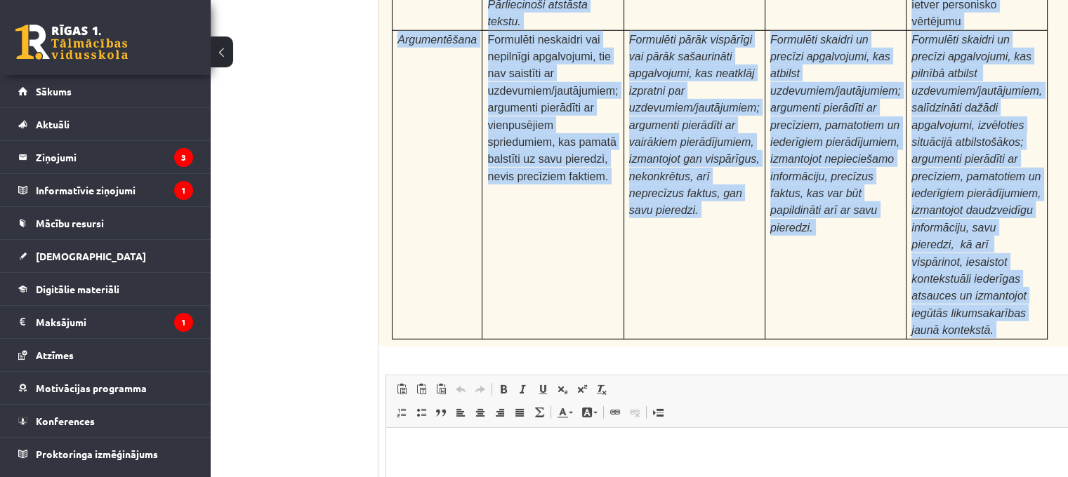
type input "**********"
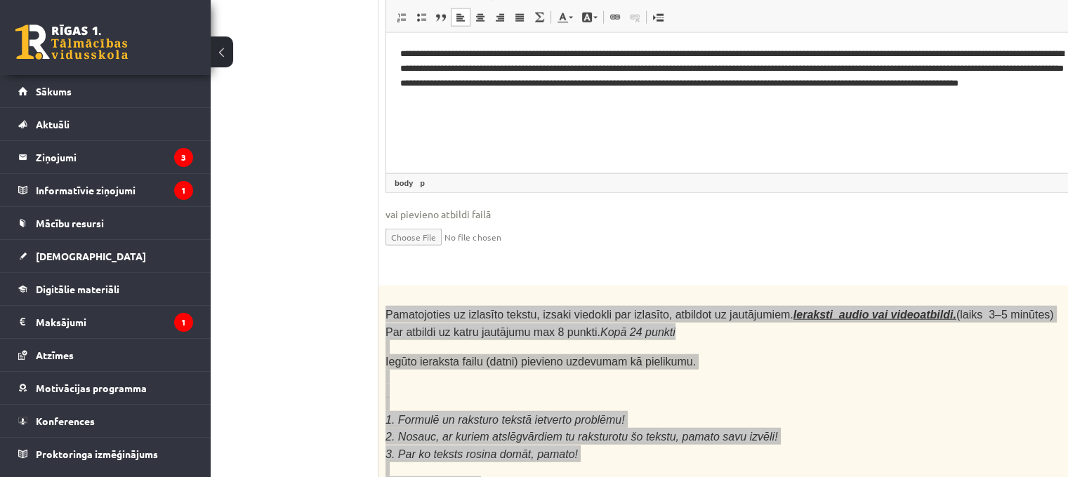
scroll to position [3741, 64]
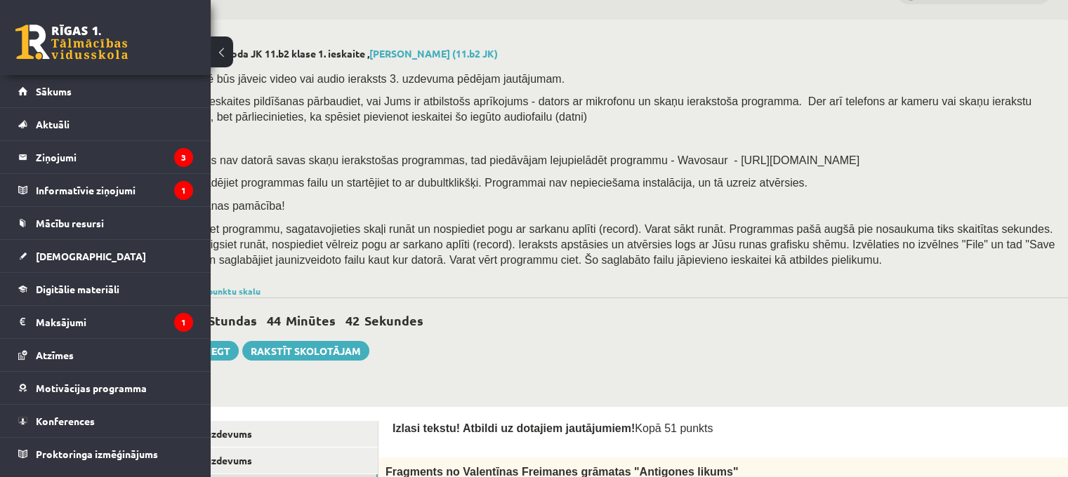
scroll to position [105, 64]
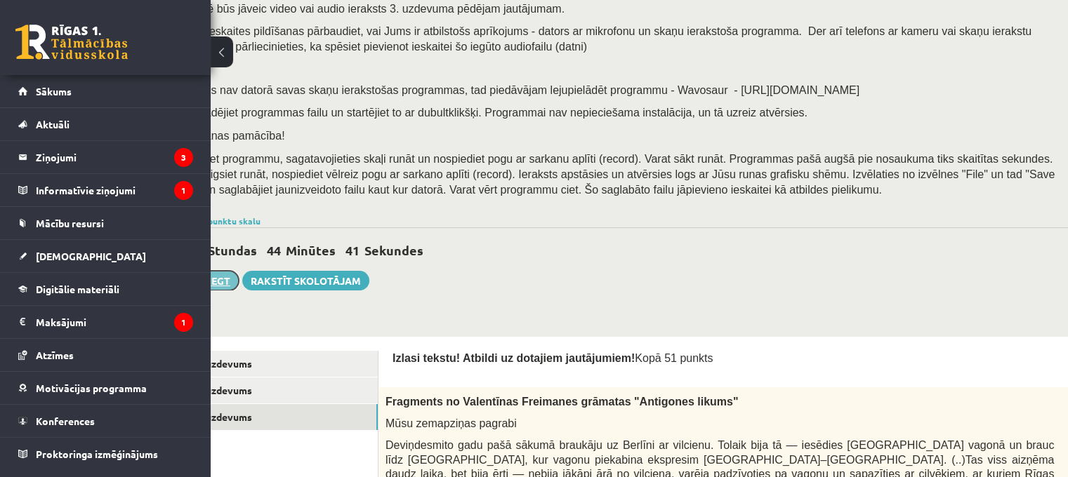
click at [223, 277] on button "Iesniegt" at bounding box center [208, 281] width 60 height 20
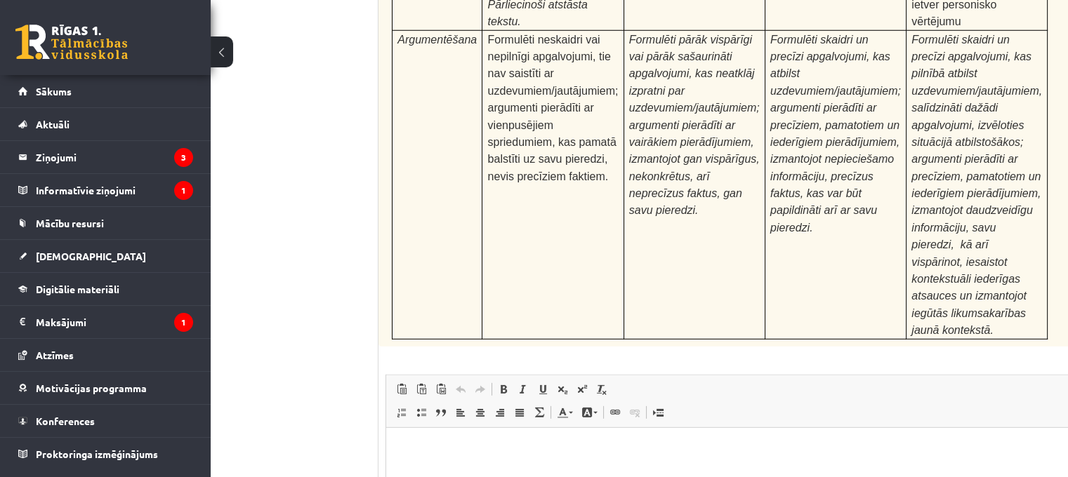
scroll to position [4458, 64]
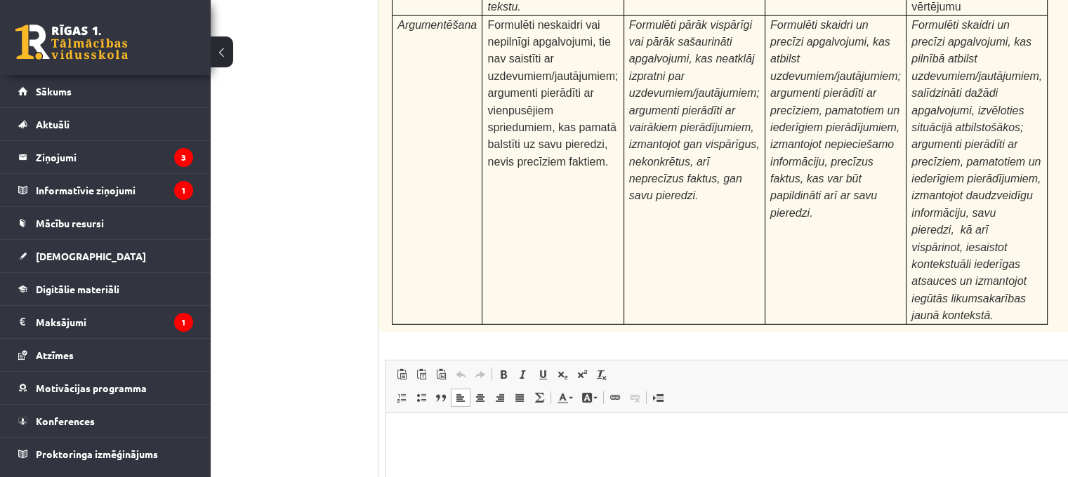
click at [513, 425] on html at bounding box center [754, 434] width 737 height 43
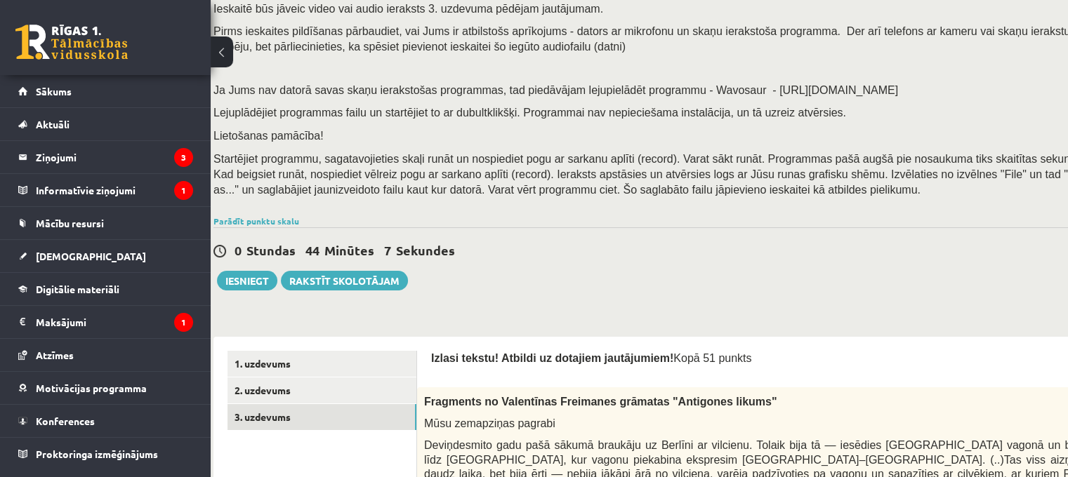
scroll to position [105, 0]
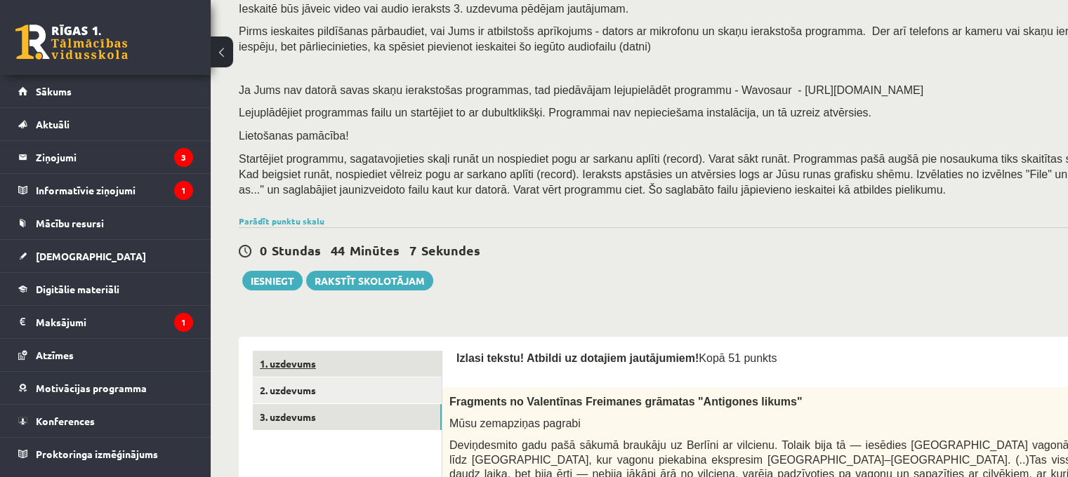
click at [374, 364] on link "1. uzdevums" at bounding box center [347, 364] width 189 height 26
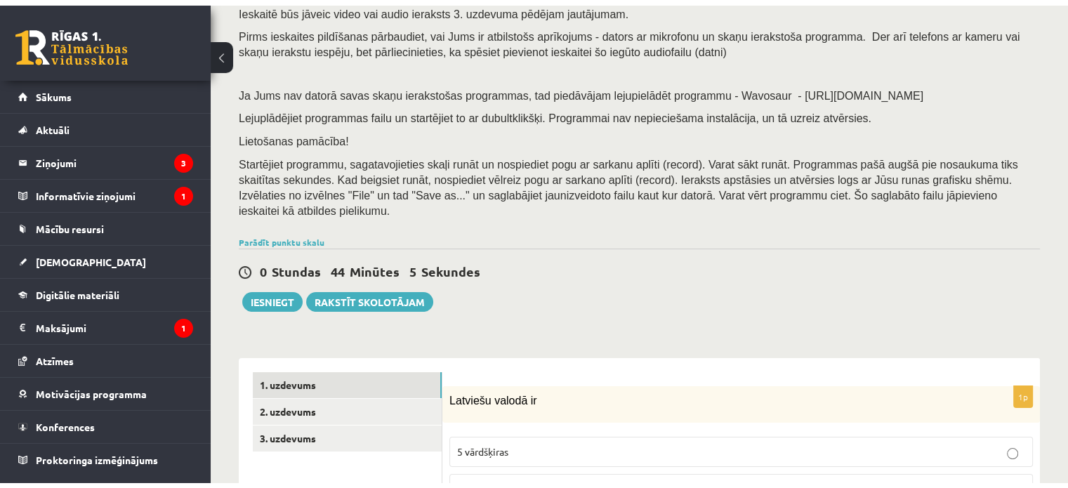
scroll to position [385, 0]
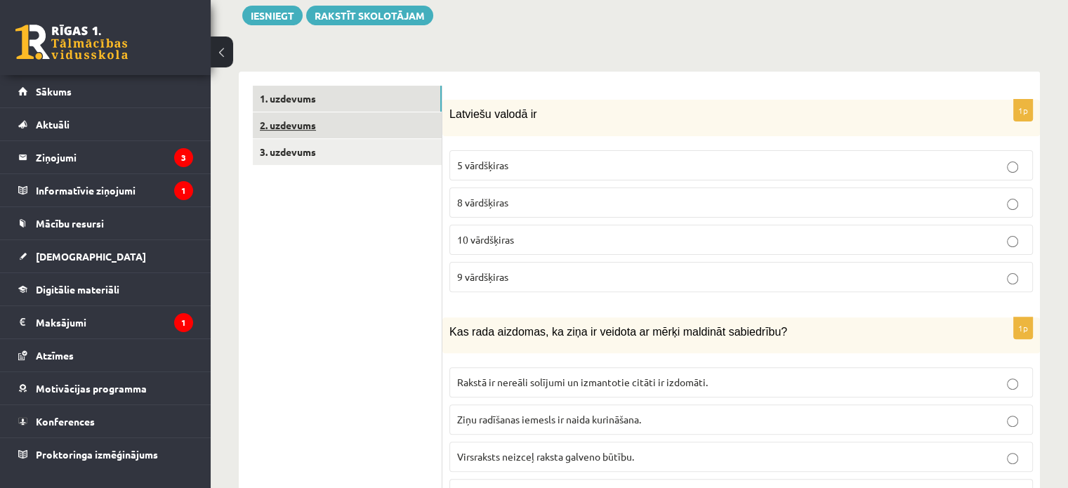
click at [357, 112] on link "2. uzdevums" at bounding box center [347, 125] width 189 height 26
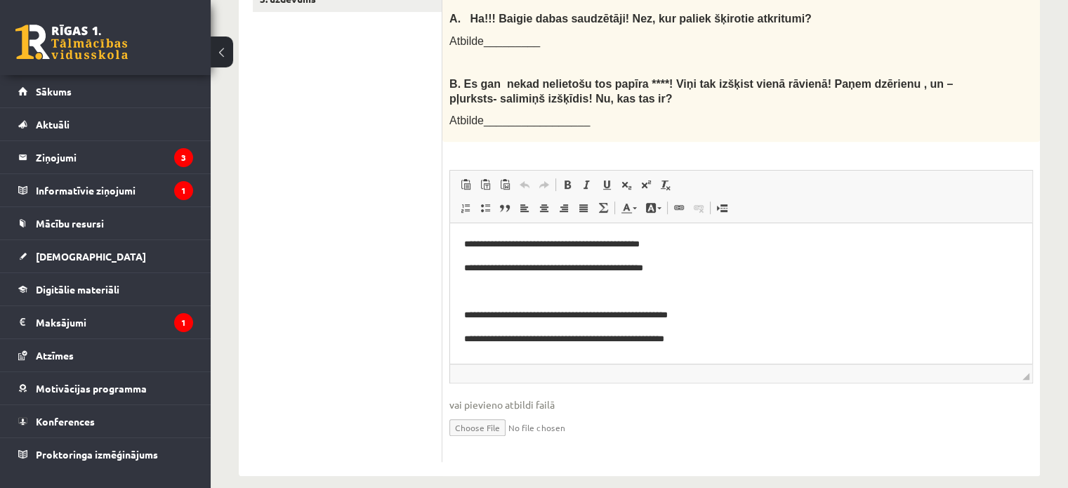
scroll to position [187, 0]
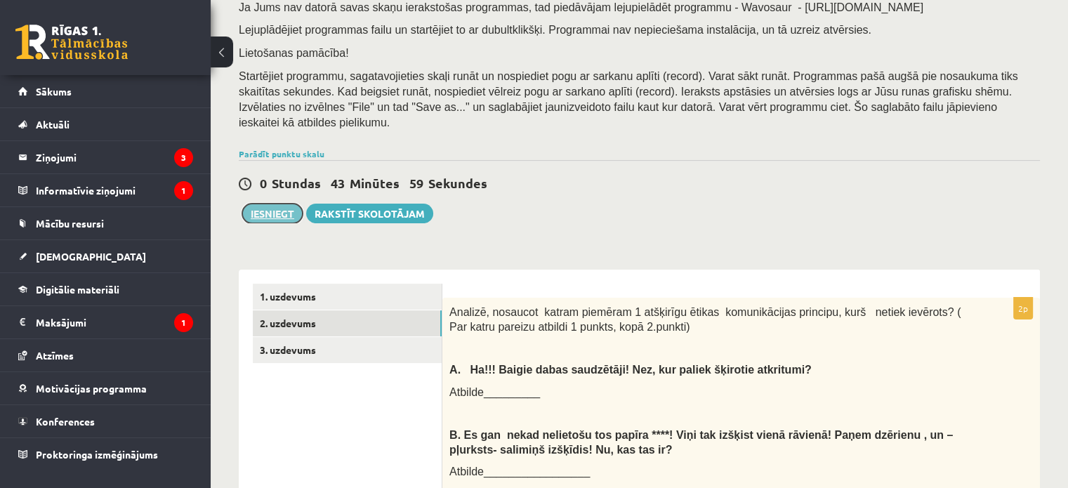
click at [280, 204] on button "Iesniegt" at bounding box center [272, 214] width 60 height 20
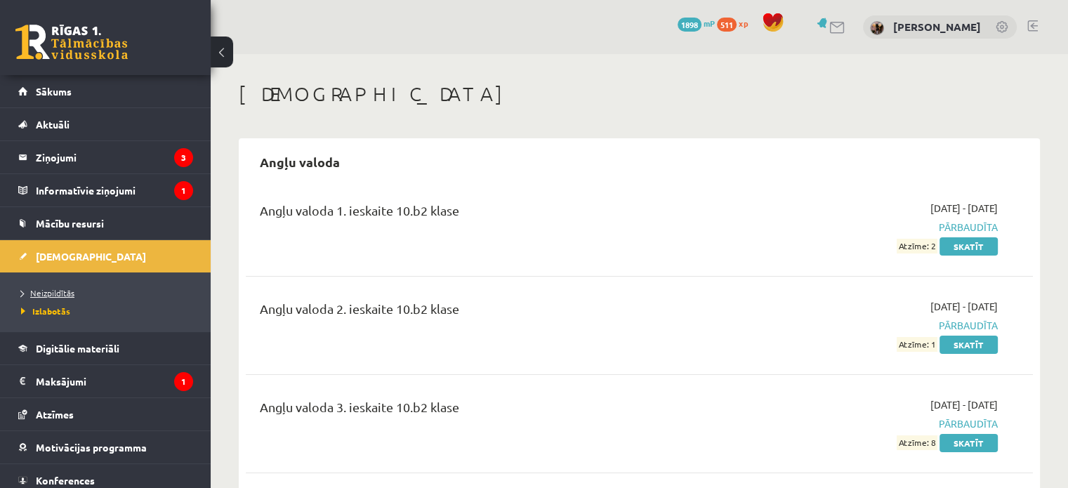
click at [41, 294] on span "Neizpildītās" at bounding box center [47, 292] width 53 height 11
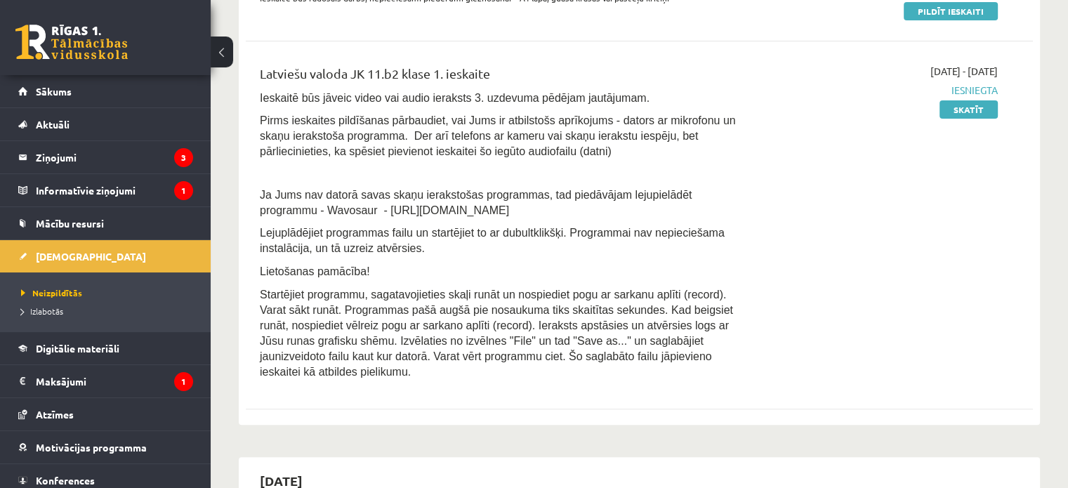
scroll to position [331, 0]
